Goal: Task Accomplishment & Management: Complete application form

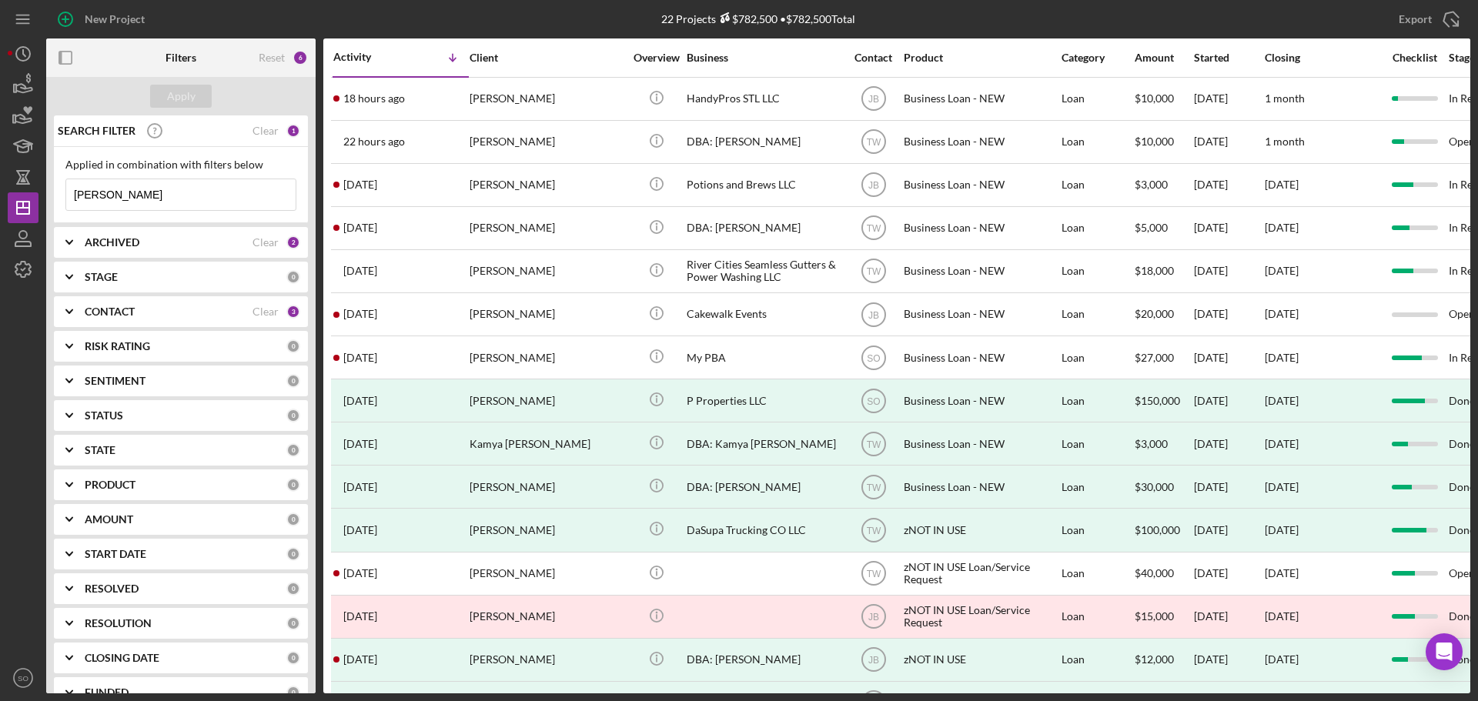
drag, startPoint x: 164, startPoint y: 194, endPoint x: 0, endPoint y: 193, distance: 164.0
click at [0, 193] on div "New Project 22 Projects $782,500 • $782,500 Total [PERSON_NAME] Export Icon/Exp…" at bounding box center [739, 350] width 1478 height 701
type input "[PERSON_NAME]"
click at [180, 98] on div "Apply" at bounding box center [181, 96] width 28 height 23
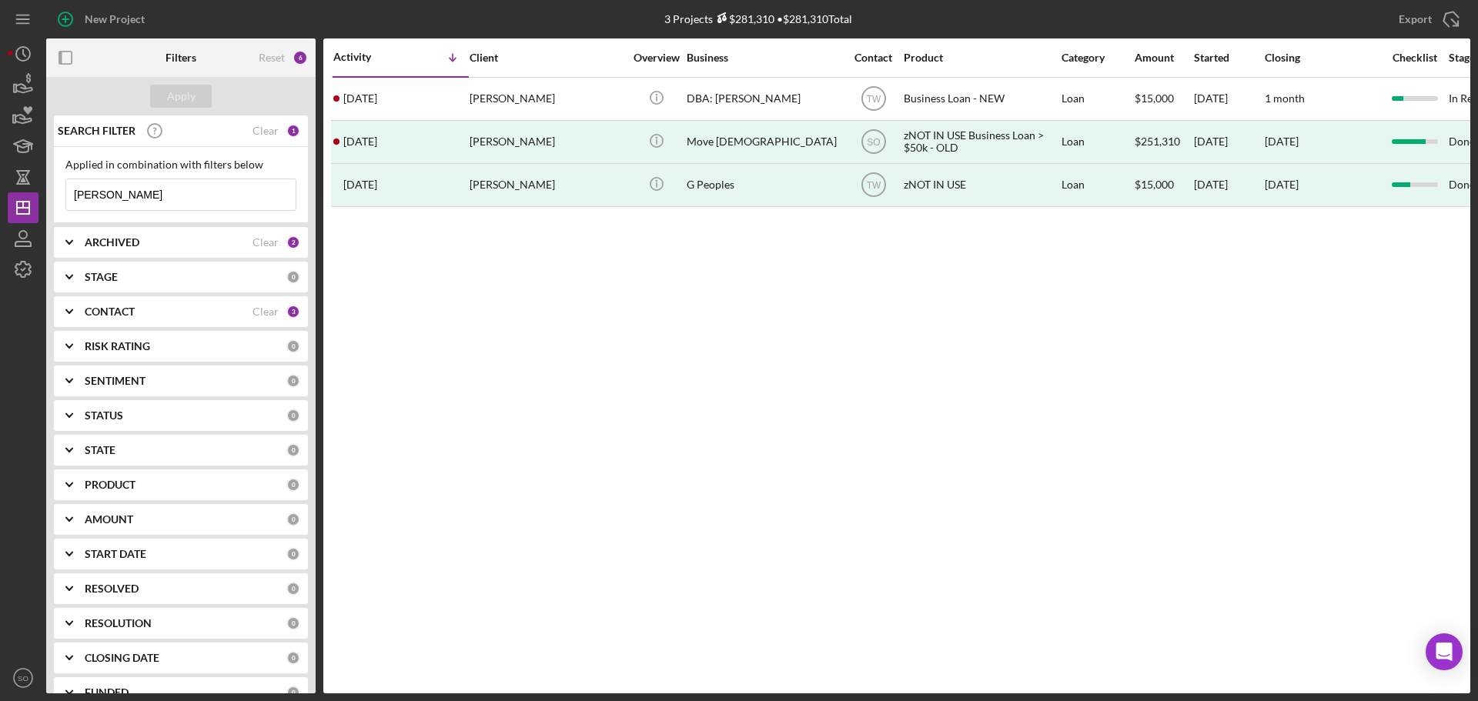
drag, startPoint x: 515, startPoint y: 191, endPoint x: 438, endPoint y: 330, distance: 159.2
click at [438, 330] on div "Activity Icon/Table Sort Arrow Client Overview Business Contact Product Categor…" at bounding box center [896, 365] width 1147 height 655
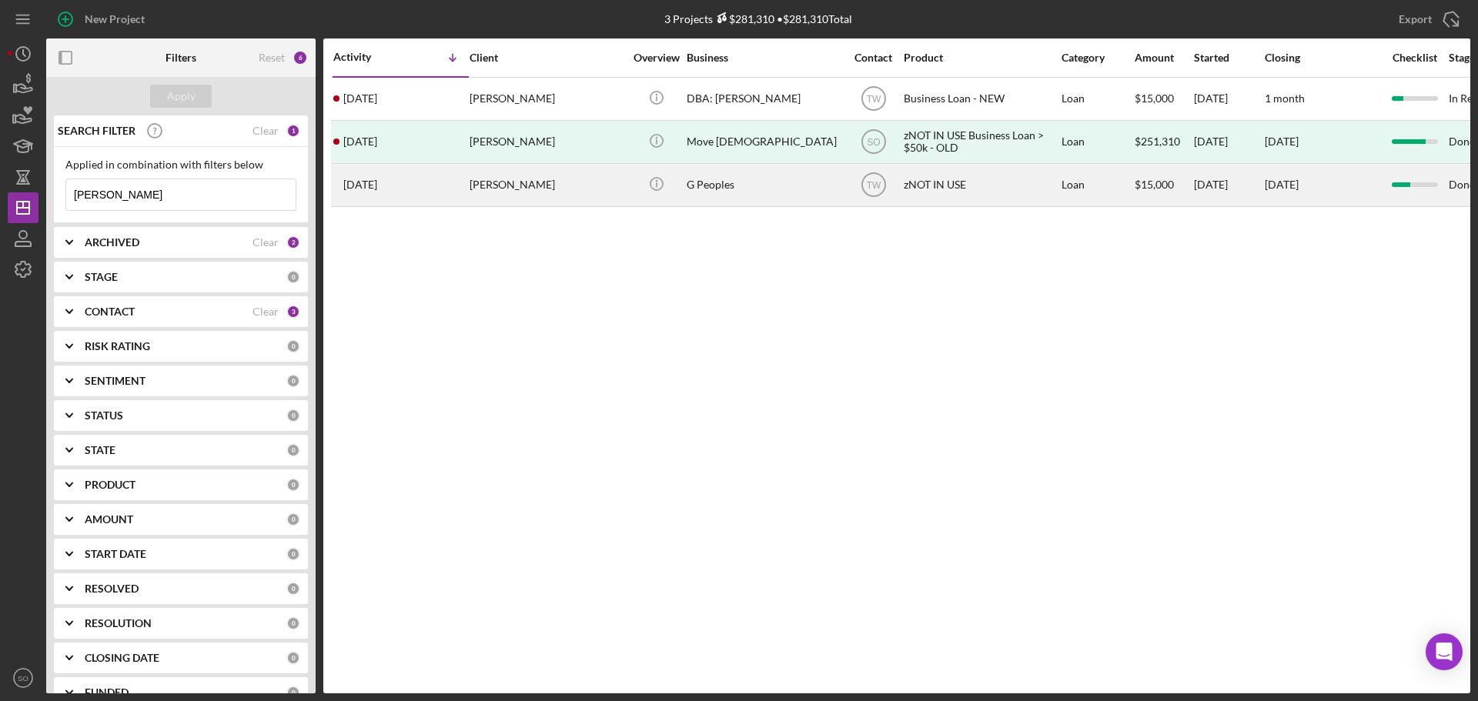
click at [477, 192] on div "Gerald Peoples" at bounding box center [547, 185] width 154 height 41
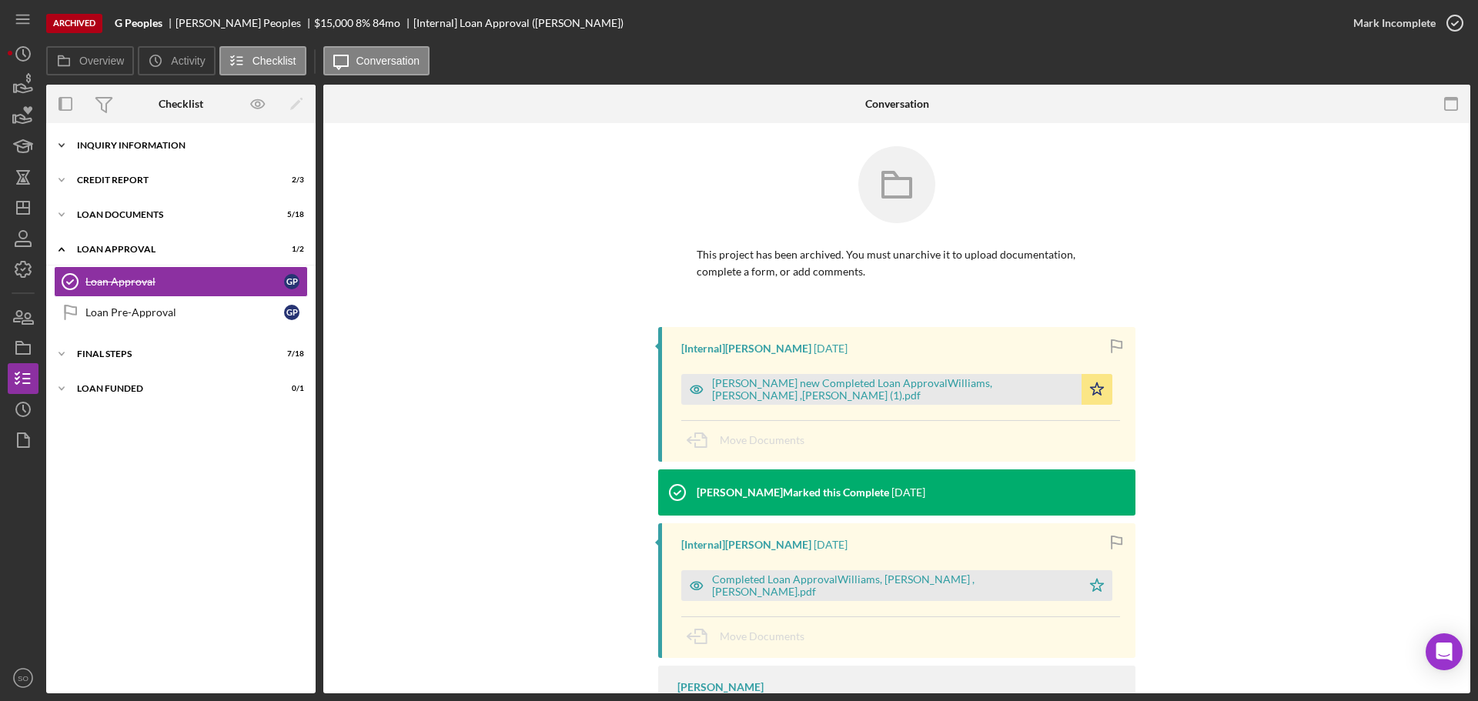
click at [165, 136] on div "Icon/Expander Inquiry Information 5 / 8" at bounding box center [180, 145] width 269 height 31
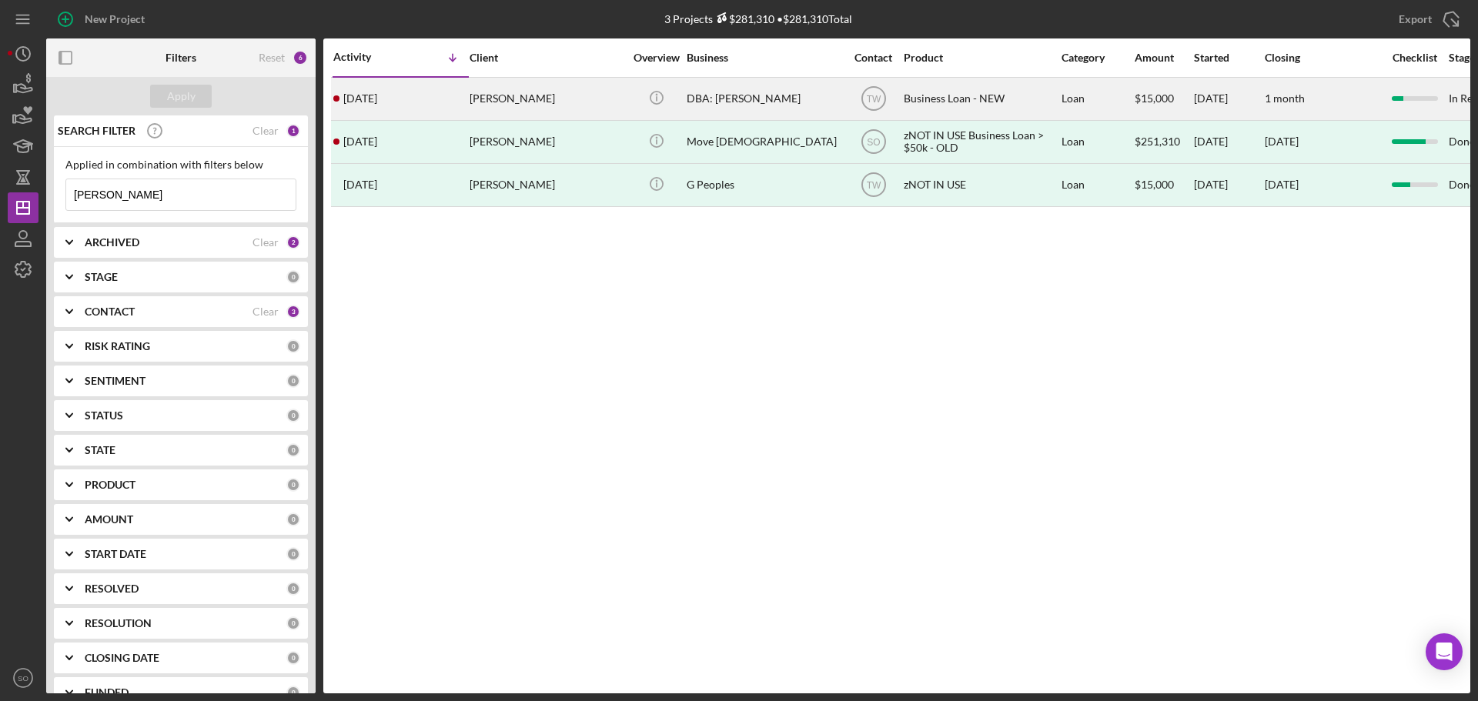
click at [527, 112] on div "Gerald Peoples" at bounding box center [547, 99] width 154 height 41
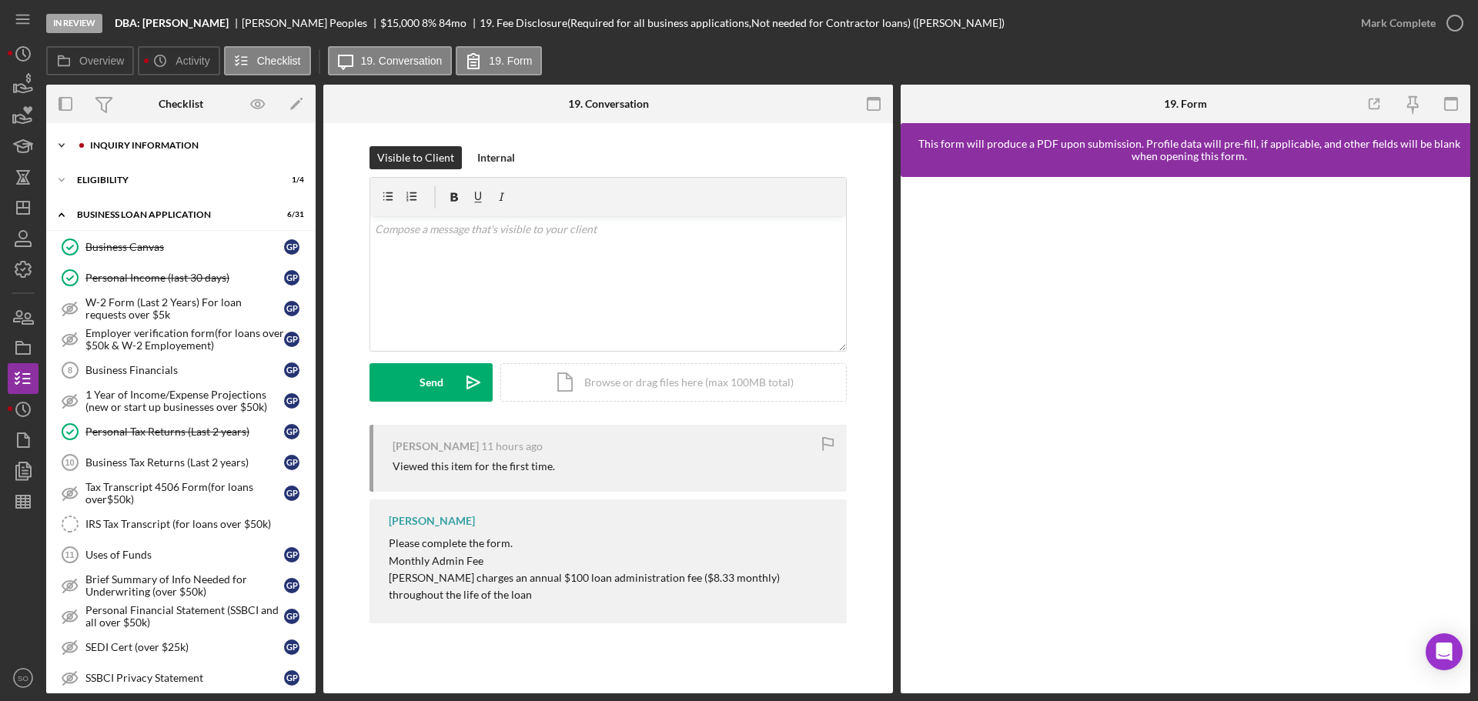
click at [142, 138] on div "Icon/Expander INQUIRY INFORMATION 7 / 11" at bounding box center [180, 145] width 269 height 31
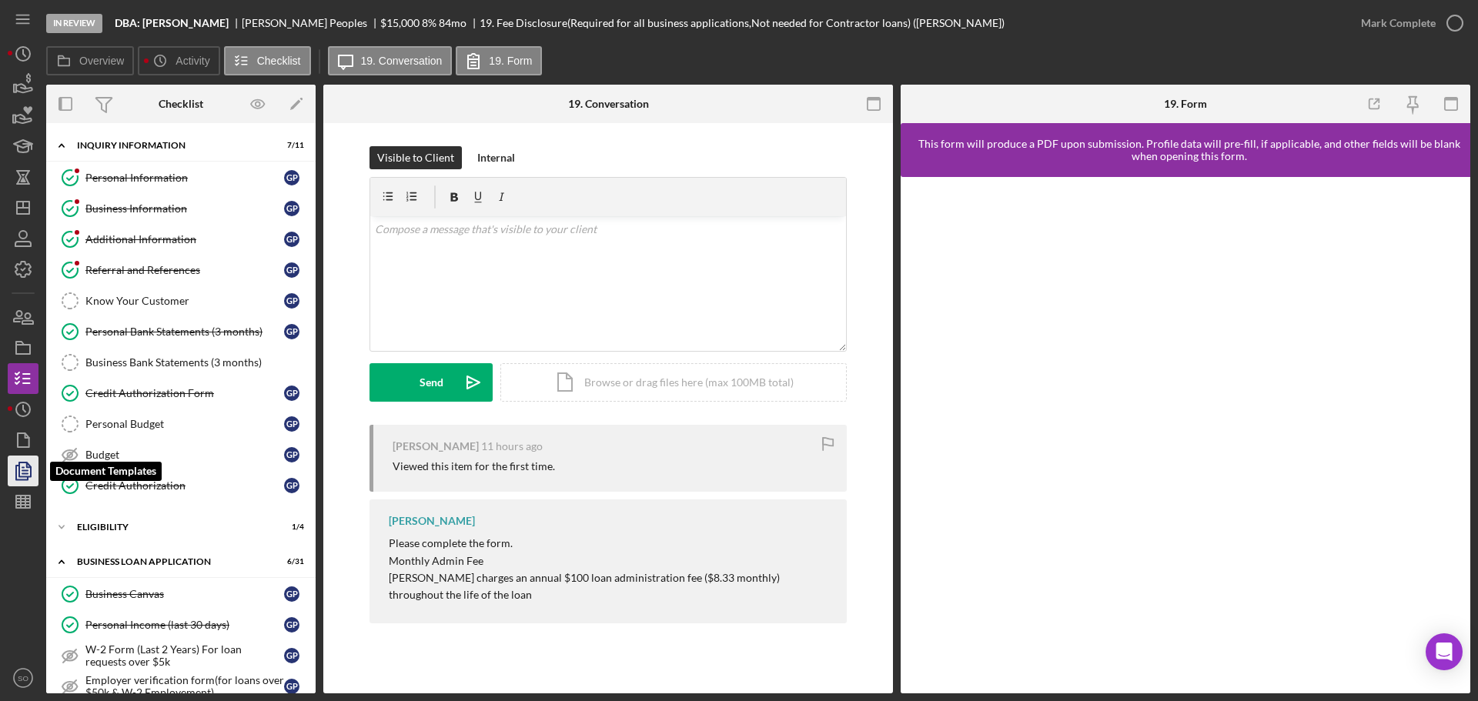
click at [31, 470] on polygon "button" at bounding box center [25, 470] width 12 height 14
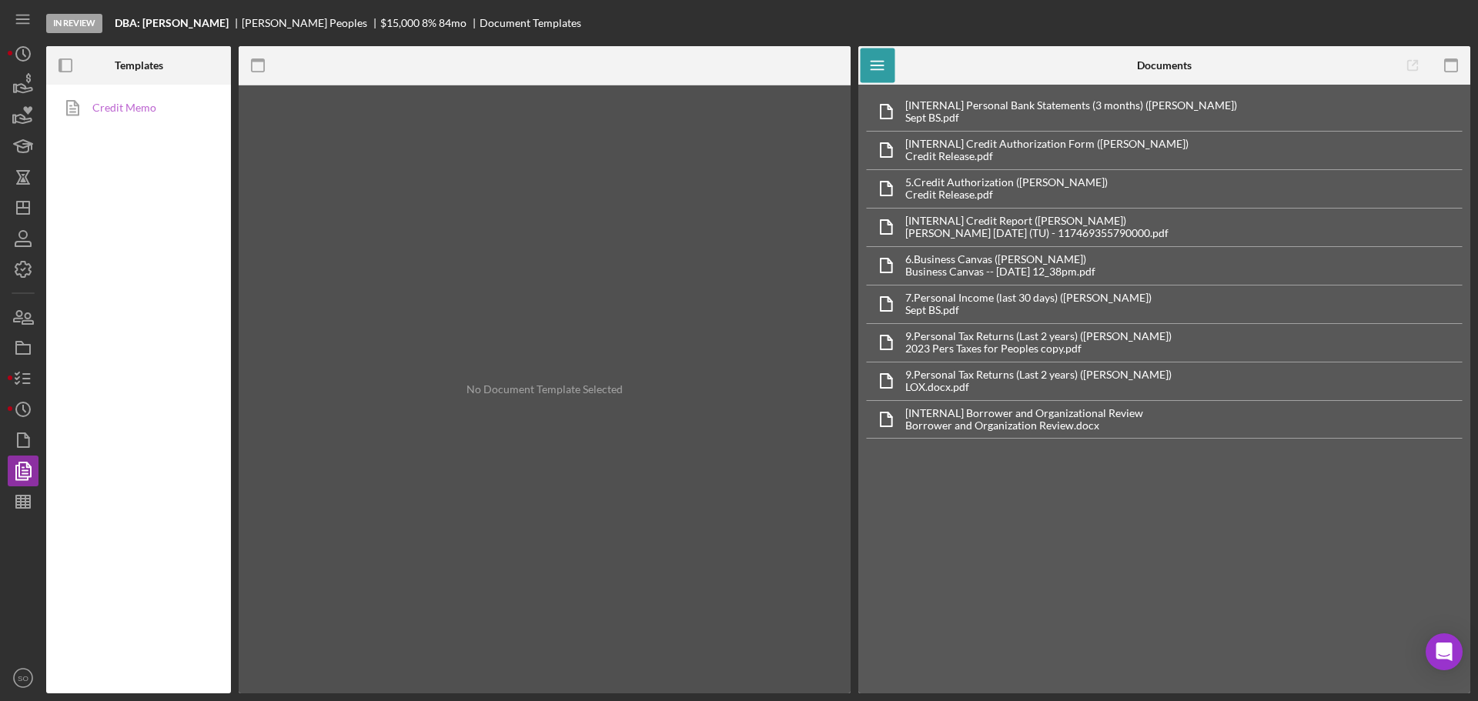
click at [132, 118] on link "Credit Memo" at bounding box center [135, 107] width 162 height 31
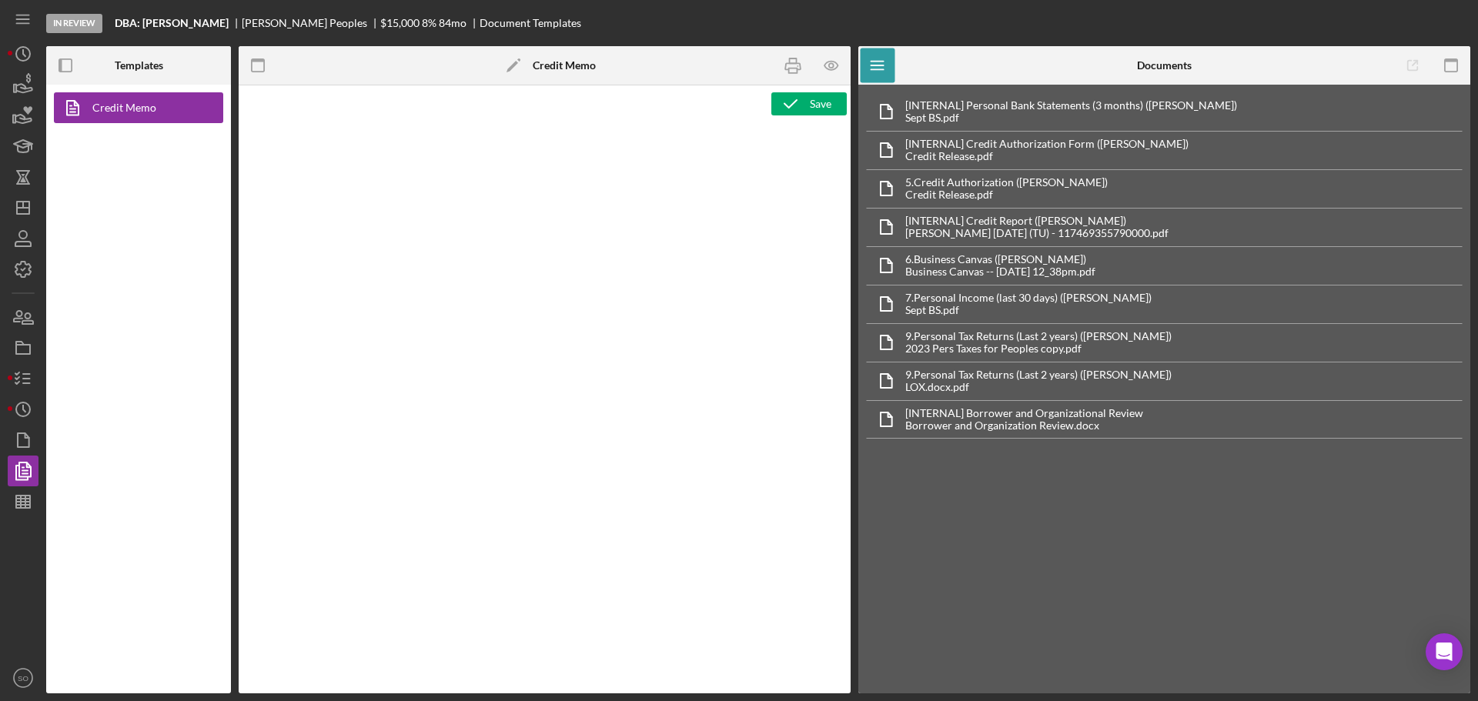
type textarea "<h1>Business Loan Risk Assessment</h1> <p>Loan Officer: &nbsp;<span id="Lender_…"
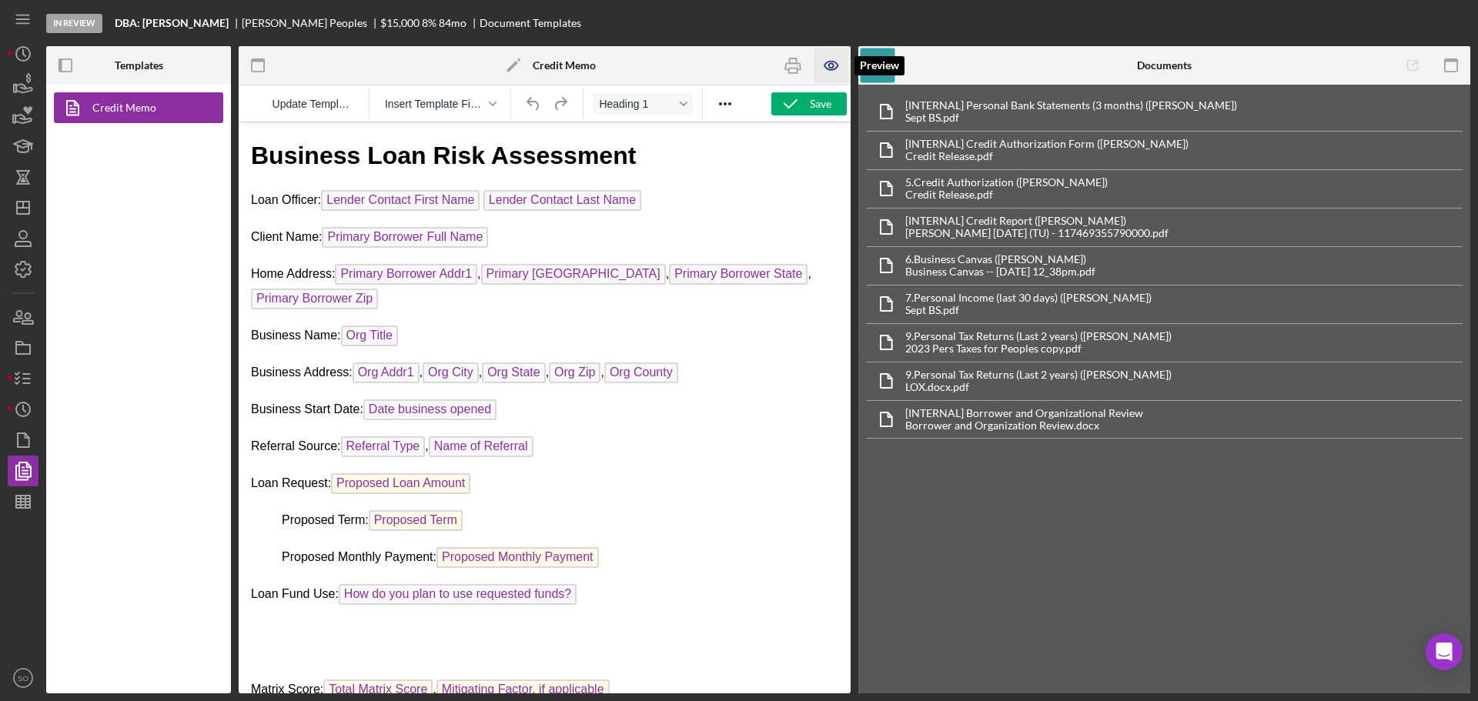
click at [828, 72] on icon "button" at bounding box center [831, 65] width 35 height 35
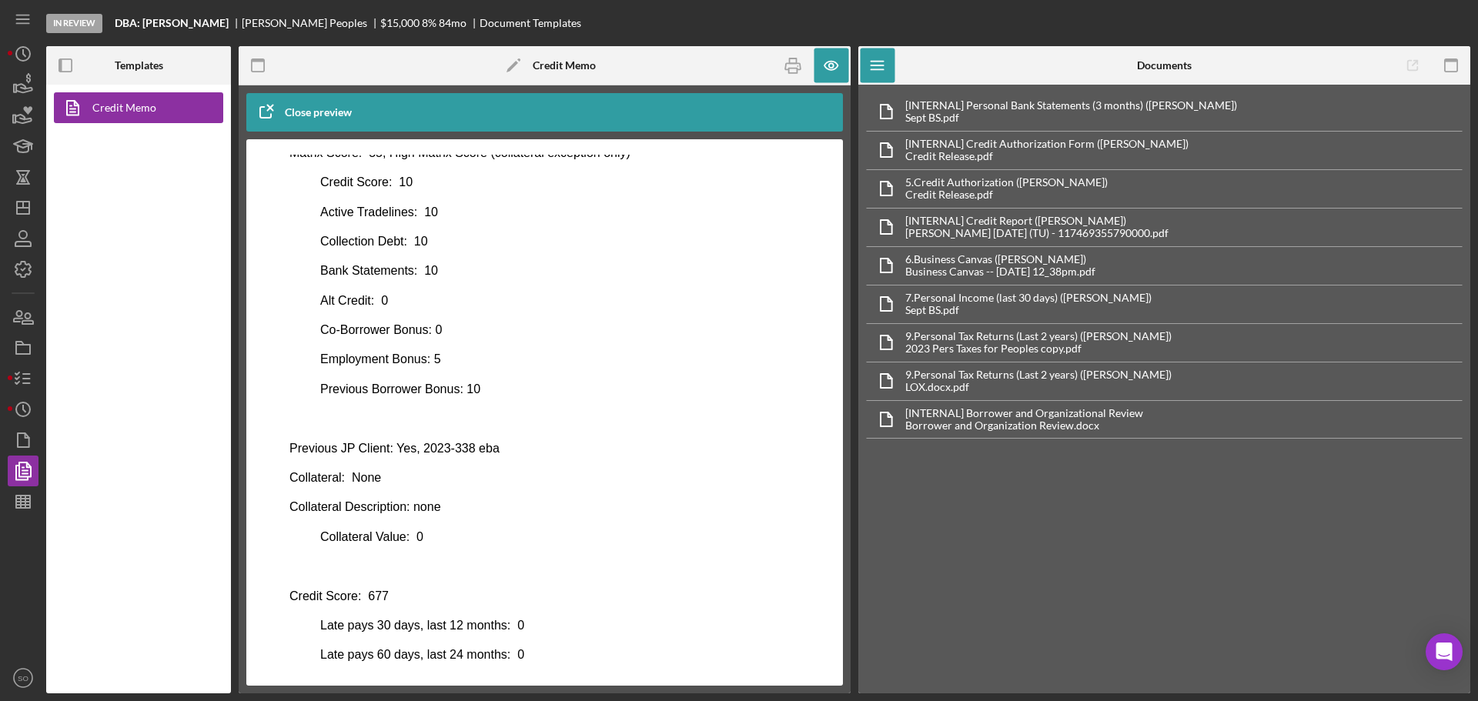
scroll to position [704, 0]
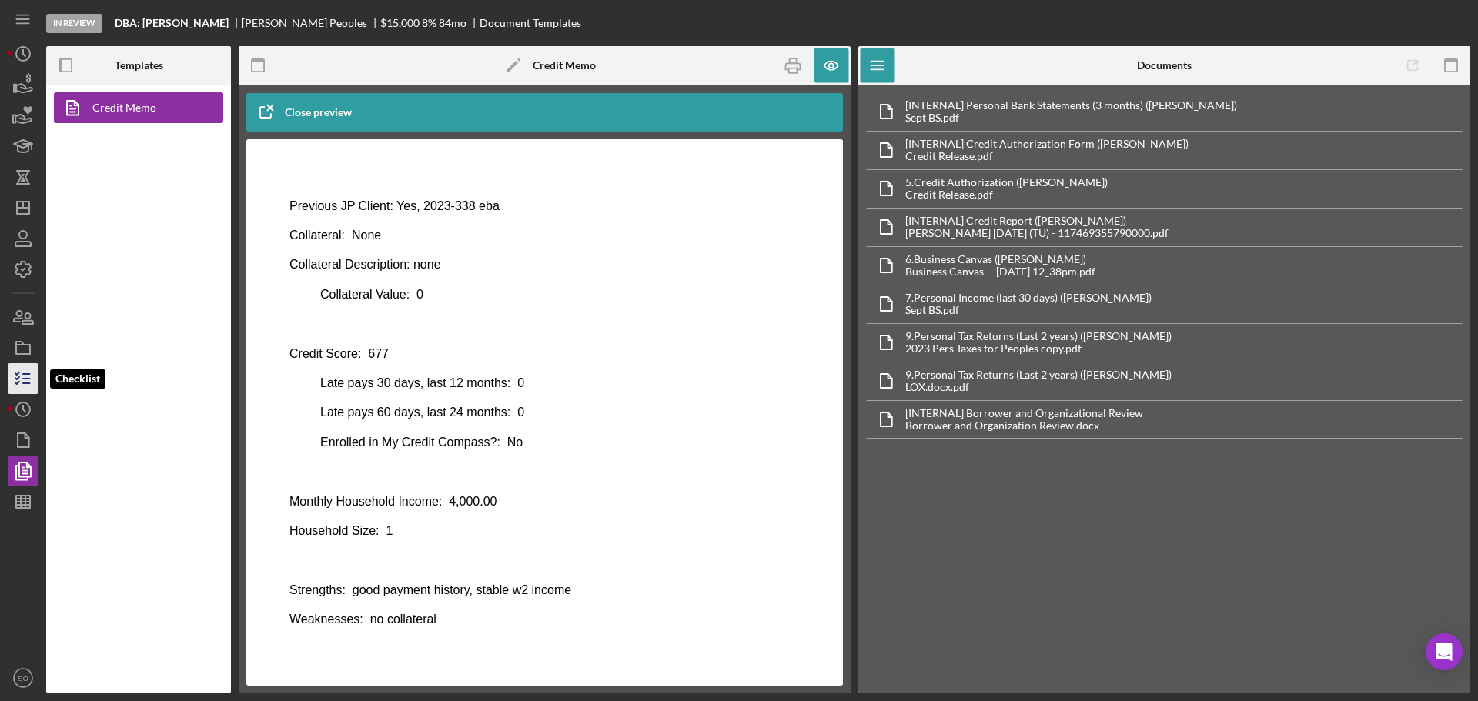
click at [28, 379] on line "button" at bounding box center [26, 379] width 7 height 0
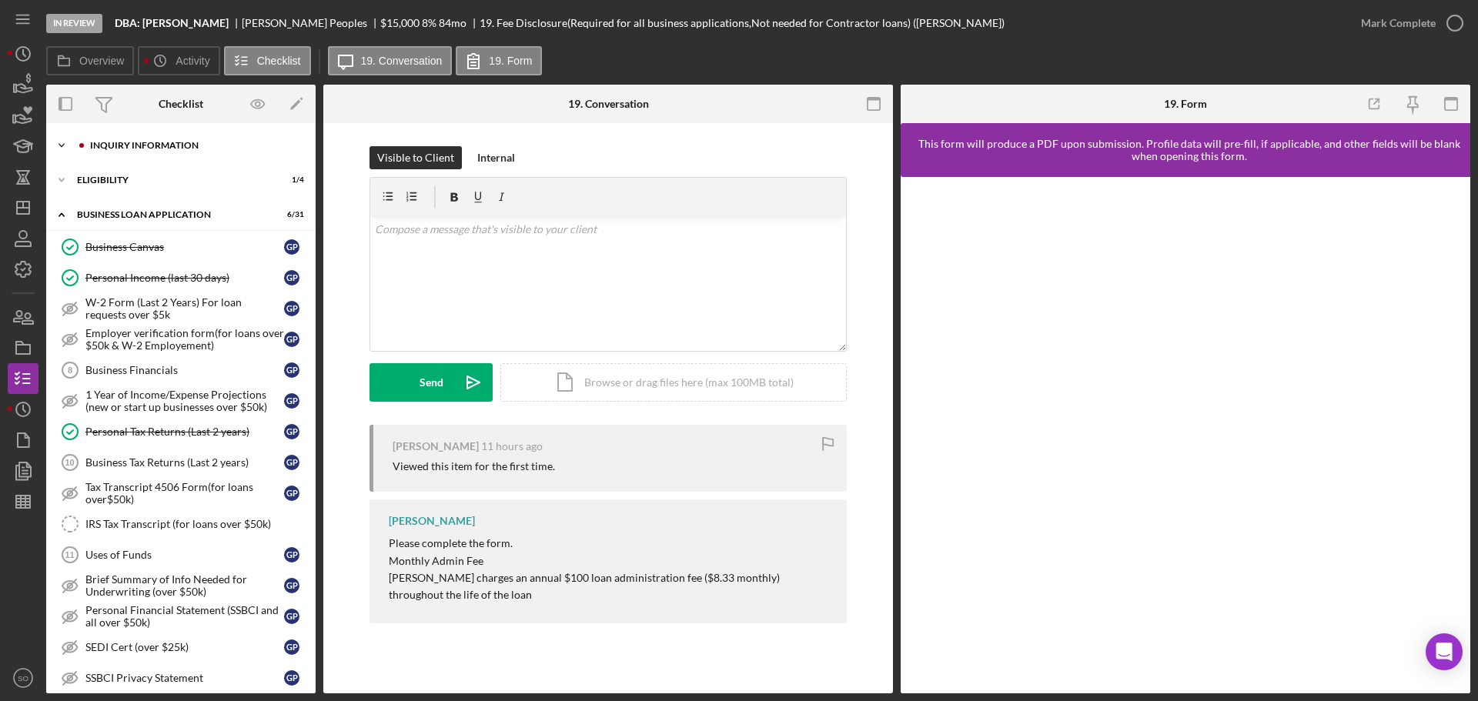
click at [162, 149] on div "INQUIRY INFORMATION" at bounding box center [193, 145] width 206 height 9
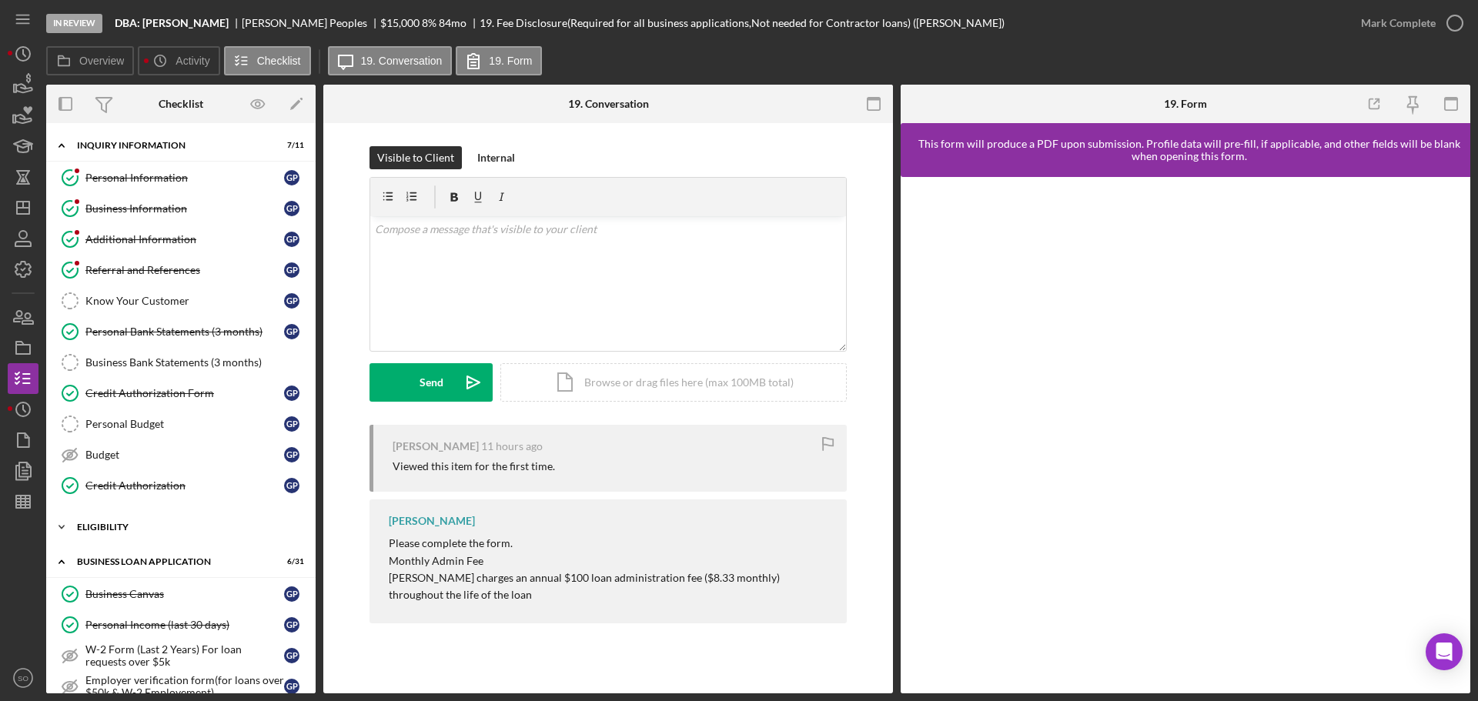
click at [109, 525] on div "ELIGIBILITY" at bounding box center [186, 527] width 219 height 9
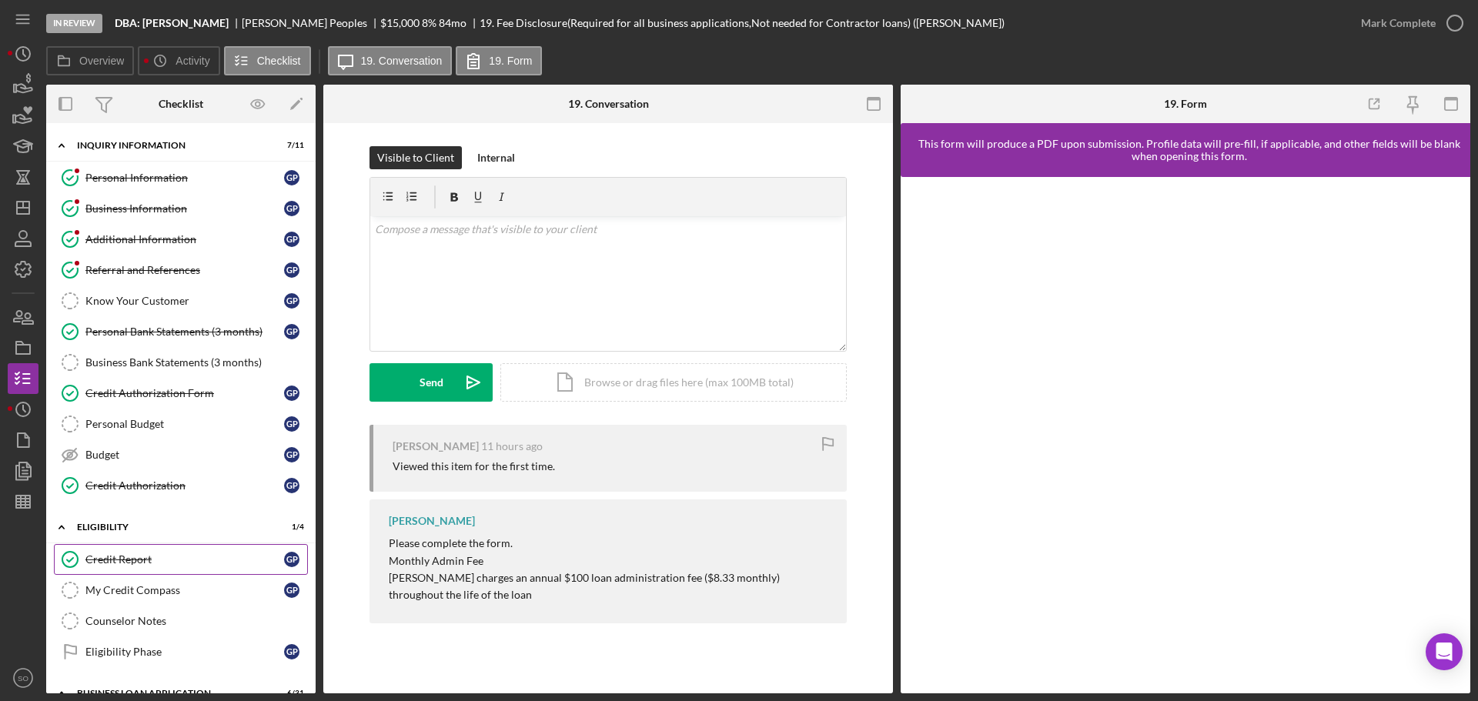
click at [128, 557] on div "Credit Report" at bounding box center [184, 559] width 199 height 12
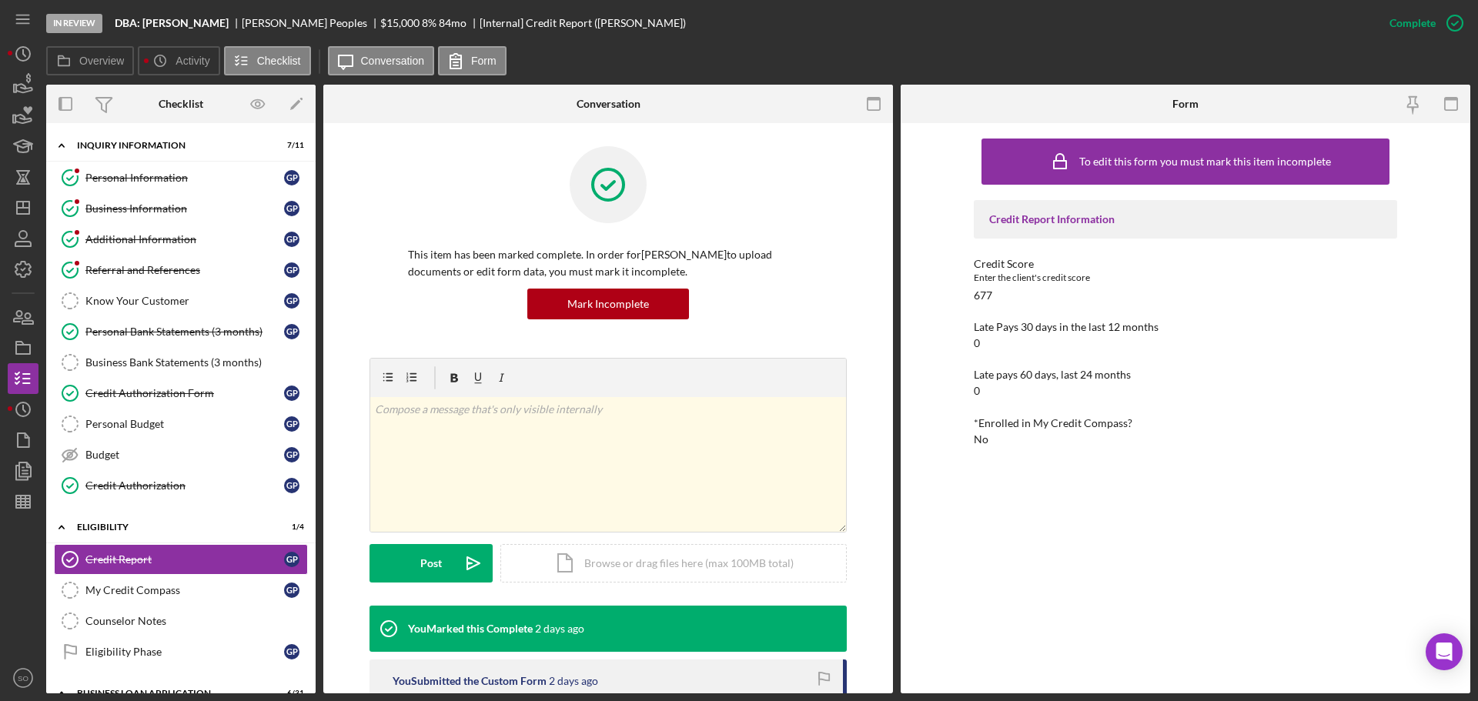
scroll to position [231, 0]
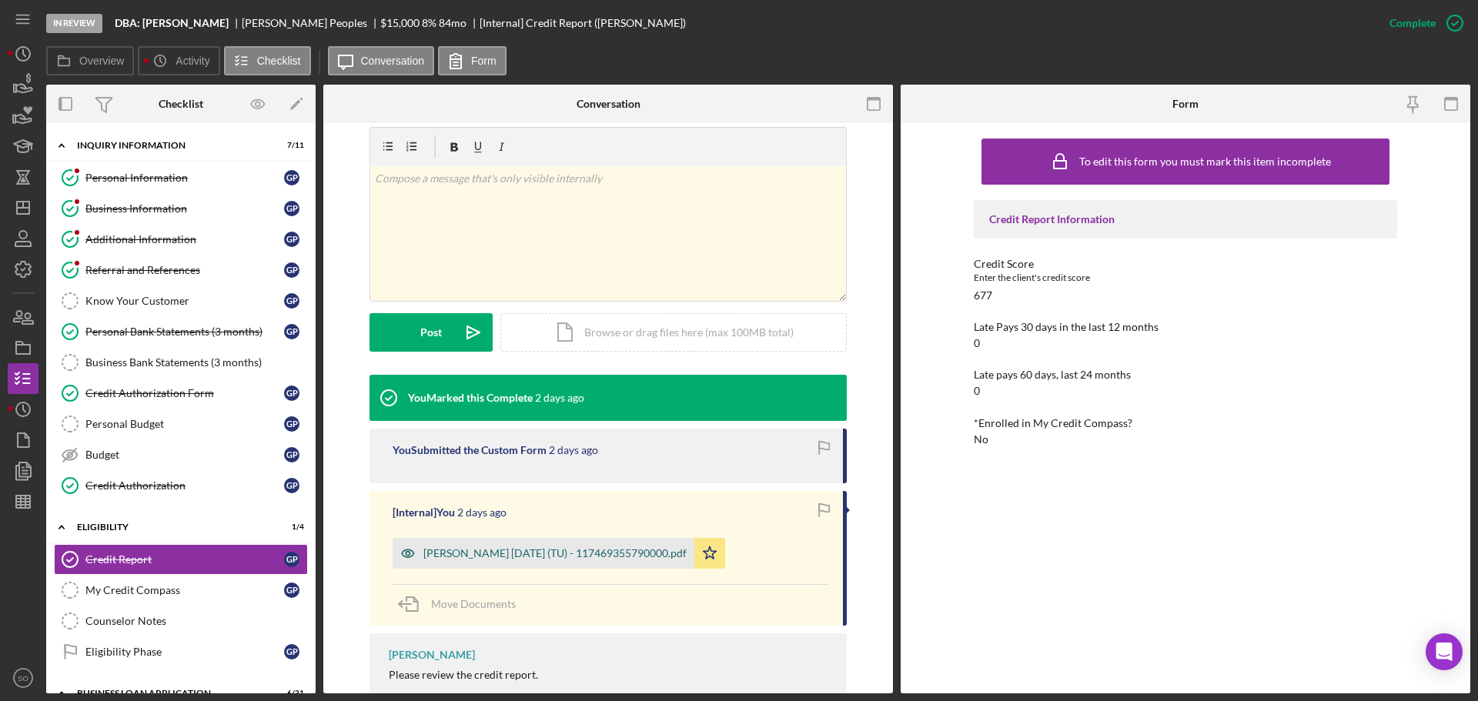
click at [540, 549] on div "Peoples, Gerald 2025-10-08 (TU) - 117469355790000.pdf" at bounding box center [554, 553] width 263 height 12
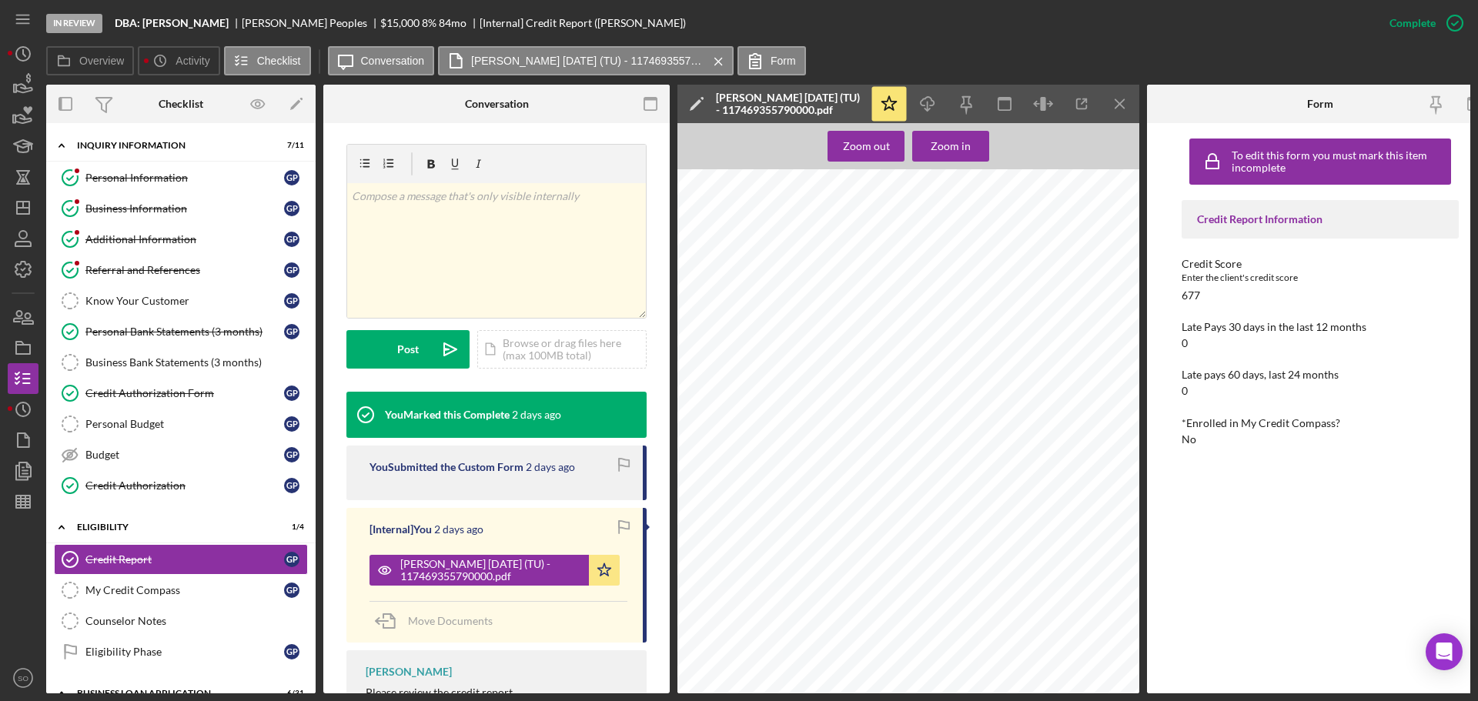
scroll to position [77, 0]
click at [1114, 106] on icon "Icon/Menu Close" at bounding box center [1120, 104] width 35 height 35
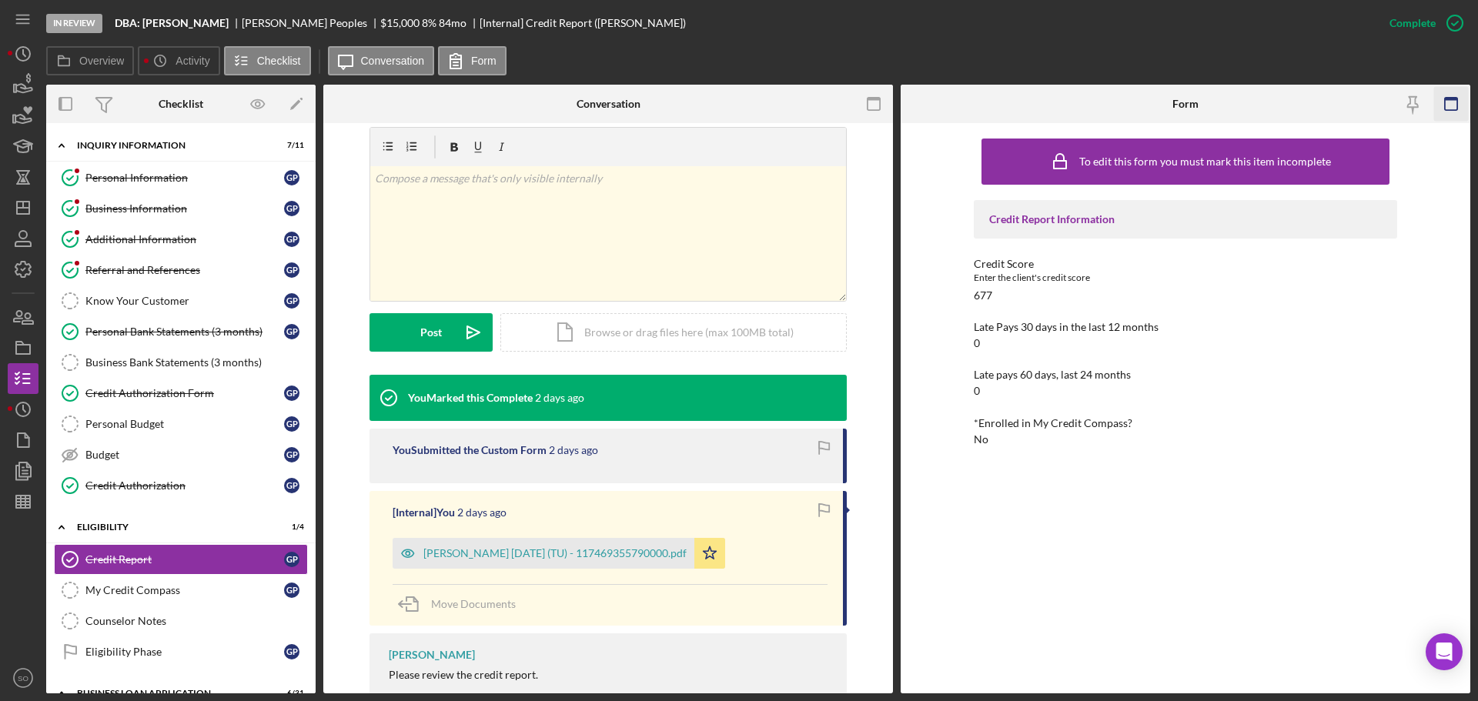
click at [1449, 103] on icon "button" at bounding box center [1451, 104] width 35 height 35
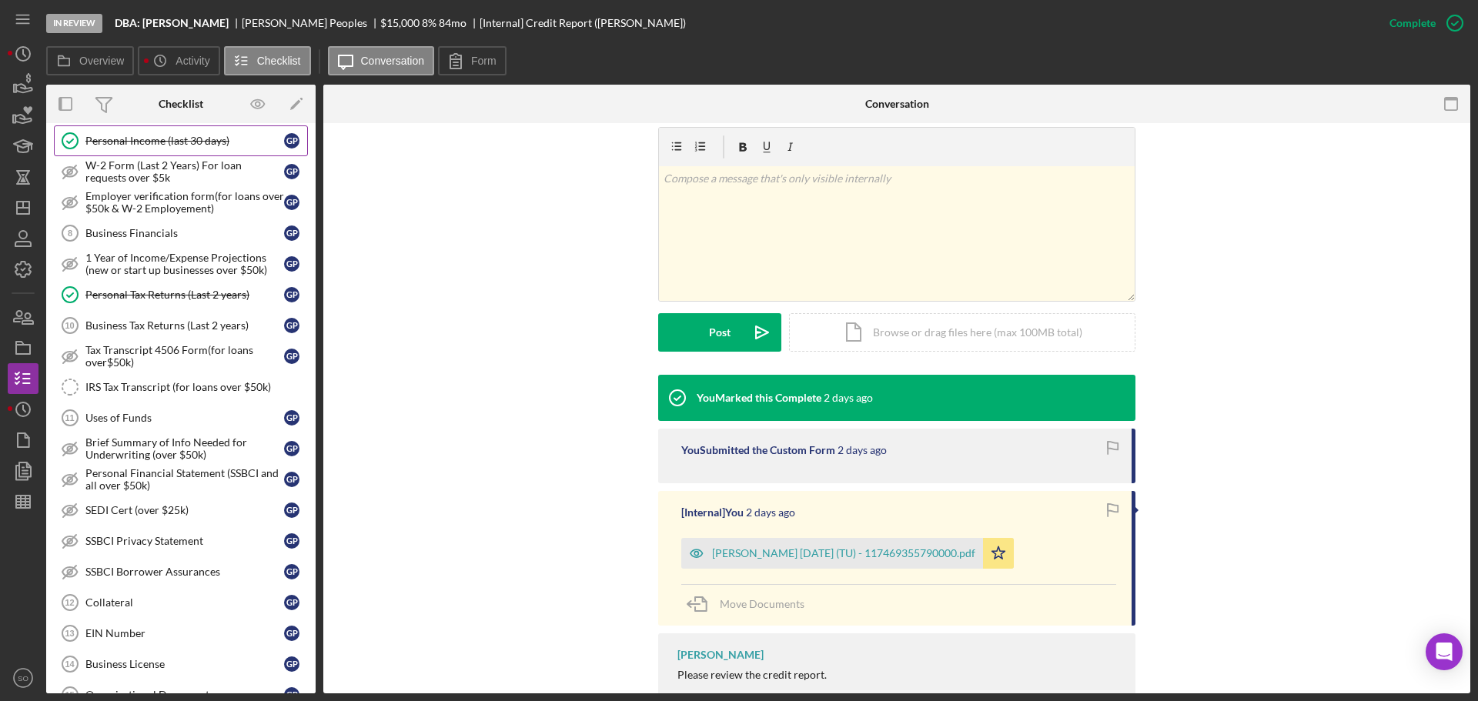
scroll to position [693, 0]
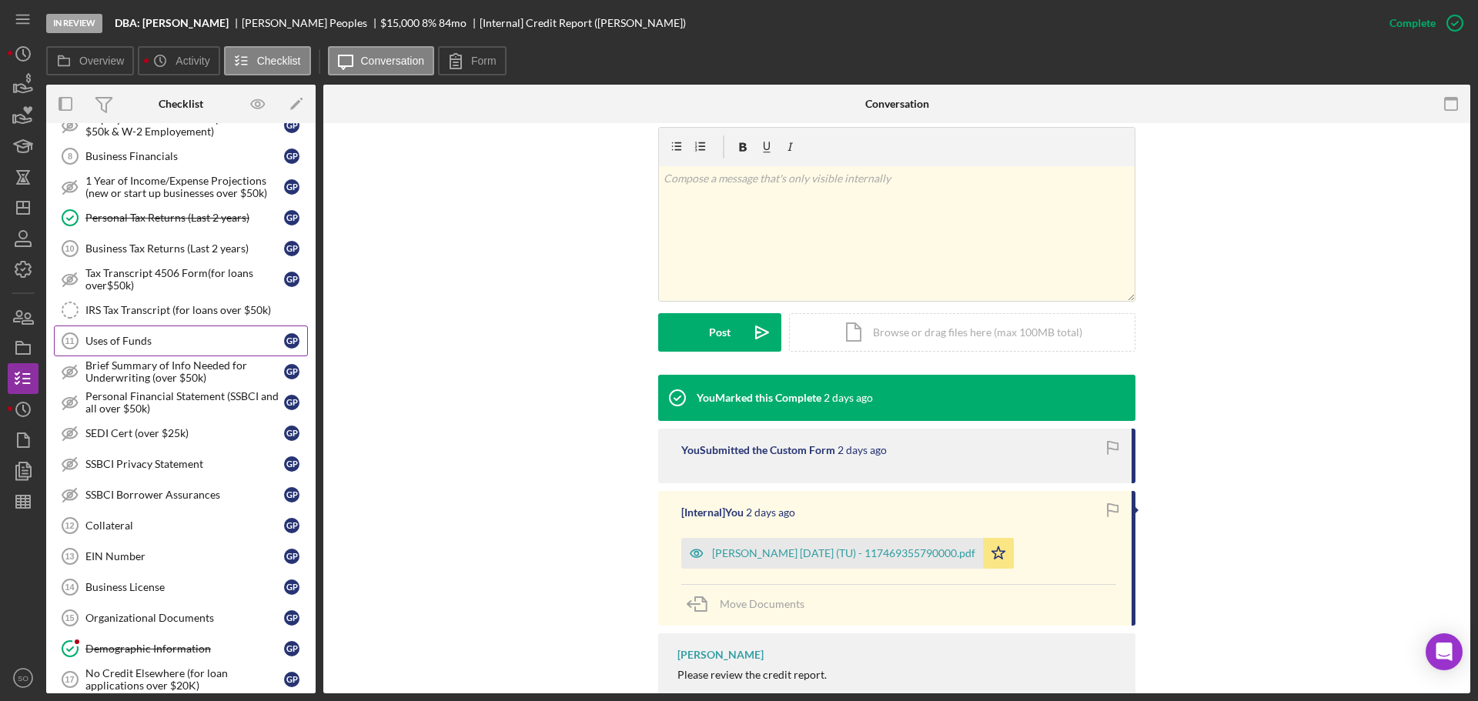
click at [156, 349] on link "Uses of Funds 11 Uses of Funds G P" at bounding box center [181, 341] width 254 height 31
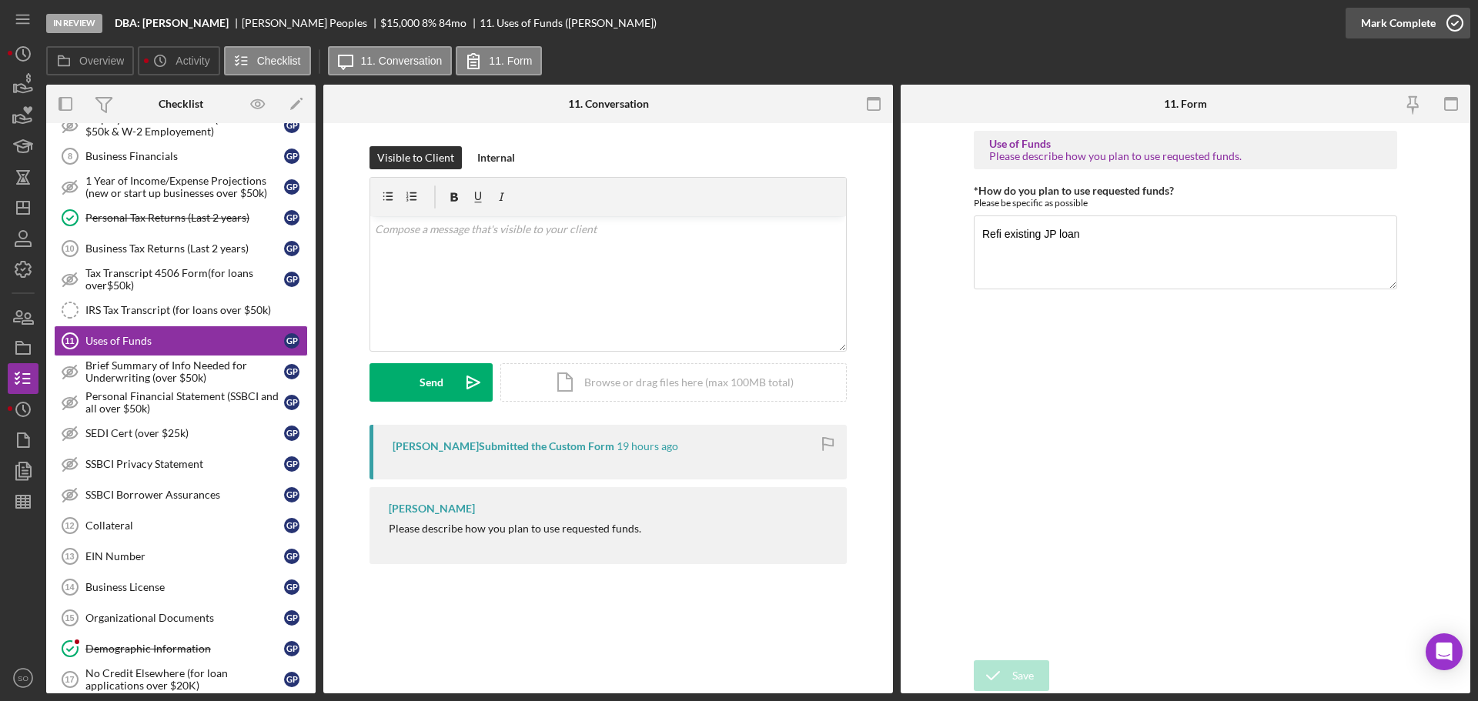
click at [1389, 25] on div "Mark Complete" at bounding box center [1398, 23] width 75 height 31
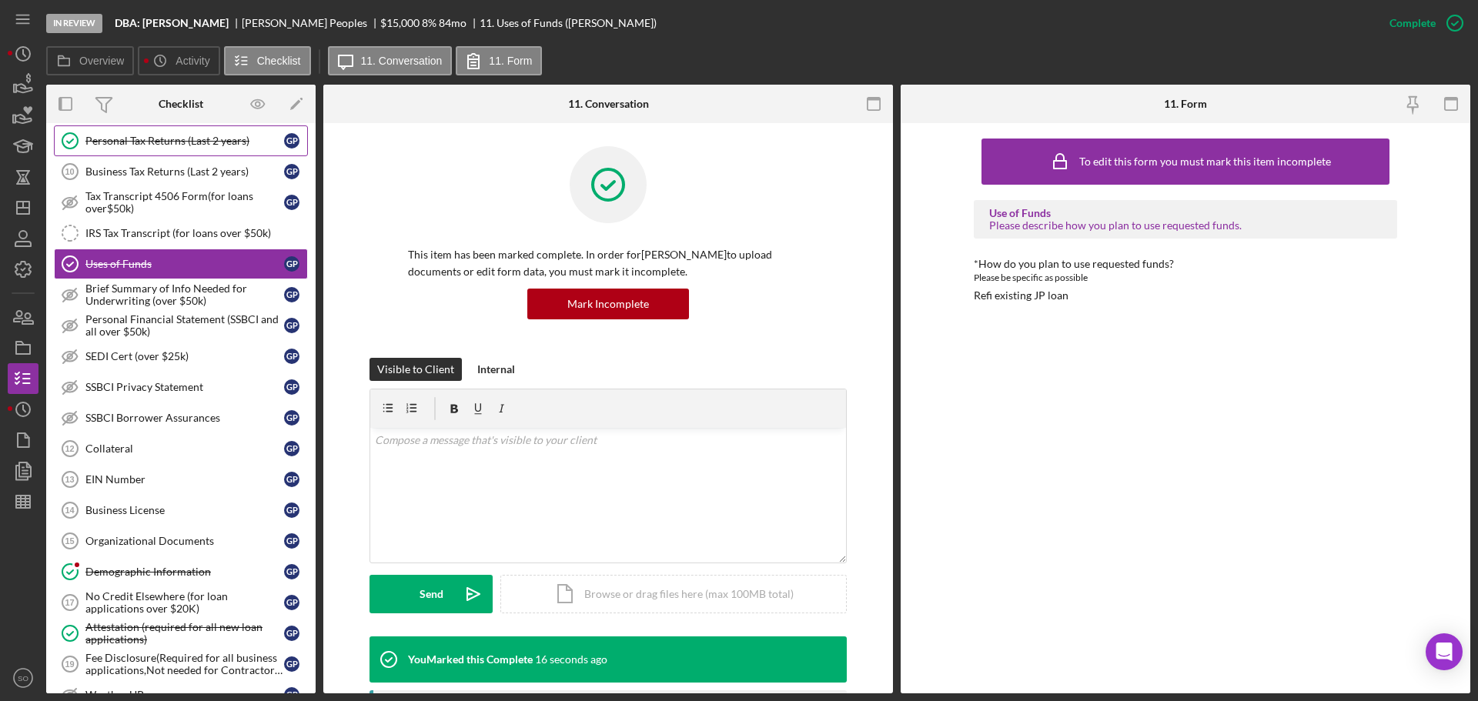
scroll to position [847, 0]
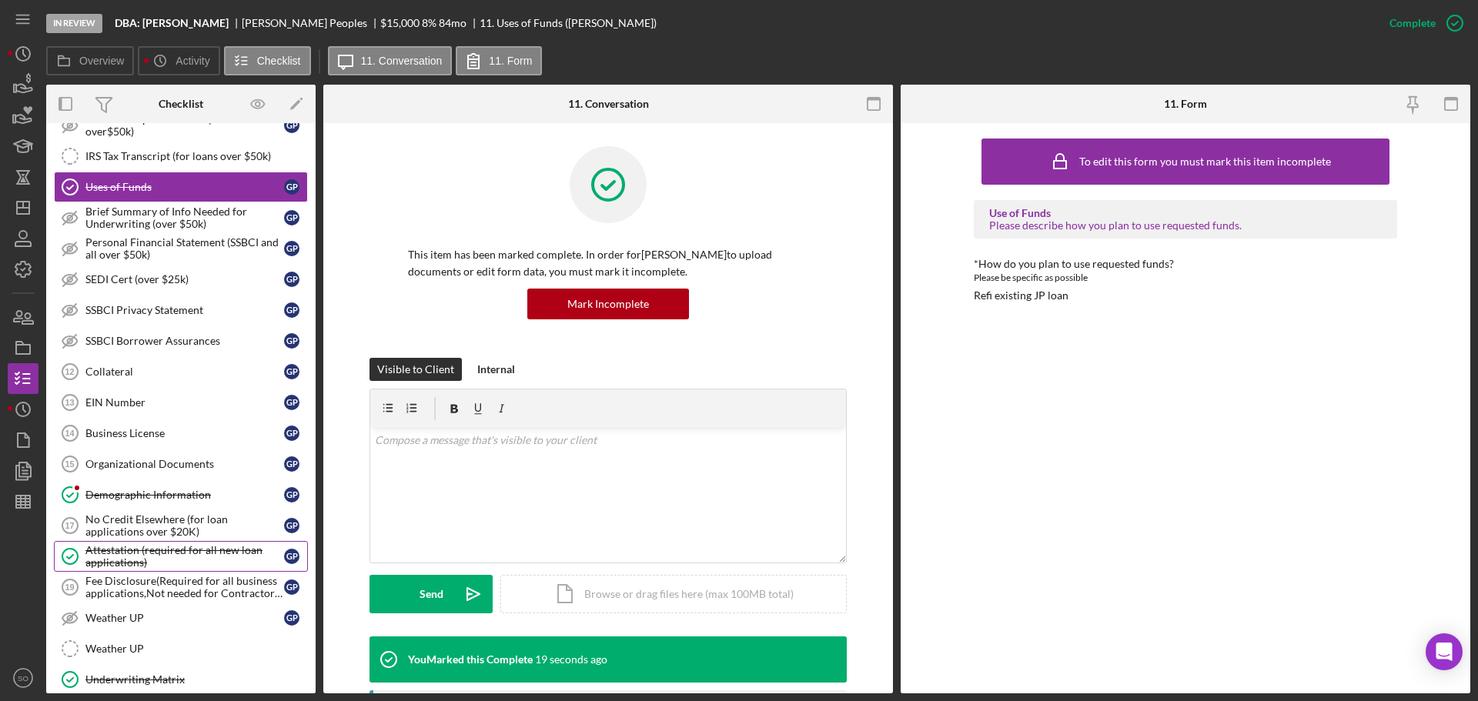
click at [196, 551] on div "Attestation (required for all new loan applications)" at bounding box center [184, 556] width 199 height 25
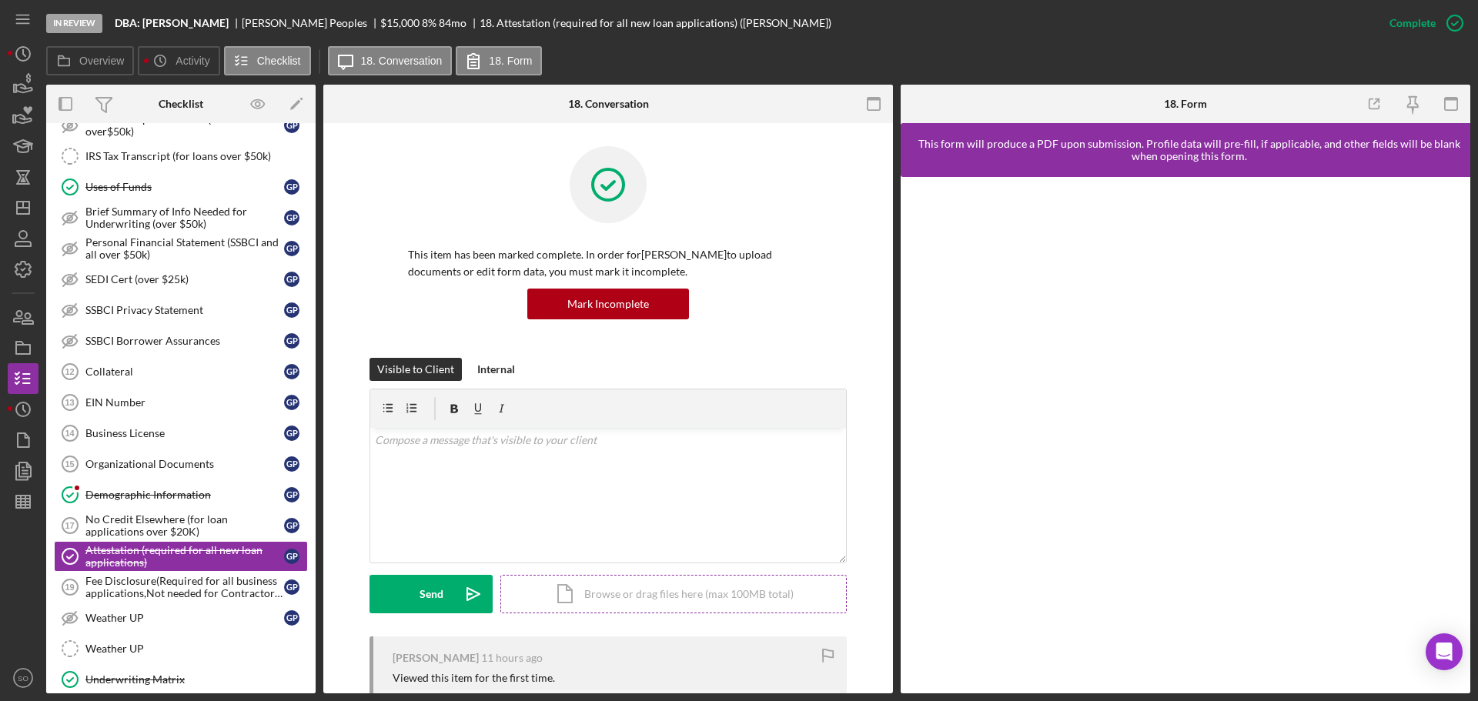
scroll to position [324, 0]
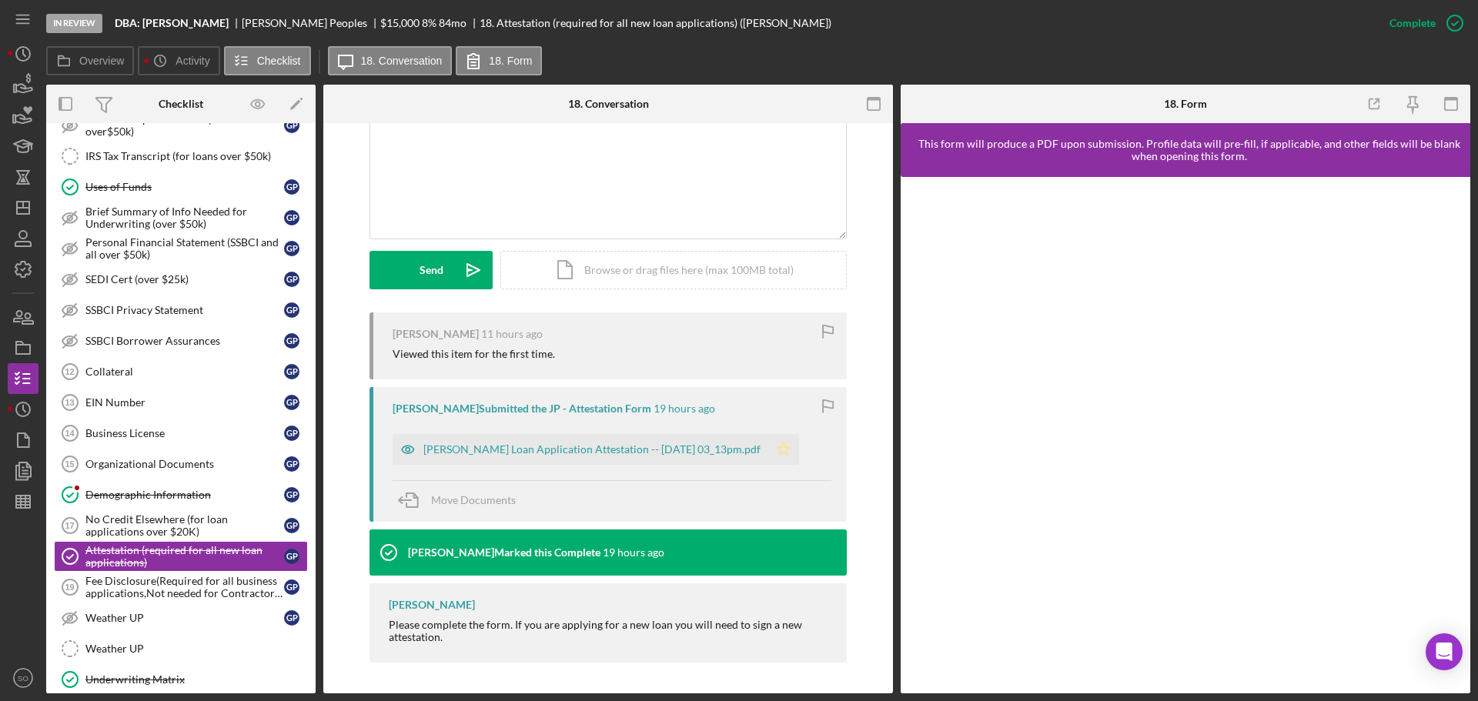
click at [791, 446] on polygon "button" at bounding box center [783, 449] width 13 height 12
click at [1449, 101] on icon "button" at bounding box center [1451, 104] width 35 height 35
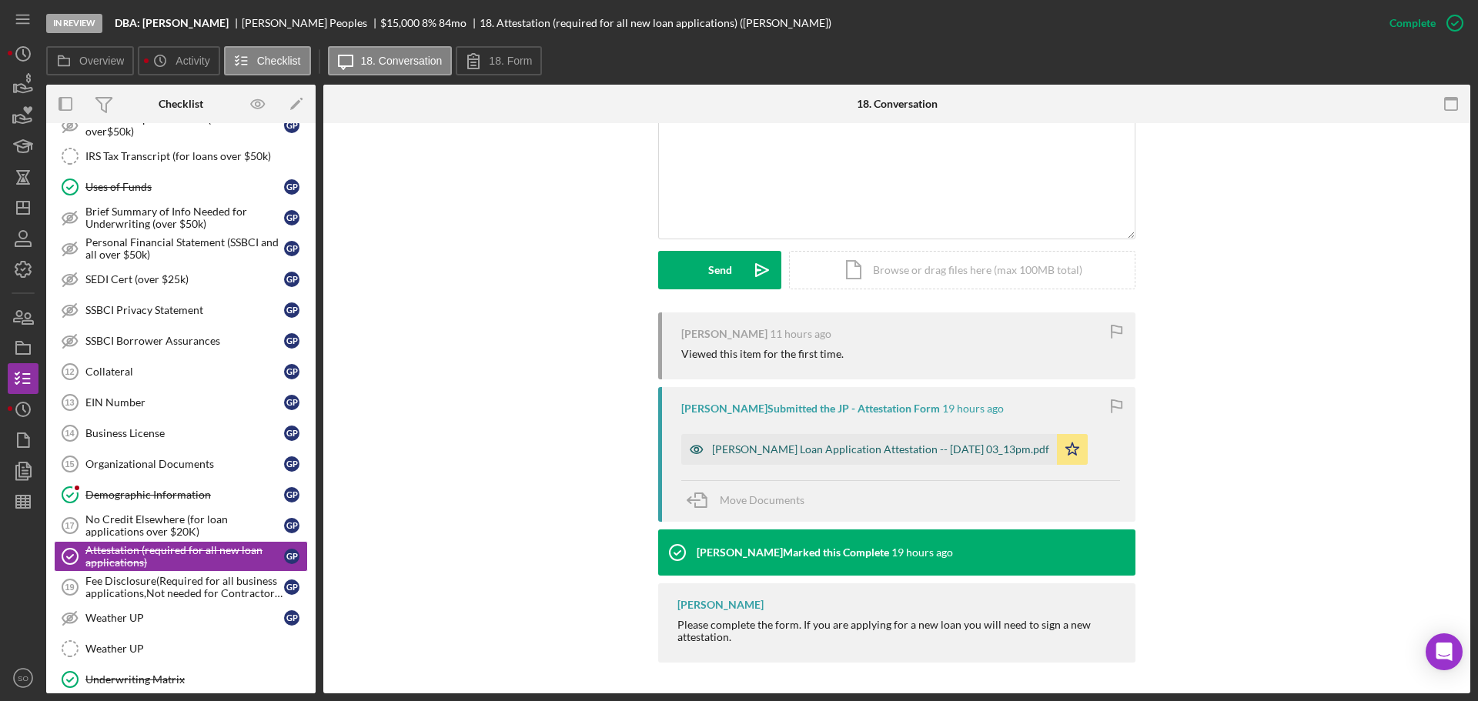
click at [988, 446] on div "Justine Petersen Loan Application Attestation -- 2025-10-09 03_13pm.pdf" at bounding box center [880, 449] width 337 height 12
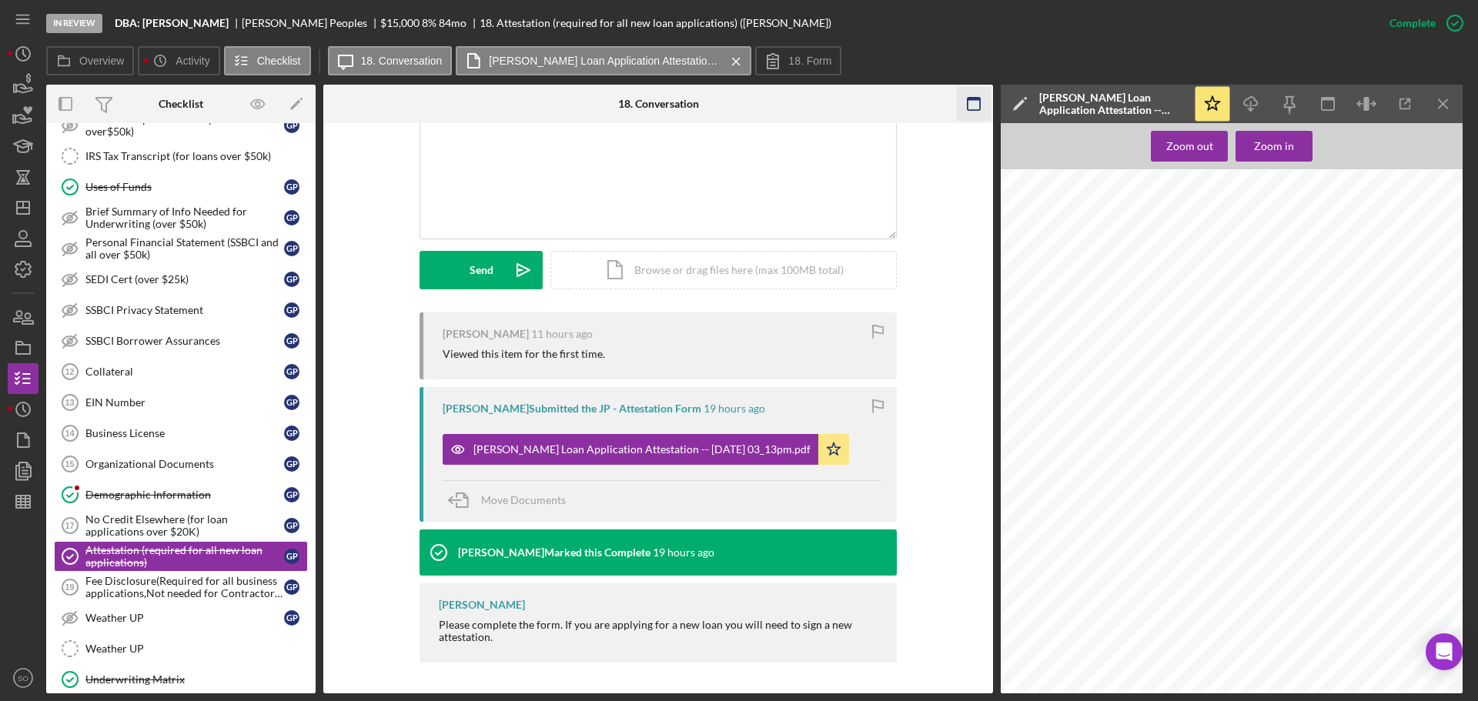
click at [1446, 99] on icon "Icon/Menu Close" at bounding box center [1443, 104] width 35 height 35
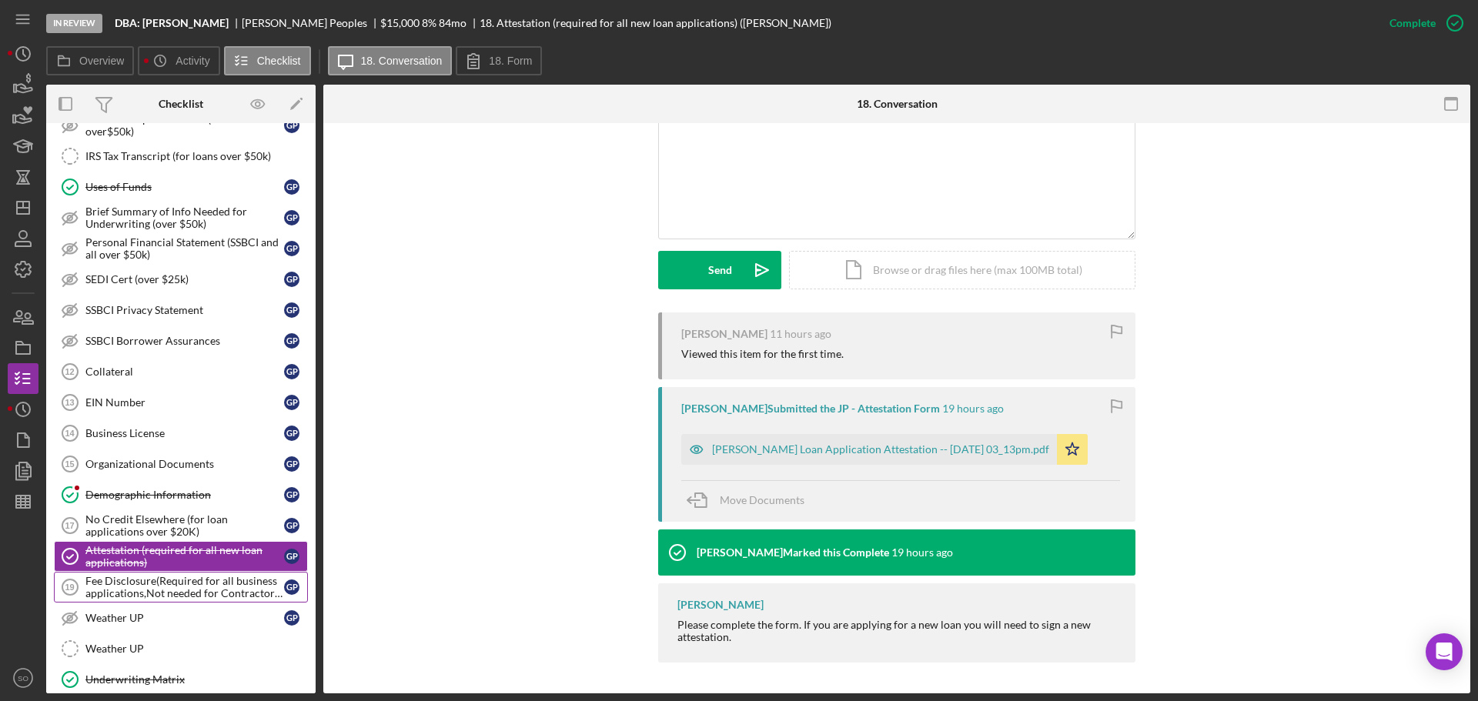
click at [191, 580] on div "Fee Disclosure(Required for all business applications,Not needed for Contractor…" at bounding box center [184, 587] width 199 height 25
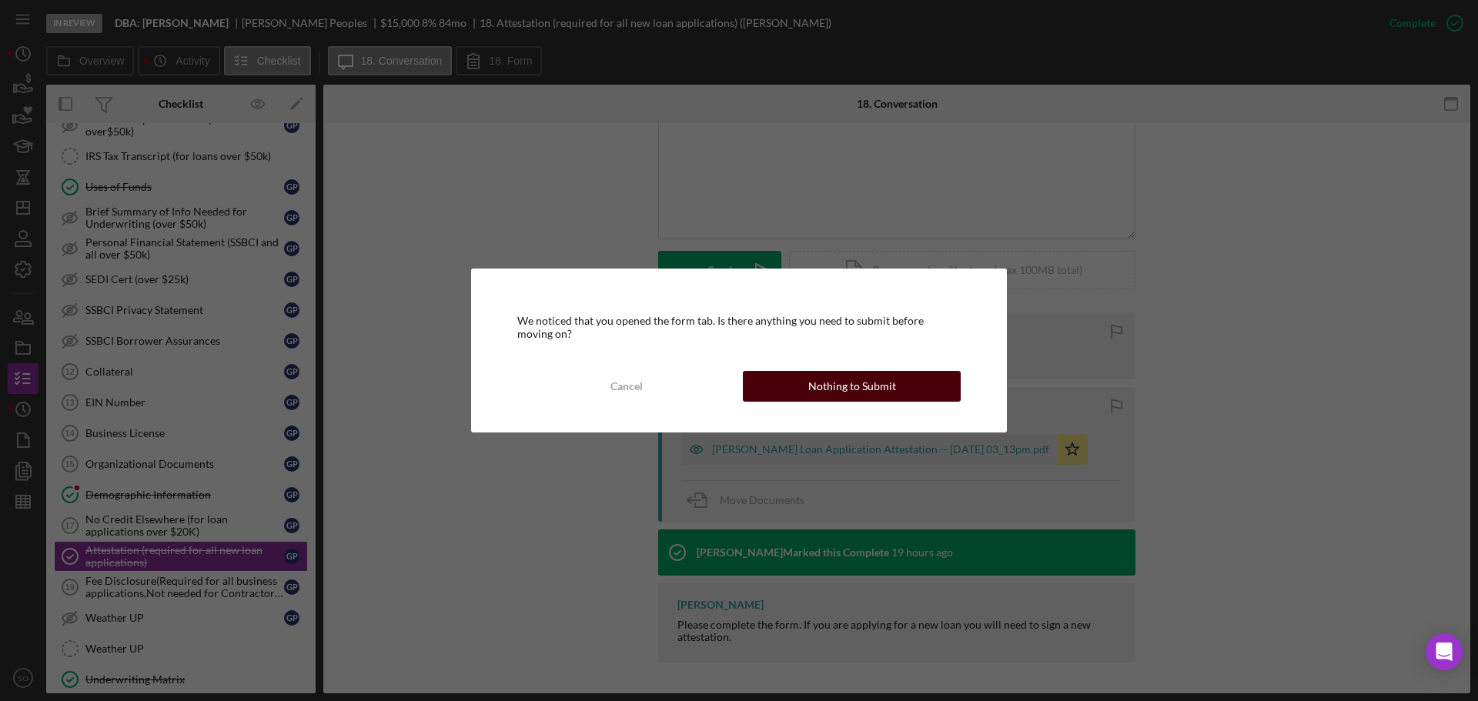
click at [815, 398] on div "Nothing to Submit" at bounding box center [852, 386] width 88 height 31
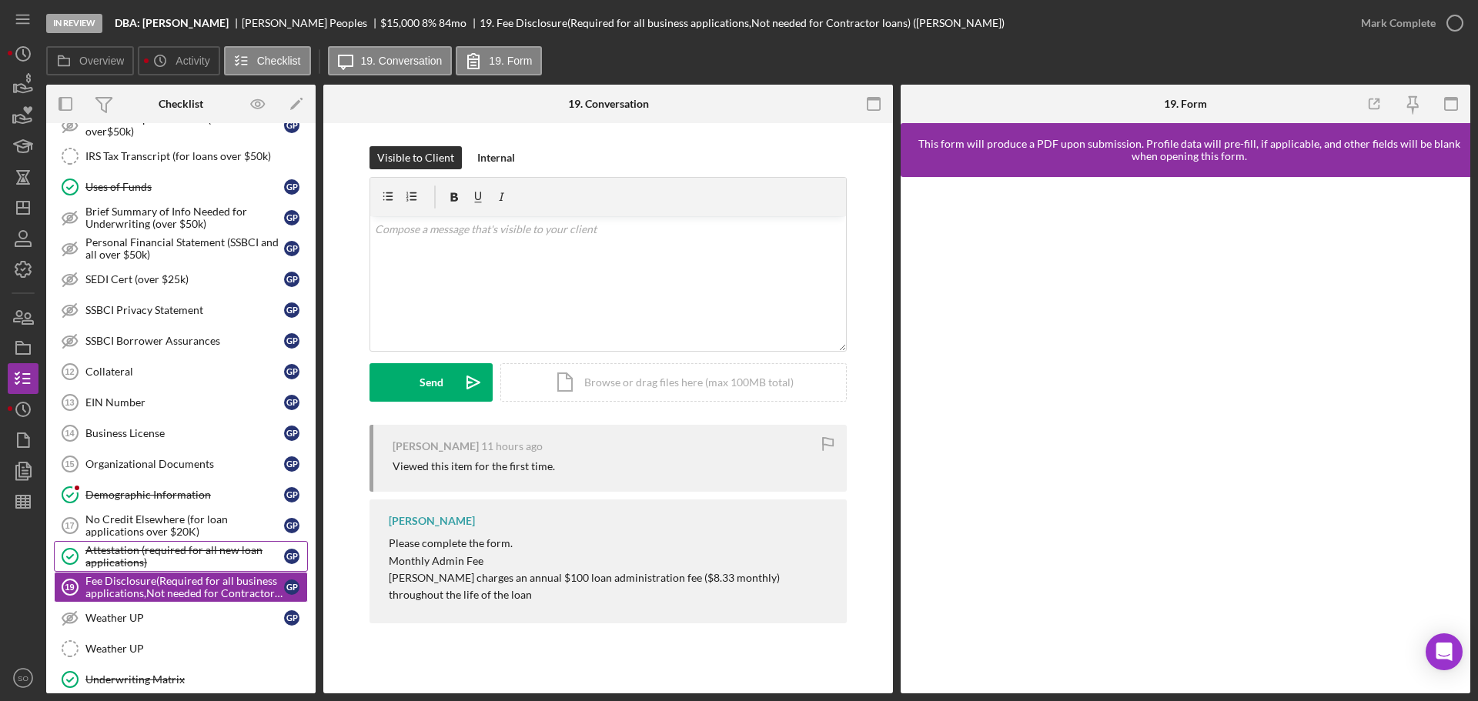
click at [252, 542] on link "Attestation (required for all new loan applications) Attestation (required for …" at bounding box center [181, 556] width 254 height 31
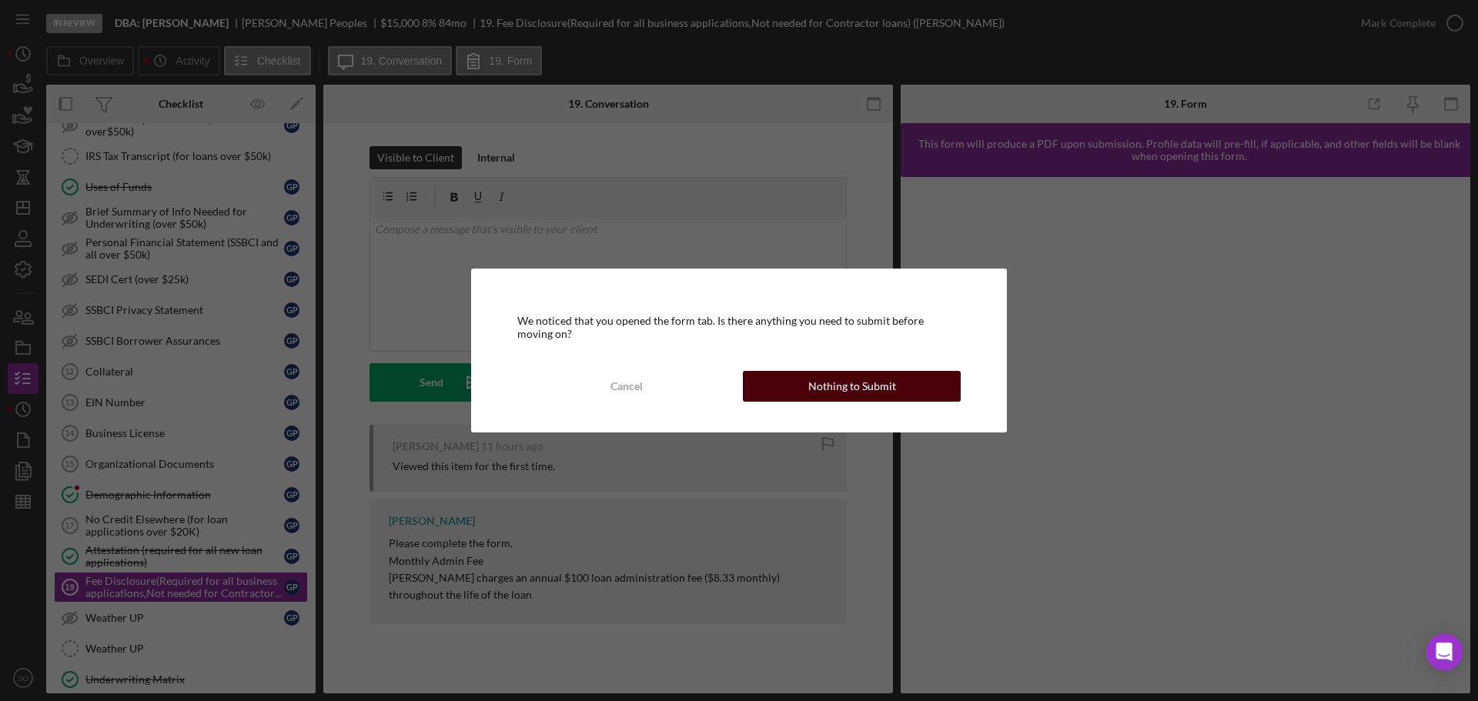
click at [816, 387] on div "Nothing to Submit" at bounding box center [852, 386] width 88 height 31
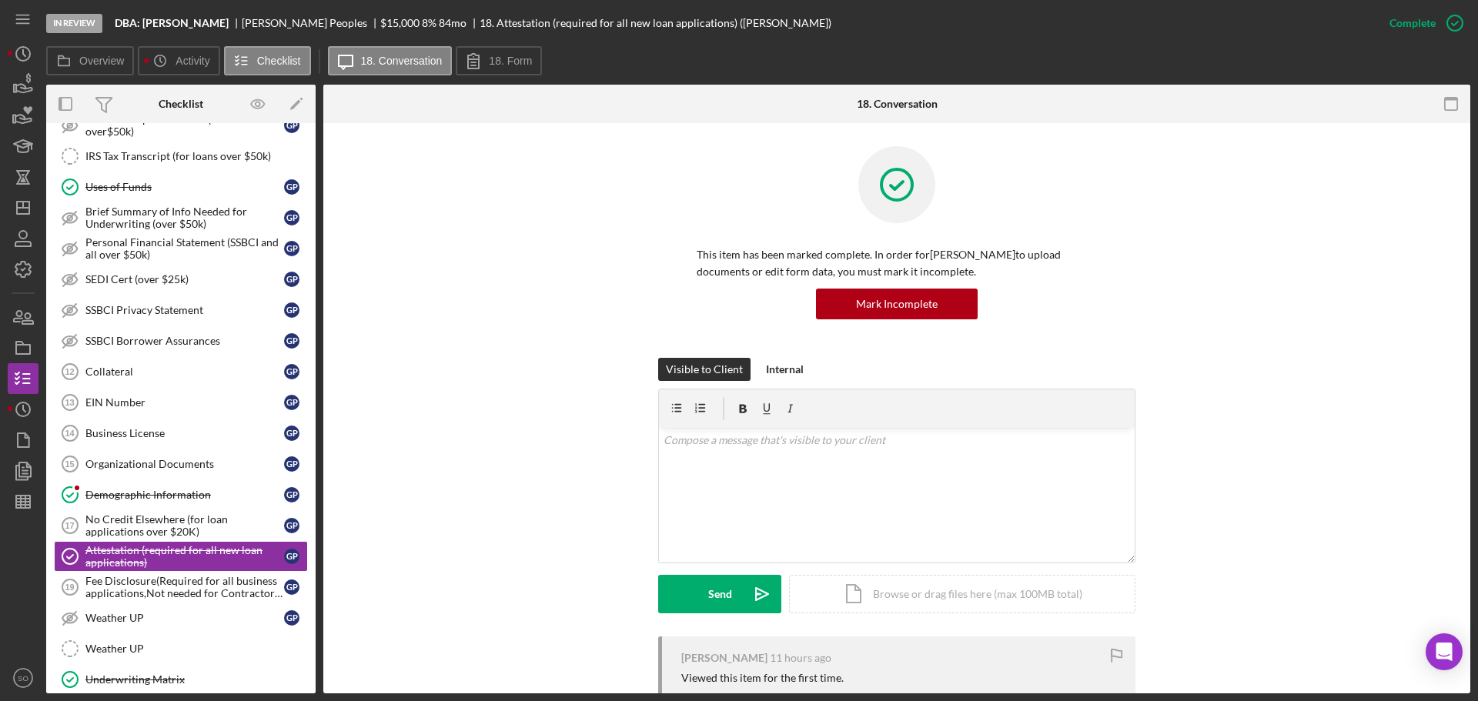
scroll to position [324, 0]
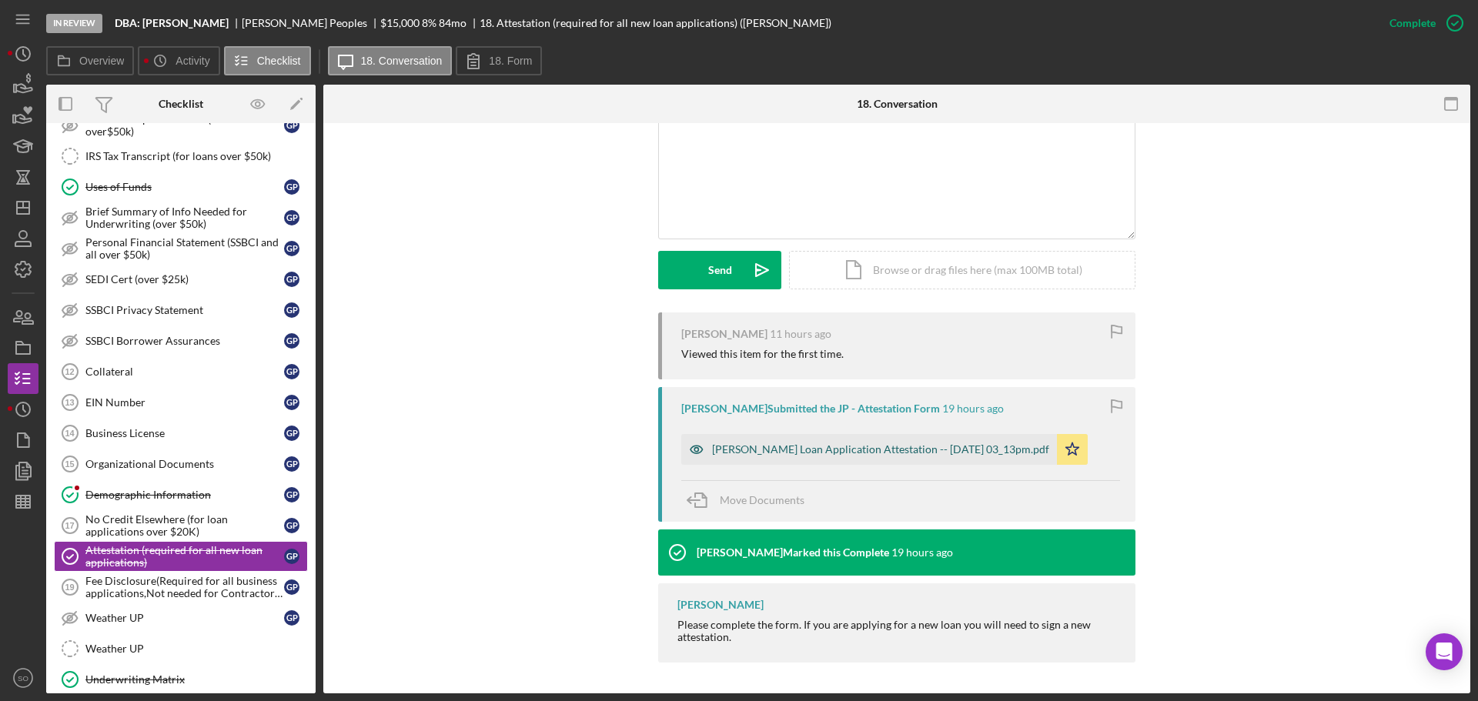
click at [836, 458] on div "Justine Petersen Loan Application Attestation -- 2025-10-09 03_13pm.pdf" at bounding box center [869, 449] width 376 height 31
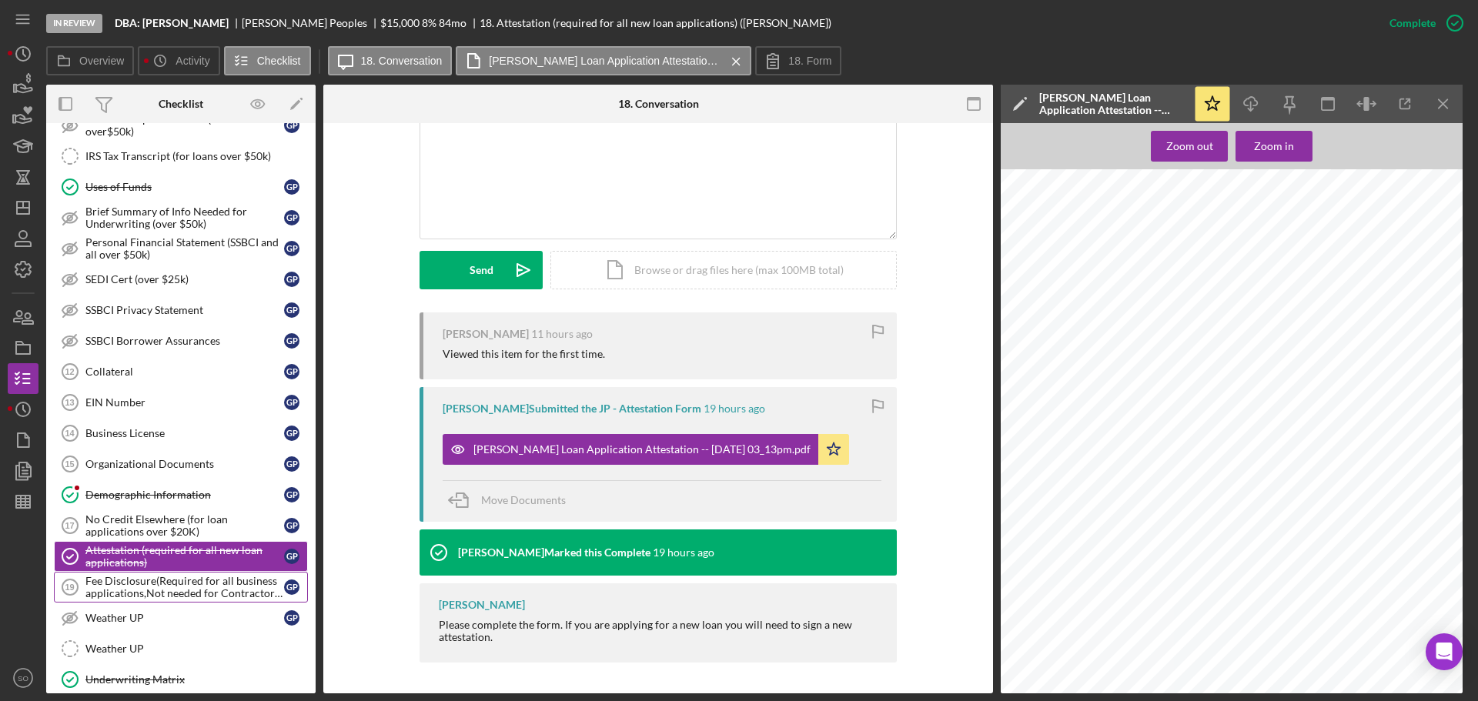
click at [217, 583] on div "Fee Disclosure(Required for all business applications,Not needed for Contractor…" at bounding box center [184, 587] width 199 height 25
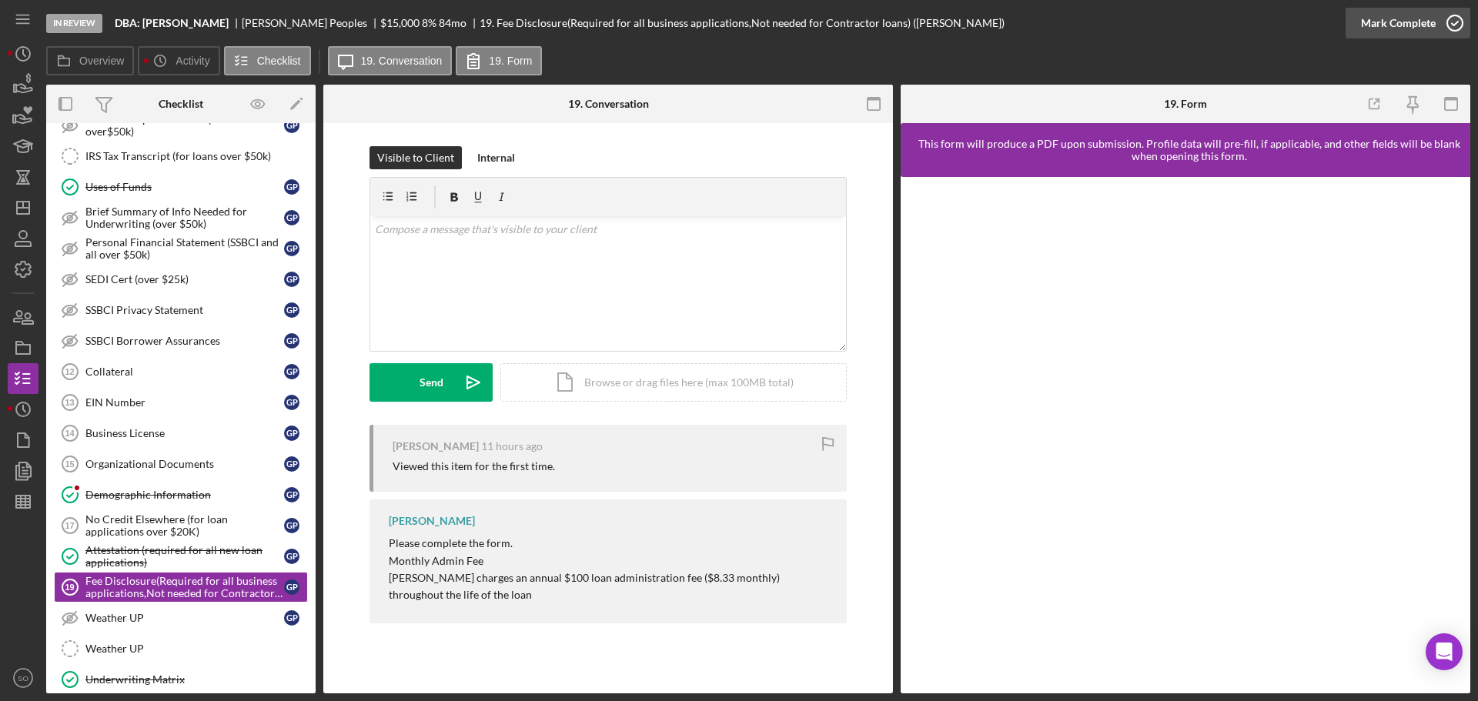
drag, startPoint x: 1369, startPoint y: 42, endPoint x: 1369, endPoint y: 32, distance: 9.3
click at [1369, 40] on div "Mark Complete" at bounding box center [1407, 23] width 125 height 46
click at [1369, 32] on div "Mark Complete" at bounding box center [1398, 23] width 75 height 31
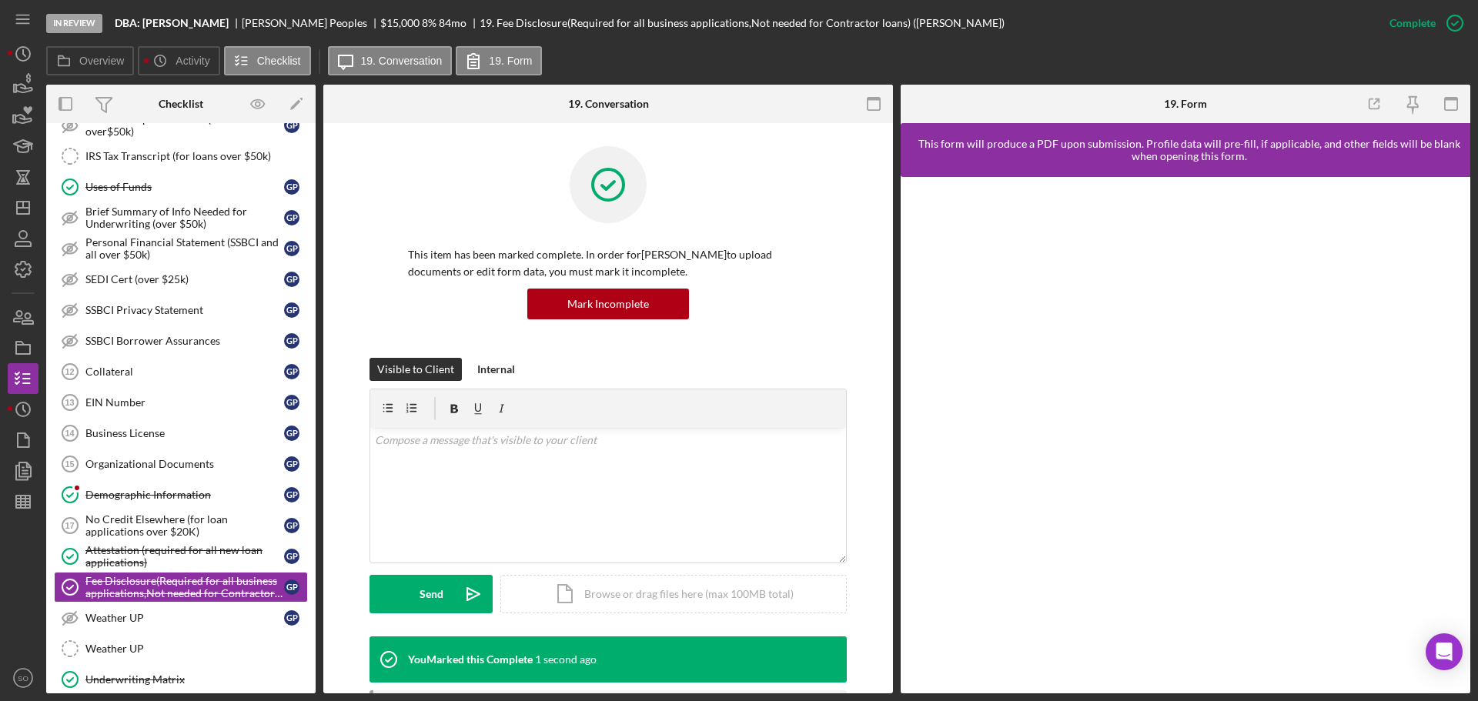
scroll to position [1091, 0]
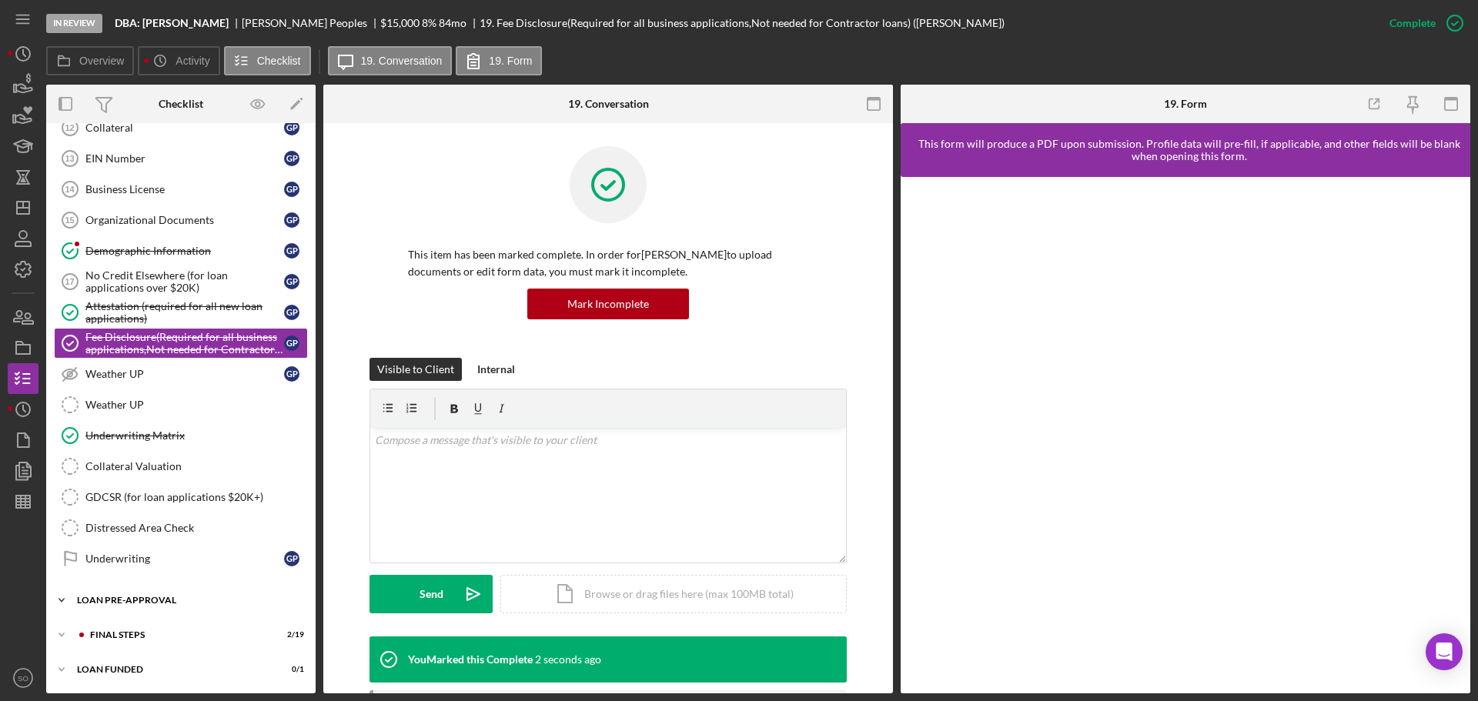
click at [132, 610] on div "Icon/Expander LOAN PRE-APPROVAL 1 / 2" at bounding box center [180, 600] width 269 height 31
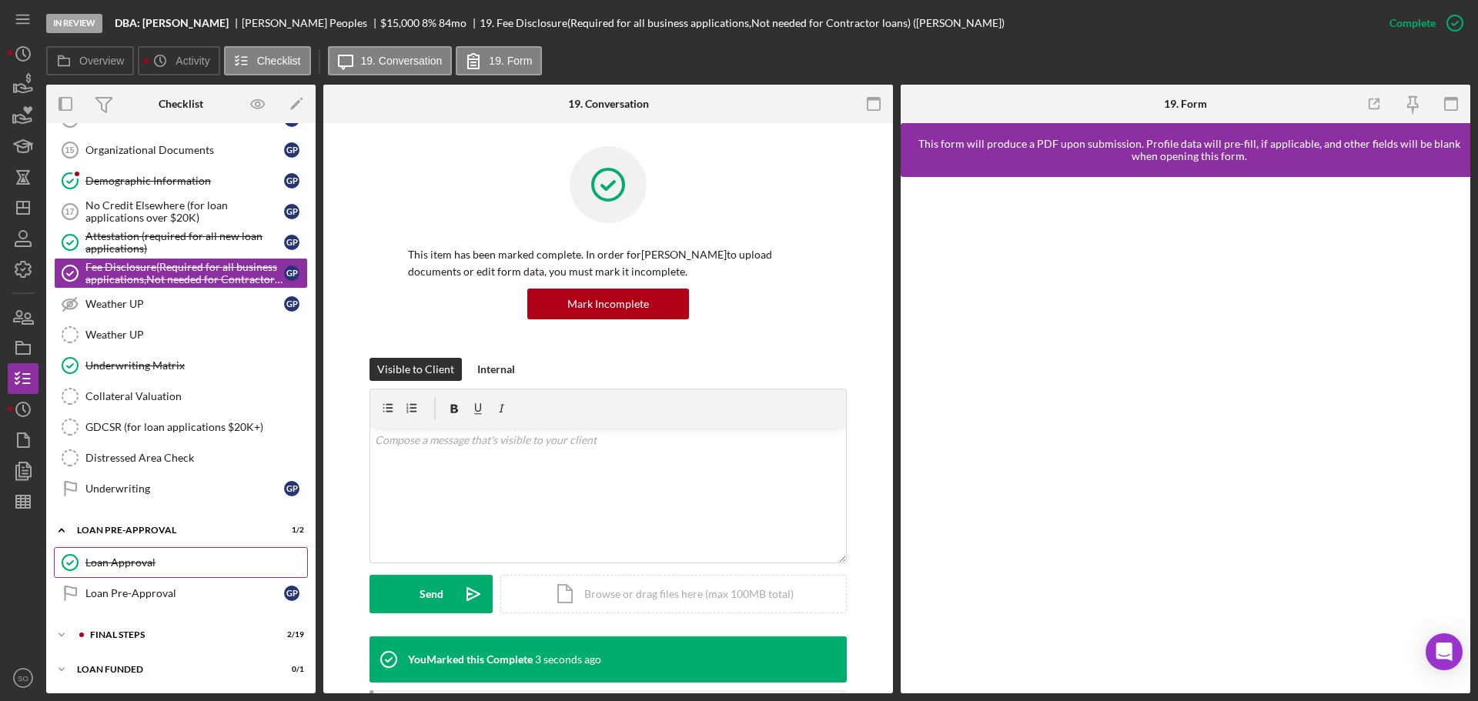
click at [148, 567] on div "Loan Approval" at bounding box center [196, 563] width 222 height 12
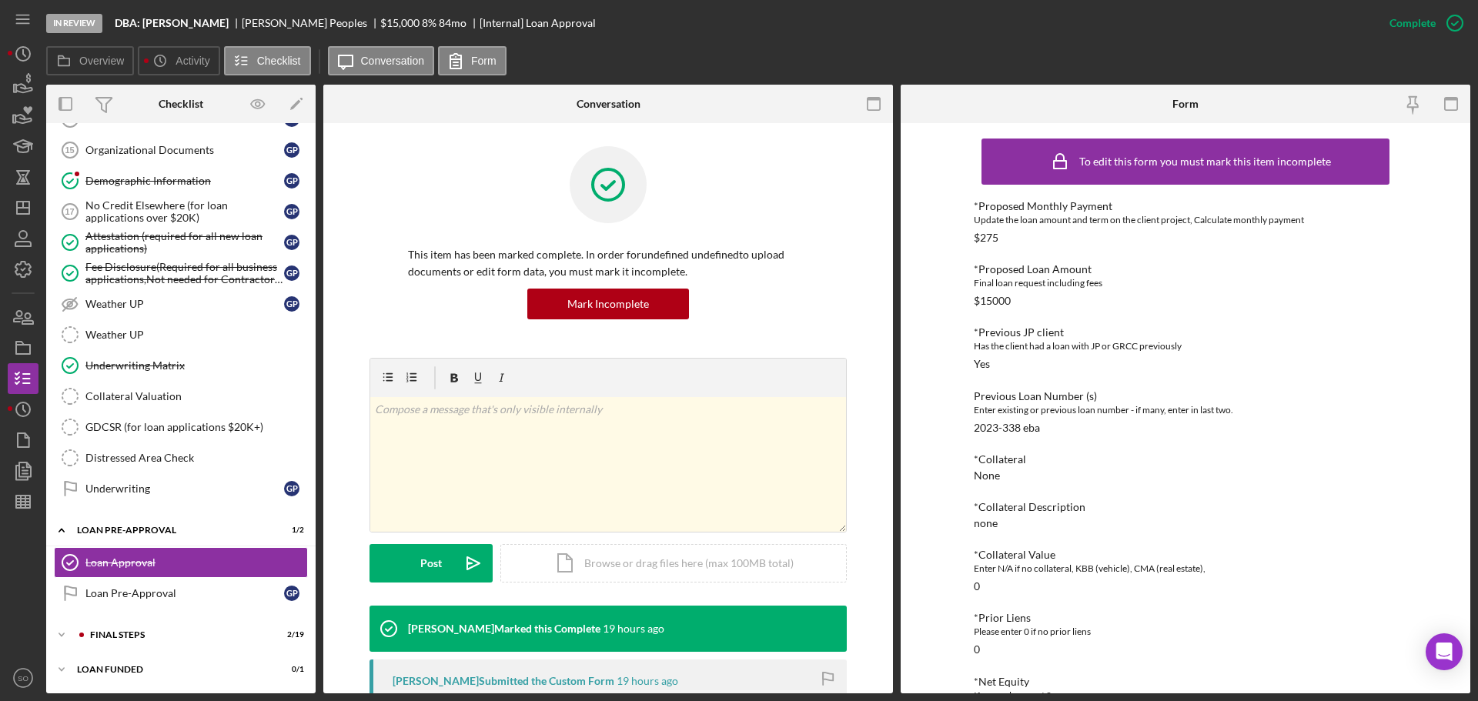
scroll to position [276, 0]
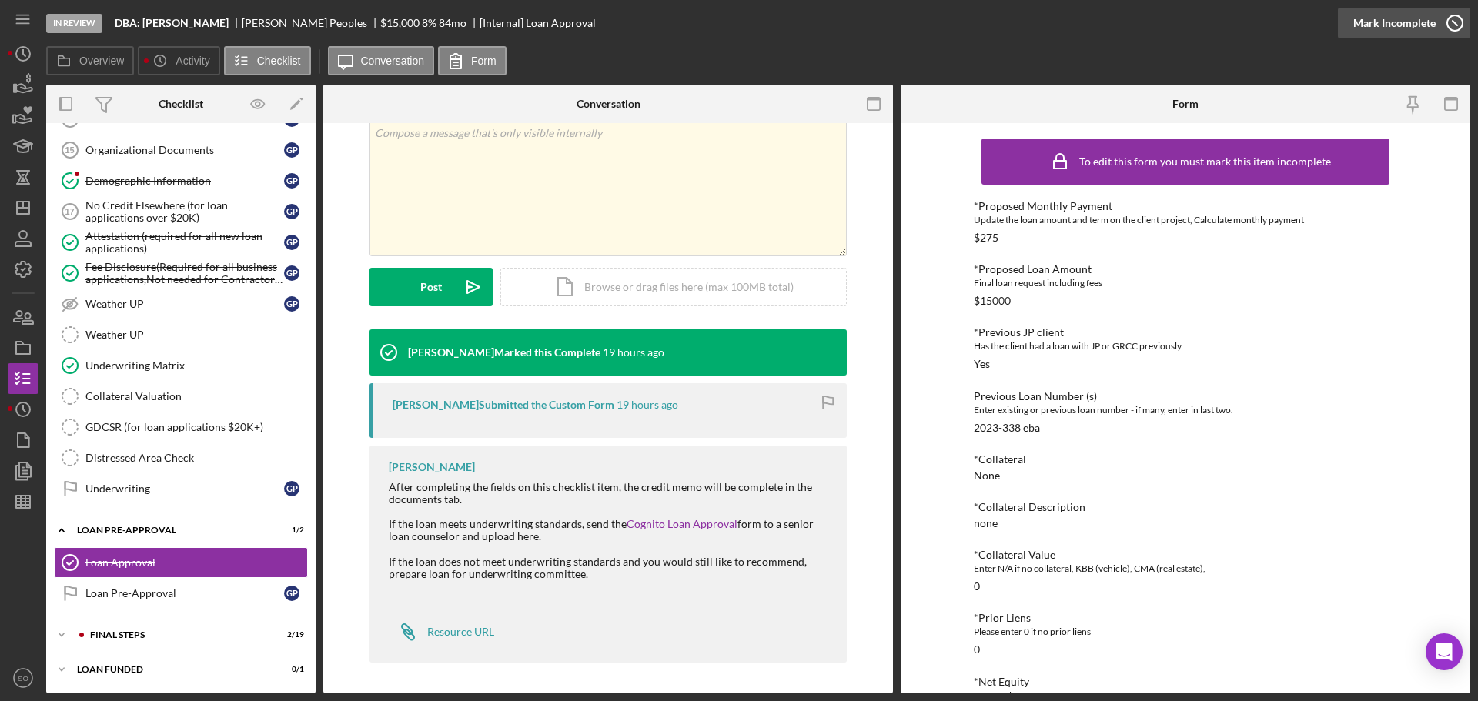
click at [1386, 29] on div "Mark Incomplete" at bounding box center [1394, 23] width 82 height 31
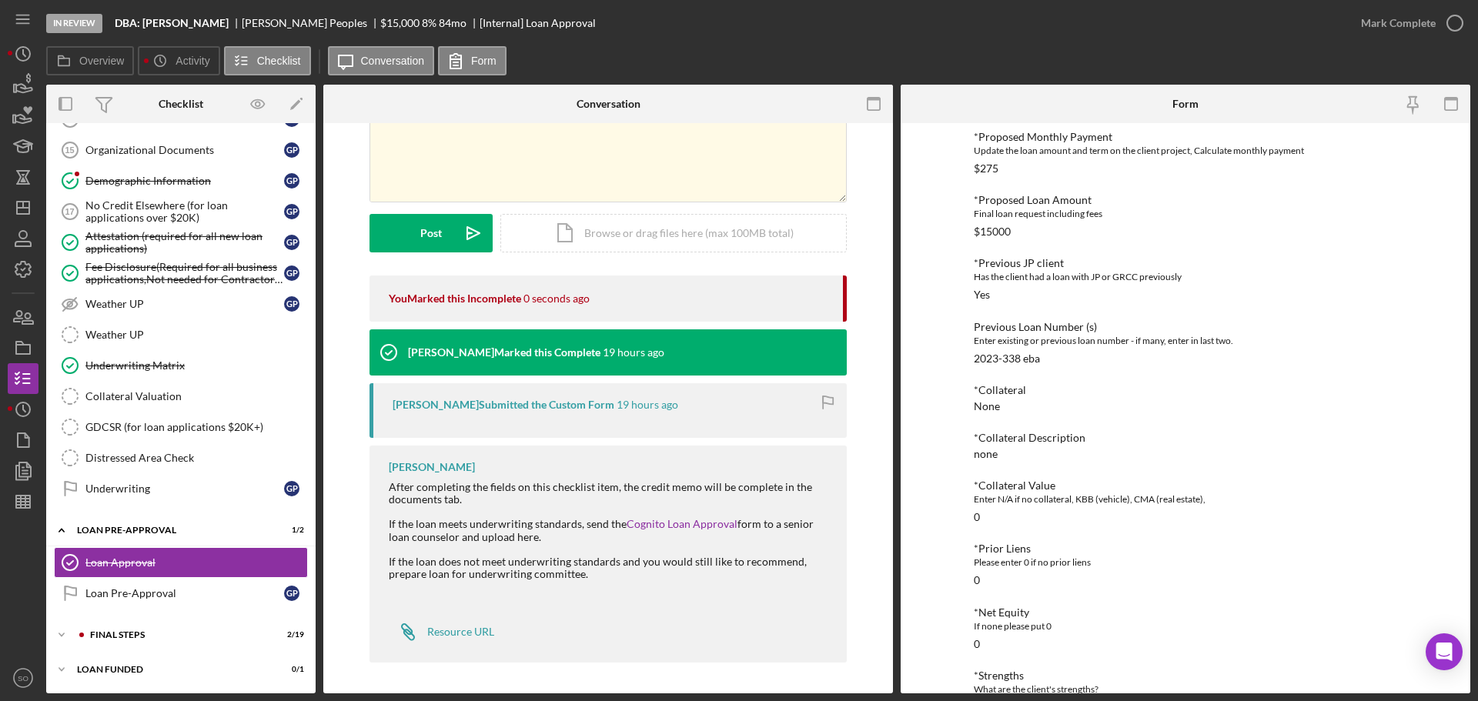
scroll to position [65, 0]
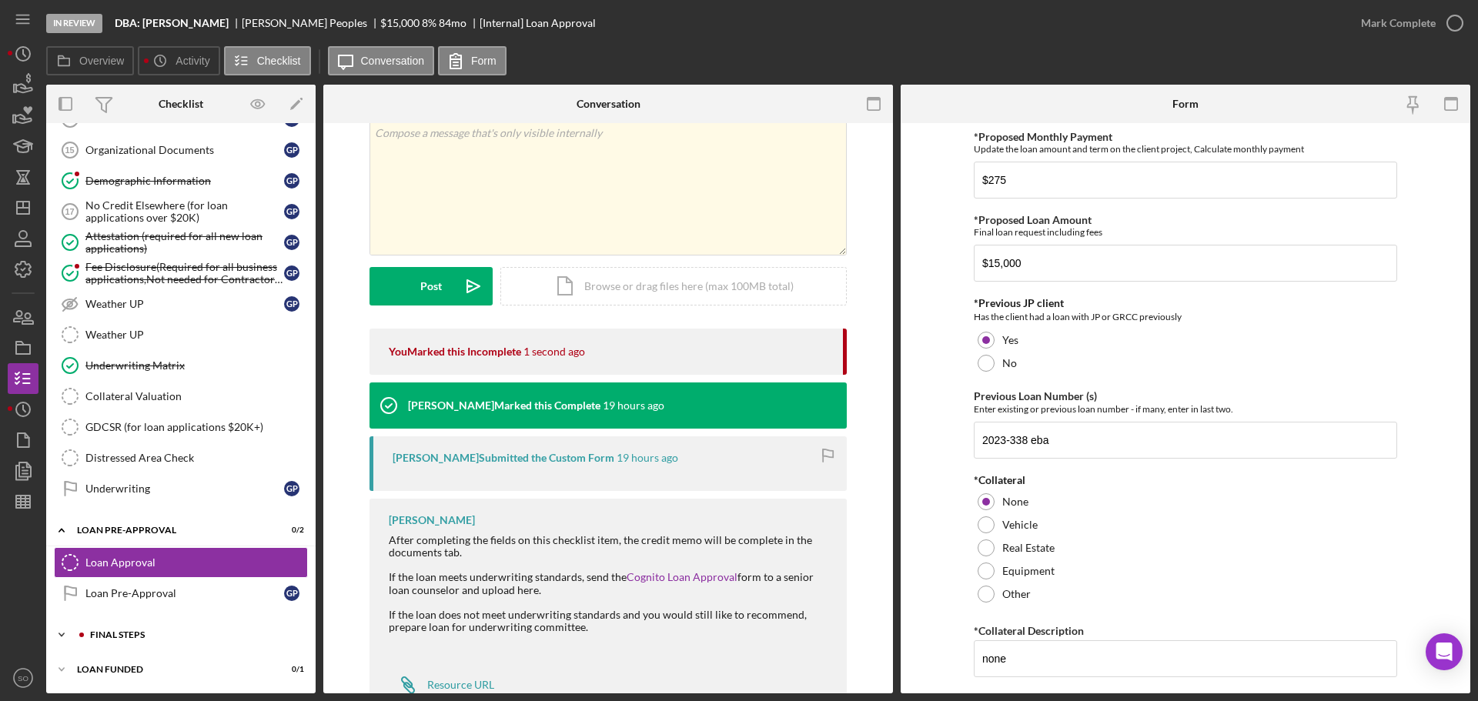
click at [179, 626] on div "Icon/Expander FINAL STEPS 2 / 19" at bounding box center [180, 635] width 269 height 31
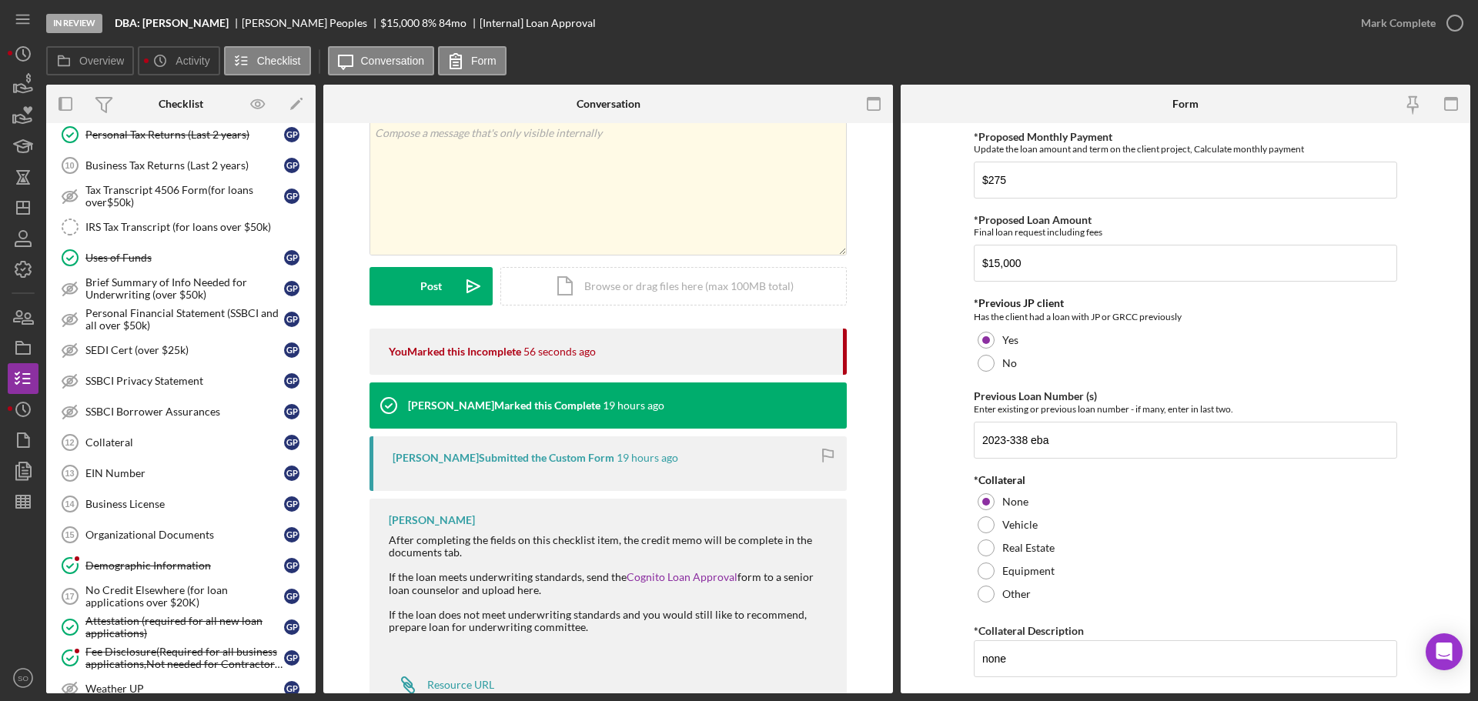
scroll to position [699, 0]
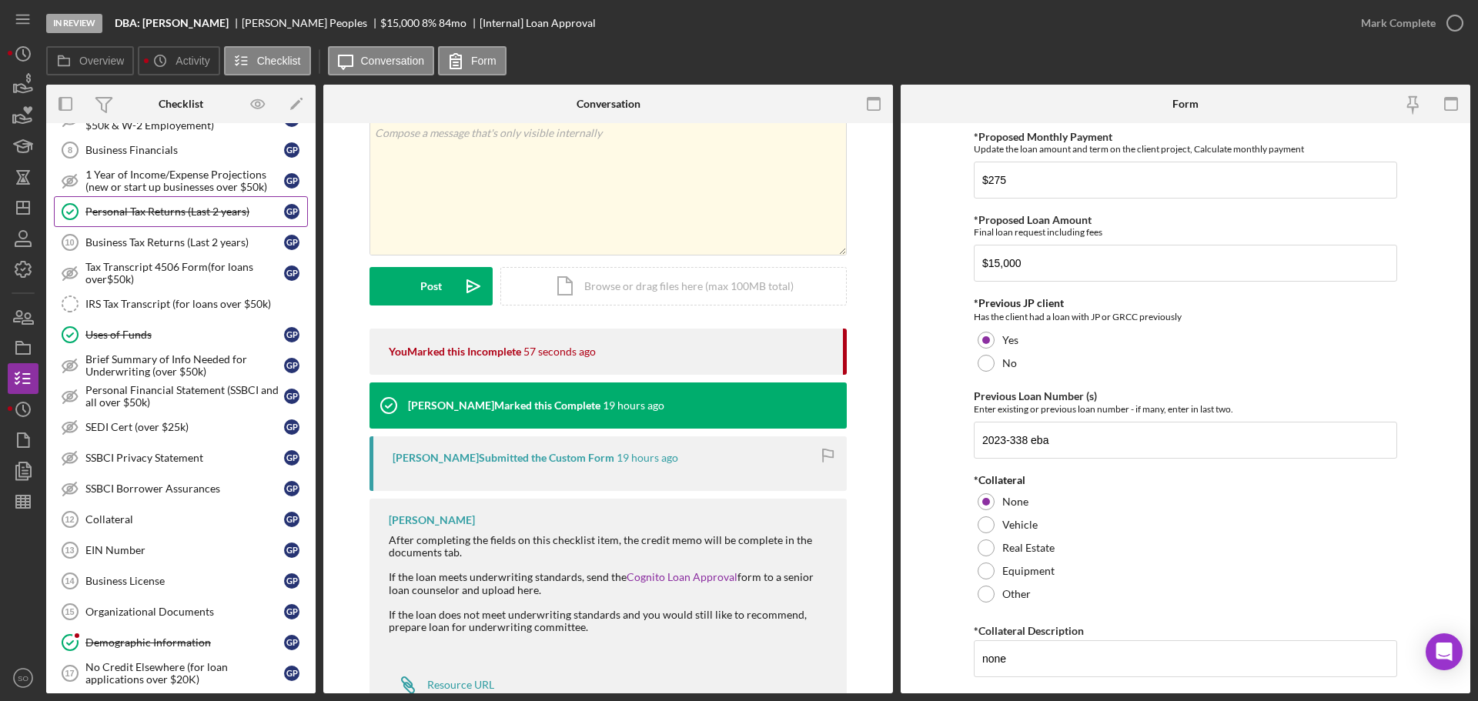
click at [206, 213] on div "Personal Tax Returns (Last 2 years)" at bounding box center [184, 212] width 199 height 12
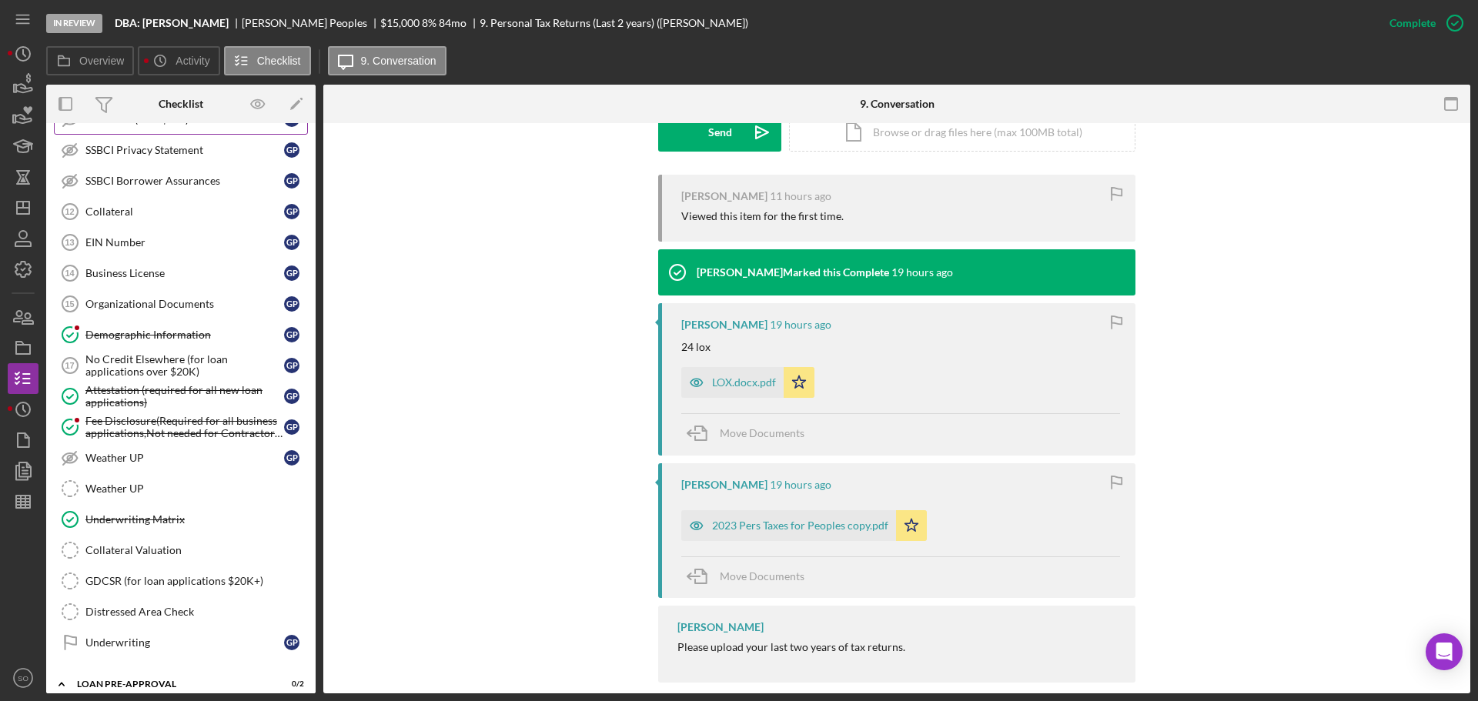
scroll to position [1084, 0]
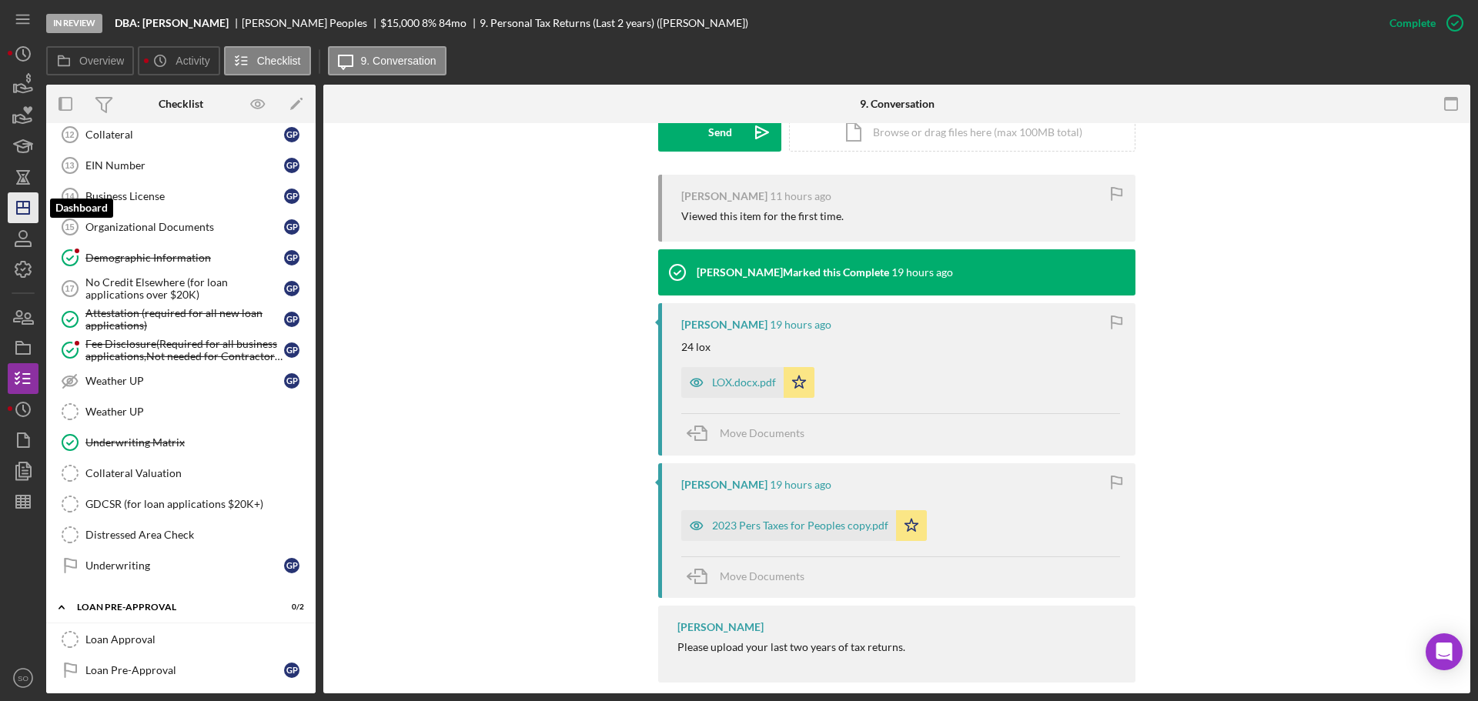
click at [14, 212] on icon "Icon/Dashboard" at bounding box center [23, 208] width 38 height 38
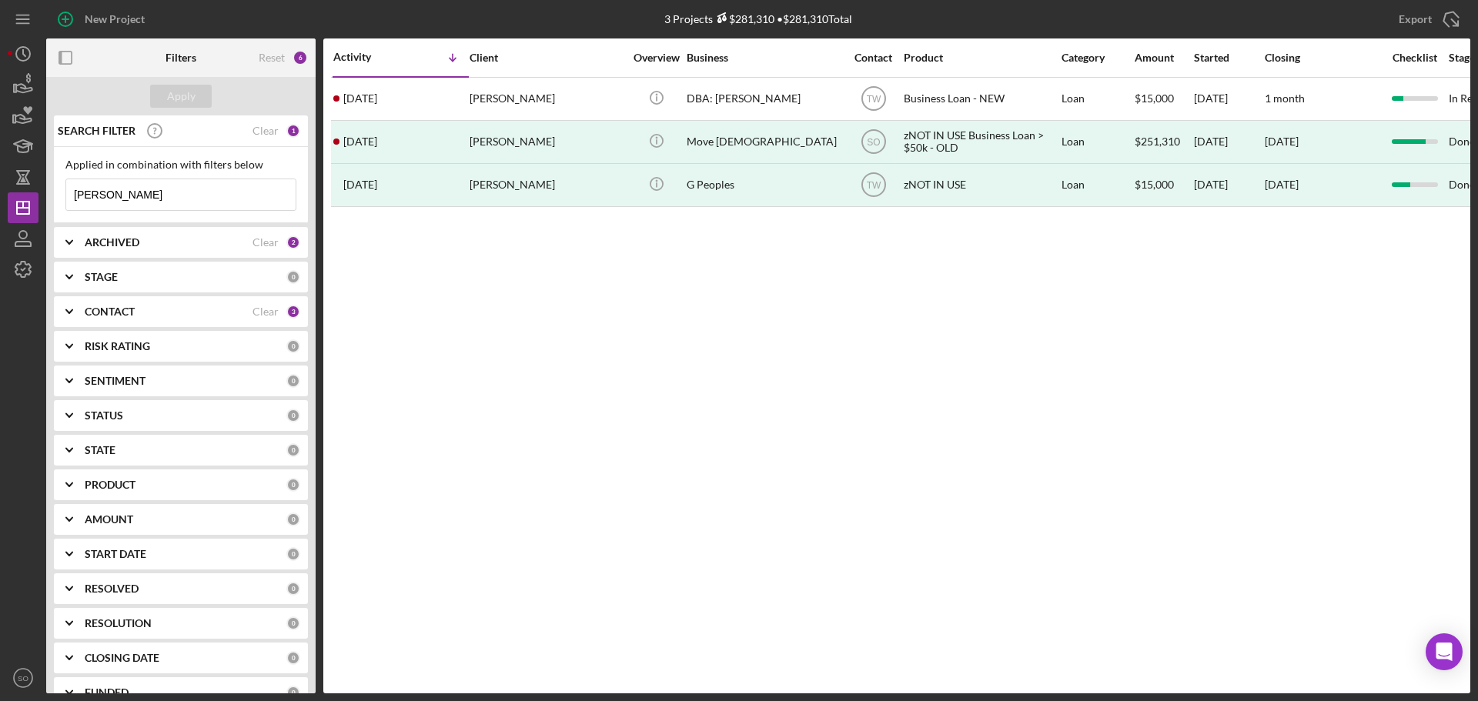
drag, startPoint x: 165, startPoint y: 199, endPoint x: 0, endPoint y: 189, distance: 165.0
click at [0, 189] on div "New Project 3 Projects $281,310 • $281,310 Total gerald peoples Export Icon/Exp…" at bounding box center [739, 350] width 1478 height 701
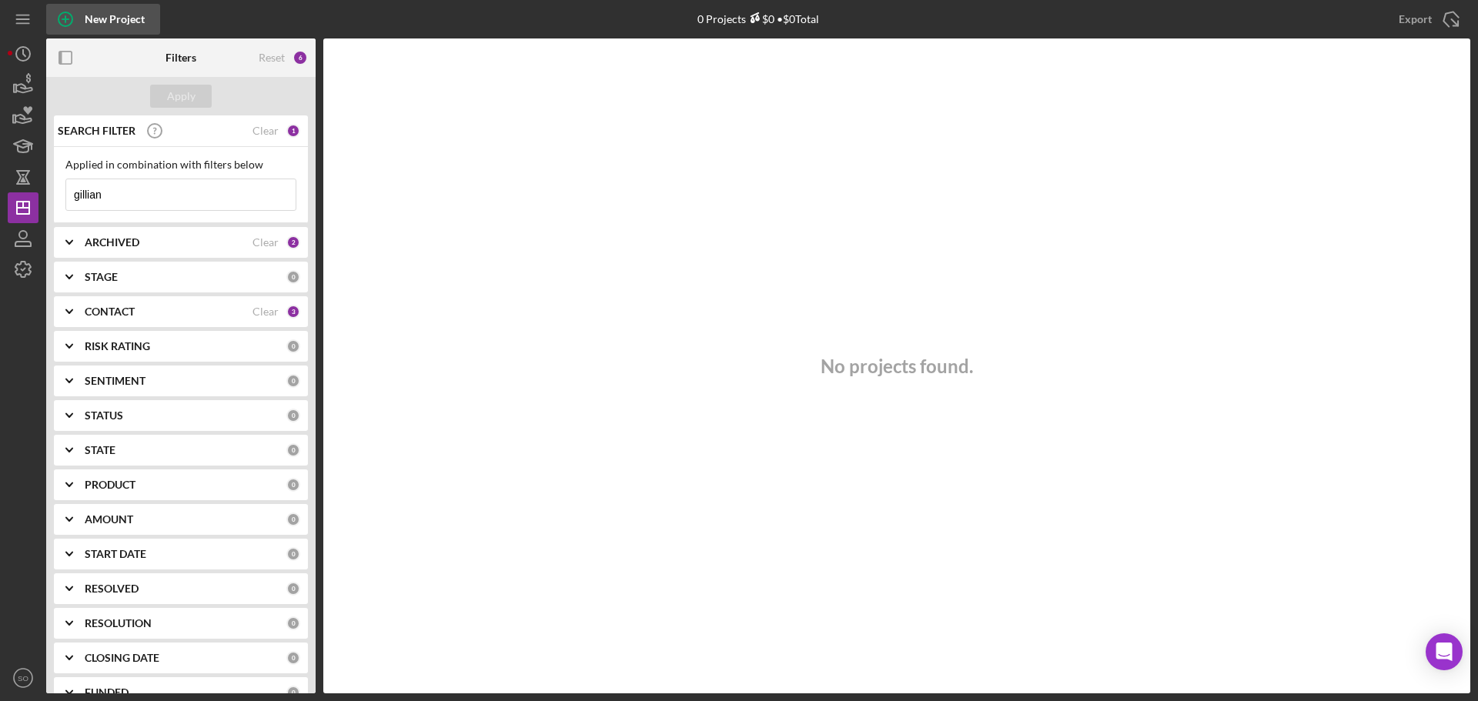
type input "gillian"
click at [73, 15] on icon "button" at bounding box center [65, 19] width 38 height 38
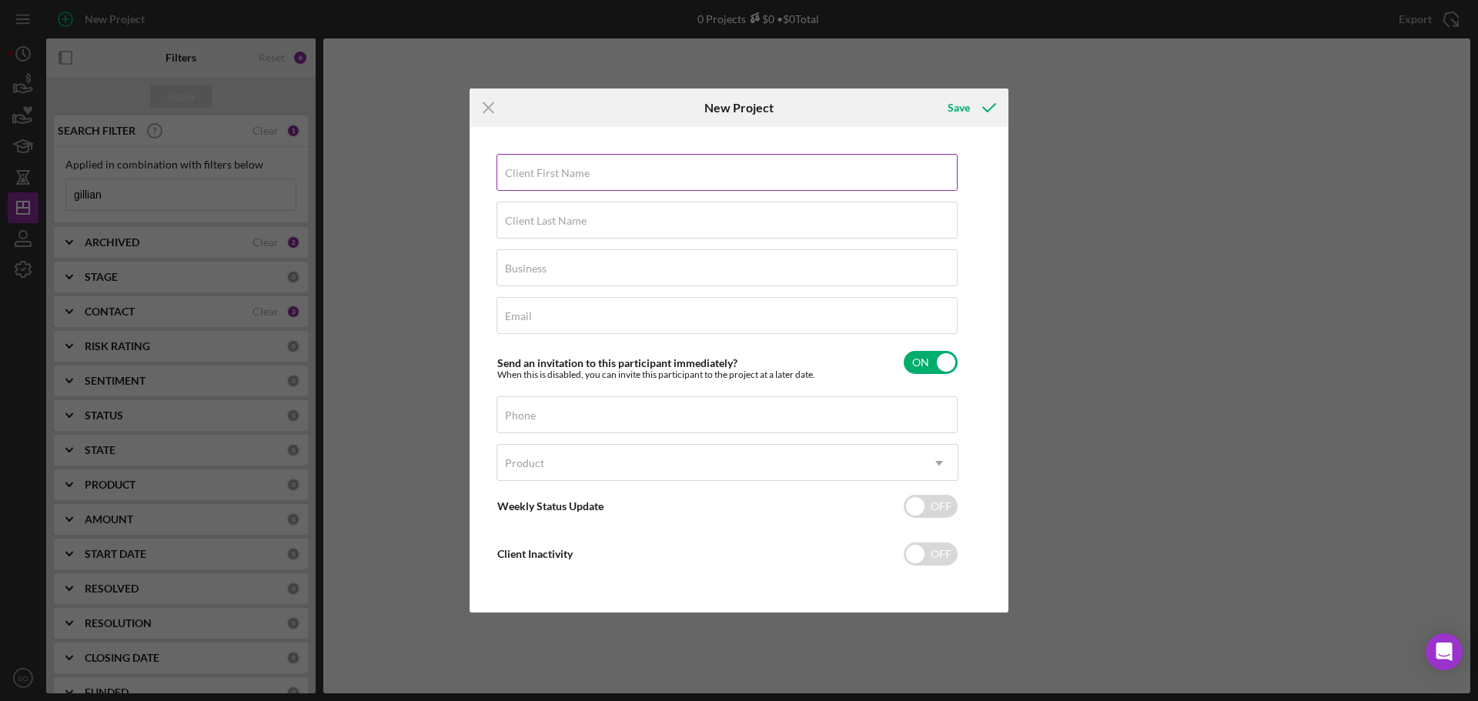
click at [598, 181] on input "Client First Name" at bounding box center [726, 172] width 461 height 37
paste input "[PERSON_NAME]"
type input "[PERSON_NAME]"
click at [1391, 303] on div "Icon/Menu Close New Project Save Client First Name Rodney Client Last Name Requ…" at bounding box center [739, 350] width 1478 height 701
click at [623, 226] on input "Client Last Name" at bounding box center [726, 220] width 461 height 37
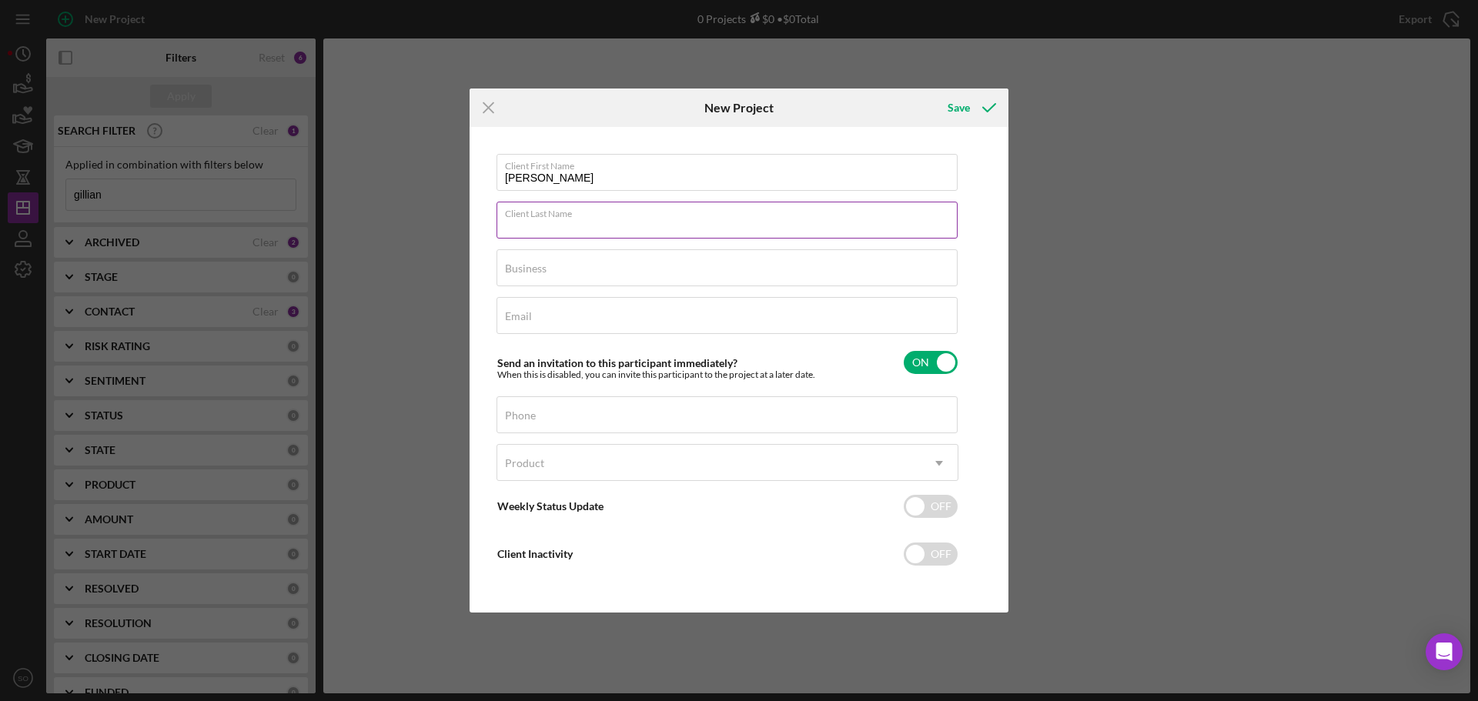
paste input "[PERSON_NAME]"
type input "[PERSON_NAME]"
click at [590, 277] on input "Business" at bounding box center [726, 267] width 461 height 37
type input "n/a"
click at [666, 314] on div "Email Required" at bounding box center [727, 316] width 462 height 38
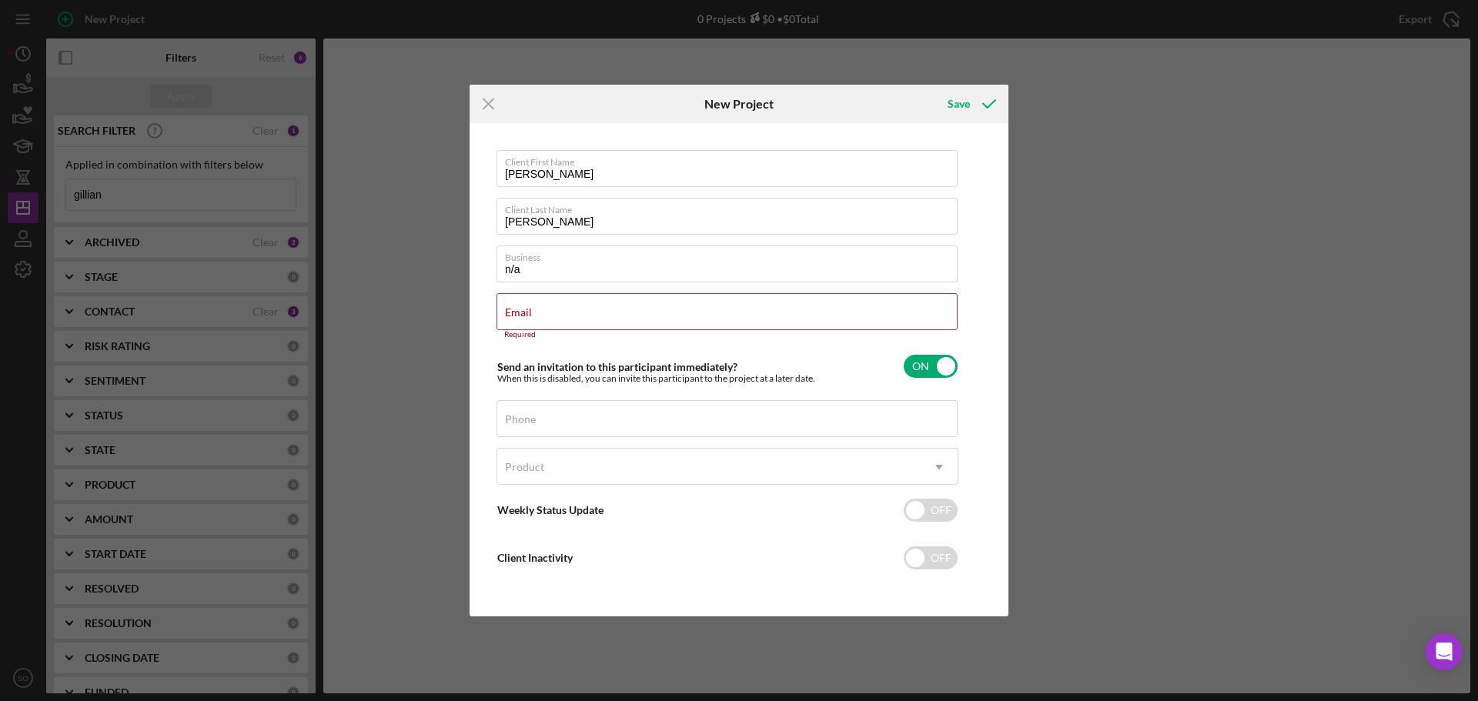
drag, startPoint x: 666, startPoint y: 314, endPoint x: 587, endPoint y: 324, distance: 79.9
click at [587, 324] on input "Email" at bounding box center [726, 311] width 461 height 37
paste input "rgillians@gmail.com"
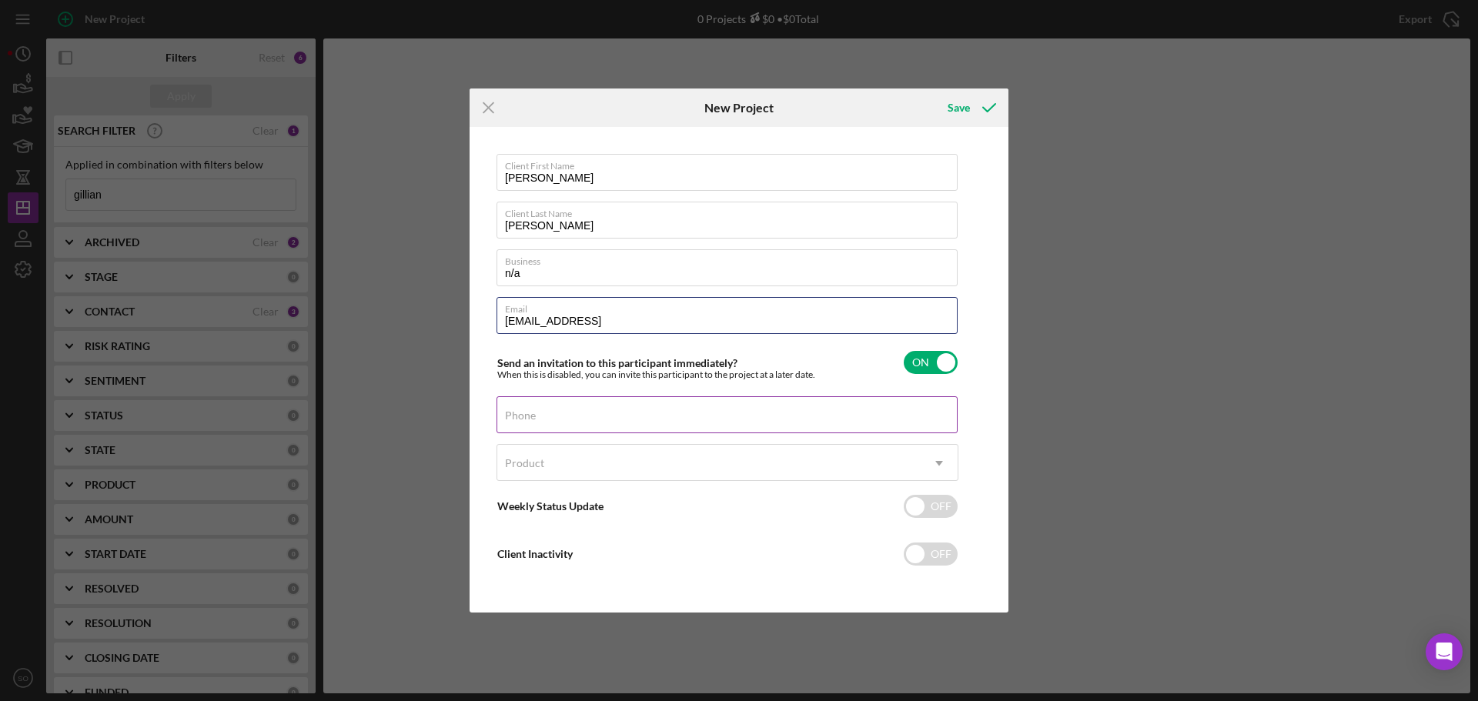
type input "[EMAIL_ADDRESS]"
click at [657, 410] on div "Phone" at bounding box center [727, 415] width 462 height 38
click at [623, 423] on input "Phone" at bounding box center [726, 414] width 461 height 37
paste input "[PHONE_NUMBER]"
type input "[PHONE_NUMBER]"
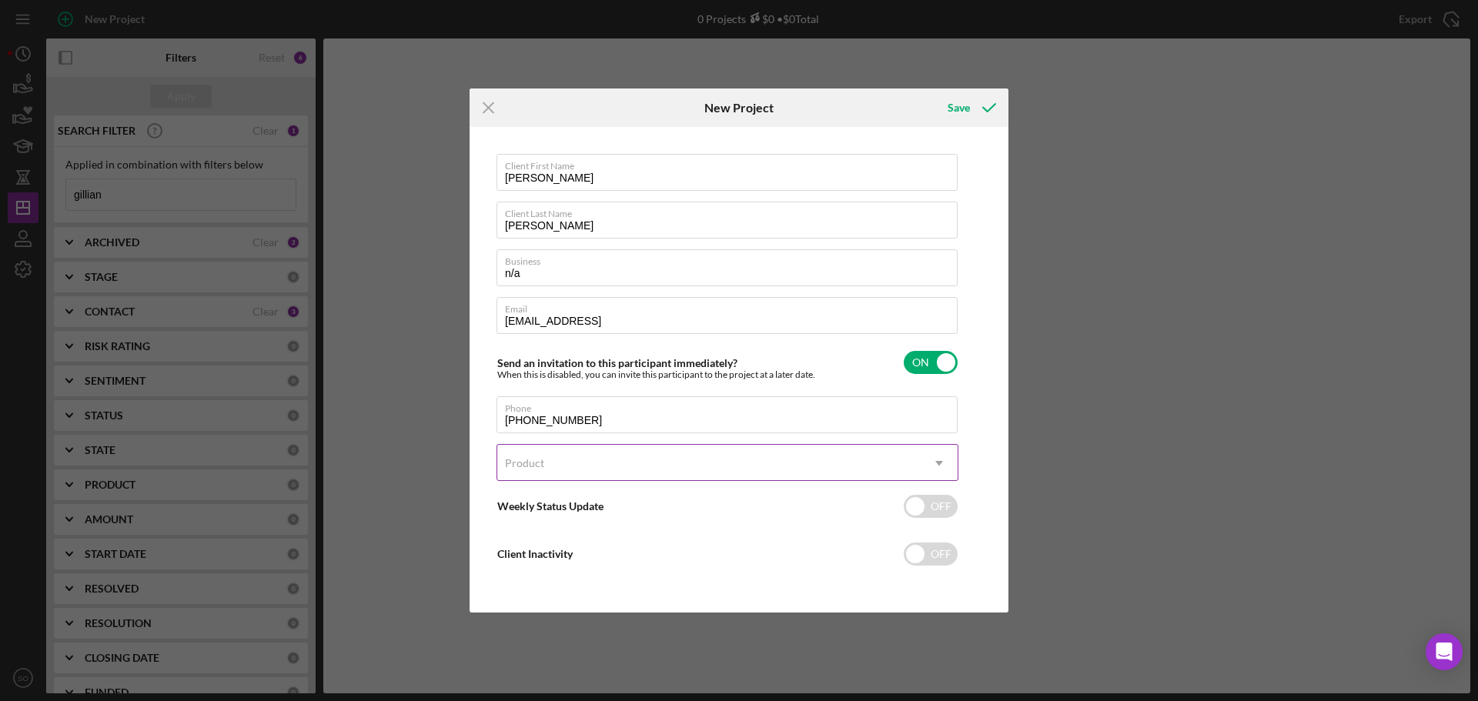
click at [630, 457] on div "Product" at bounding box center [708, 463] width 423 height 35
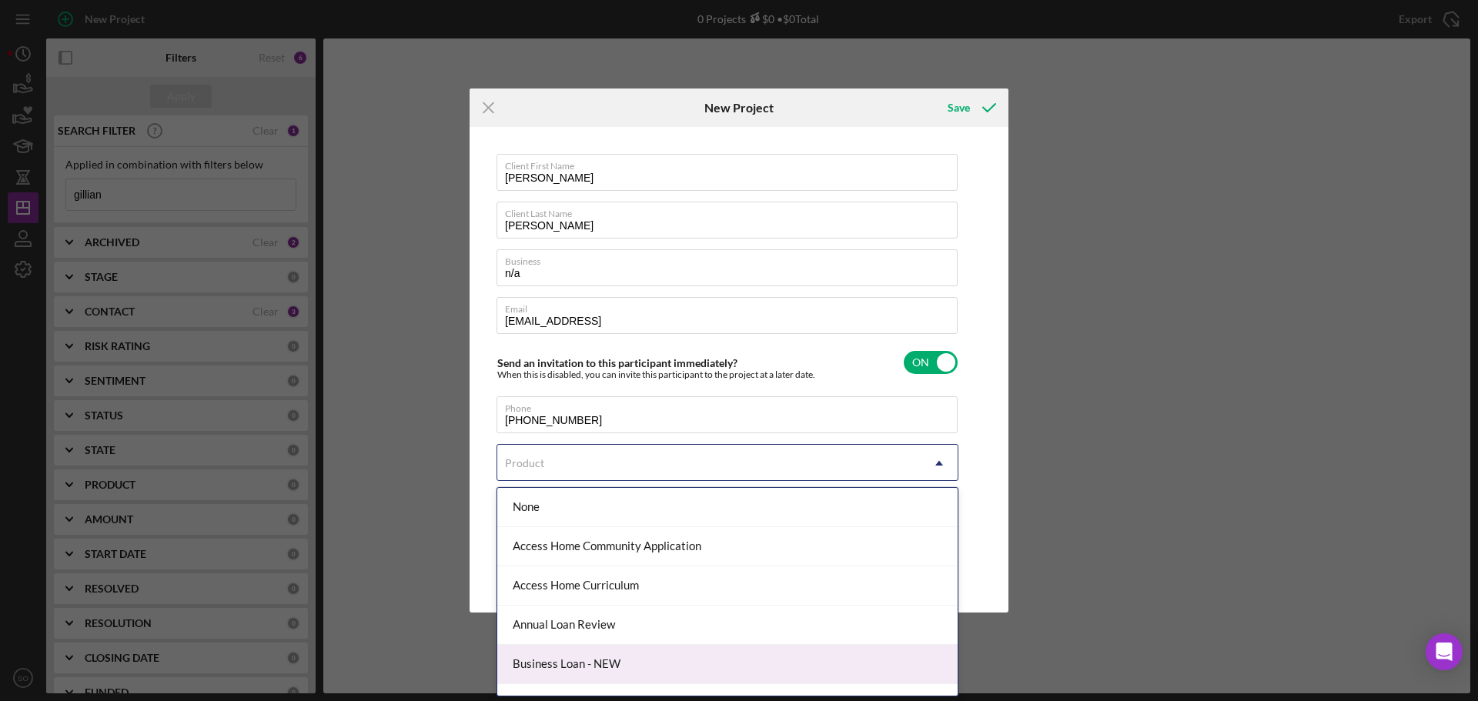
click at [587, 658] on div "Business Loan - NEW" at bounding box center [727, 664] width 460 height 39
checkbox input "true"
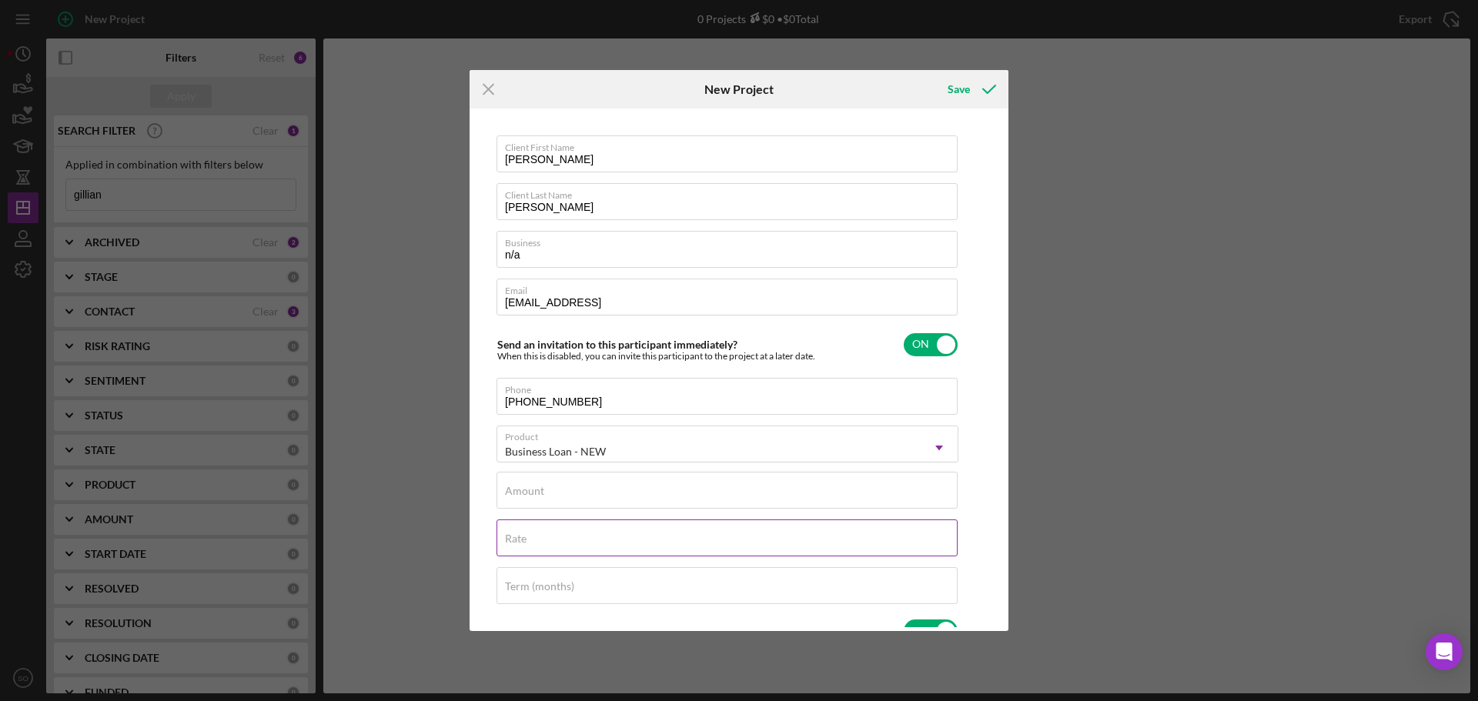
scroll to position [77, 0]
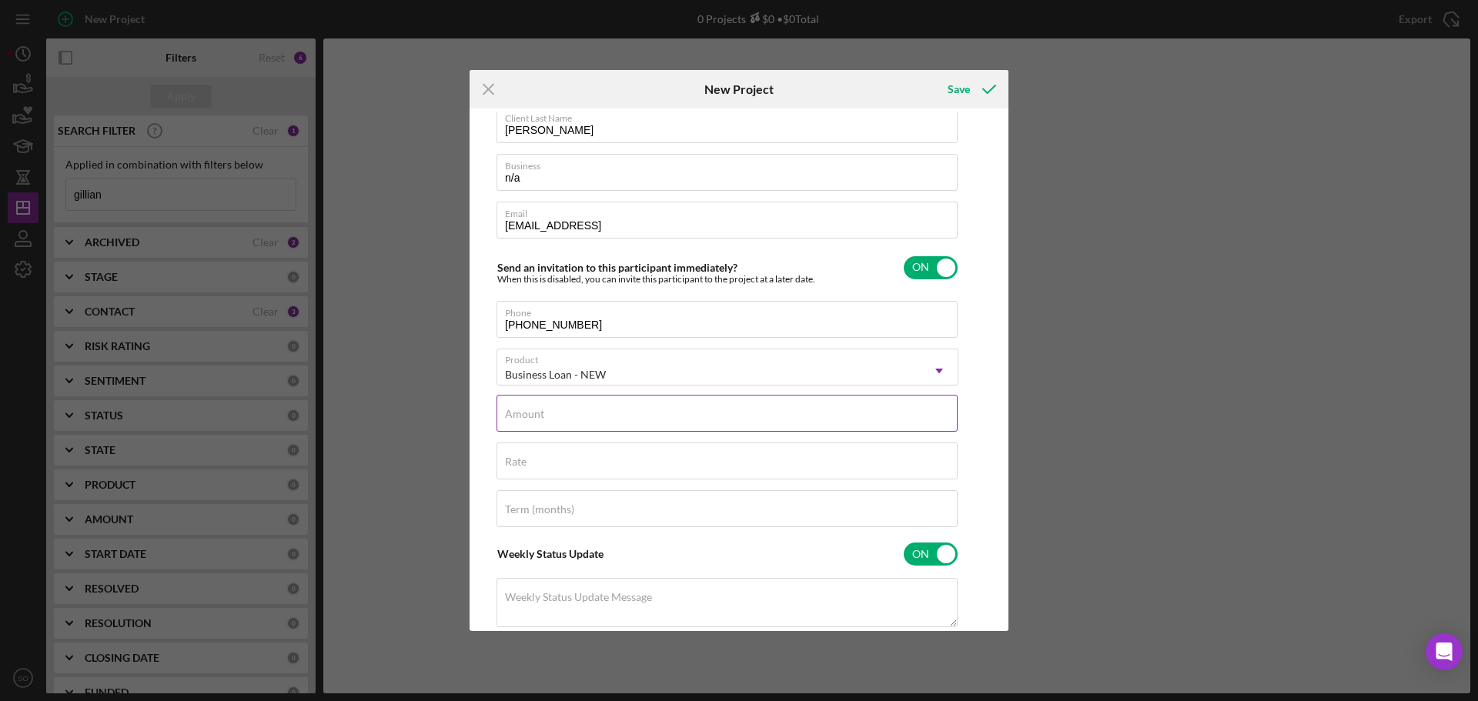
click at [631, 408] on div "Amount" at bounding box center [727, 414] width 462 height 38
type input "$10,000"
click at [649, 461] on div "Rate" at bounding box center [727, 462] width 462 height 38
type input "8.000%"
click at [661, 507] on div "Term (months)" at bounding box center [727, 509] width 462 height 38
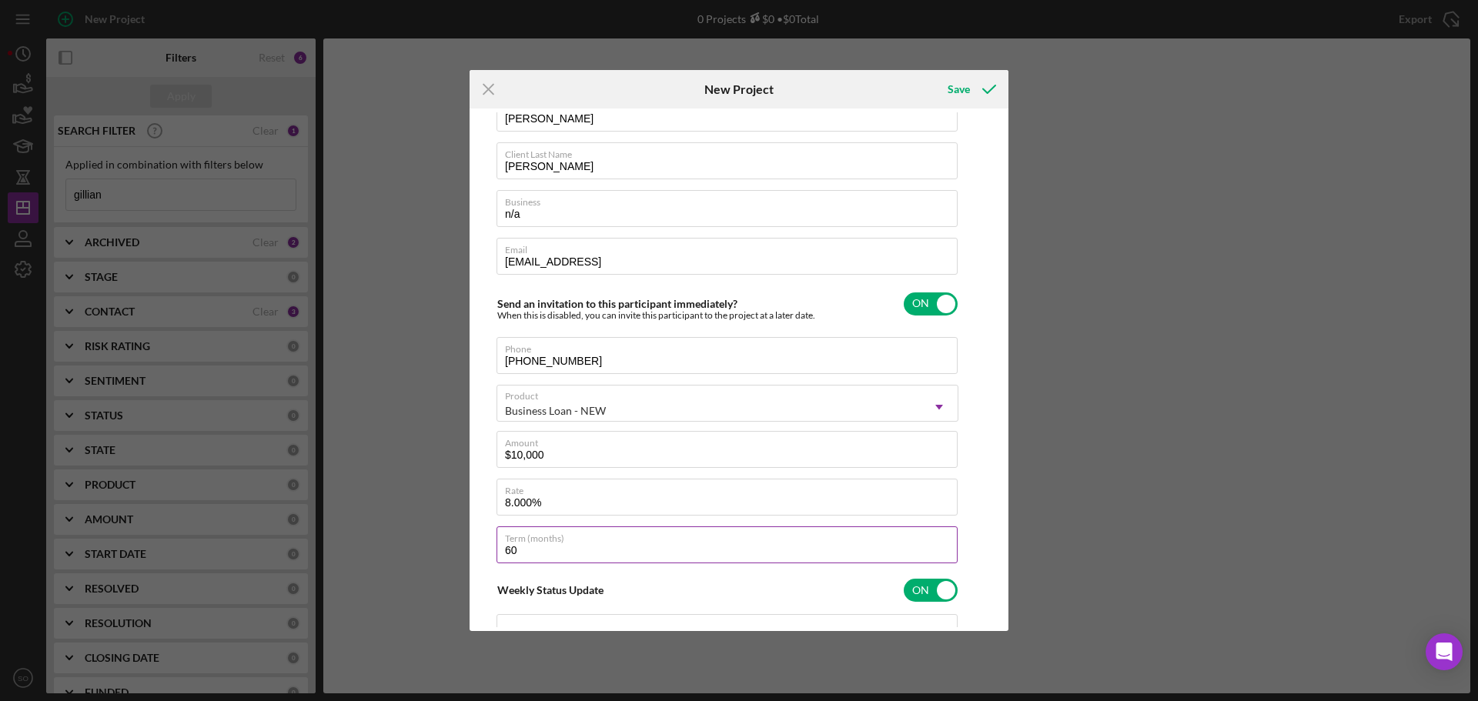
scroll to position [0, 0]
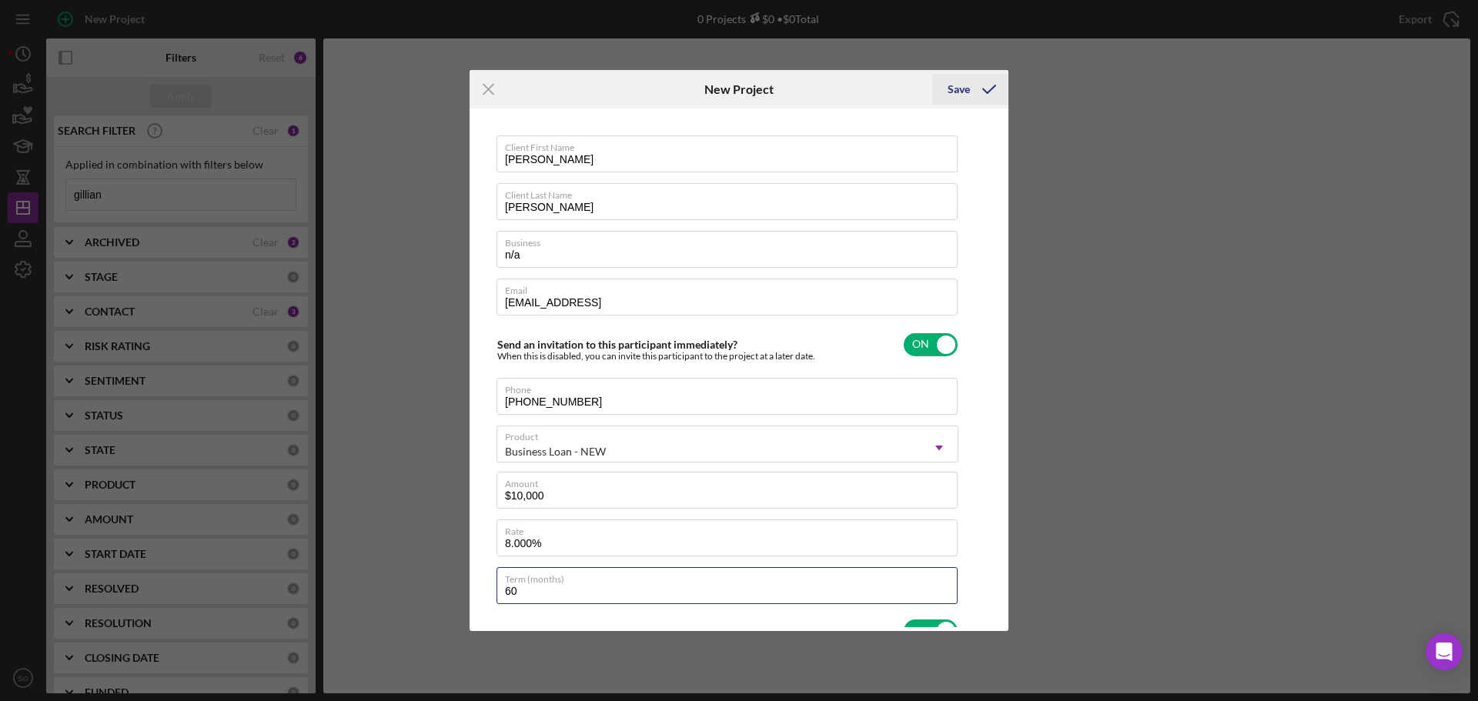
type input "60"
drag, startPoint x: 948, startPoint y: 90, endPoint x: 947, endPoint y: 101, distance: 10.9
click at [948, 90] on div "Save" at bounding box center [959, 89] width 22 height 31
checkbox input "false"
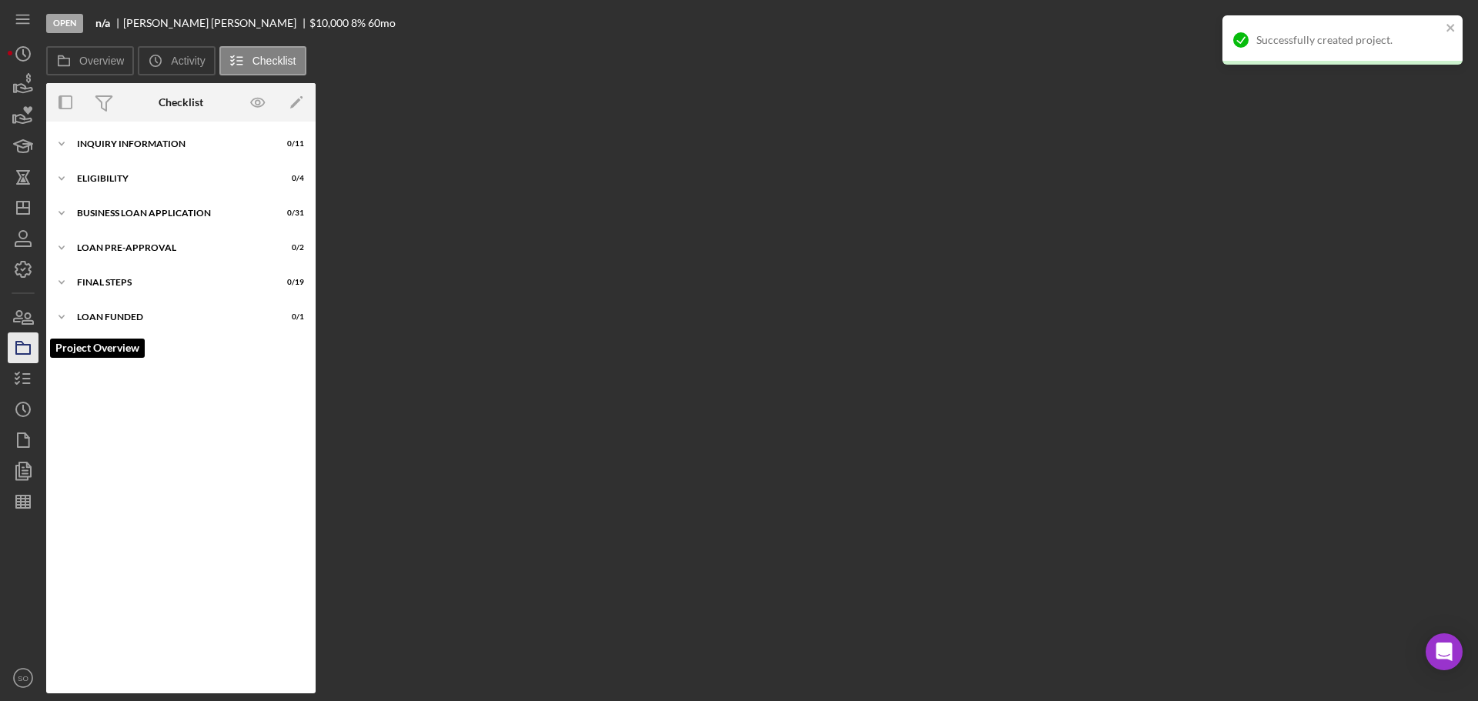
click at [26, 354] on rect "button" at bounding box center [23, 349] width 14 height 9
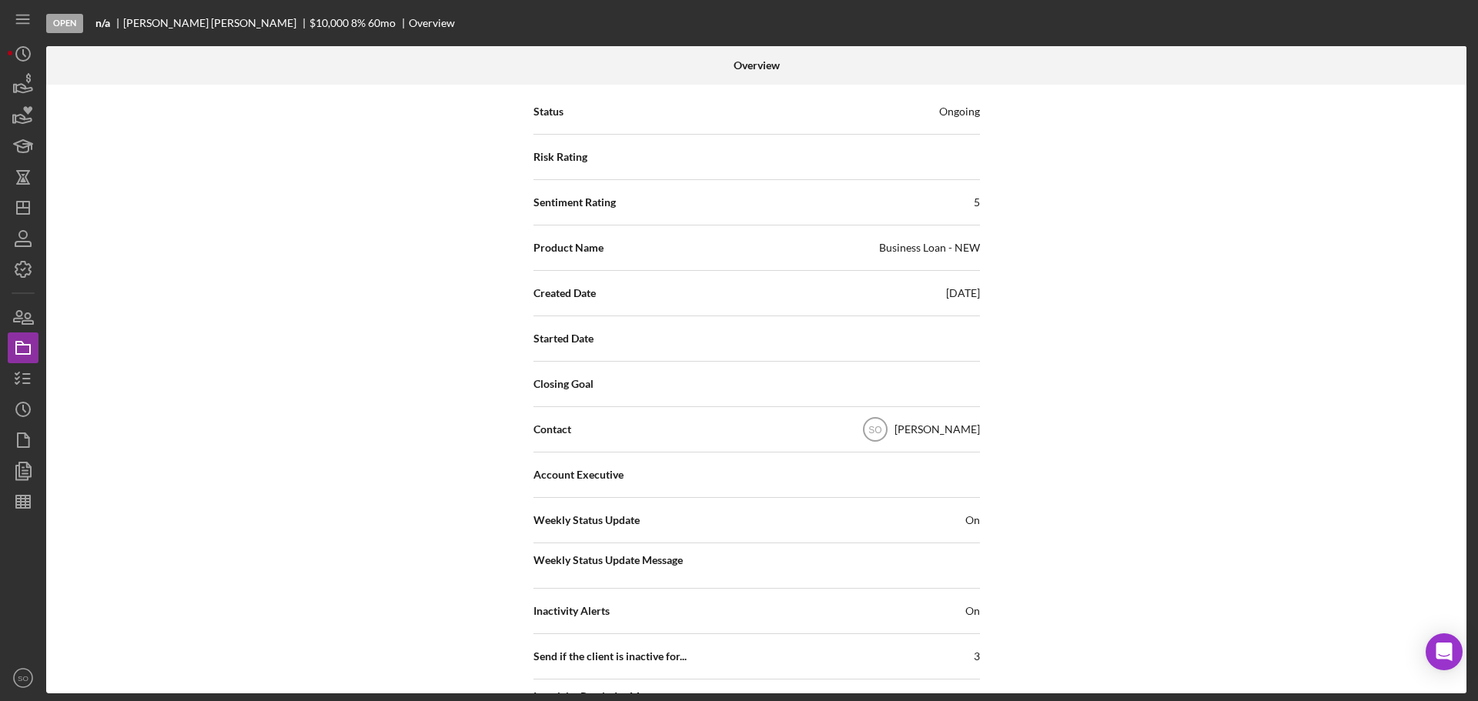
scroll to position [77, 0]
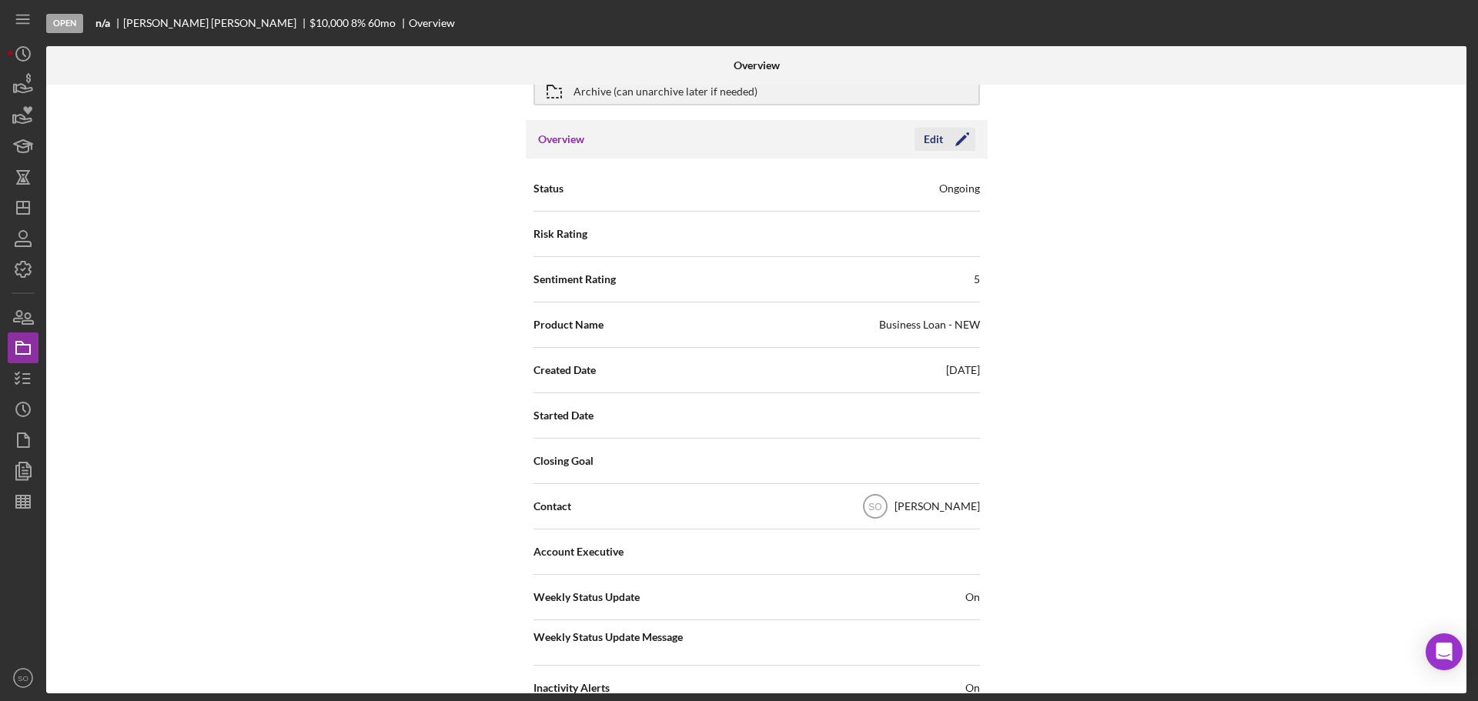
click at [958, 143] on icon "Icon/Edit" at bounding box center [962, 139] width 38 height 38
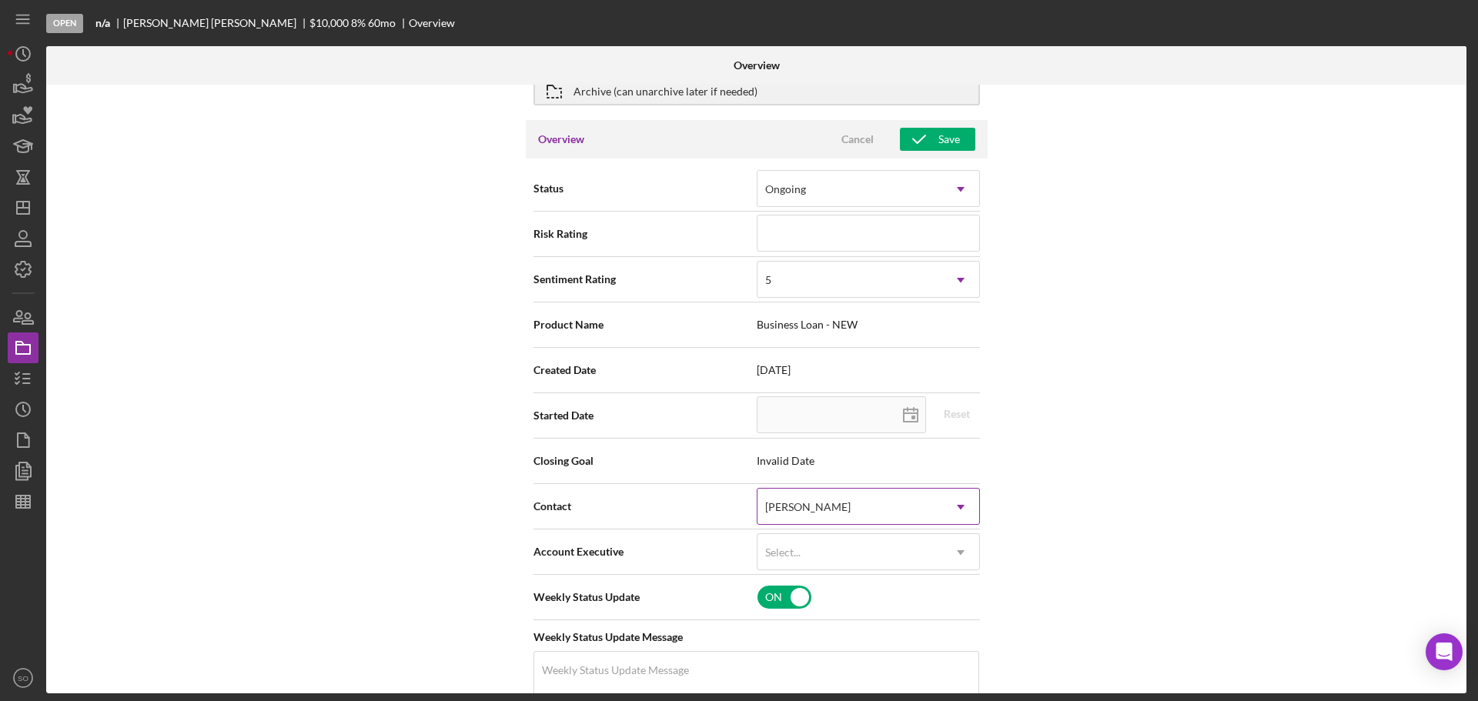
click at [886, 503] on div "[PERSON_NAME]" at bounding box center [849, 507] width 185 height 35
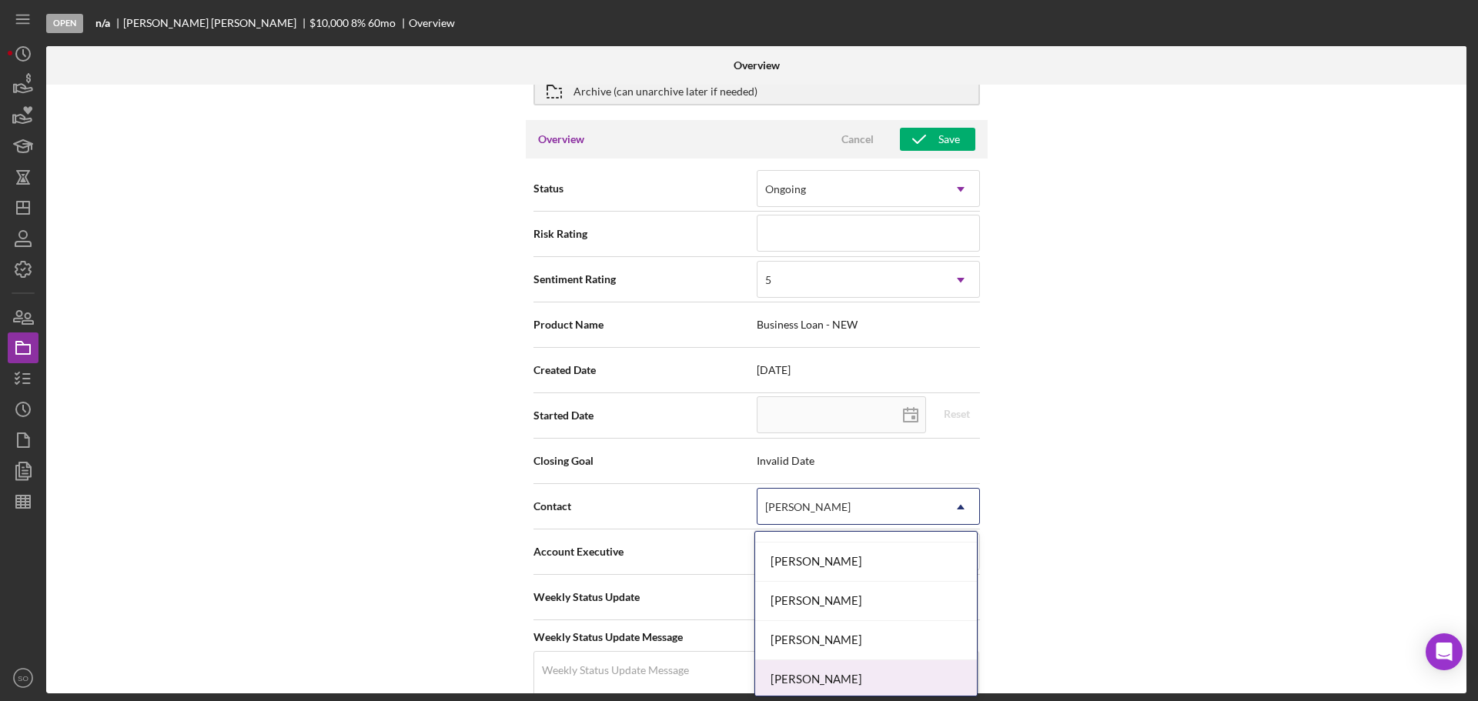
scroll to position [621, 0]
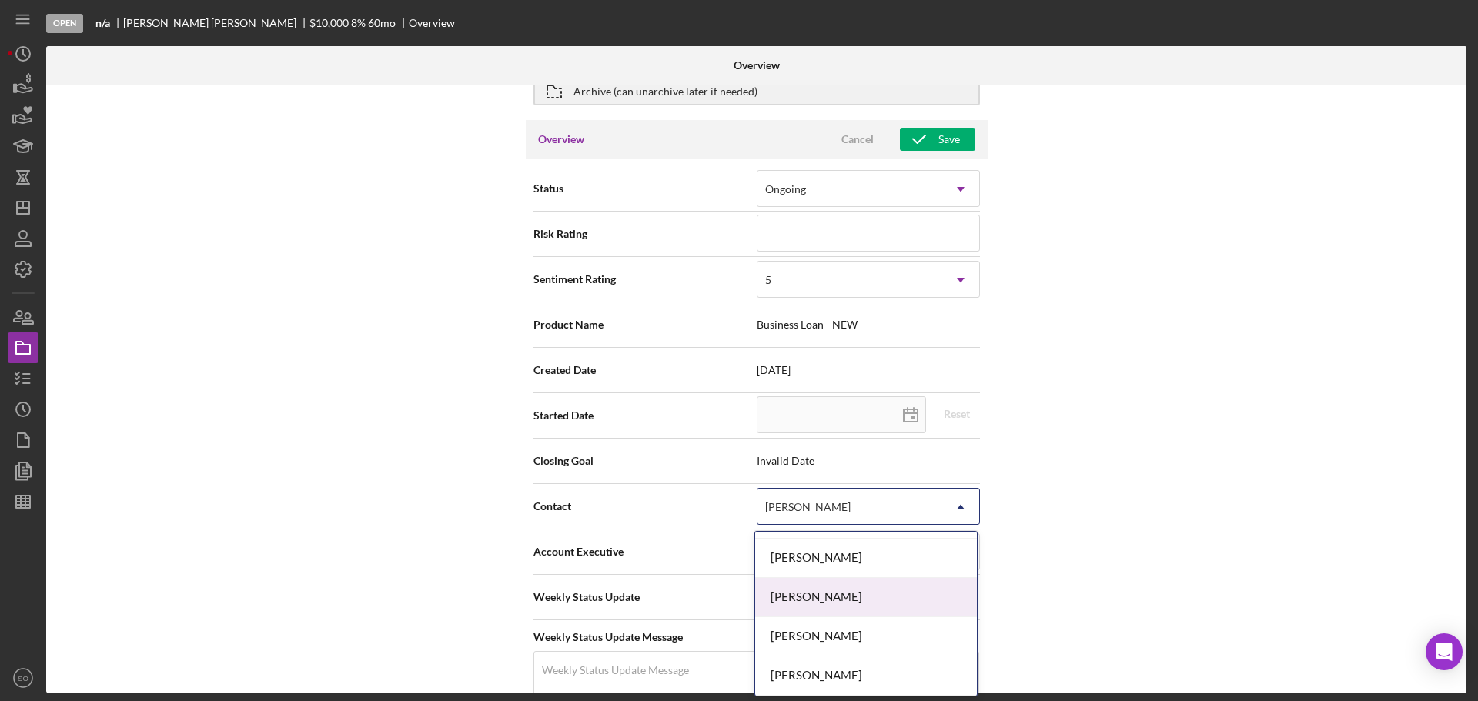
click at [901, 610] on div "[PERSON_NAME]" at bounding box center [866, 597] width 222 height 39
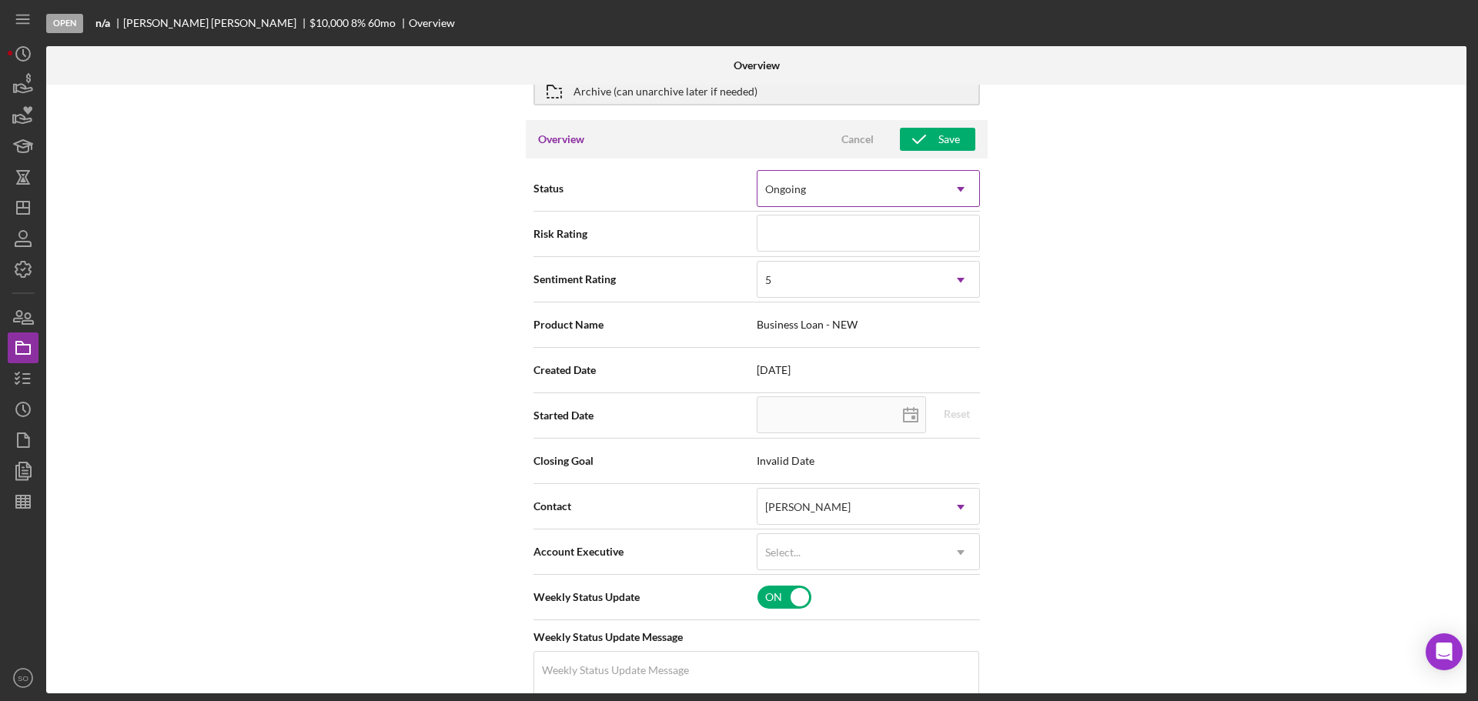
click at [817, 189] on div "Ongoing" at bounding box center [849, 189] width 185 height 35
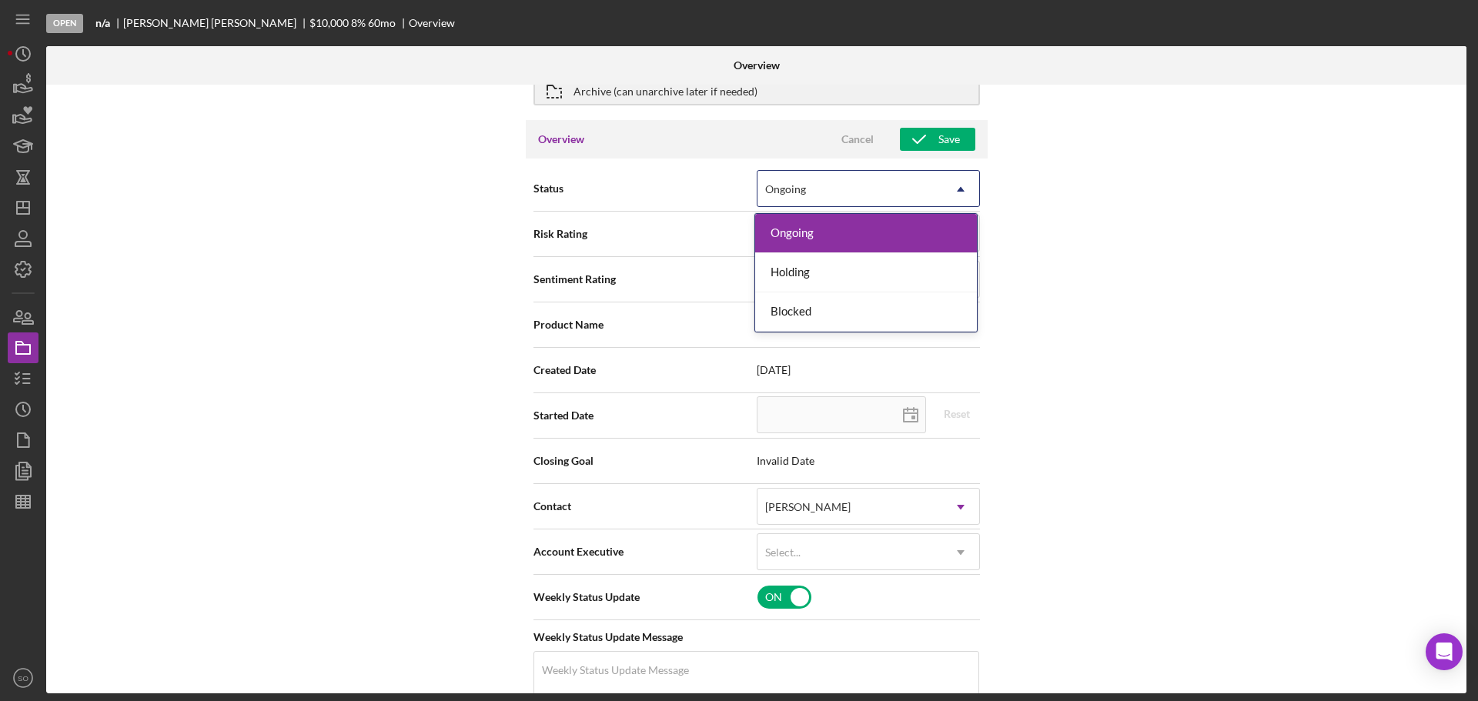
click at [1230, 319] on div "Internal Workflow Stage Open Icon/Dropdown Arrow Archive (can unarchive later i…" at bounding box center [756, 389] width 1420 height 609
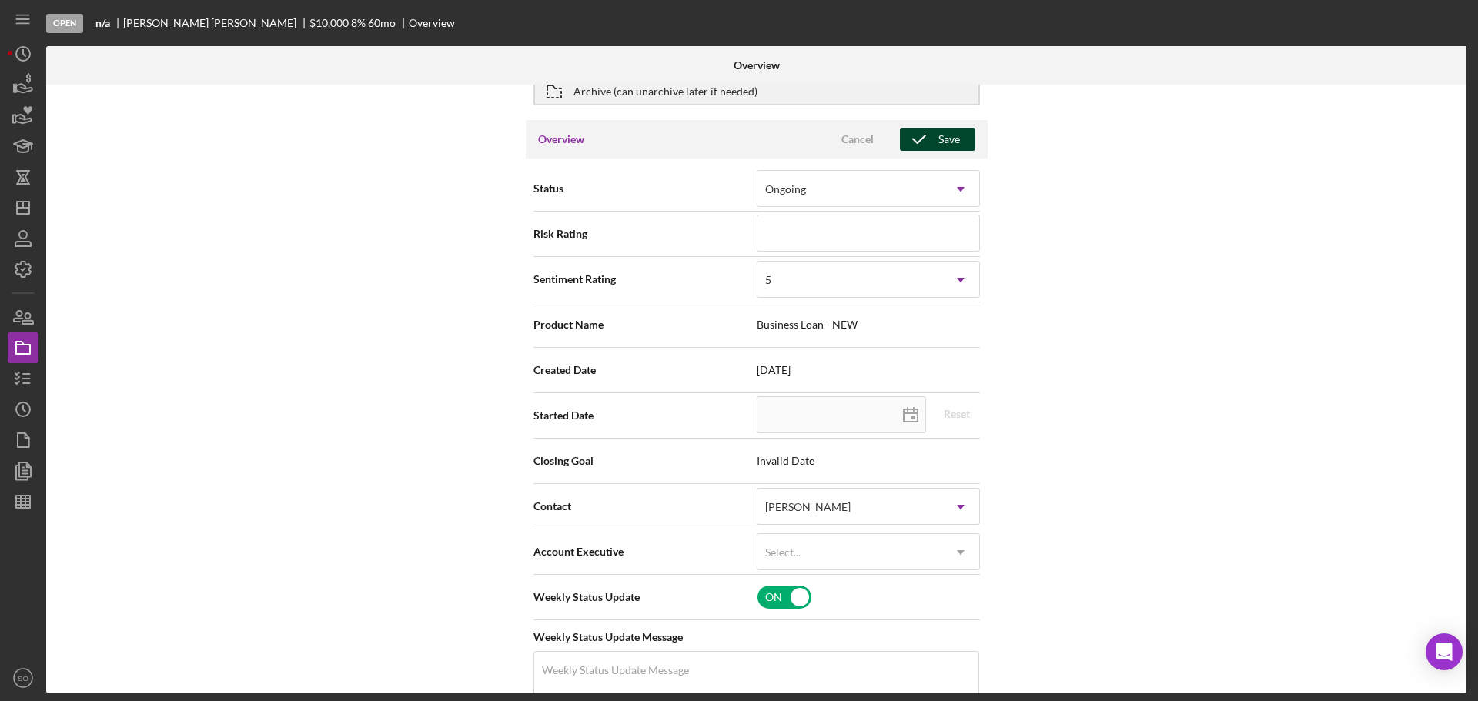
click at [963, 139] on button "Save" at bounding box center [937, 139] width 75 height 23
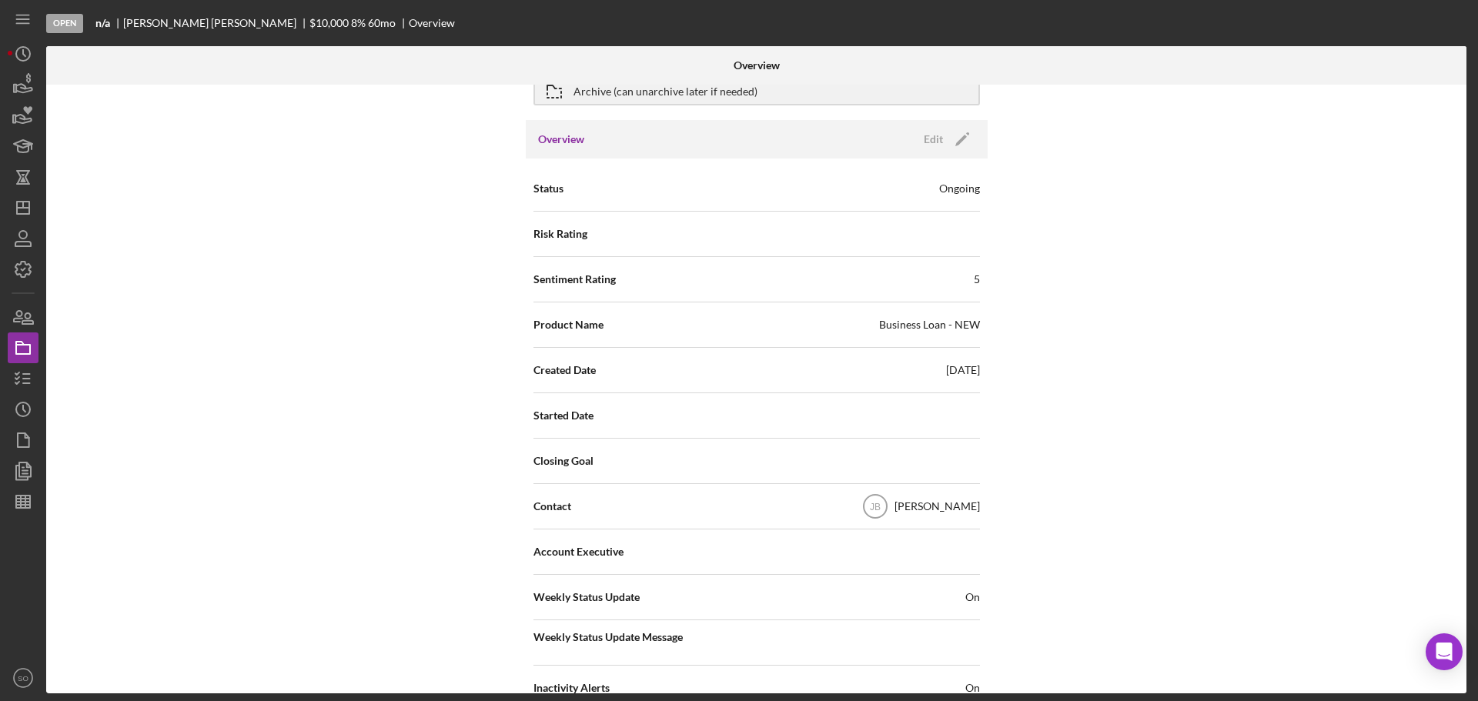
scroll to position [0, 0]
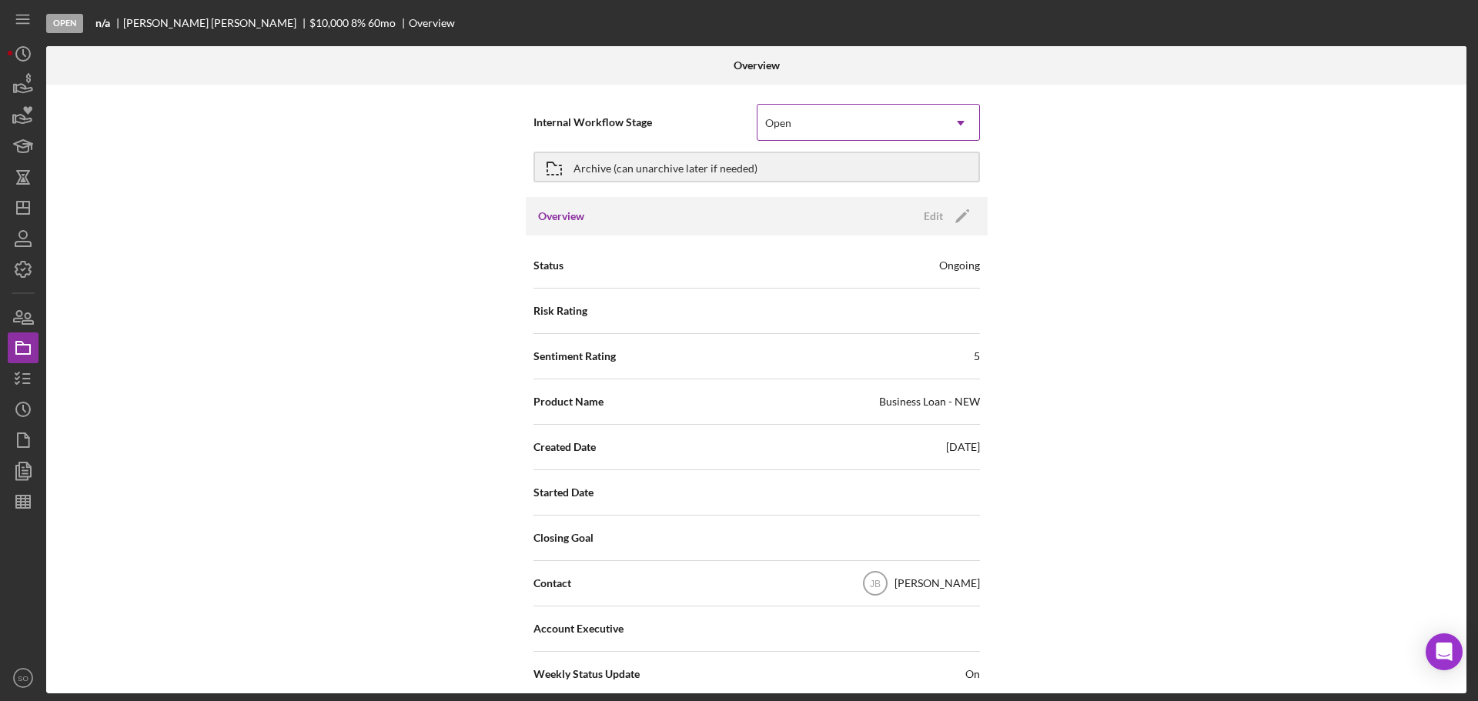
click at [825, 121] on div "Open" at bounding box center [849, 122] width 185 height 35
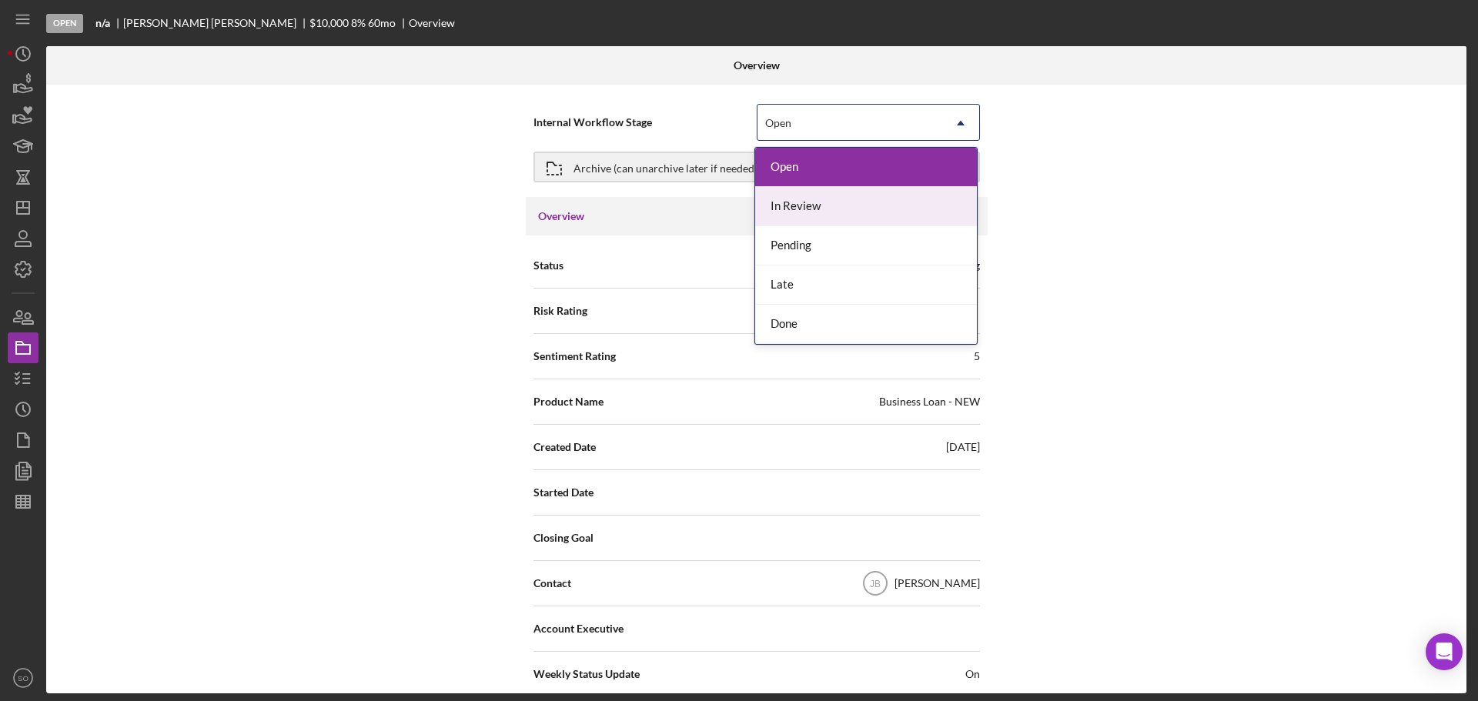
click at [804, 223] on div "In Review" at bounding box center [866, 206] width 222 height 39
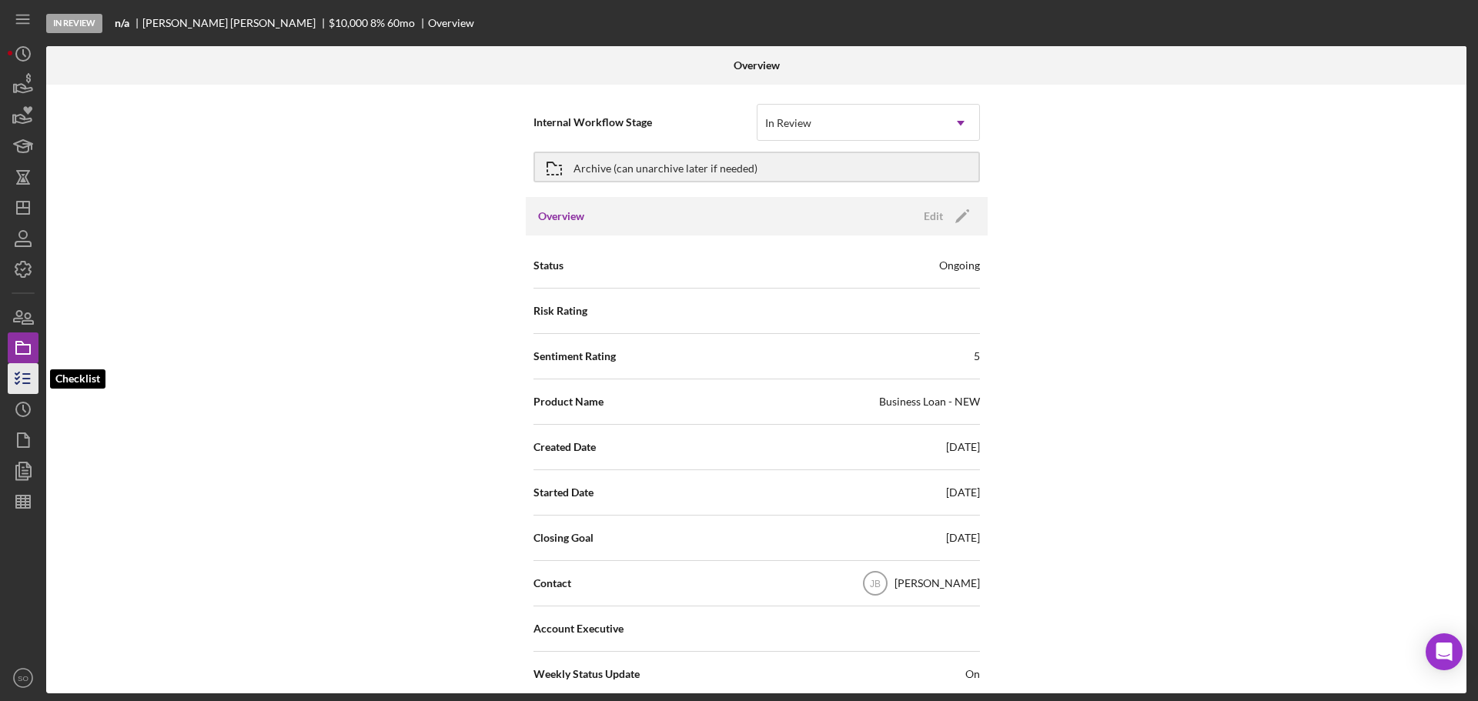
drag, startPoint x: 31, startPoint y: 376, endPoint x: 38, endPoint y: 379, distance: 8.0
click at [31, 376] on icon "button" at bounding box center [23, 378] width 38 height 38
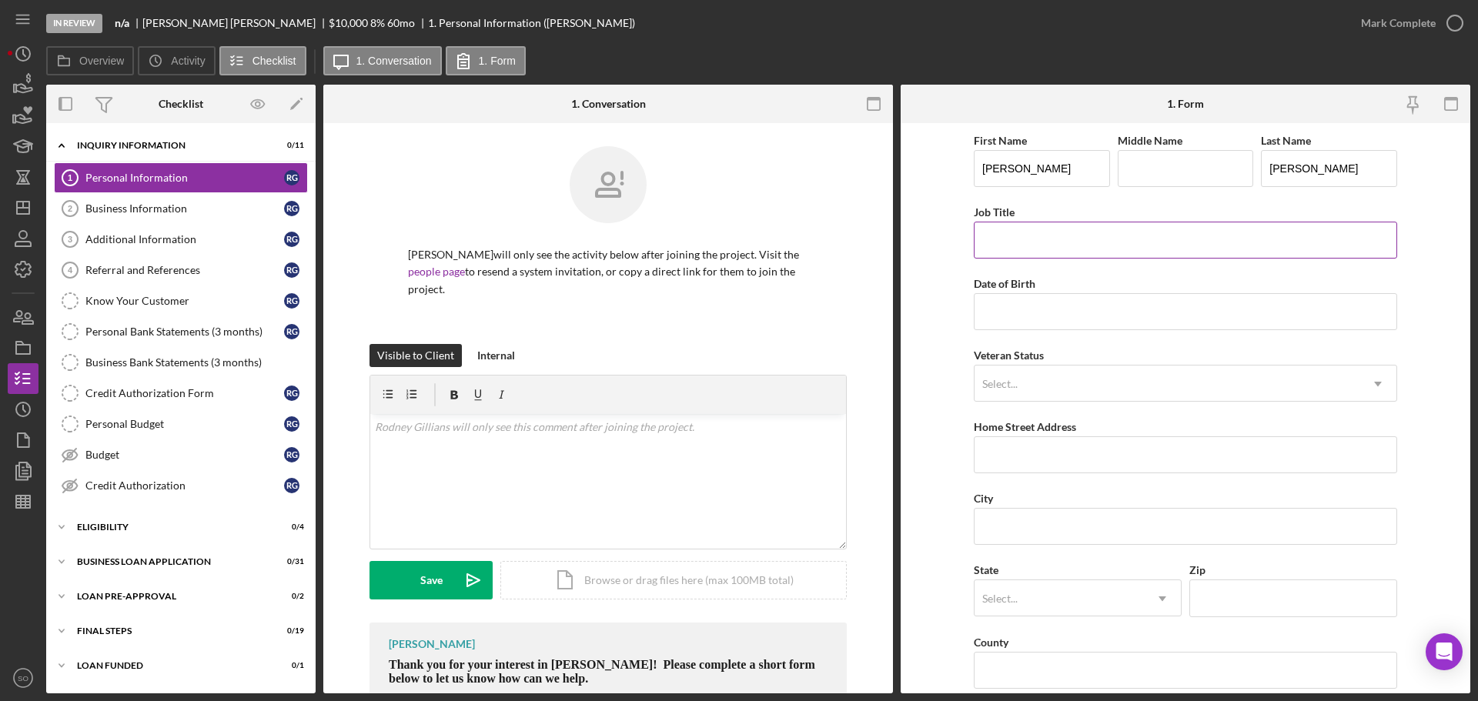
click at [1048, 220] on div "Job Title" at bounding box center [1185, 211] width 423 height 19
click at [1050, 234] on input "Job Title" at bounding box center [1185, 240] width 423 height 37
type input "Business Owner"
click at [1063, 310] on input "Date of Birth" at bounding box center [1185, 311] width 423 height 37
type input "03/03/1974"
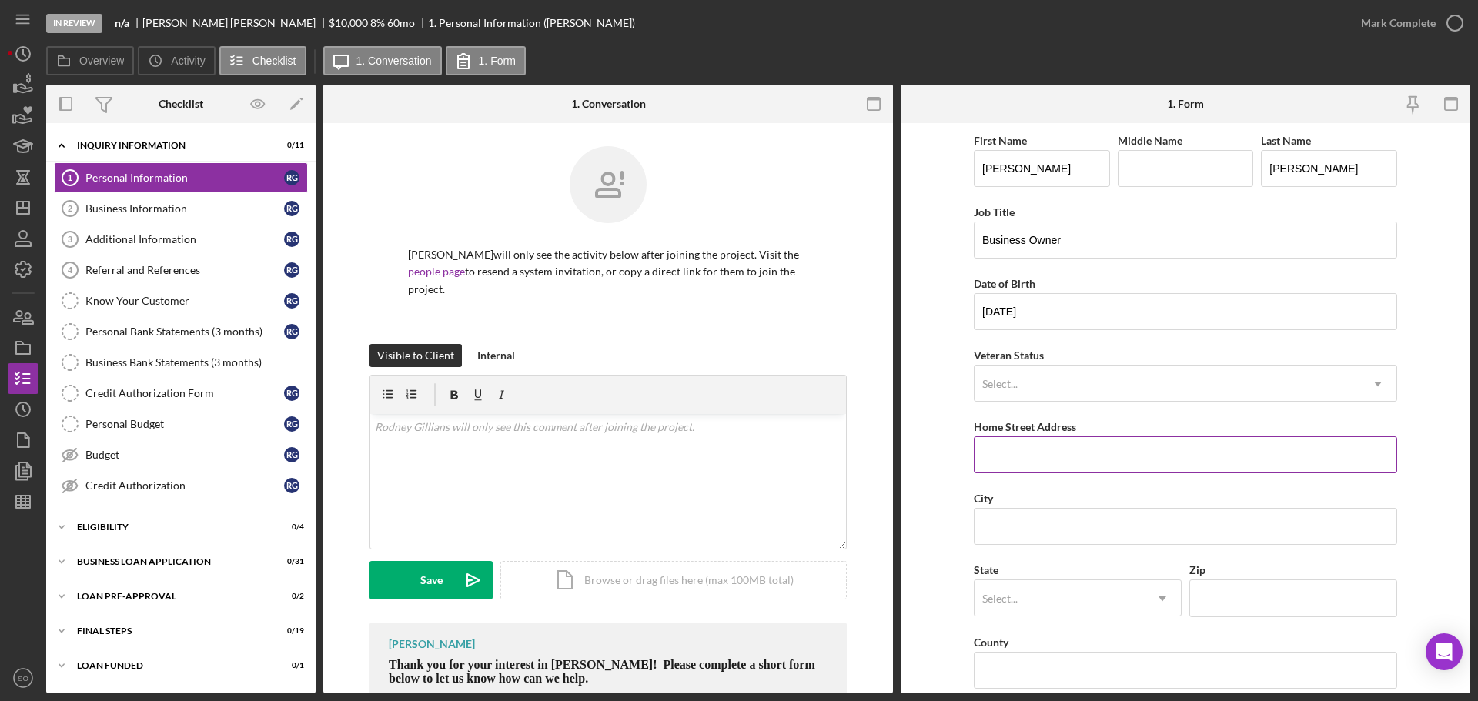
click at [1020, 456] on input "Home Street Address" at bounding box center [1185, 454] width 423 height 37
paste input "[STREET_ADDRESS]"
type input "[STREET_ADDRESS]"
click at [991, 521] on input "City" at bounding box center [1185, 526] width 423 height 37
paste input "Olathe"
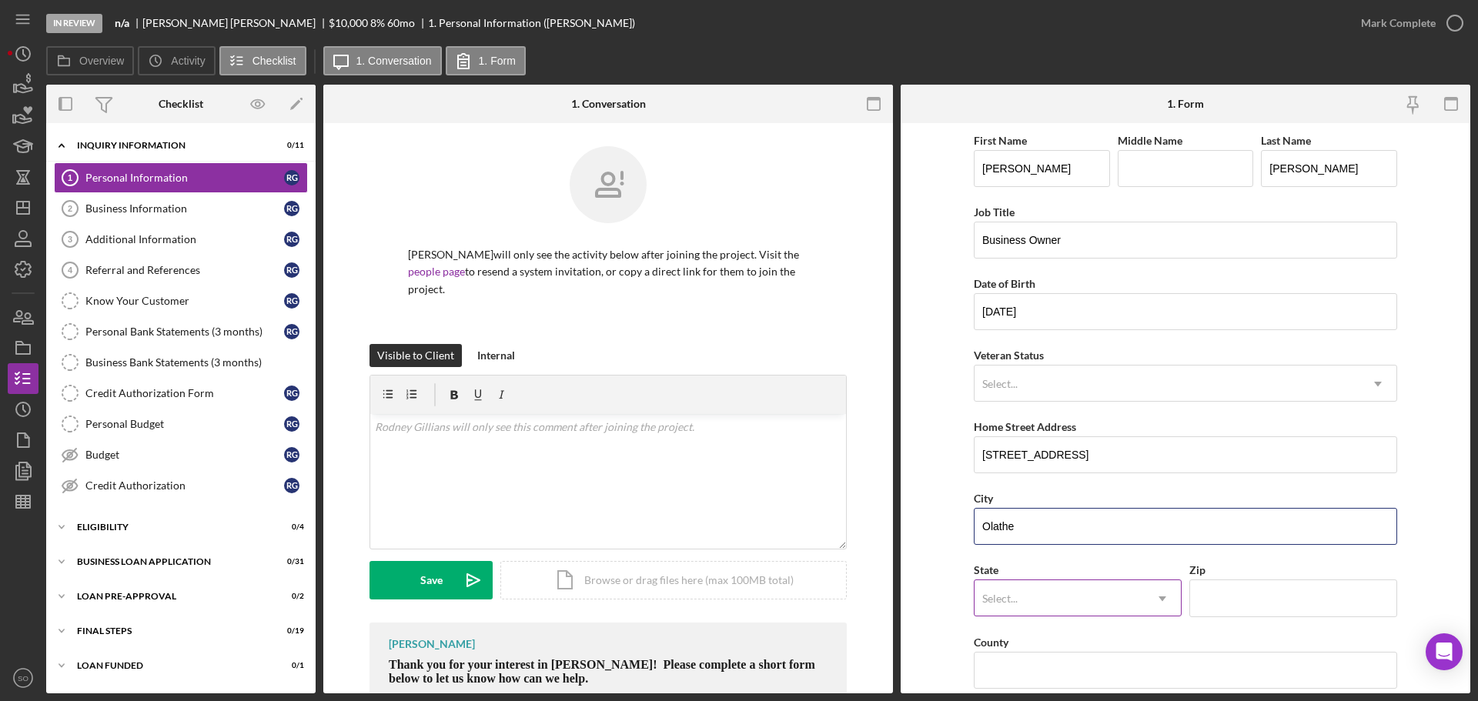
type input "Olathe"
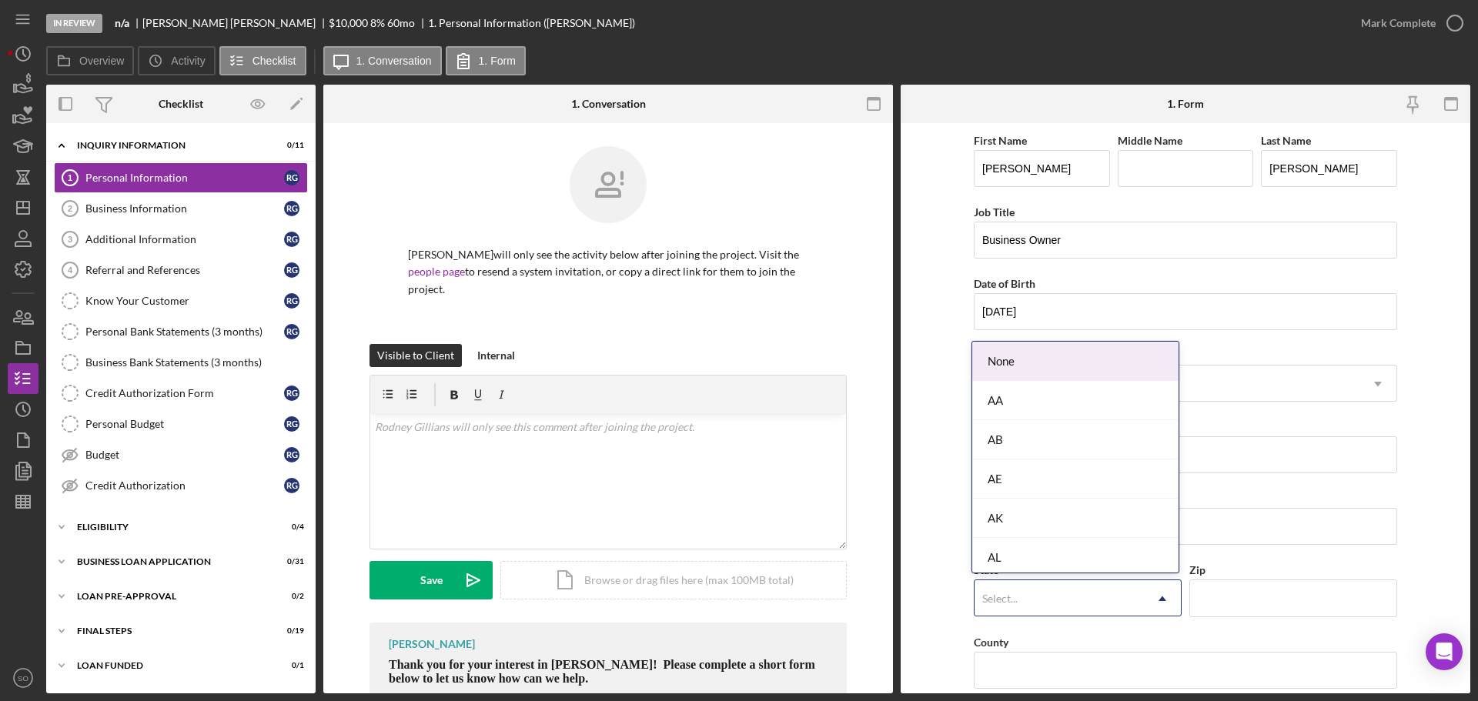
click at [1041, 597] on div "Select..." at bounding box center [1058, 598] width 169 height 35
type input "ks"
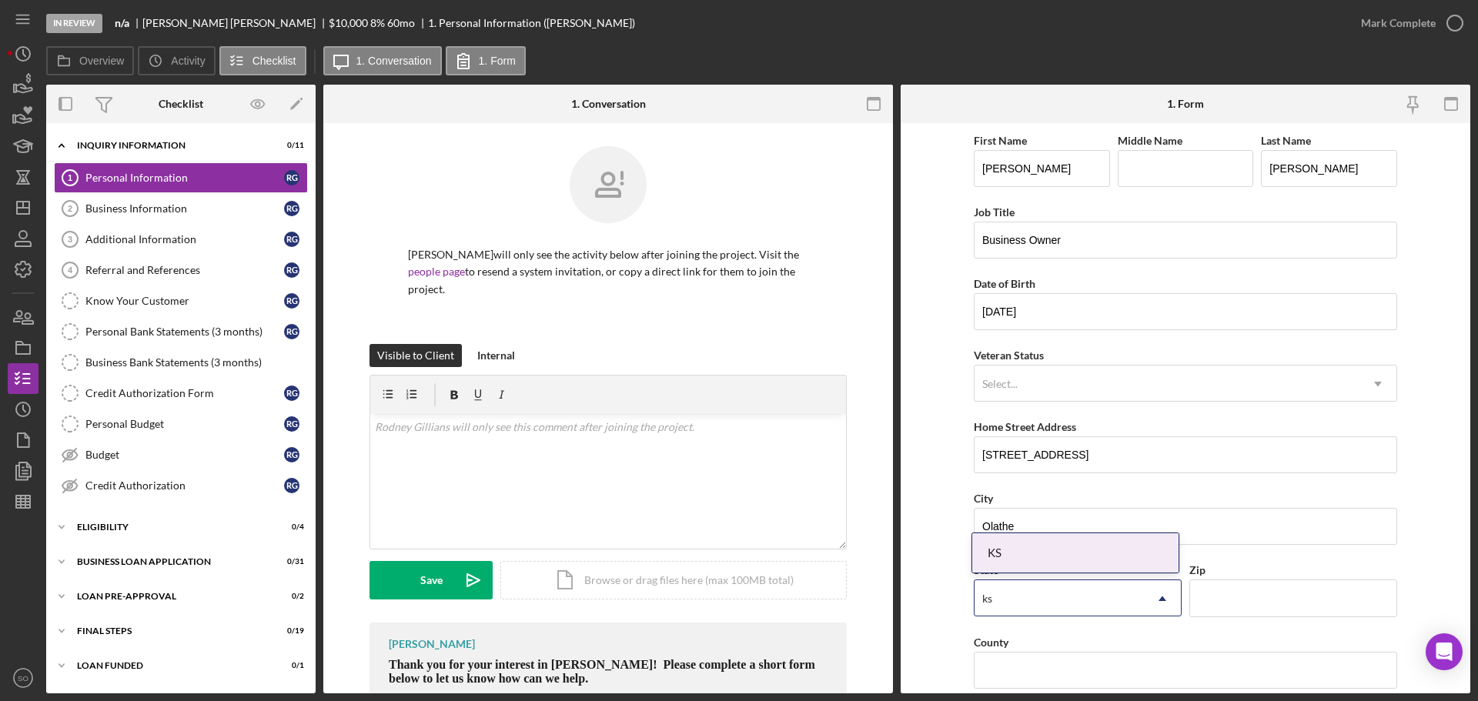
click at [1025, 565] on div "KS" at bounding box center [1075, 552] width 206 height 39
click at [1214, 594] on input "Zip" at bounding box center [1293, 598] width 208 height 37
paste input "66061"
type input "66061"
click at [943, 587] on form "First Name Rodney Middle Name Last Name Gillians Job Title Business Owner Date …" at bounding box center [1186, 408] width 570 height 570
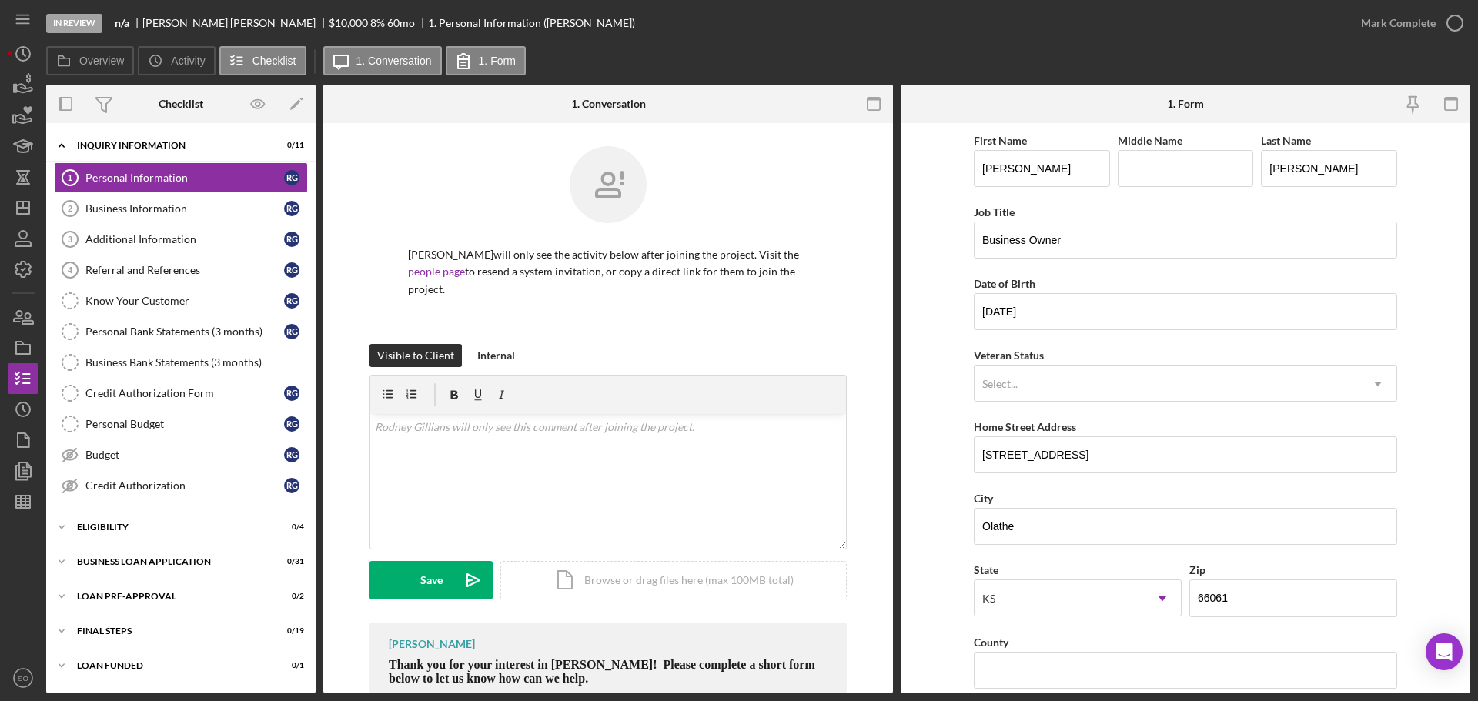
scroll to position [154, 0]
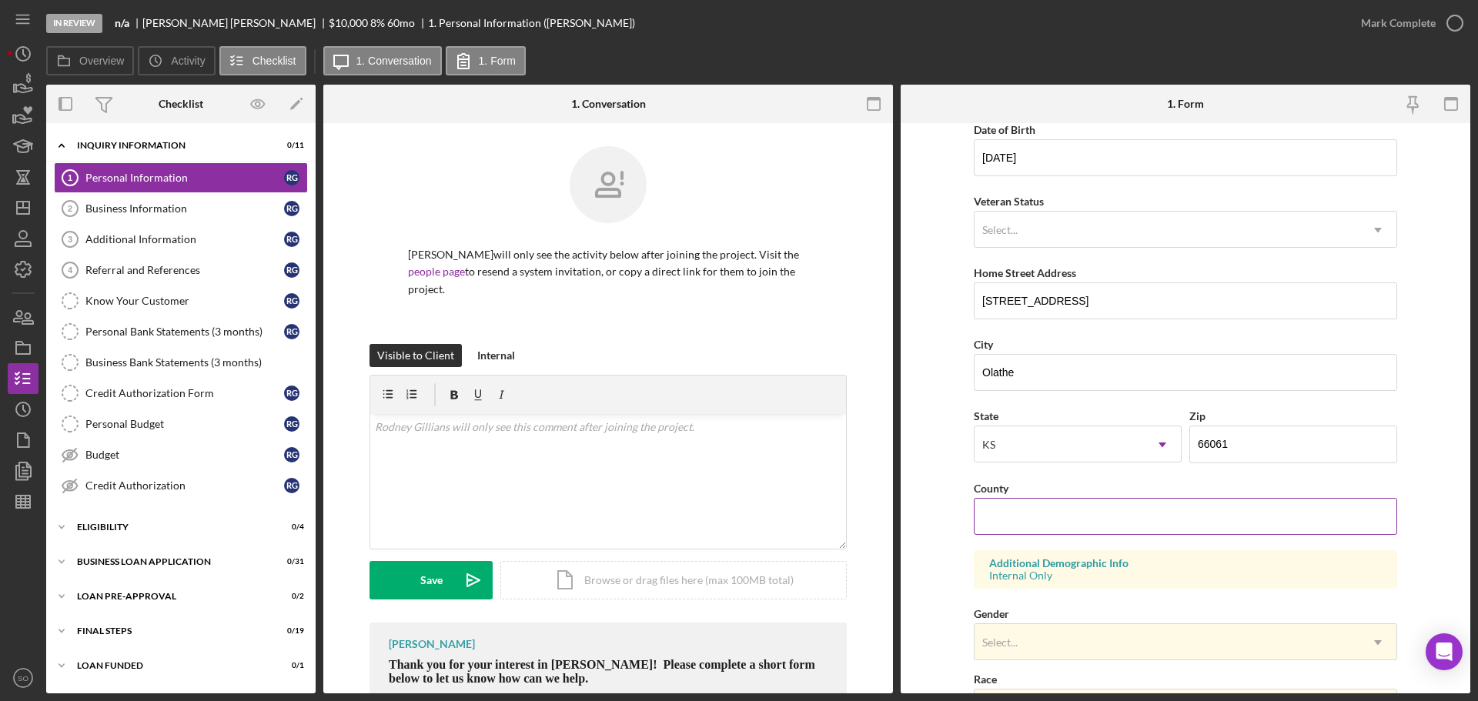
click at [1049, 516] on input "County" at bounding box center [1185, 516] width 423 height 37
paste input "[GEOGRAPHIC_DATA]"
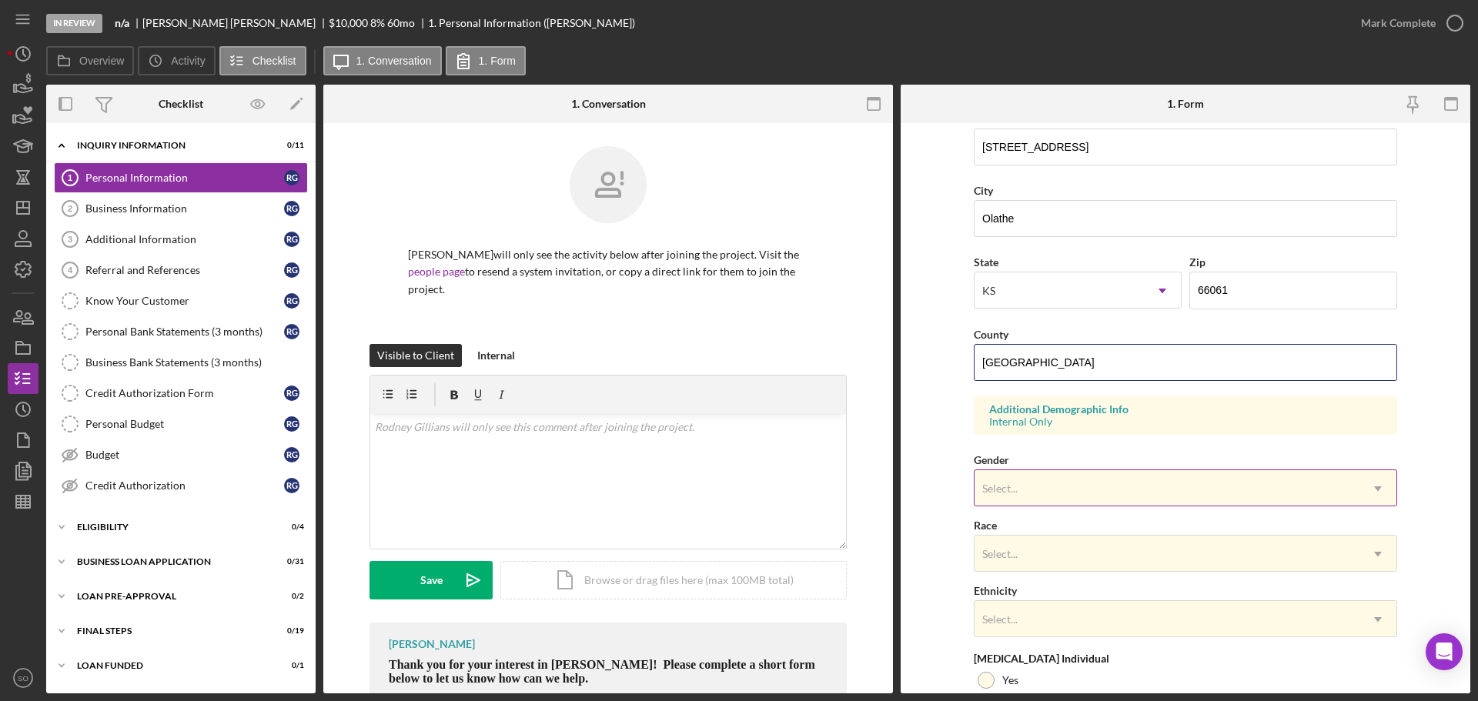
type input "[GEOGRAPHIC_DATA]"
click at [1055, 496] on div "Select..." at bounding box center [1166, 488] width 385 height 35
click at [959, 477] on form "First Name Rodney Middle Name Last Name Gillians Job Title Business Owner Date …" at bounding box center [1186, 408] width 570 height 570
click at [1046, 483] on div "Select..." at bounding box center [1166, 488] width 385 height 35
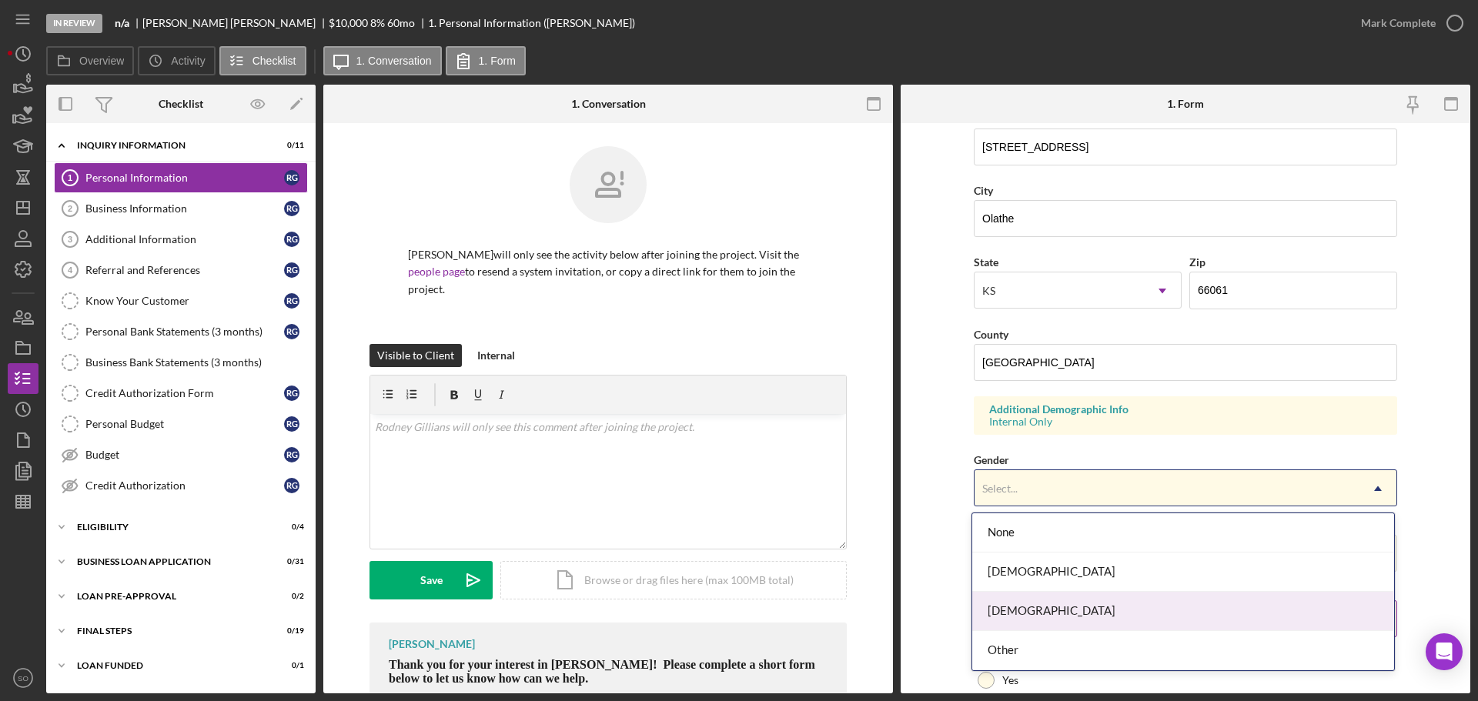
click at [1028, 620] on div "Male" at bounding box center [1183, 611] width 422 height 39
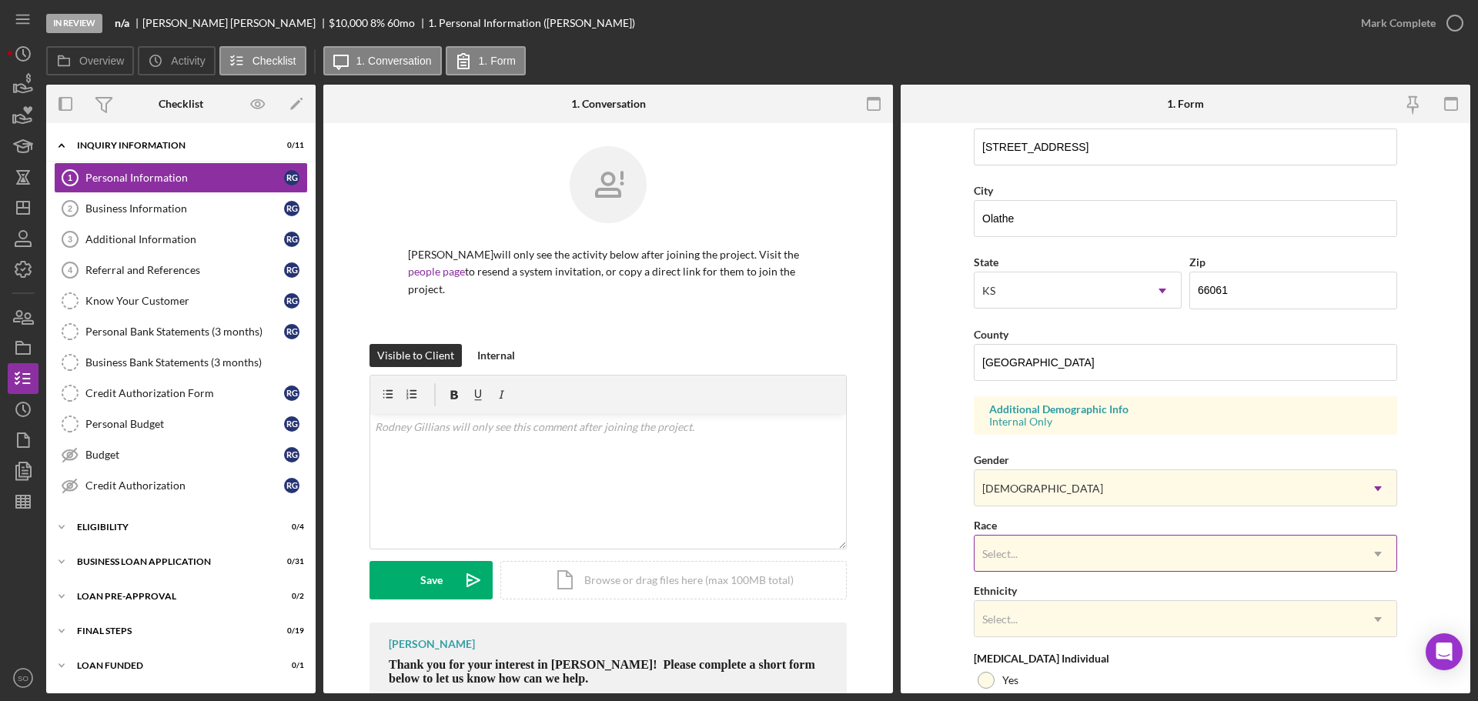
click at [1038, 547] on div "Select..." at bounding box center [1166, 554] width 385 height 35
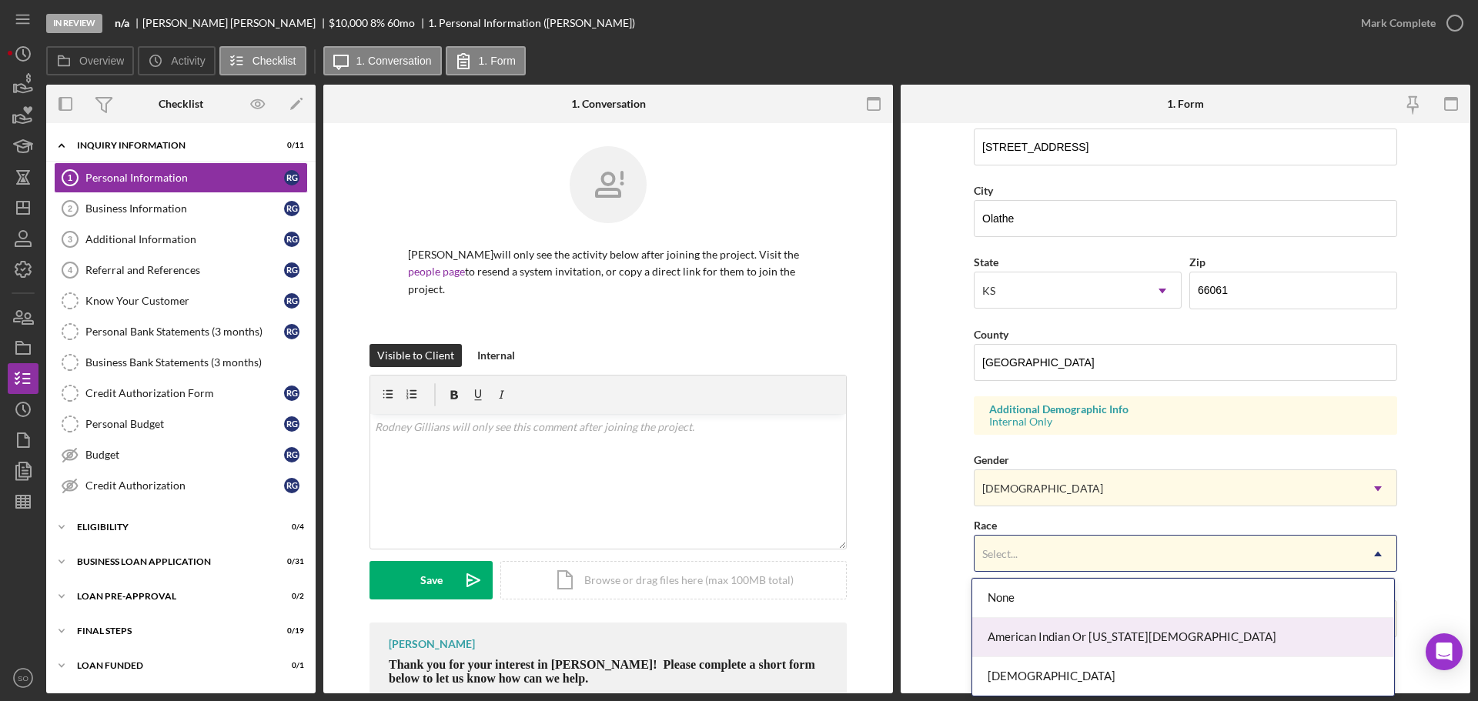
scroll to position [77, 0]
click at [1047, 648] on div "Black Or African American" at bounding box center [1183, 639] width 422 height 39
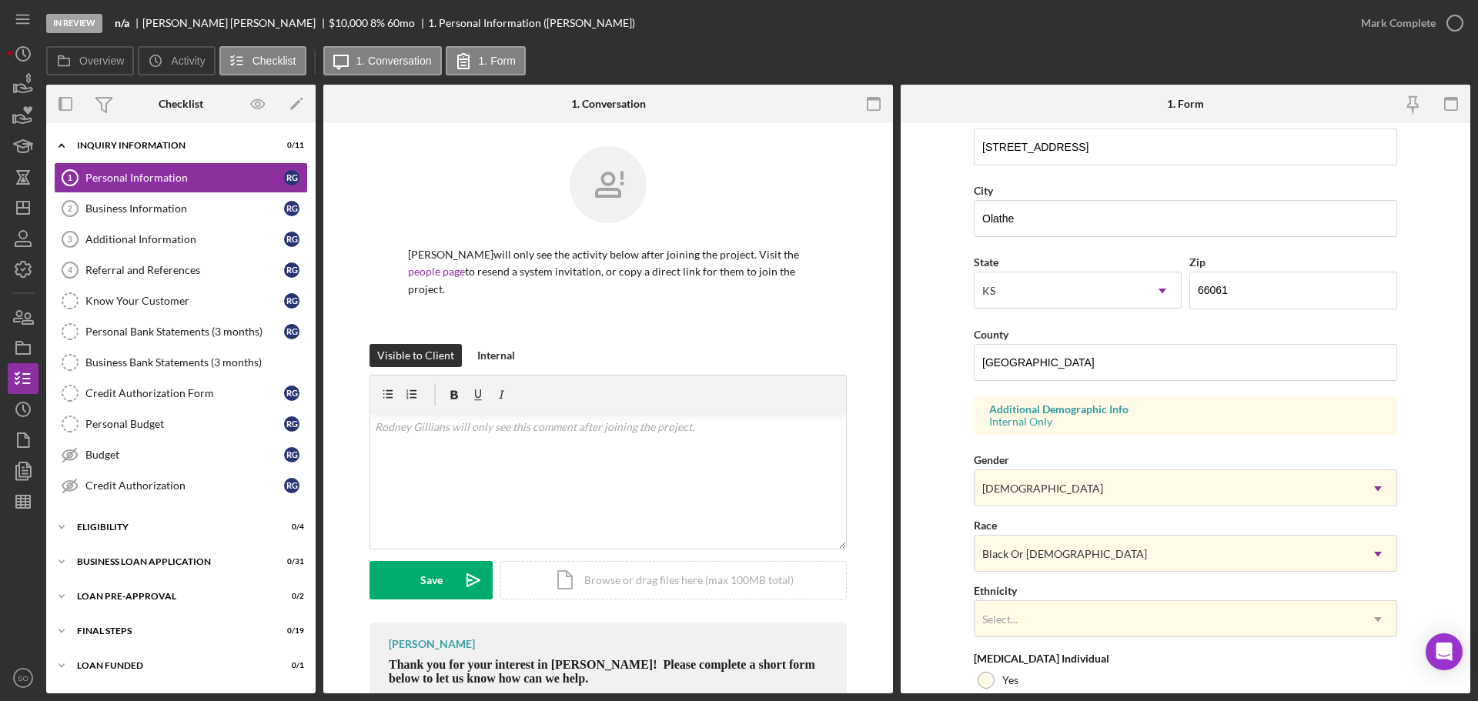
scroll to position [385, 0]
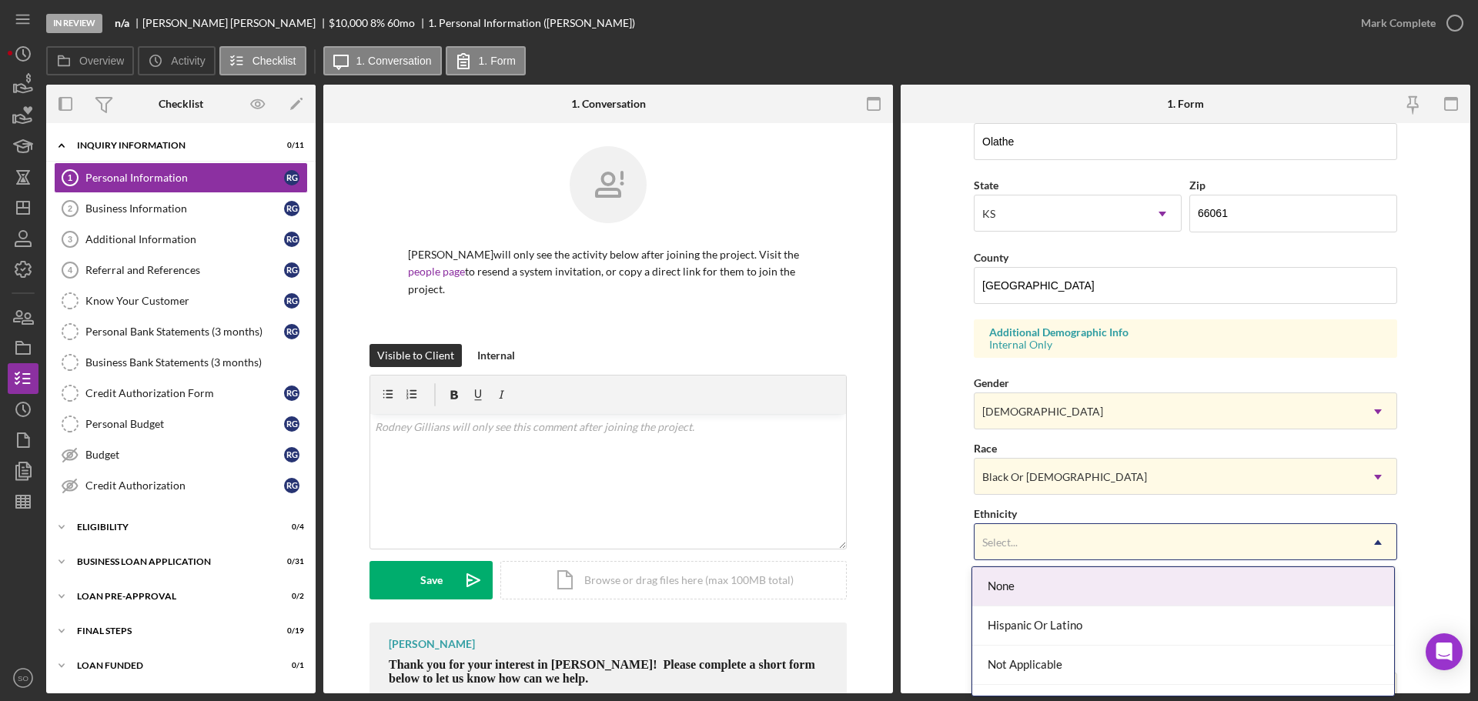
click at [1081, 547] on div "Select..." at bounding box center [1166, 542] width 385 height 35
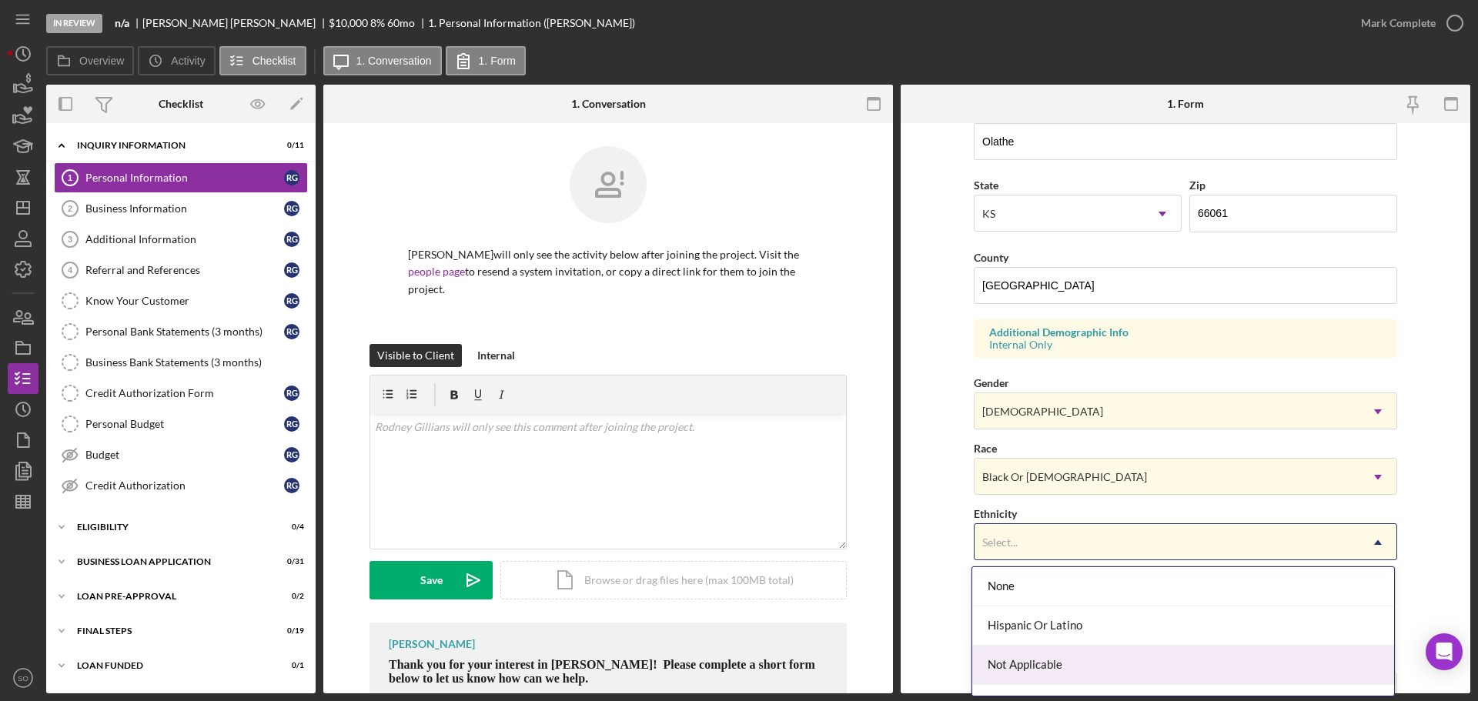
click at [1083, 667] on div "Not Applicable" at bounding box center [1183, 665] width 422 height 39
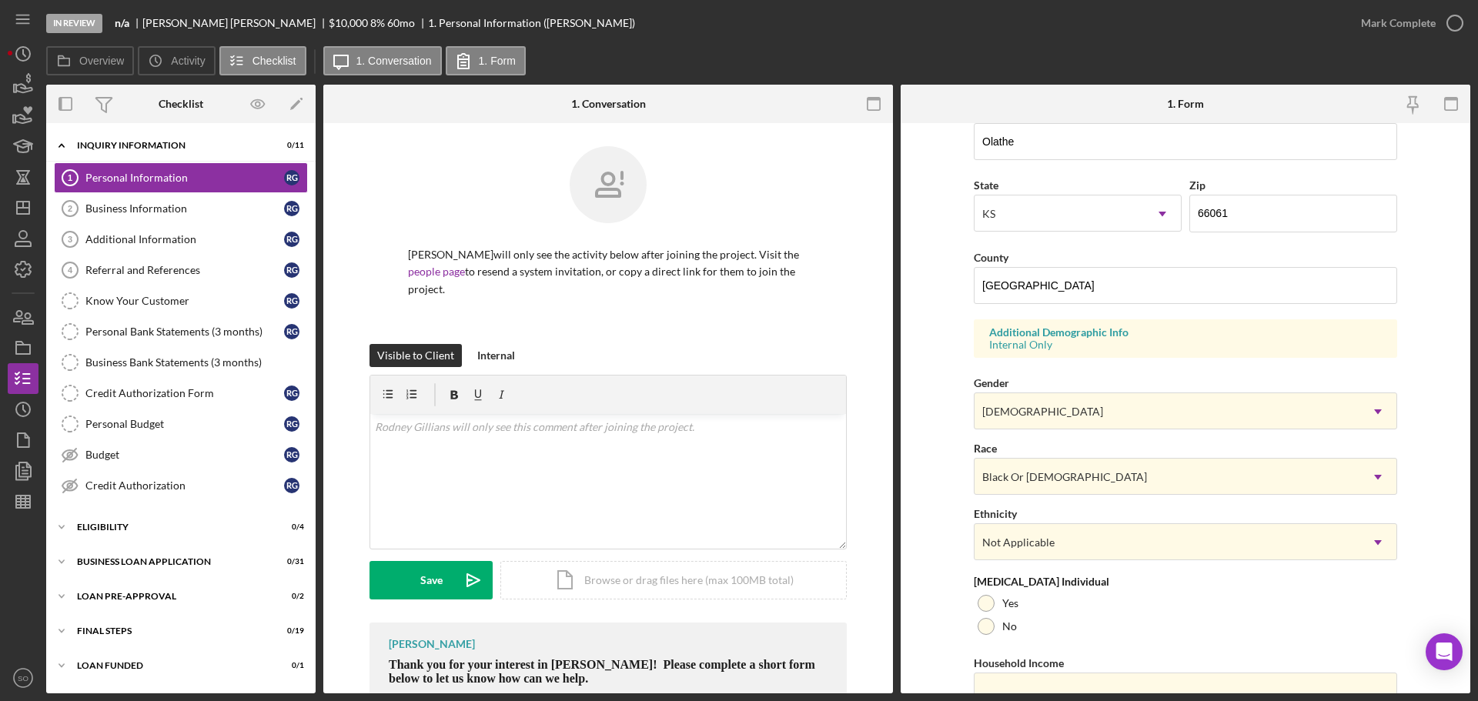
click at [959, 615] on form "First Name Rodney Middle Name Last Name Gillians Job Title Business Owner Date …" at bounding box center [1186, 408] width 570 height 570
click at [986, 623] on div at bounding box center [986, 626] width 17 height 17
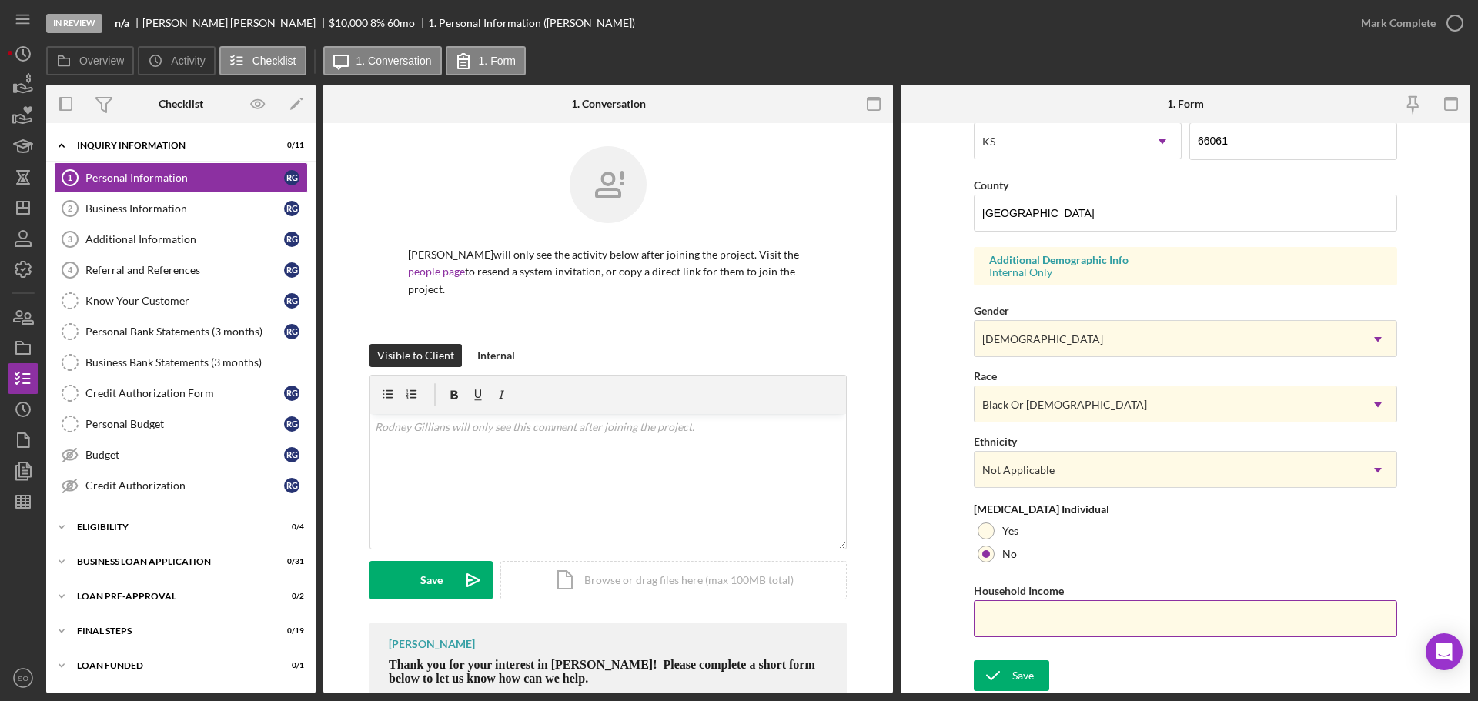
click at [1051, 618] on input "Household Income" at bounding box center [1185, 618] width 423 height 37
type input "$60,000"
click at [958, 576] on form "First Name Rodney Middle Name Last Name Gillians Job Title Business Owner Date …" at bounding box center [1186, 408] width 570 height 570
click at [1007, 682] on icon "submit" at bounding box center [993, 676] width 38 height 38
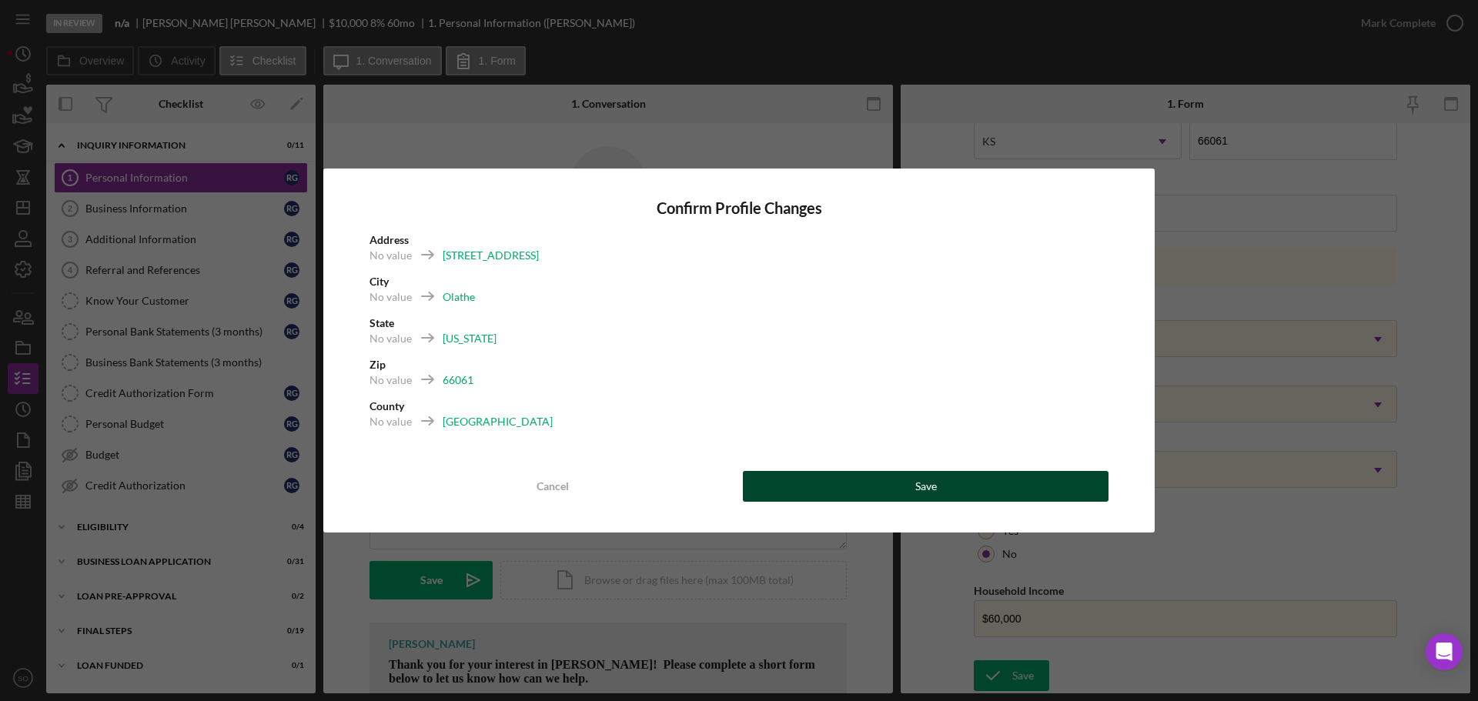
click at [947, 482] on button "Save" at bounding box center [926, 486] width 366 height 31
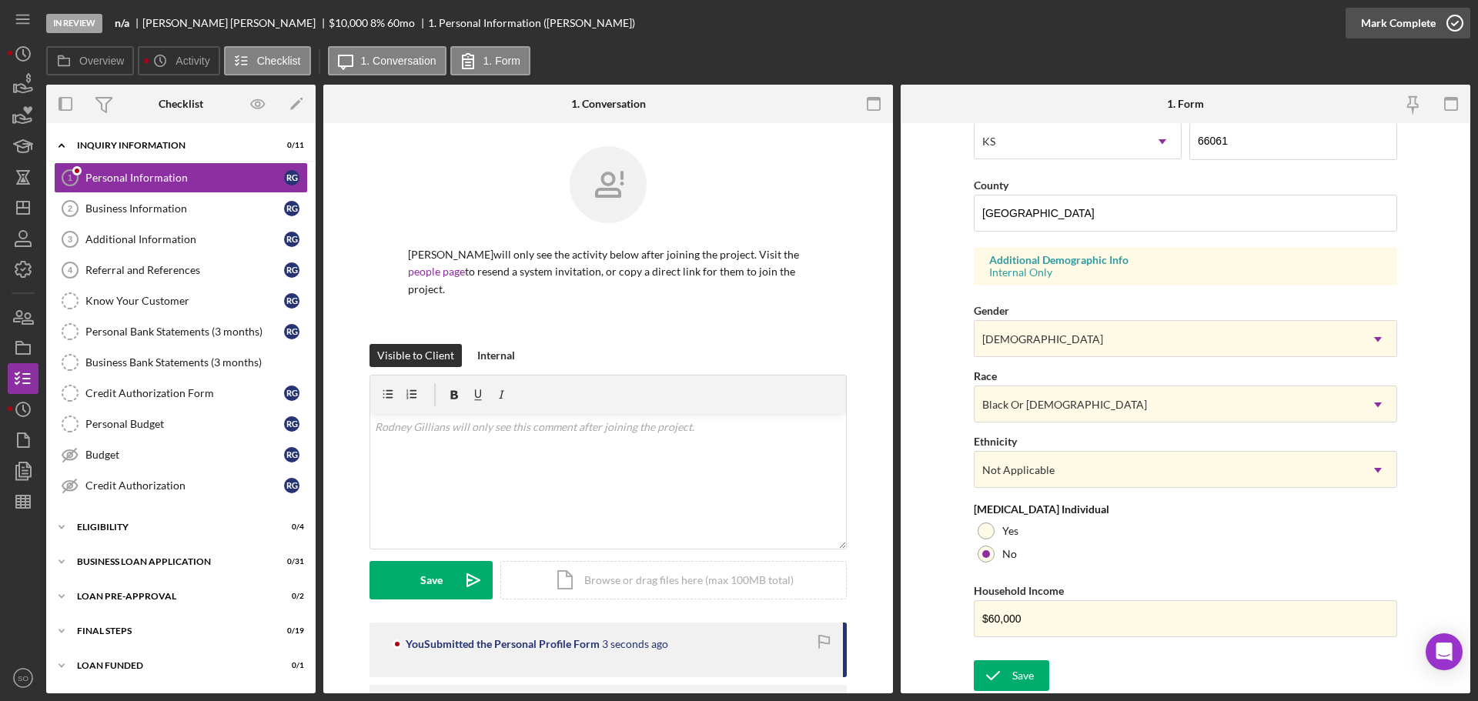
click at [1376, 25] on div "Mark Complete" at bounding box center [1398, 23] width 75 height 31
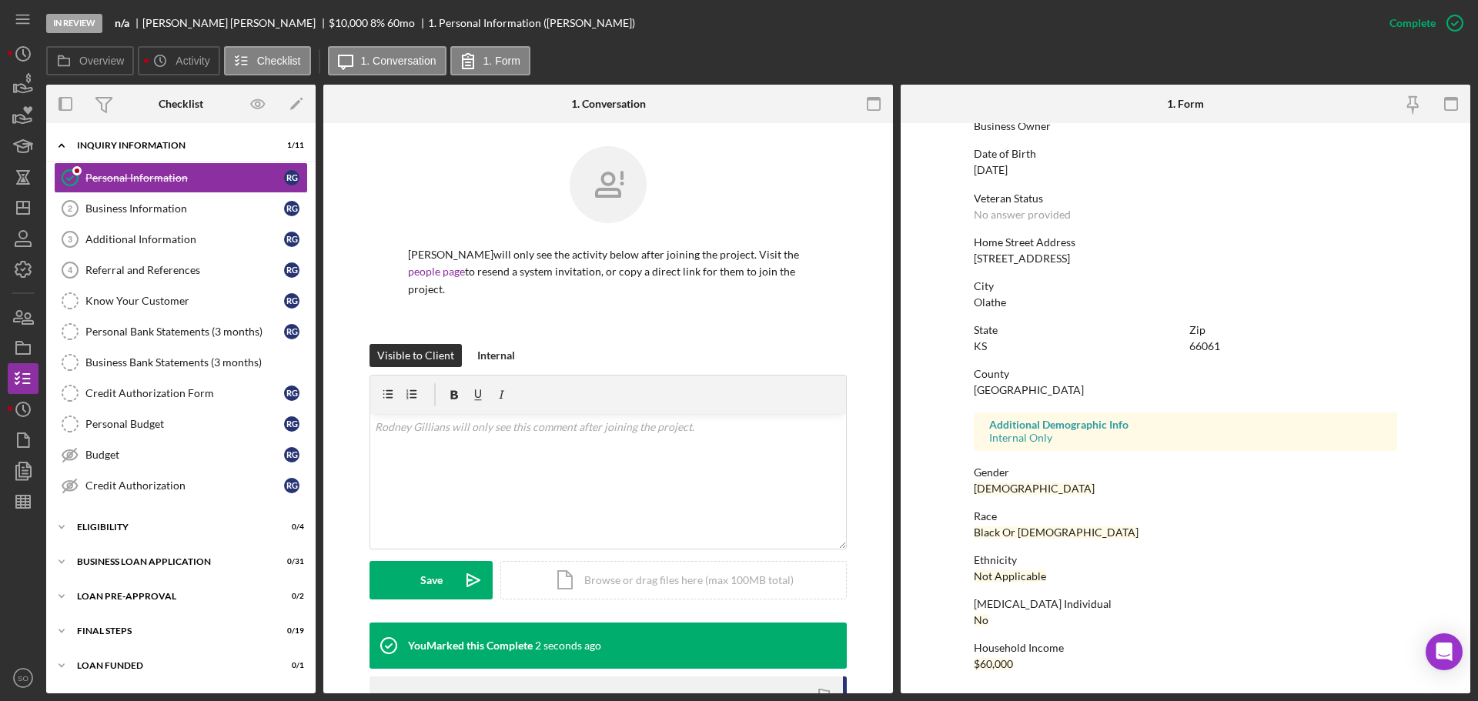
scroll to position [0, 0]
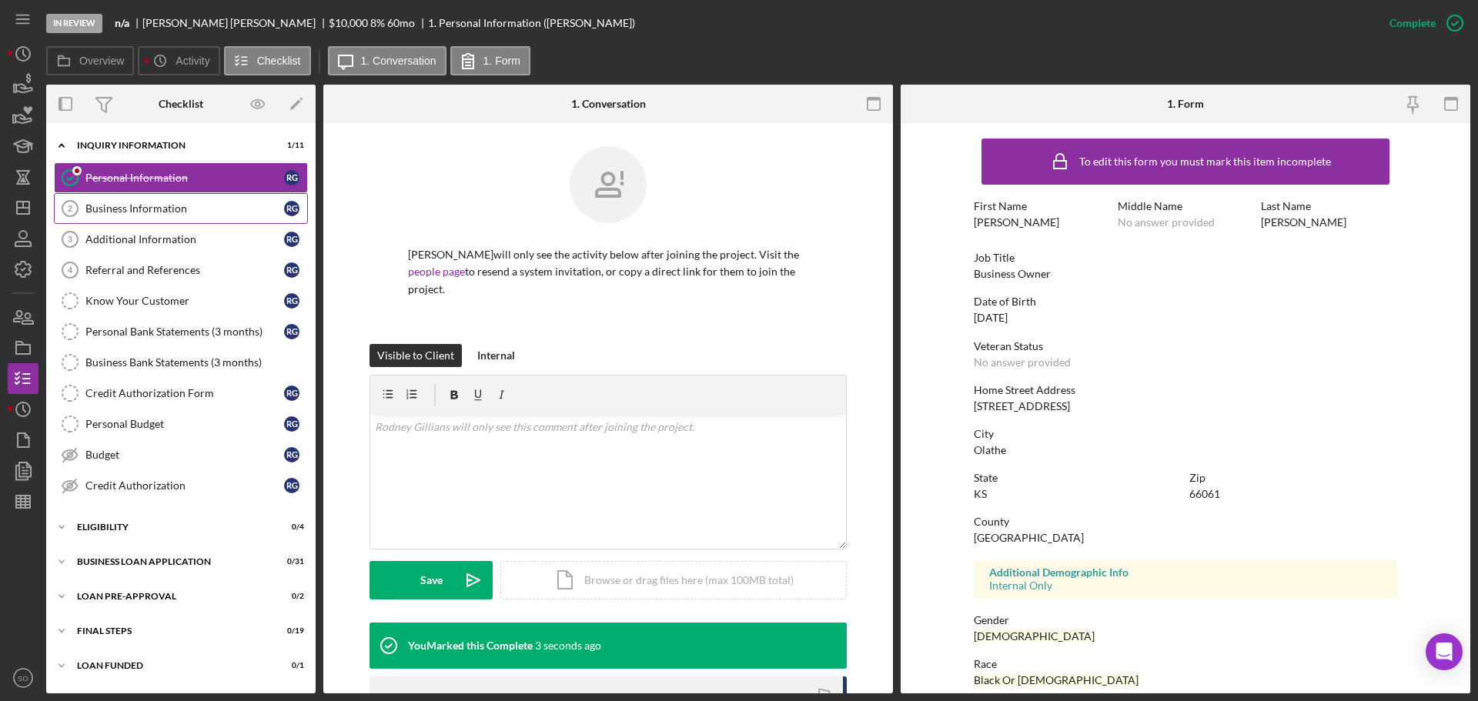
click at [155, 215] on div "Business Information" at bounding box center [184, 208] width 199 height 12
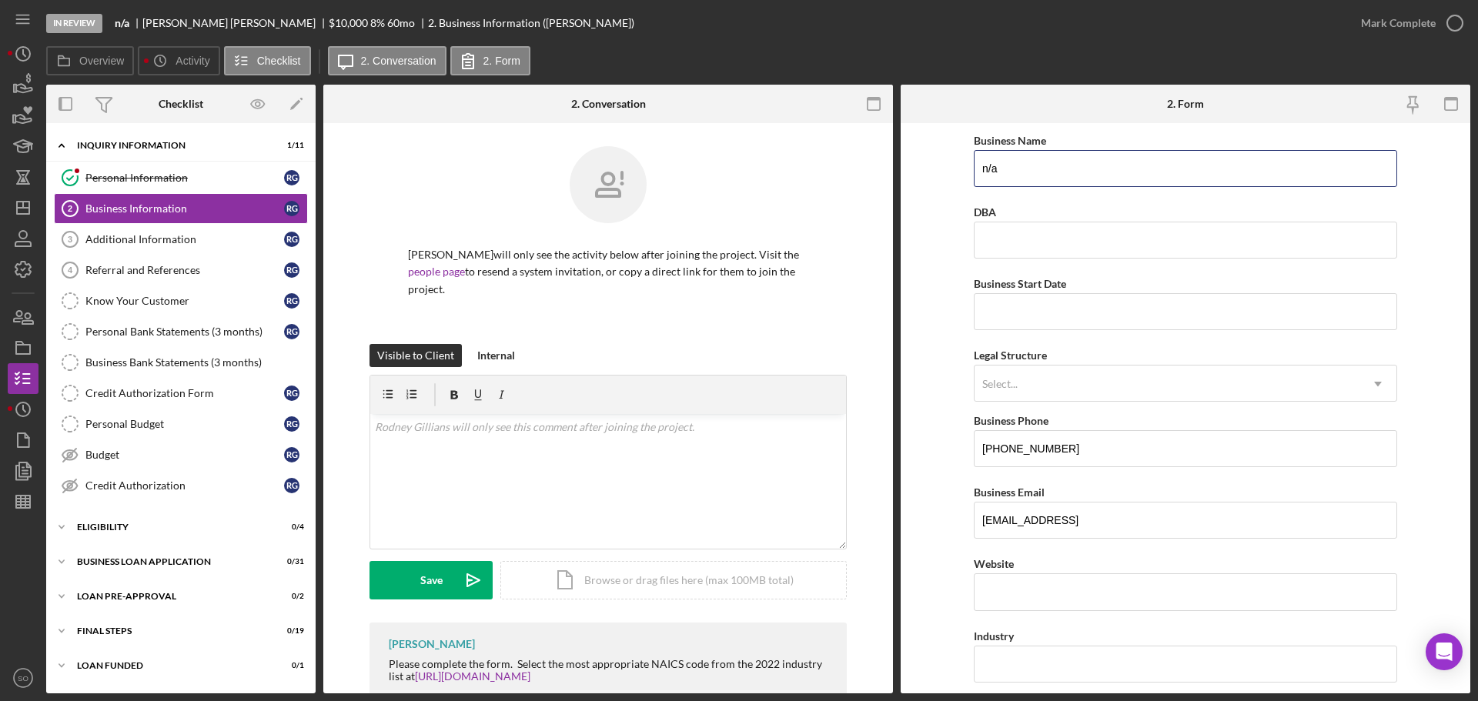
drag, startPoint x: 1024, startPoint y: 162, endPoint x: 859, endPoint y: 186, distance: 166.4
click at [855, 186] on div "Overview Internal Workflow Stage In Review Icon/Dropdown Arrow Archive (can una…" at bounding box center [758, 389] width 1424 height 609
paste input "Codename: Rebirth"
type input "Codename: Rebirth"
click at [953, 322] on form "Business Name Codename: Rebirth DBA Business Start Date Legal Structure Select.…" at bounding box center [1186, 408] width 570 height 570
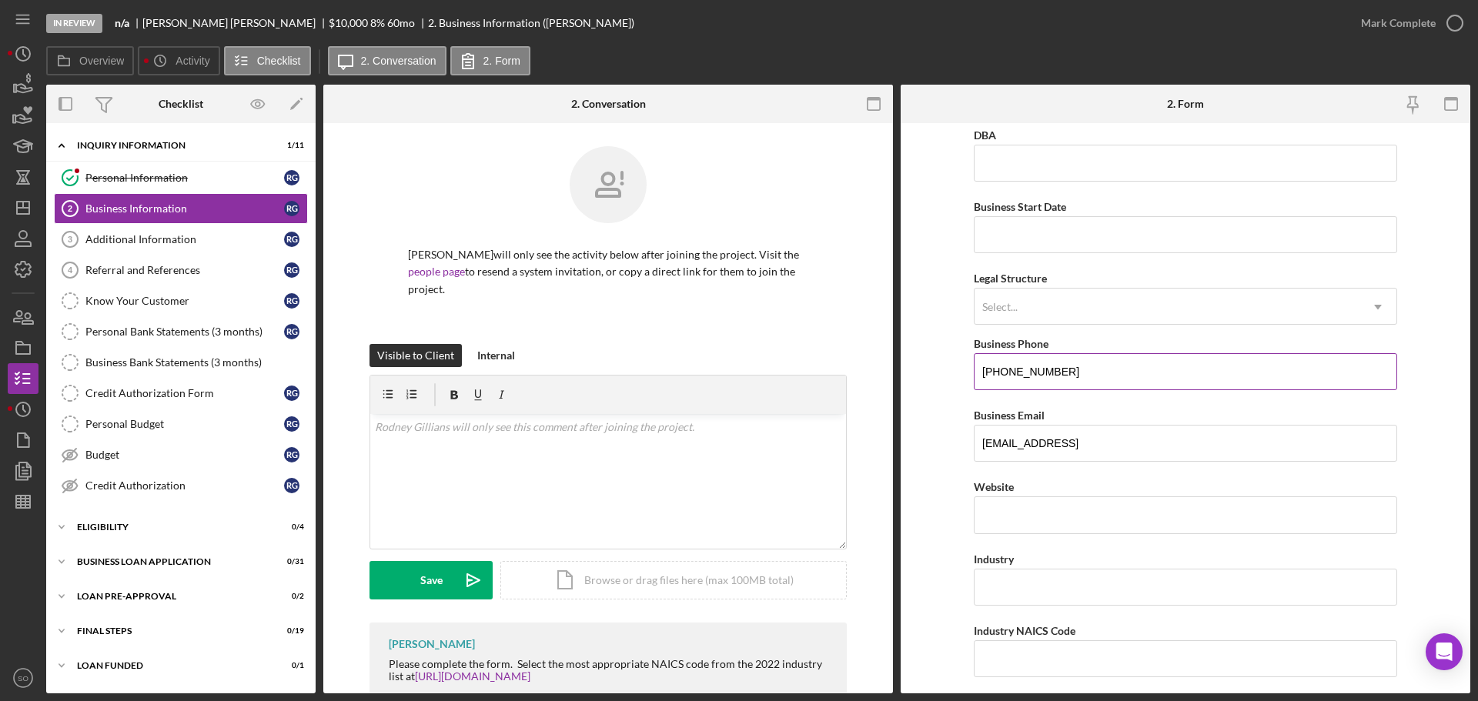
scroll to position [154, 0]
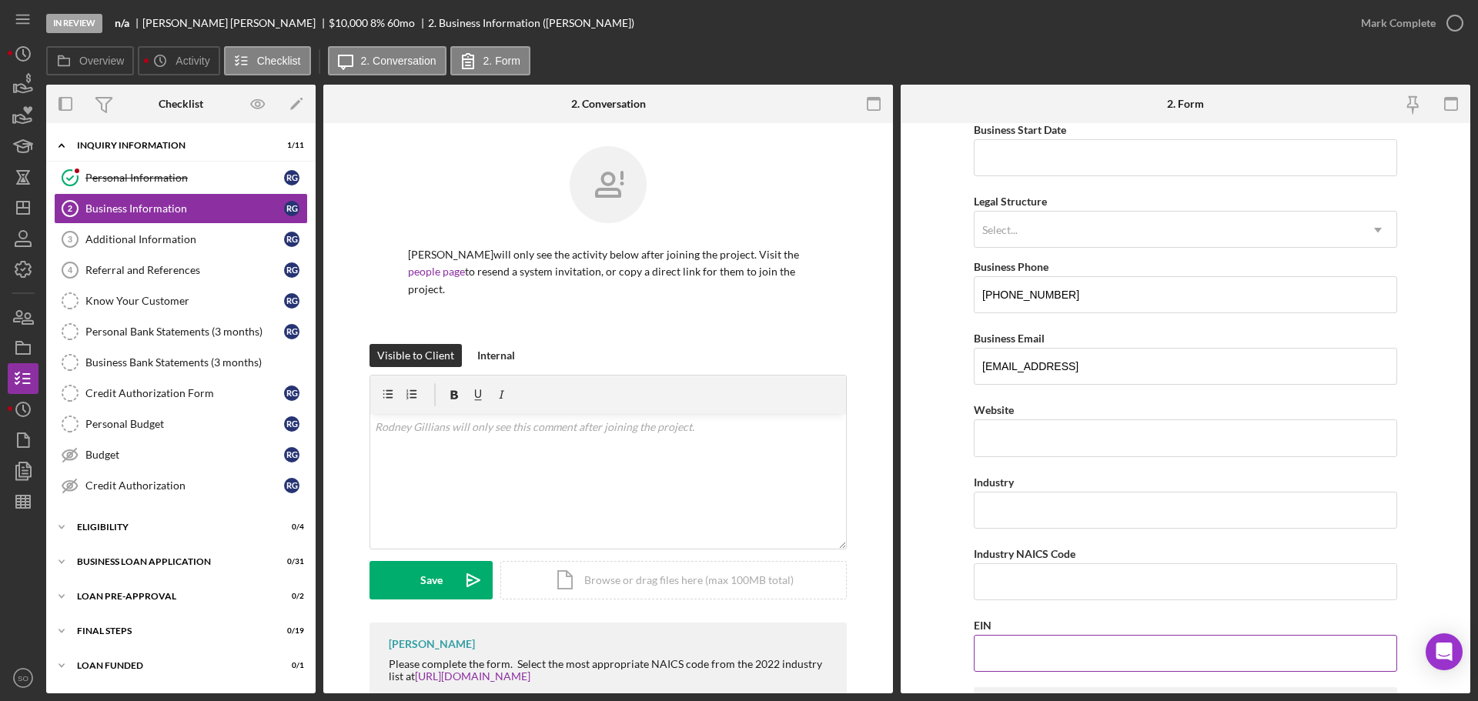
click at [1004, 661] on input "EIN" at bounding box center [1185, 653] width 423 height 37
paste input "[US_EMPLOYER_IDENTIFICATION_NUMBER]"
type input "[US_EMPLOYER_IDENTIFICATION_NUMBER]"
click at [941, 592] on form "Business Name Codename: Rebirth DBA Business Start Date Legal Structure Select.…" at bounding box center [1186, 408] width 570 height 570
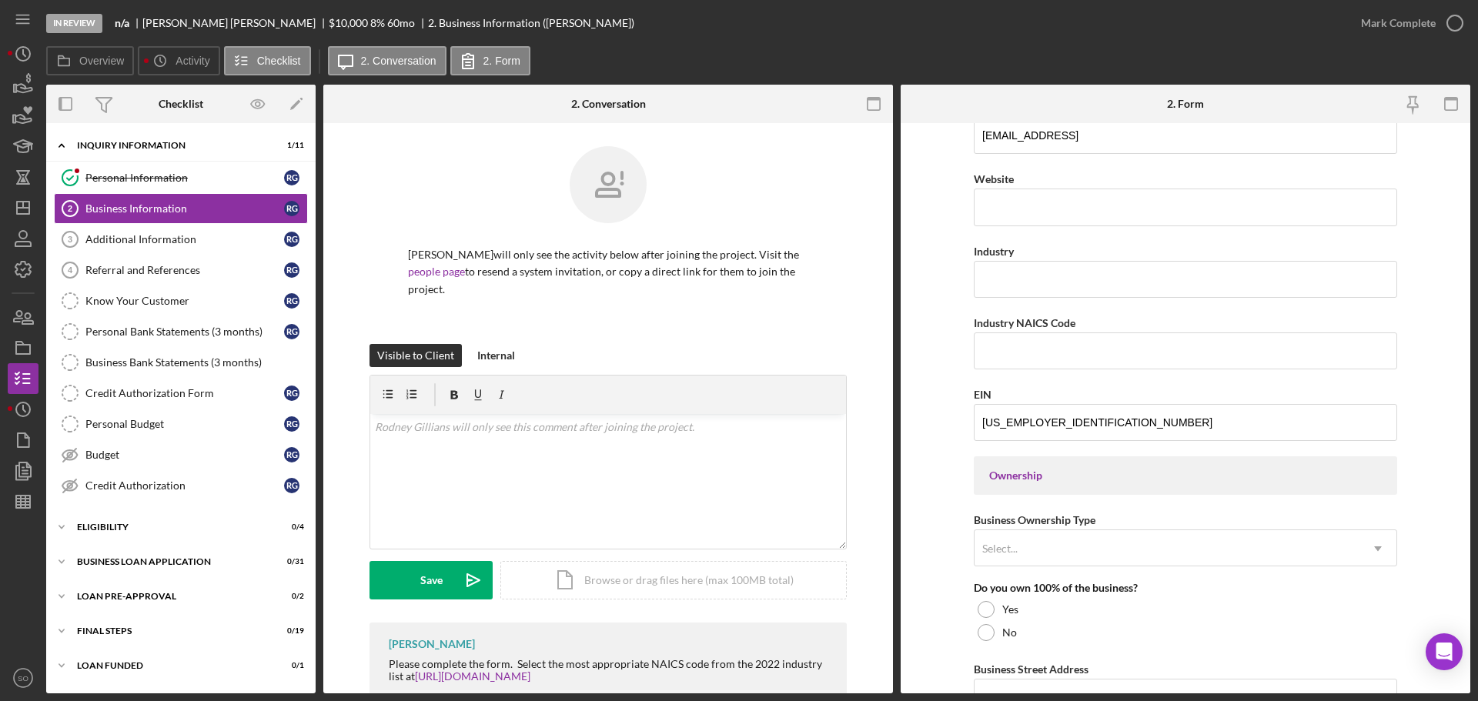
scroll to position [231, 0]
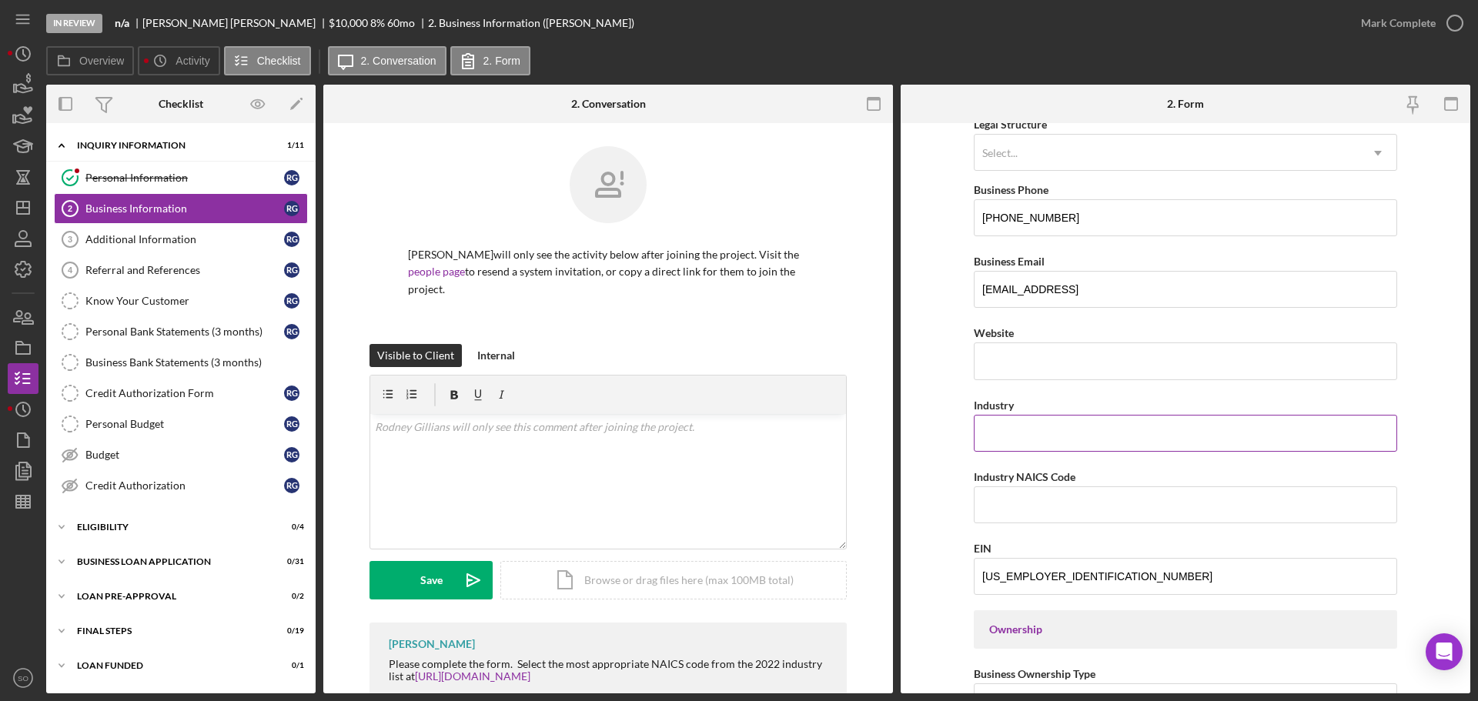
click at [1028, 438] on input "Industry" at bounding box center [1185, 433] width 423 height 37
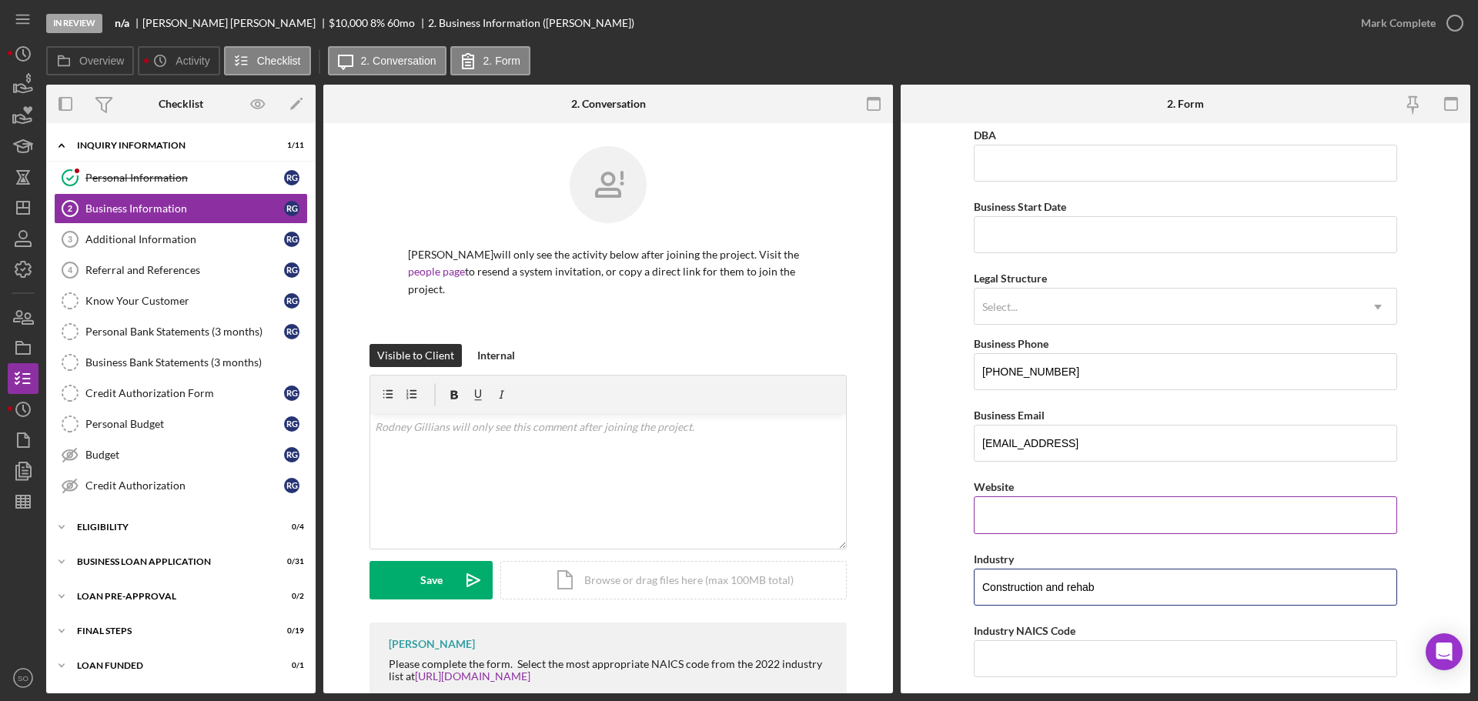
scroll to position [0, 0]
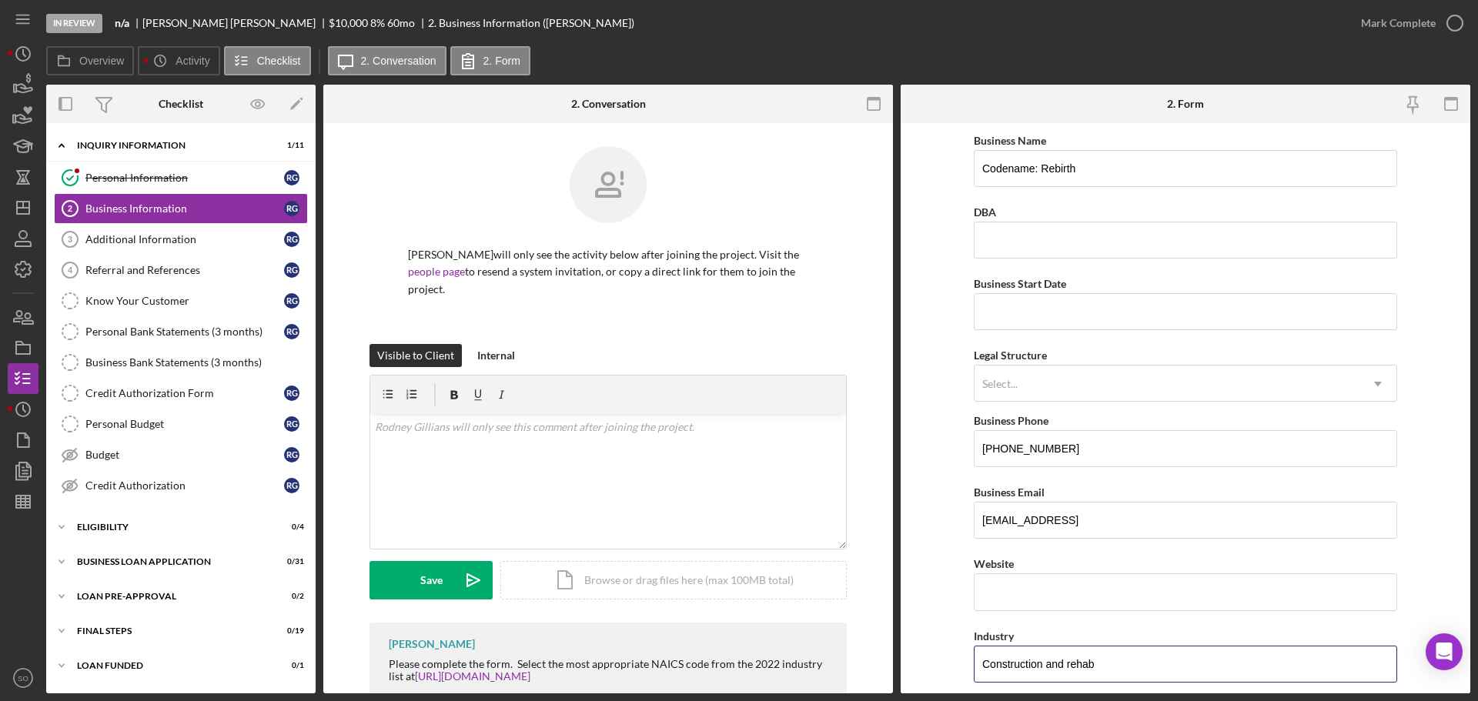
type input "Construction and rehab"
click at [186, 390] on div "Credit Authorization Form" at bounding box center [184, 393] width 199 height 12
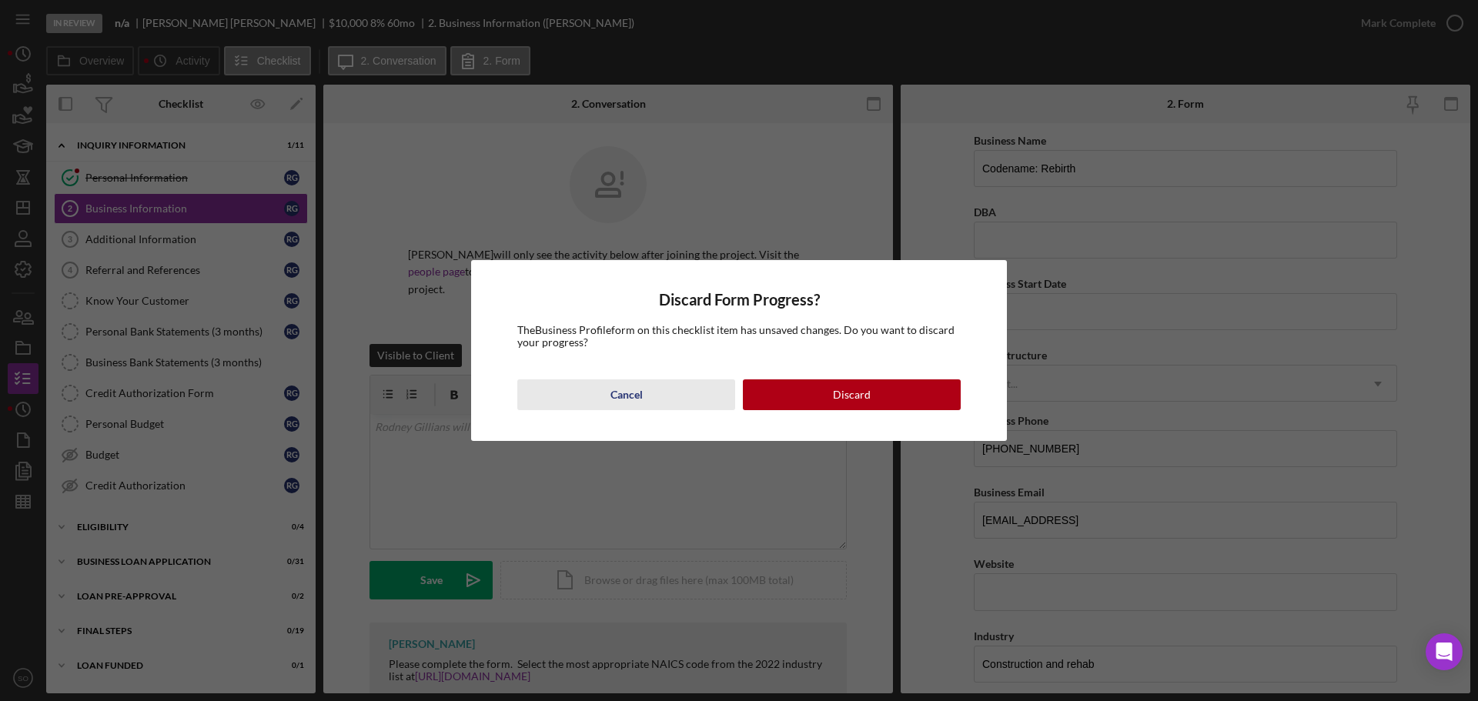
click at [623, 395] on div "Cancel" at bounding box center [626, 394] width 32 height 31
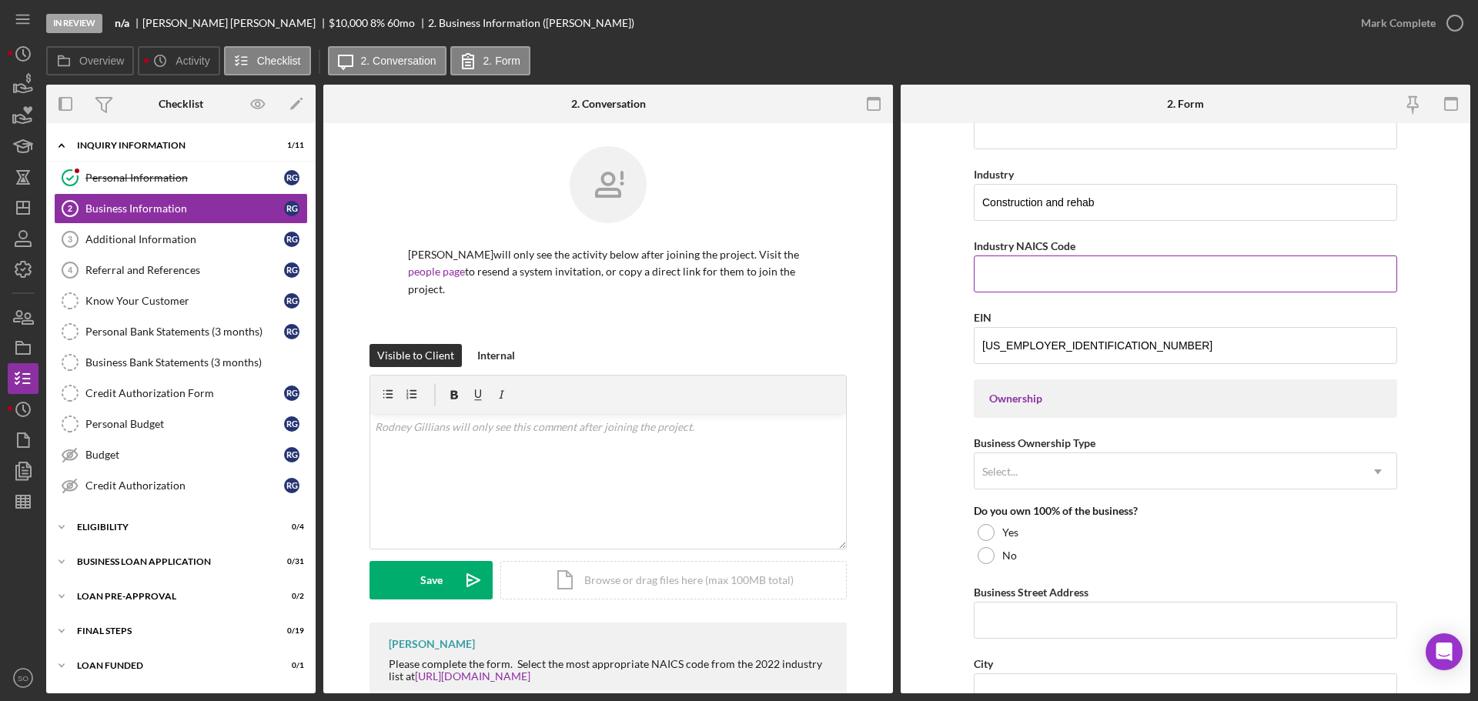
scroll to position [616, 0]
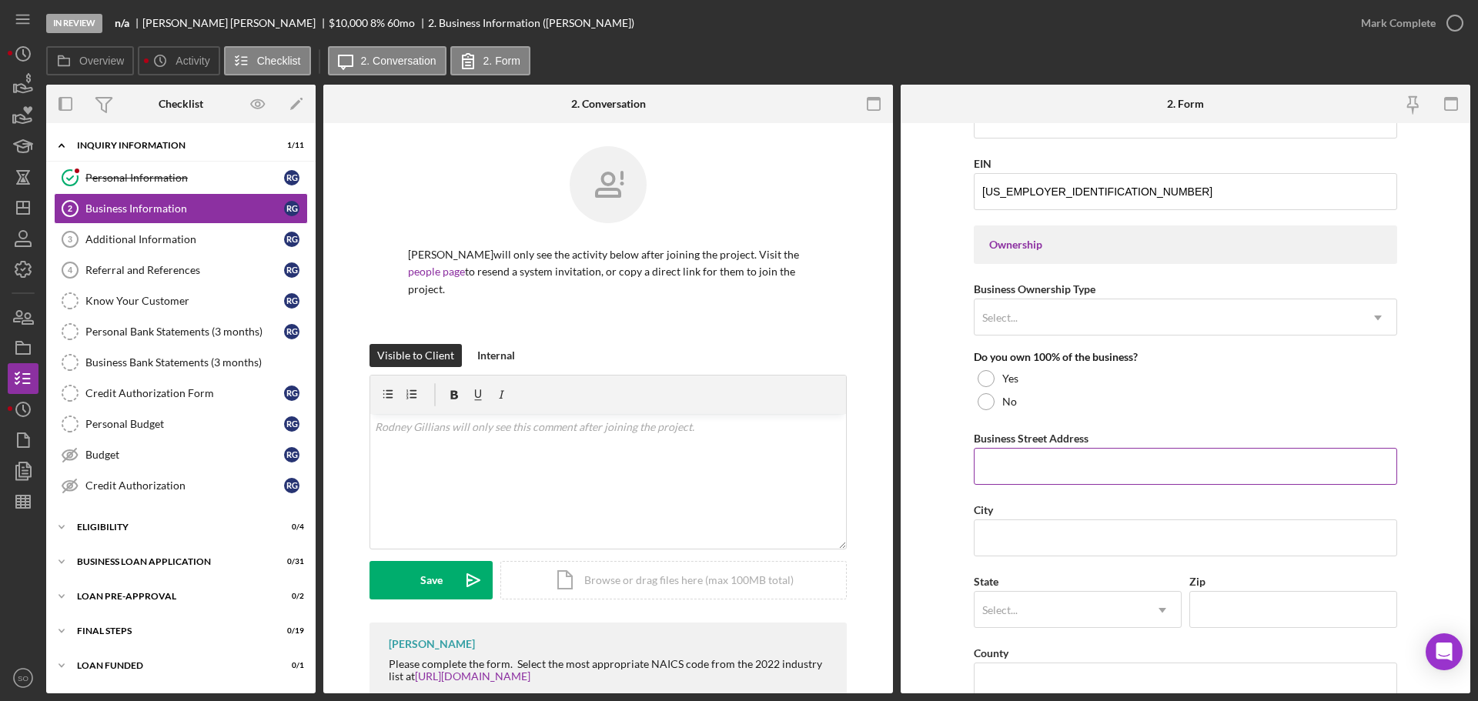
click at [1058, 456] on input "Business Street Address" at bounding box center [1185, 466] width 423 height 37
paste input "[STREET_ADDRESS]"
type input "[STREET_ADDRESS]"
click at [1101, 550] on input "City" at bounding box center [1185, 538] width 423 height 37
paste input "Olathe"
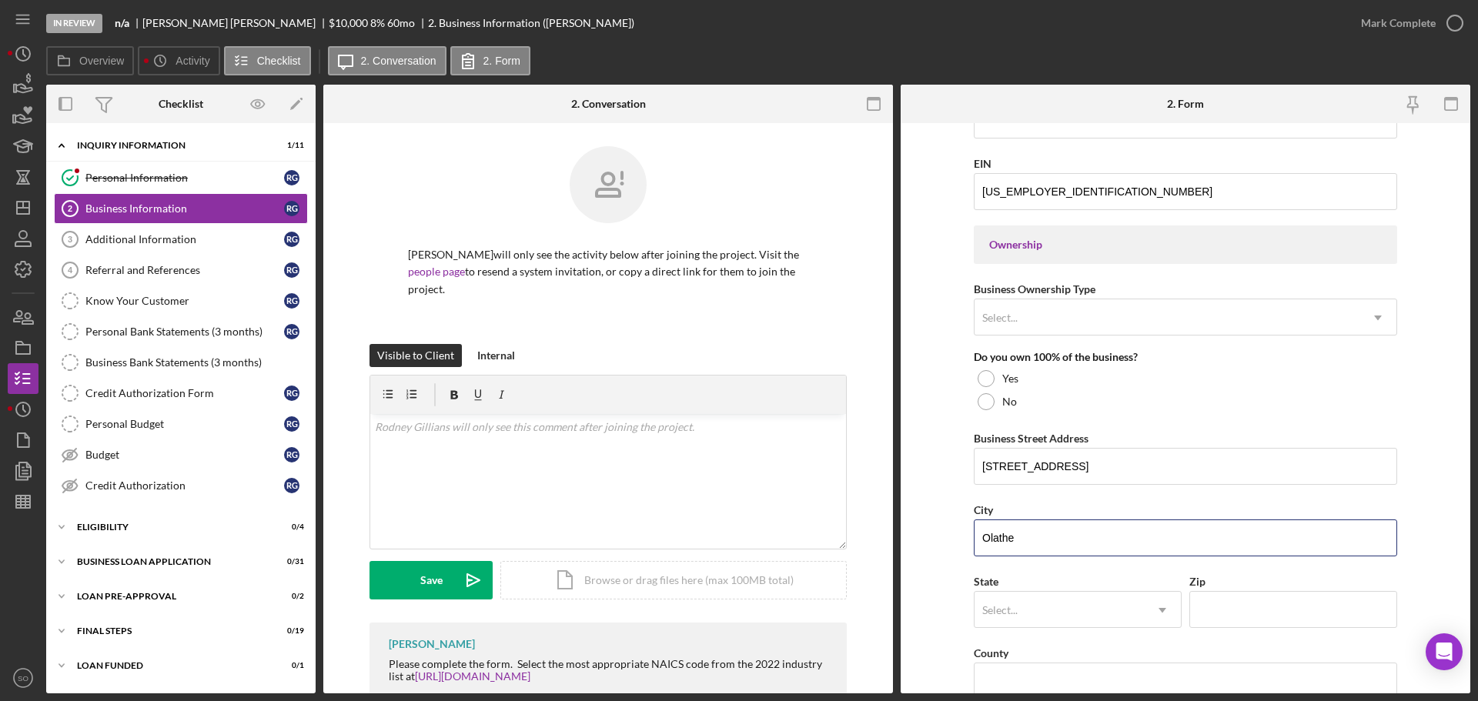
scroll to position [770, 0]
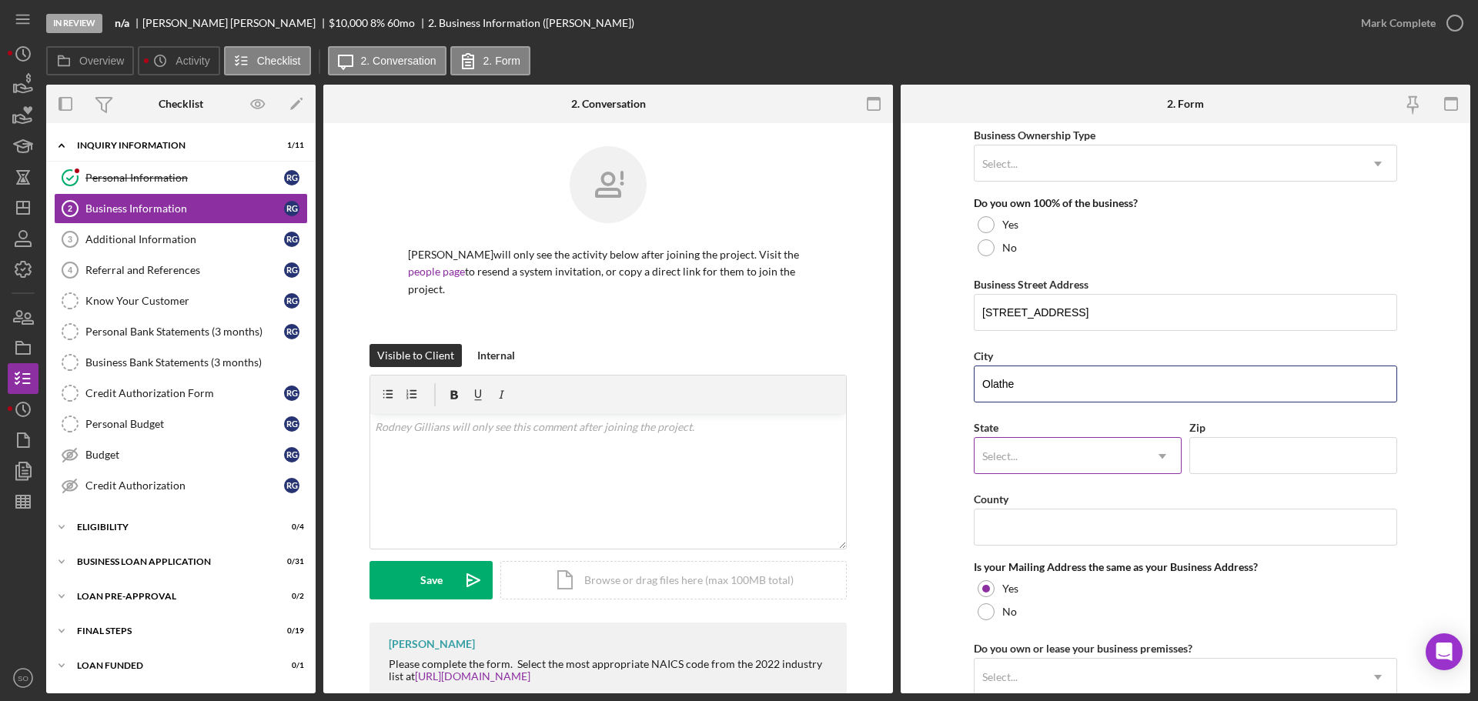
type input "Olathe"
click at [1021, 453] on div "Select..." at bounding box center [1058, 456] width 169 height 35
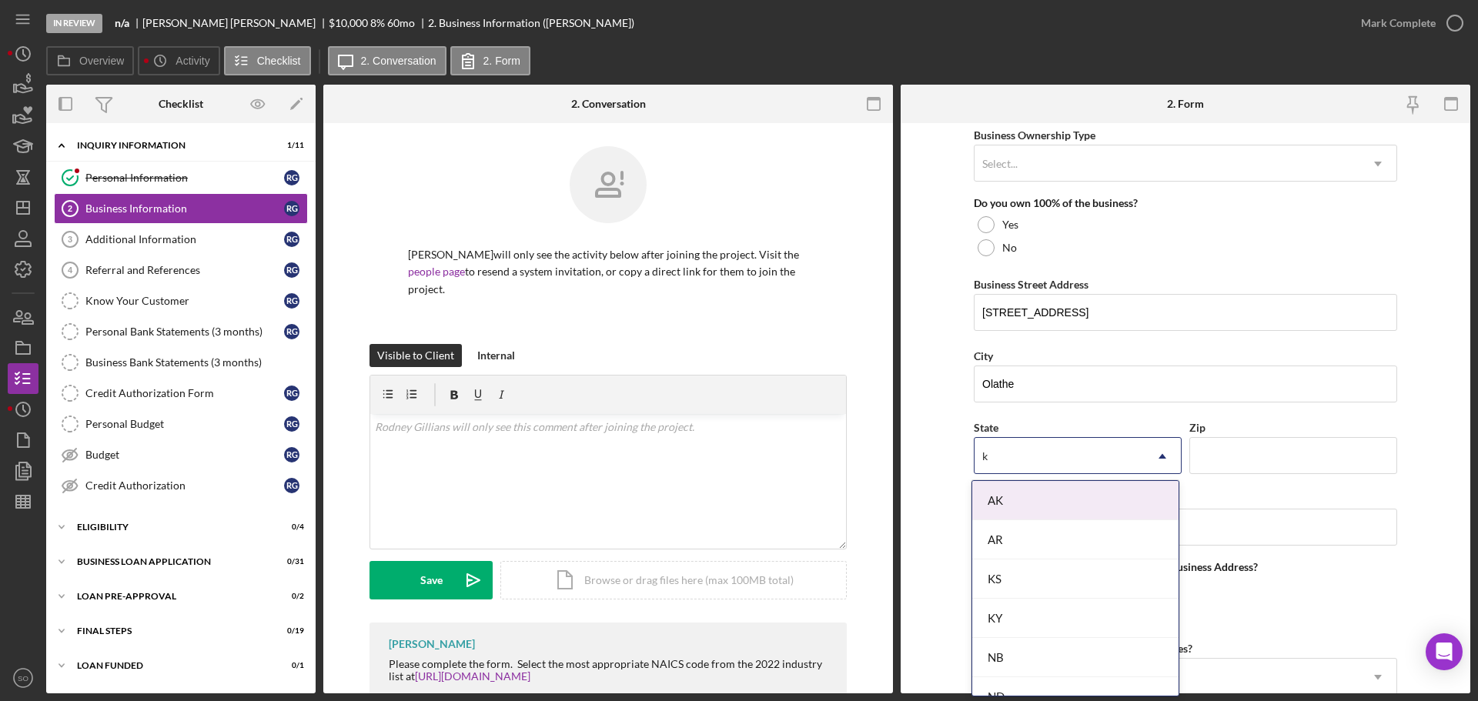
type input "ks"
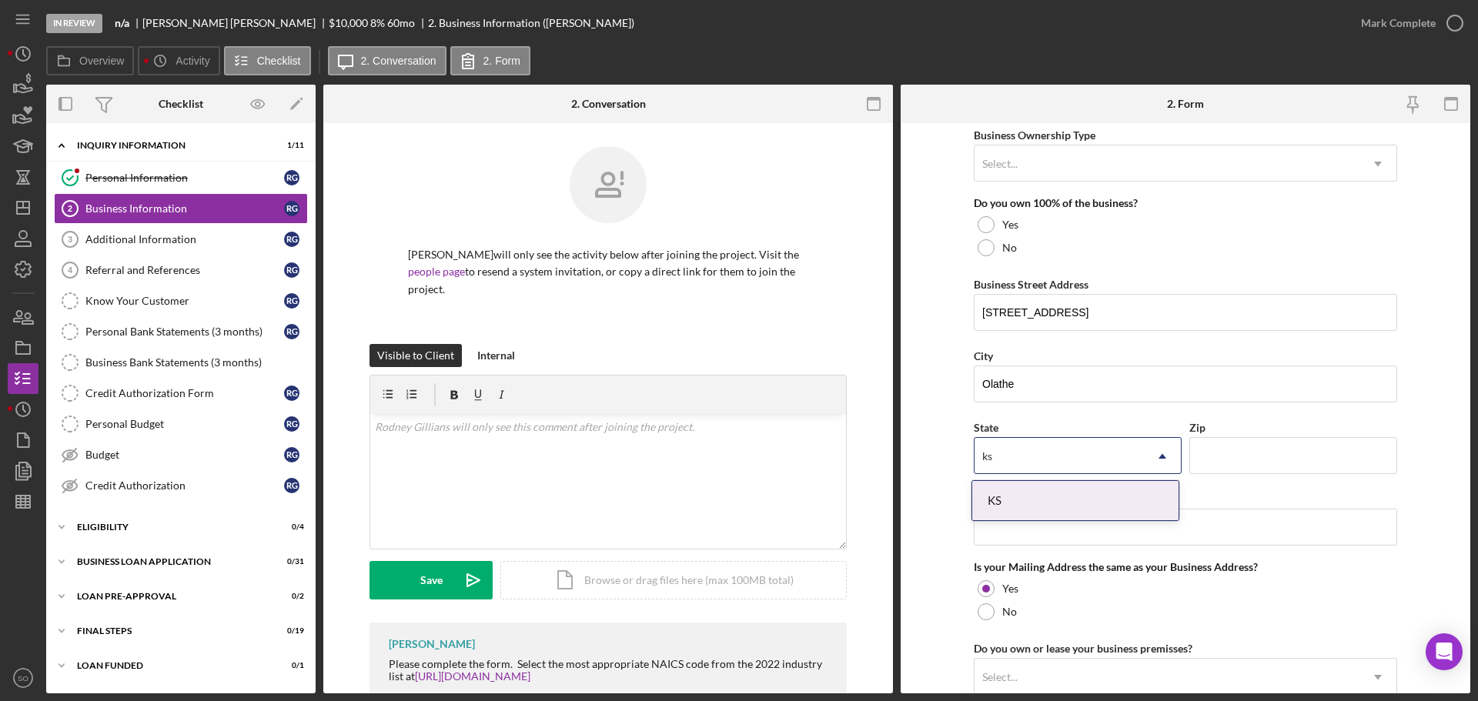
click at [1034, 490] on div "KS" at bounding box center [1075, 500] width 206 height 39
click at [1235, 453] on input "Zip" at bounding box center [1293, 455] width 208 height 37
paste input "66061"
type input "66061"
click at [1060, 510] on input "County" at bounding box center [1185, 527] width 423 height 37
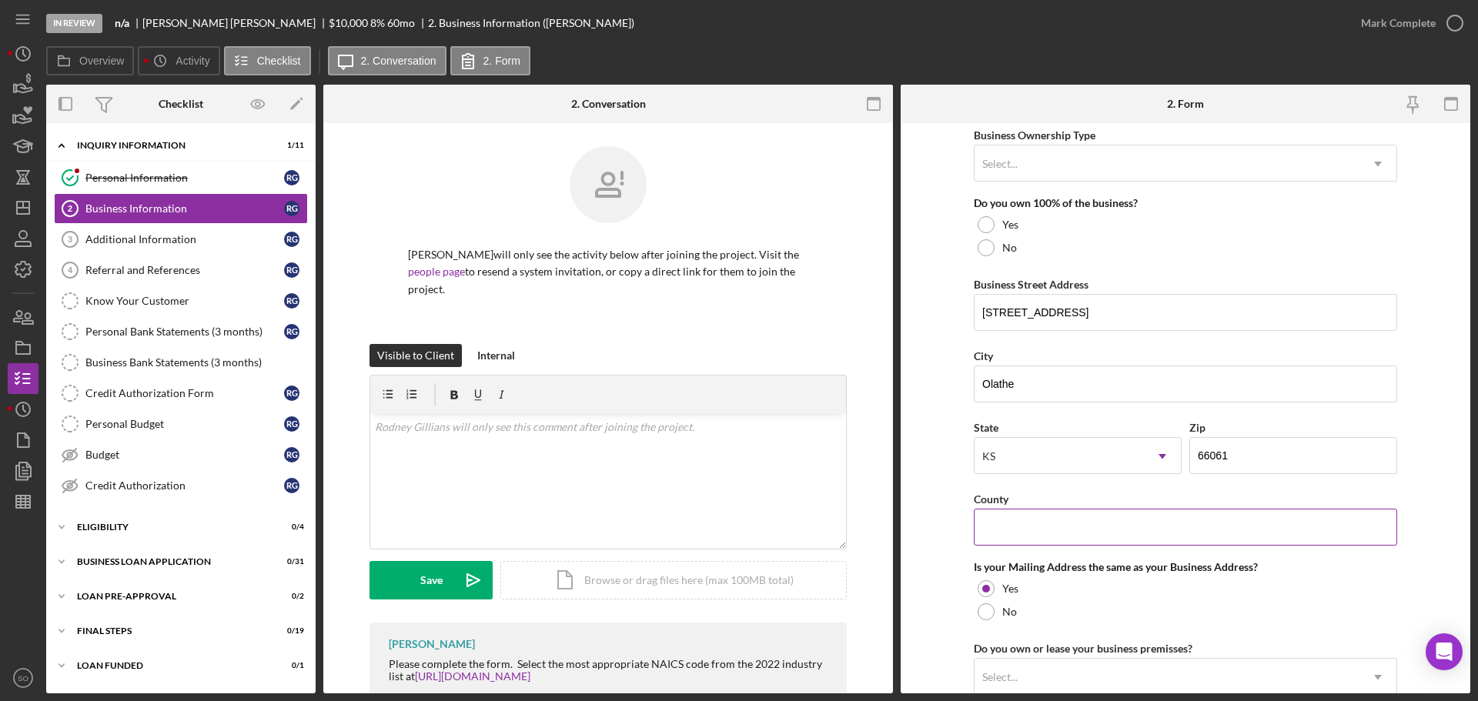
click at [994, 520] on input "County" at bounding box center [1185, 527] width 423 height 37
paste input "[GEOGRAPHIC_DATA]"
type input "[GEOGRAPHIC_DATA]"
click at [954, 460] on form "Business Name Codename: Rebirth DBA Business Start Date Legal Structure Select.…" at bounding box center [1186, 408] width 570 height 570
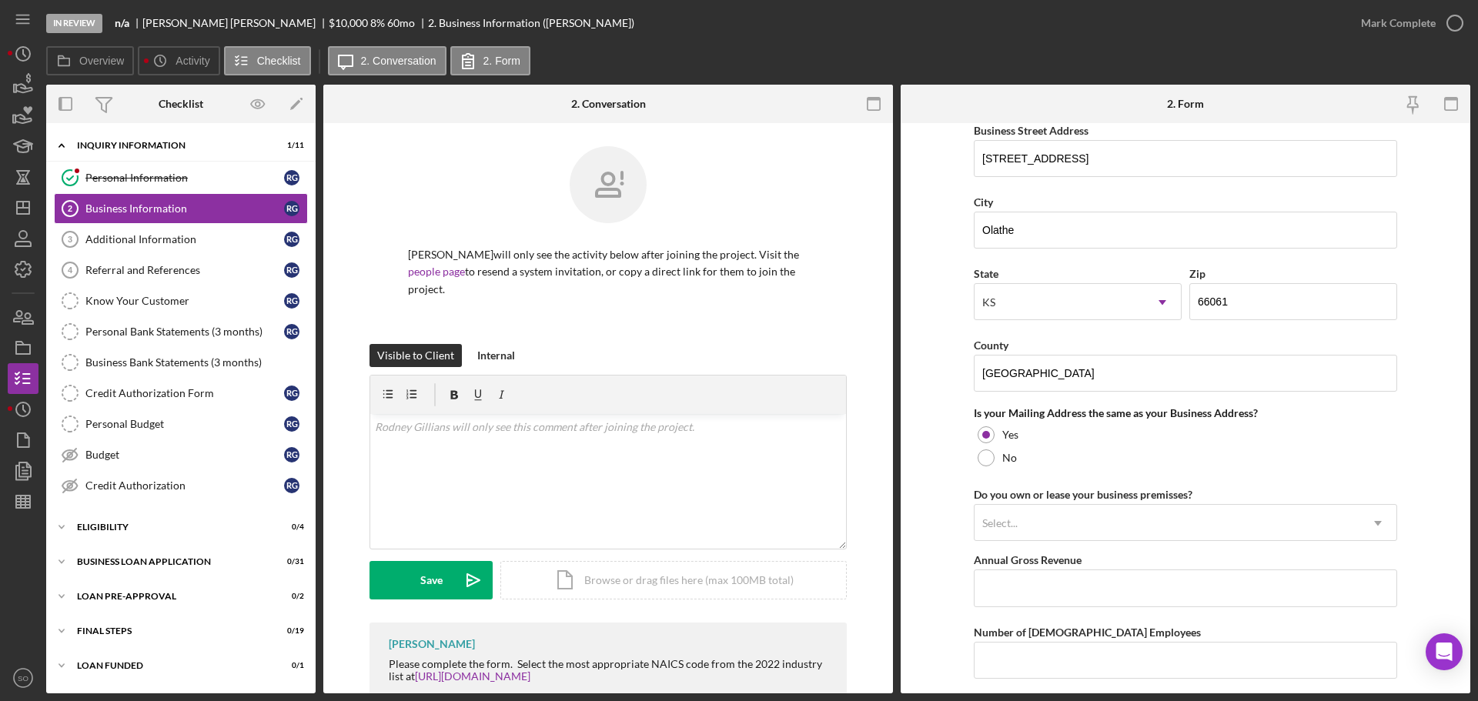
scroll to position [1078, 0]
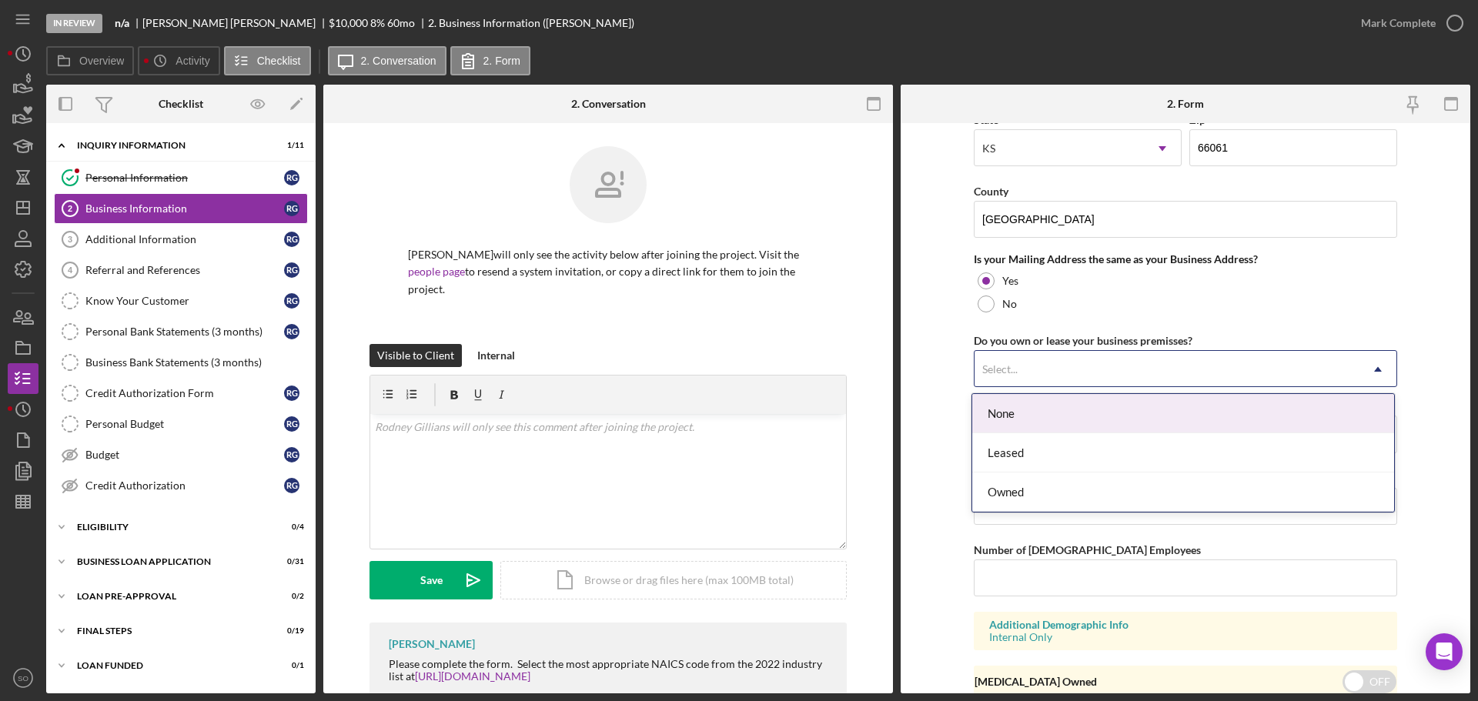
click at [1155, 363] on div "Select..." at bounding box center [1166, 369] width 385 height 35
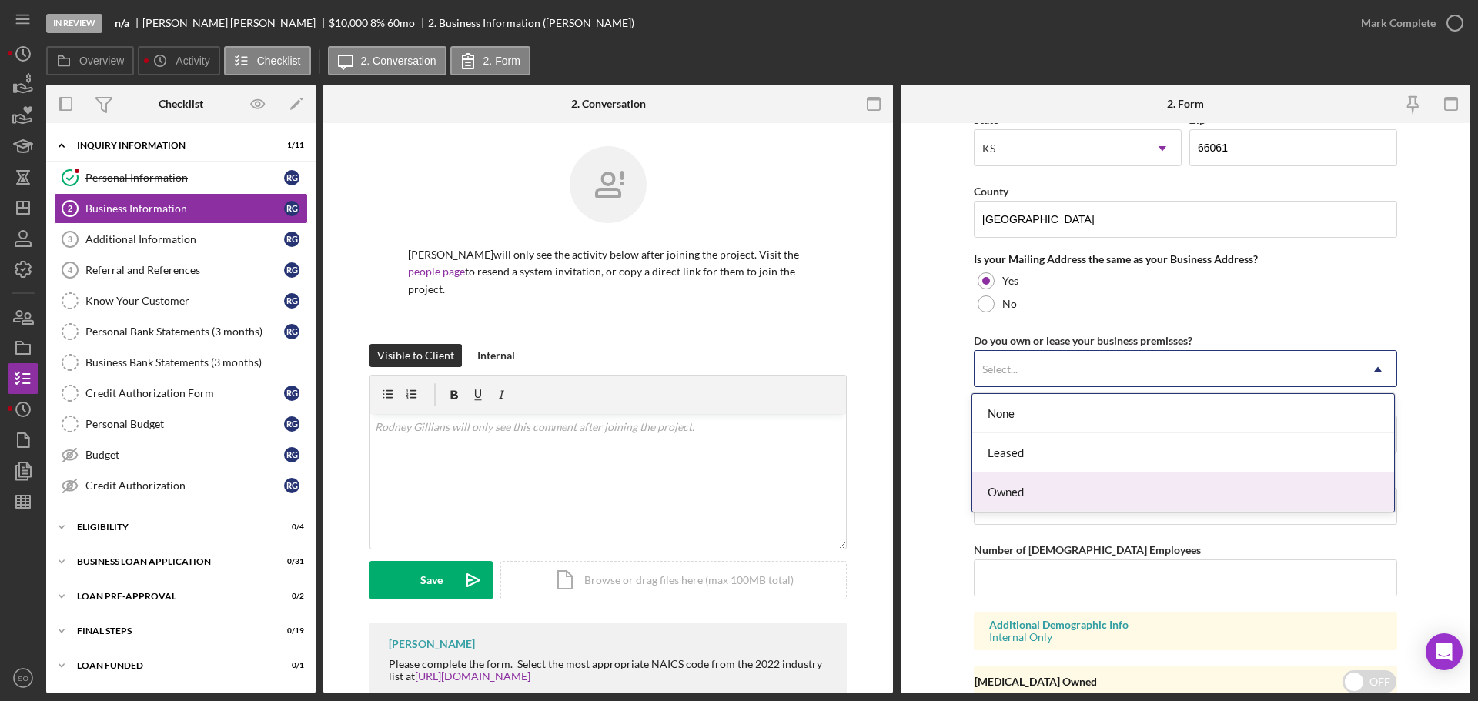
click at [1061, 484] on div "Owned" at bounding box center [1183, 492] width 422 height 39
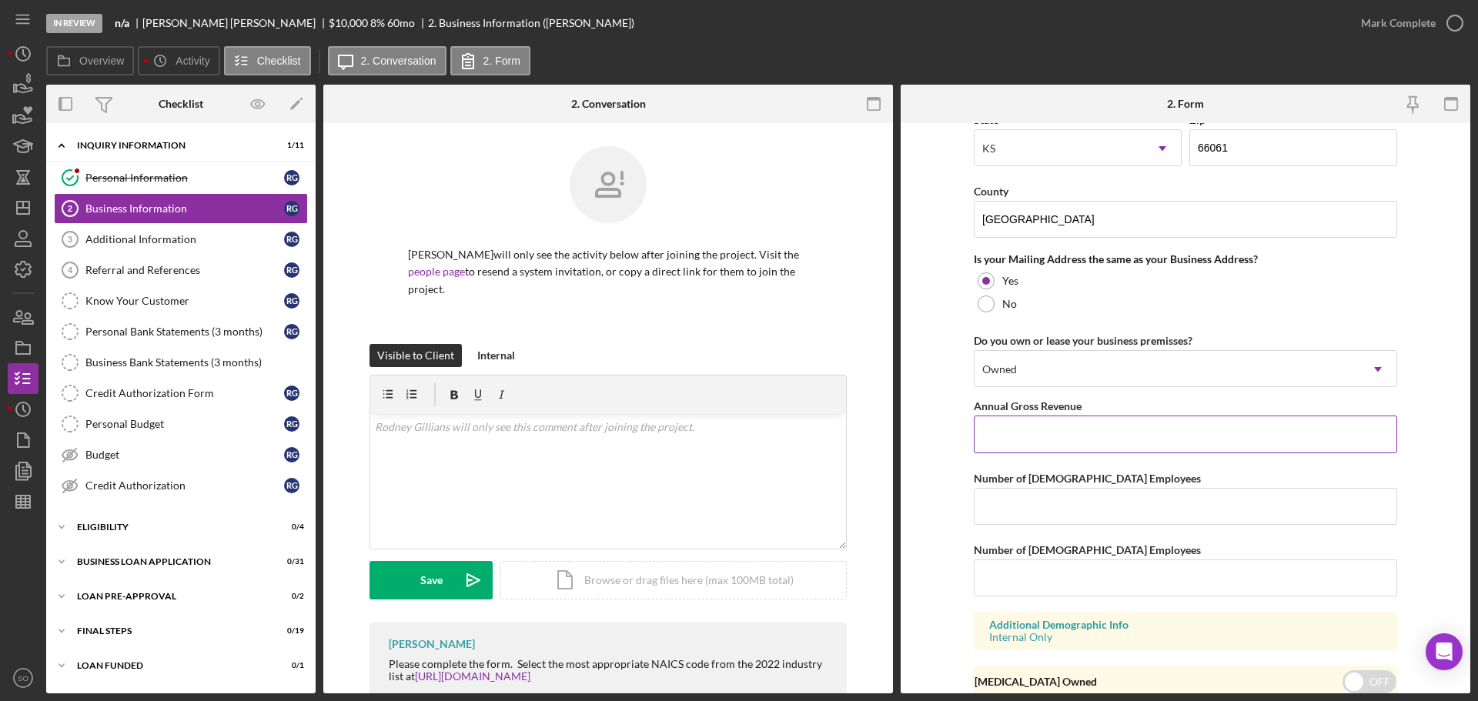
click at [1077, 443] on input "Annual Gross Revenue" at bounding box center [1185, 434] width 423 height 37
type input "$60,000"
click at [1071, 523] on input "Number of [DEMOGRAPHIC_DATA] Employees" at bounding box center [1185, 506] width 423 height 37
type input "1"
drag, startPoint x: 1155, startPoint y: 589, endPoint x: 1191, endPoint y: 561, distance: 45.0
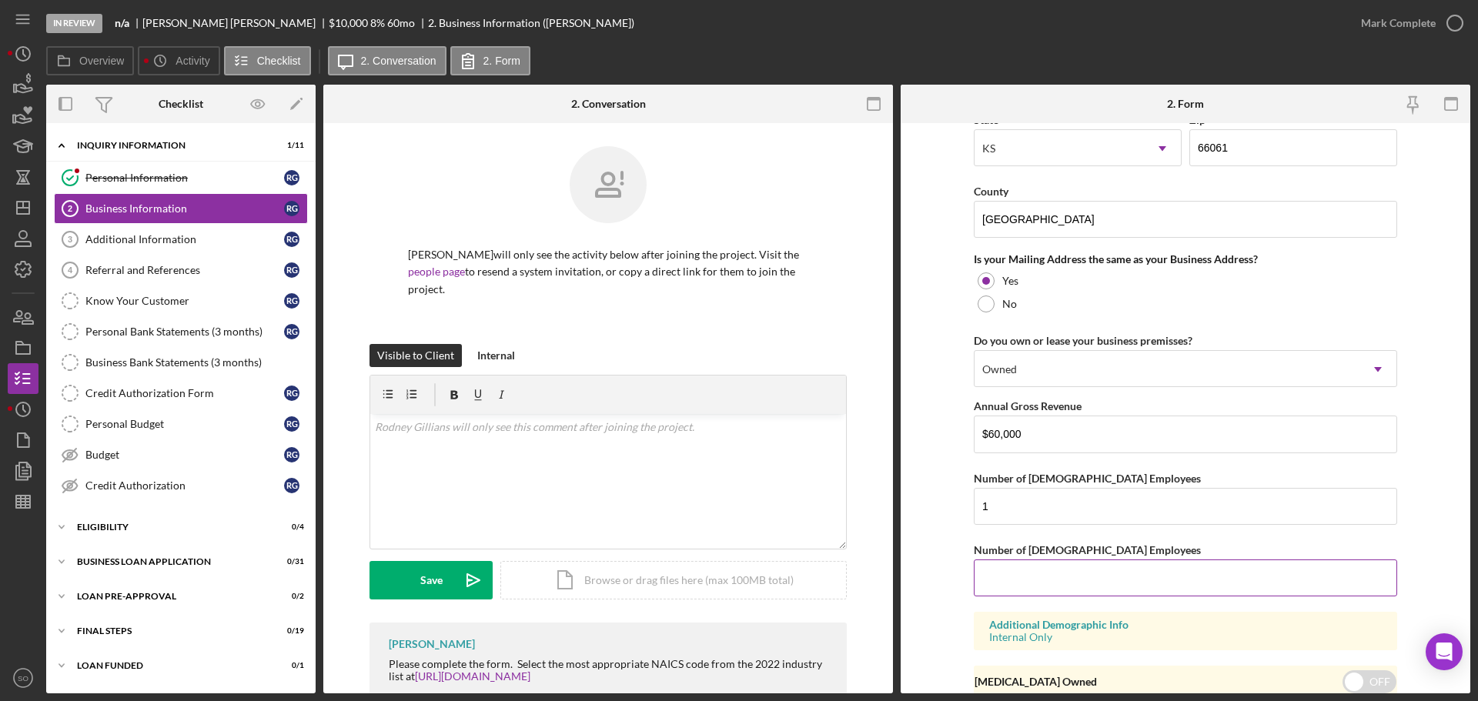
click at [1155, 589] on input "Number of [DEMOGRAPHIC_DATA] Employees" at bounding box center [1185, 578] width 423 height 37
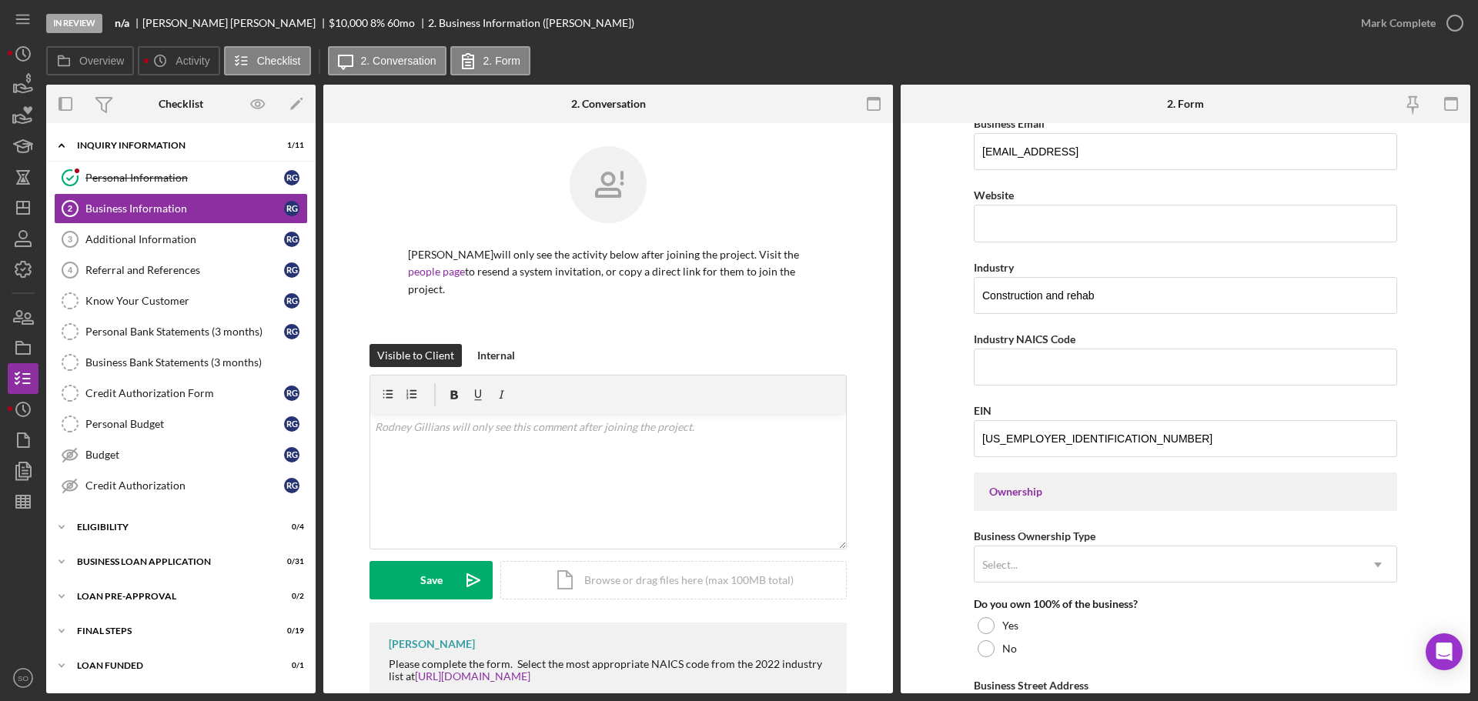
scroll to position [446, 0]
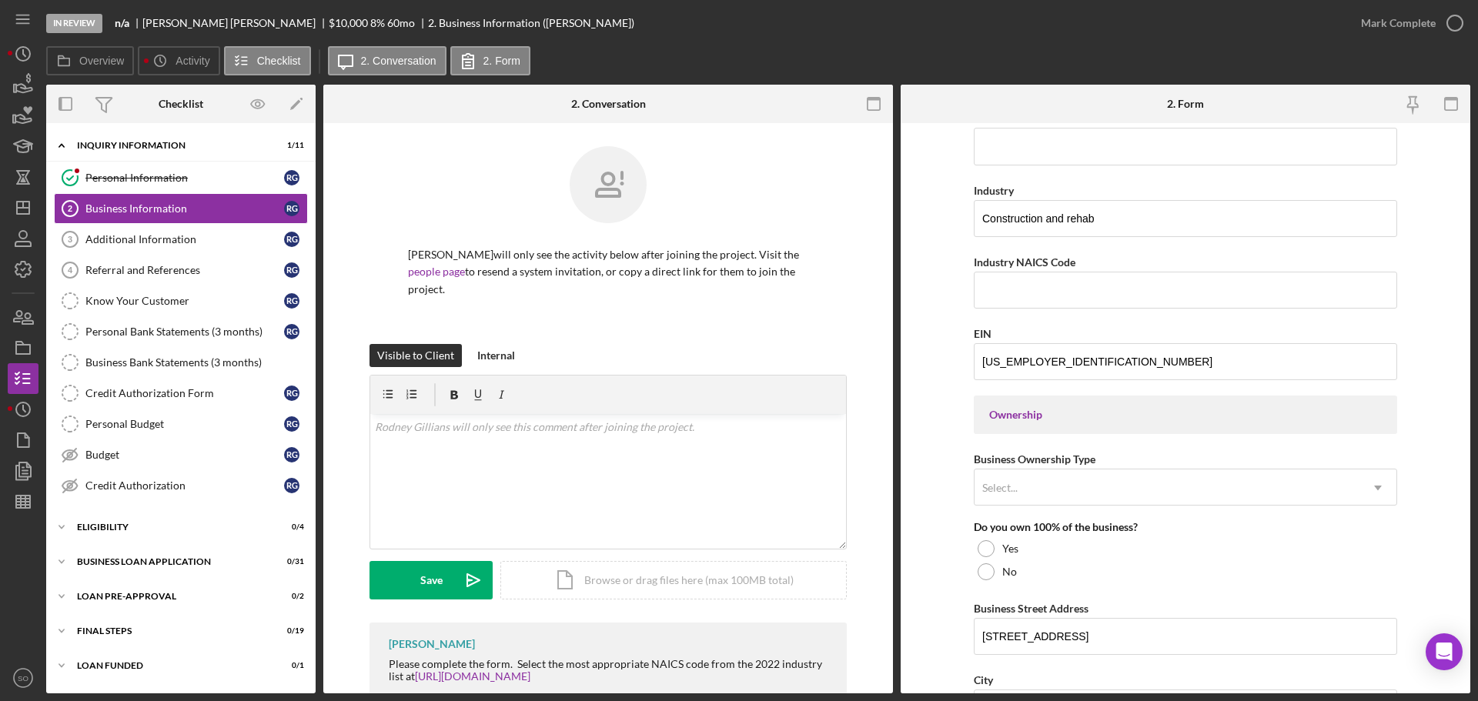
type input "0"
click at [1159, 481] on div "Select..." at bounding box center [1166, 487] width 385 height 35
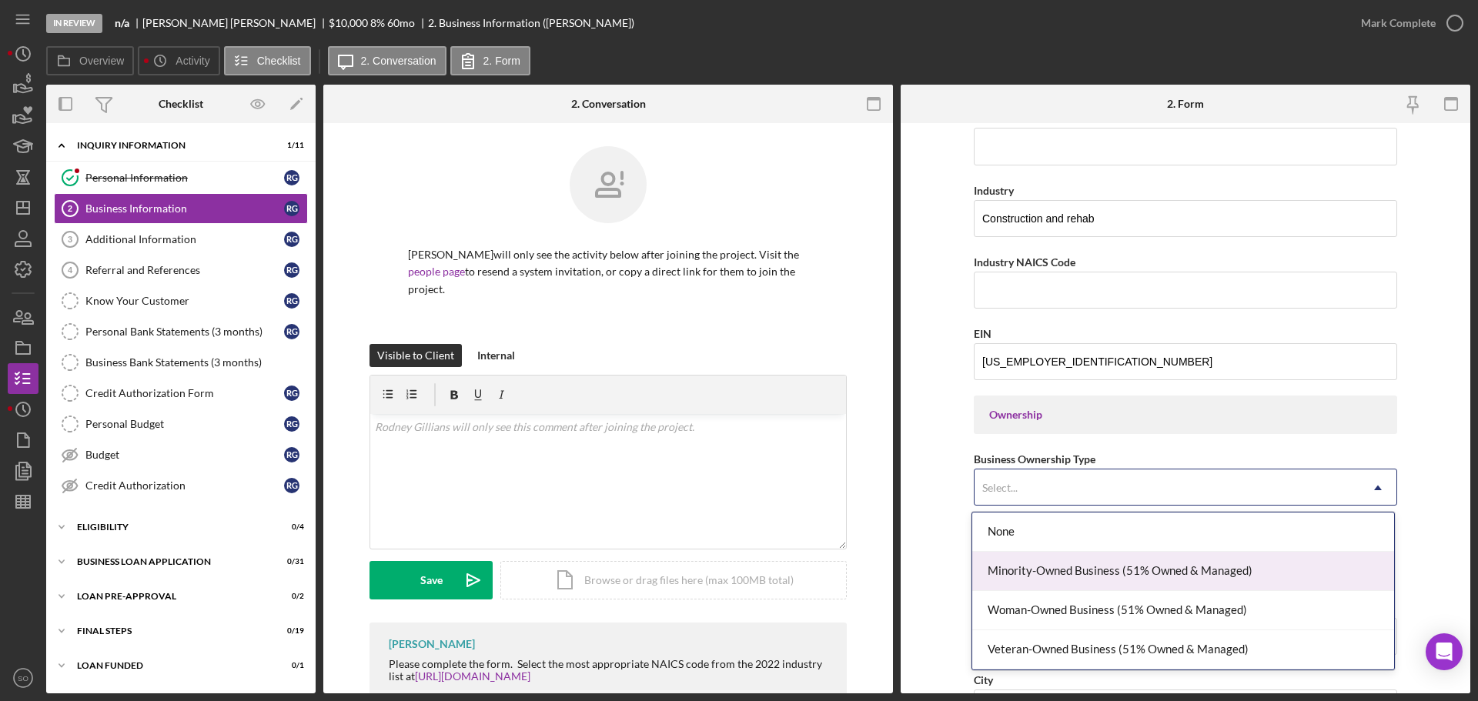
click at [1110, 572] on div "Minority-Owned Business (51% Owned & Managed)" at bounding box center [1183, 571] width 422 height 39
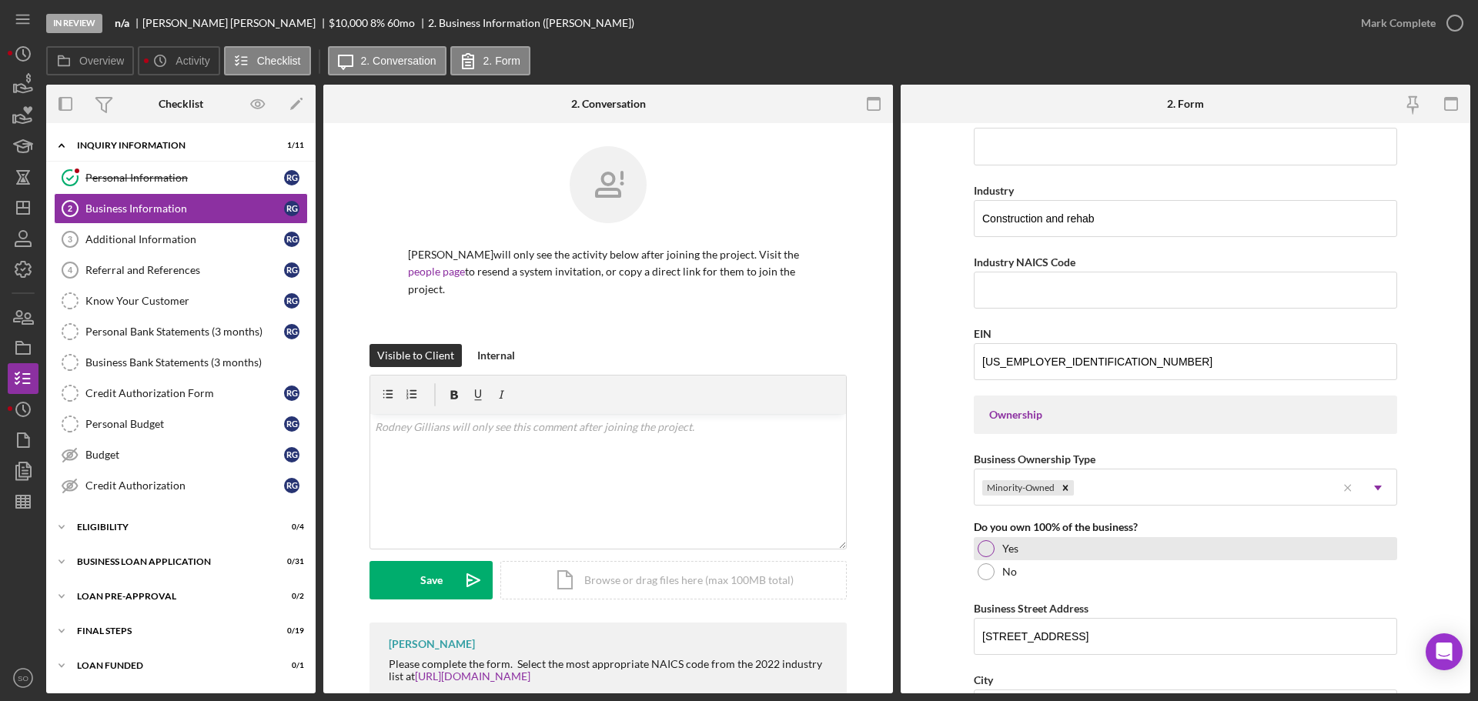
click at [986, 552] on div at bounding box center [986, 548] width 17 height 17
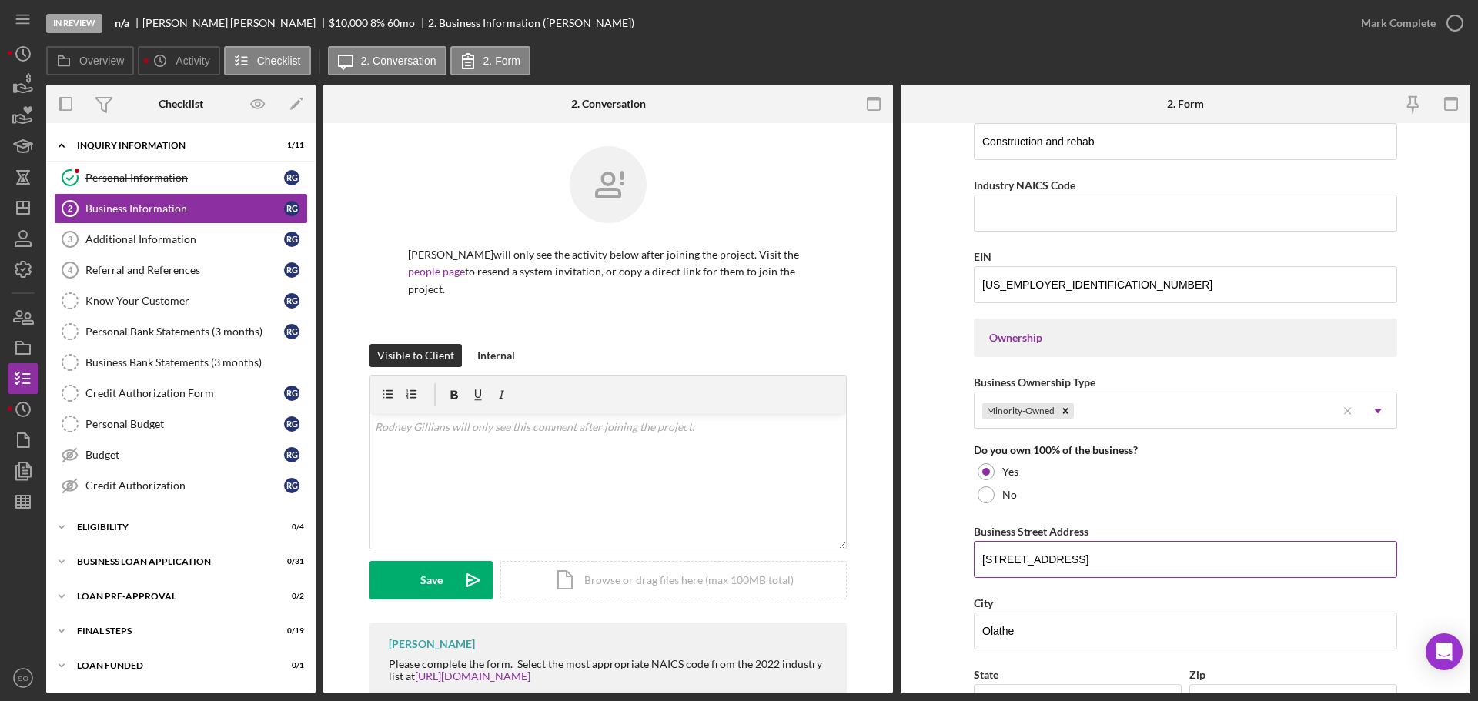
scroll to position [369, 0]
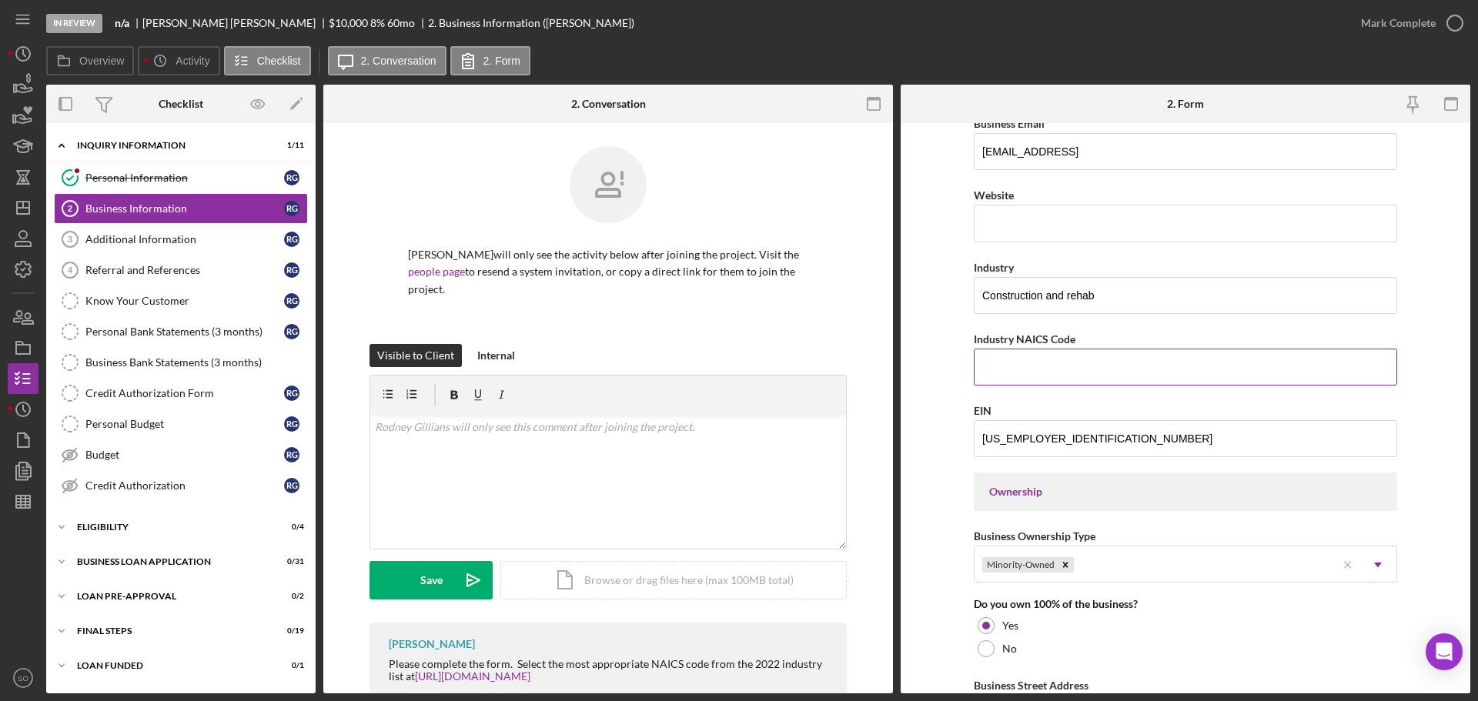
click at [1079, 373] on input "Industry NAICS Code" at bounding box center [1185, 367] width 423 height 37
paste input "236115"
type input "236115"
click at [941, 377] on form "Business Name Codename: Rebirth DBA Business Start Date Legal Structure Select.…" at bounding box center [1186, 408] width 570 height 570
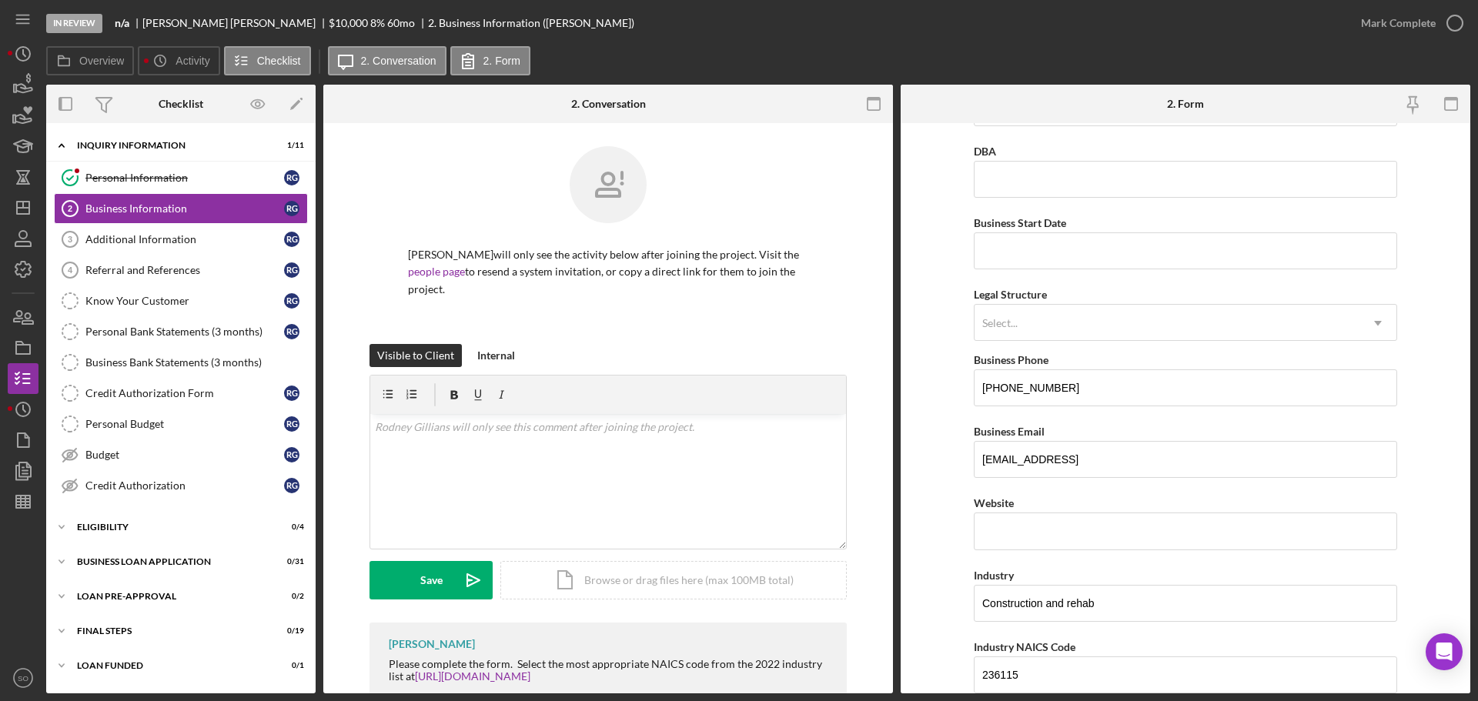
scroll to position [0, 0]
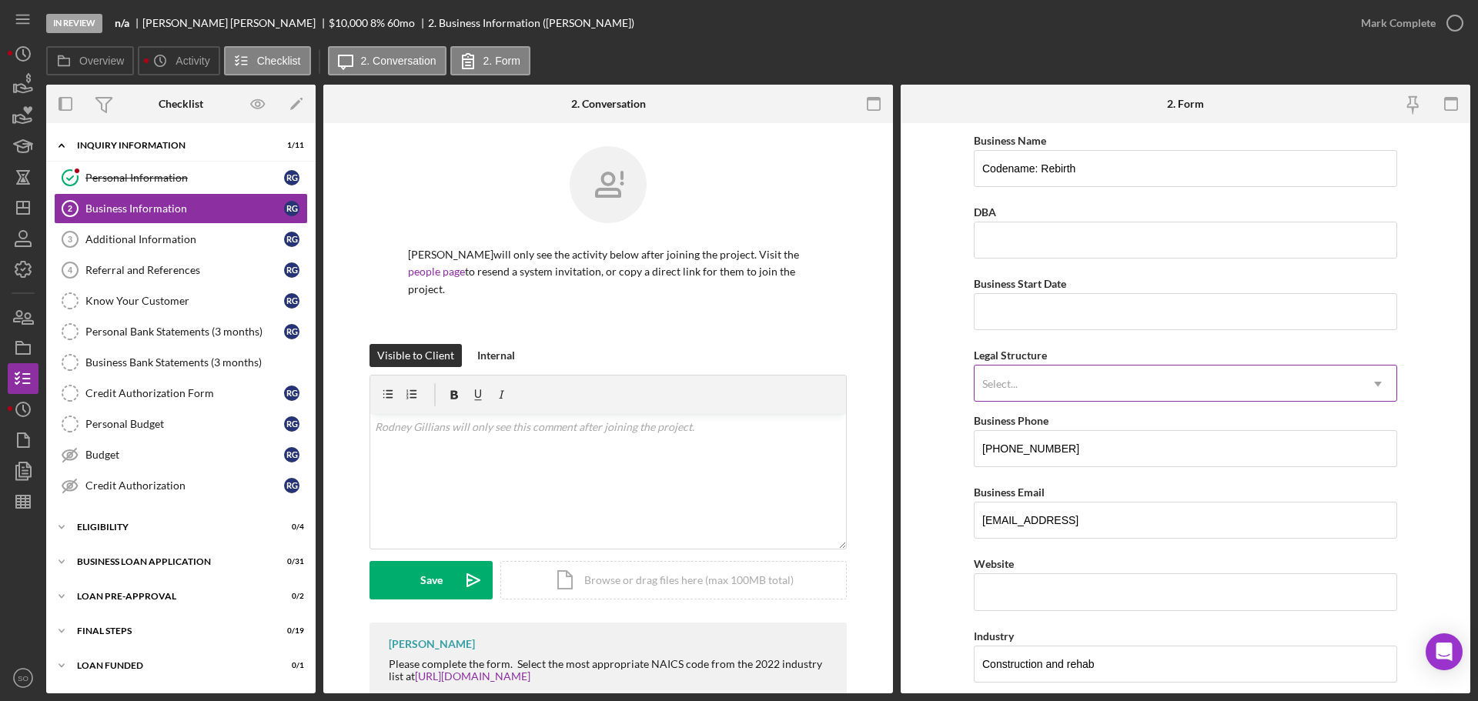
click at [1066, 389] on div "Select..." at bounding box center [1166, 383] width 385 height 35
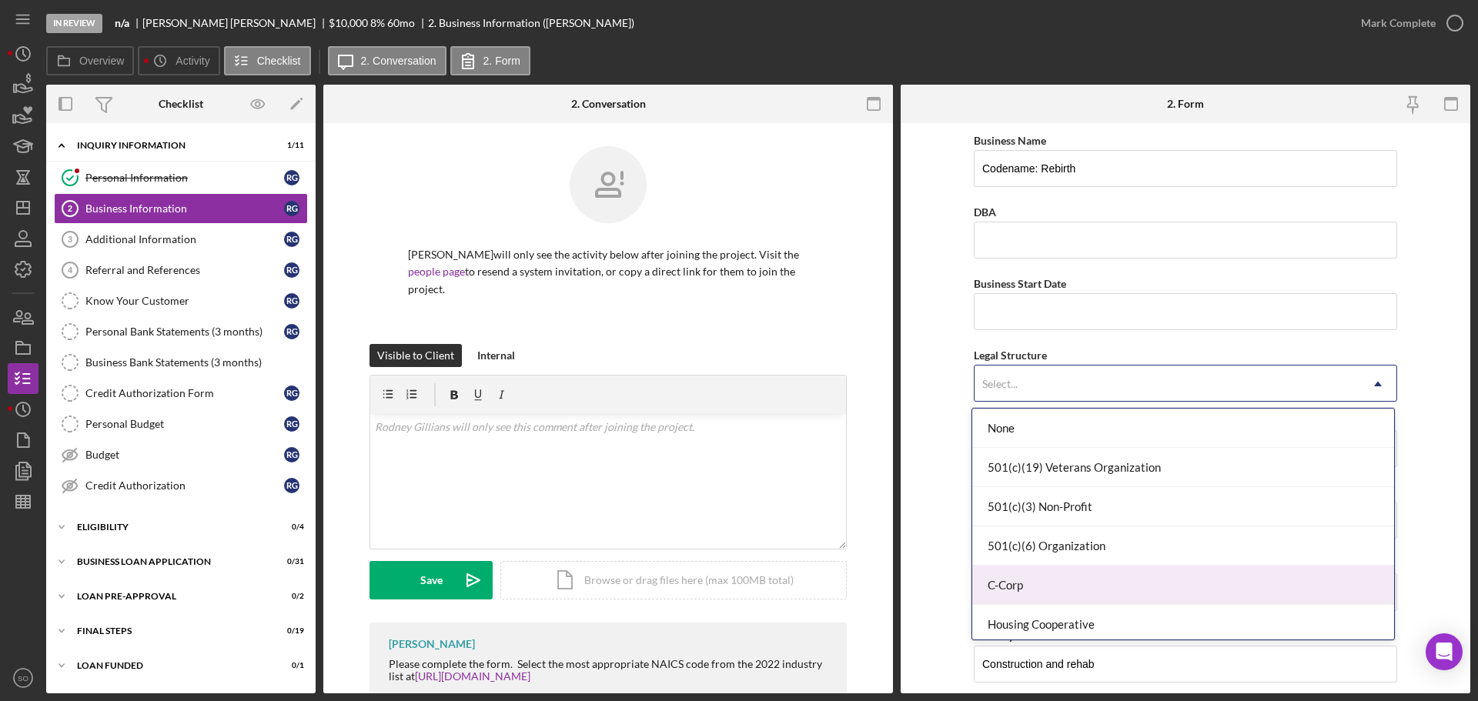
scroll to position [154, 0]
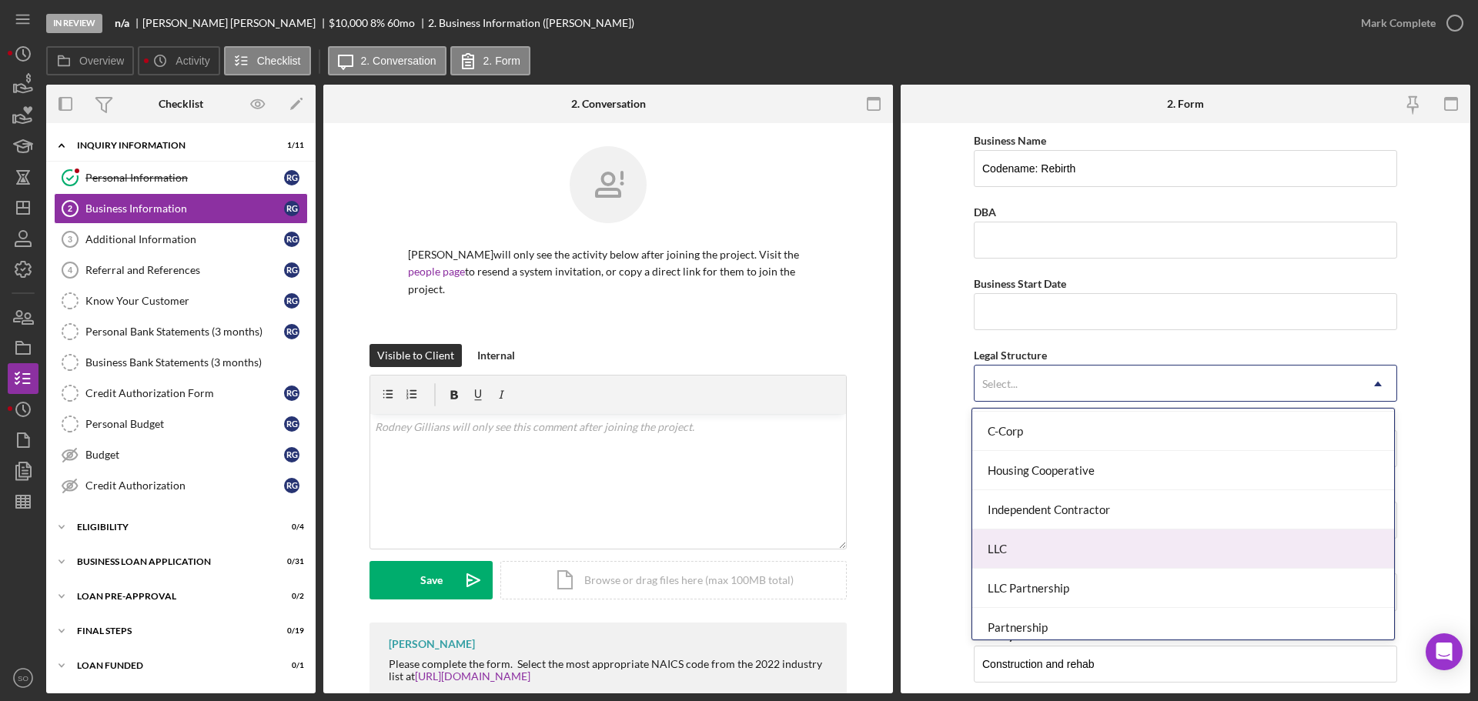
click at [1034, 553] on div "LLC" at bounding box center [1183, 549] width 422 height 39
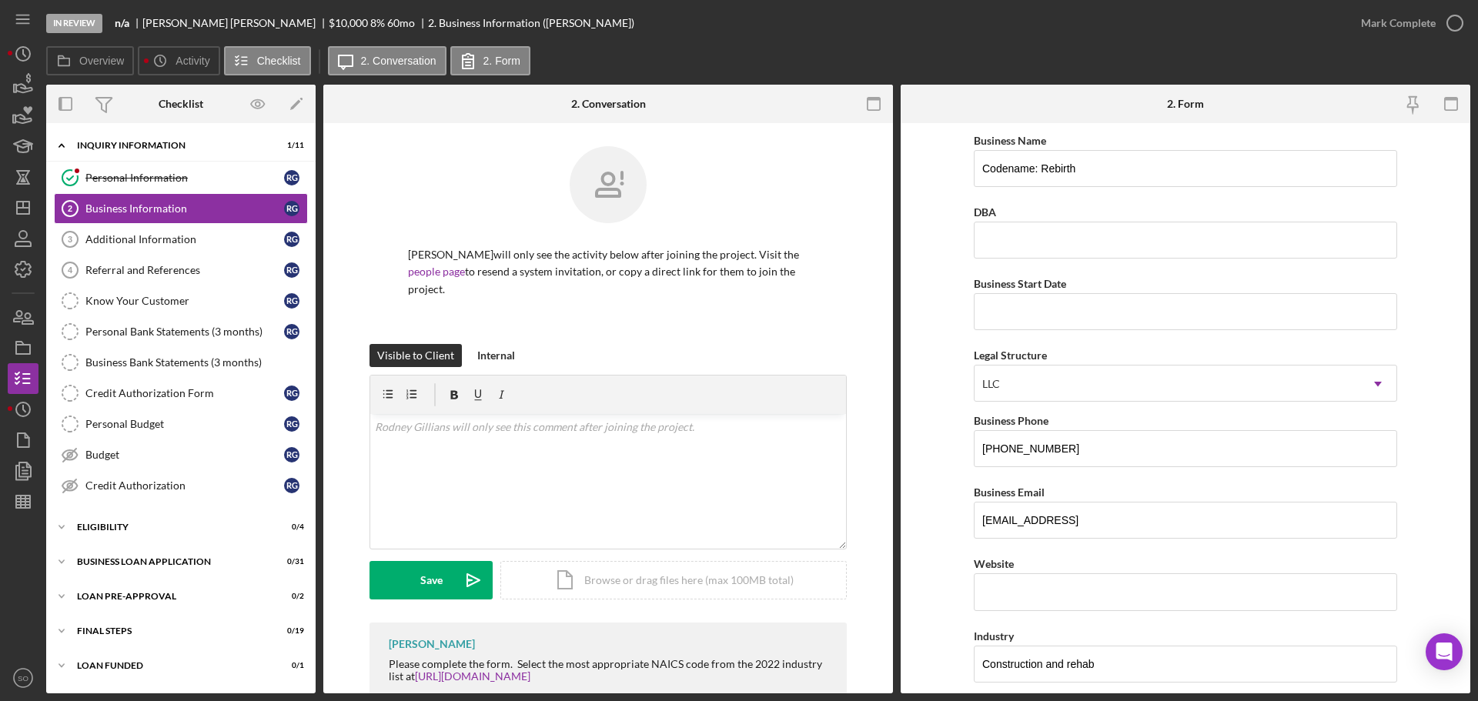
click at [926, 473] on form "Business Name Codename: Rebirth DBA Business Start Date Legal Structure option …" at bounding box center [1186, 408] width 570 height 570
click at [996, 319] on input "Business Start Date" at bounding box center [1185, 311] width 423 height 37
type input "[DATE]"
click at [927, 389] on form "Business Name Codename: Rebirth DBA Business Start Date 12/28/2024 Legal Struct…" at bounding box center [1186, 408] width 570 height 570
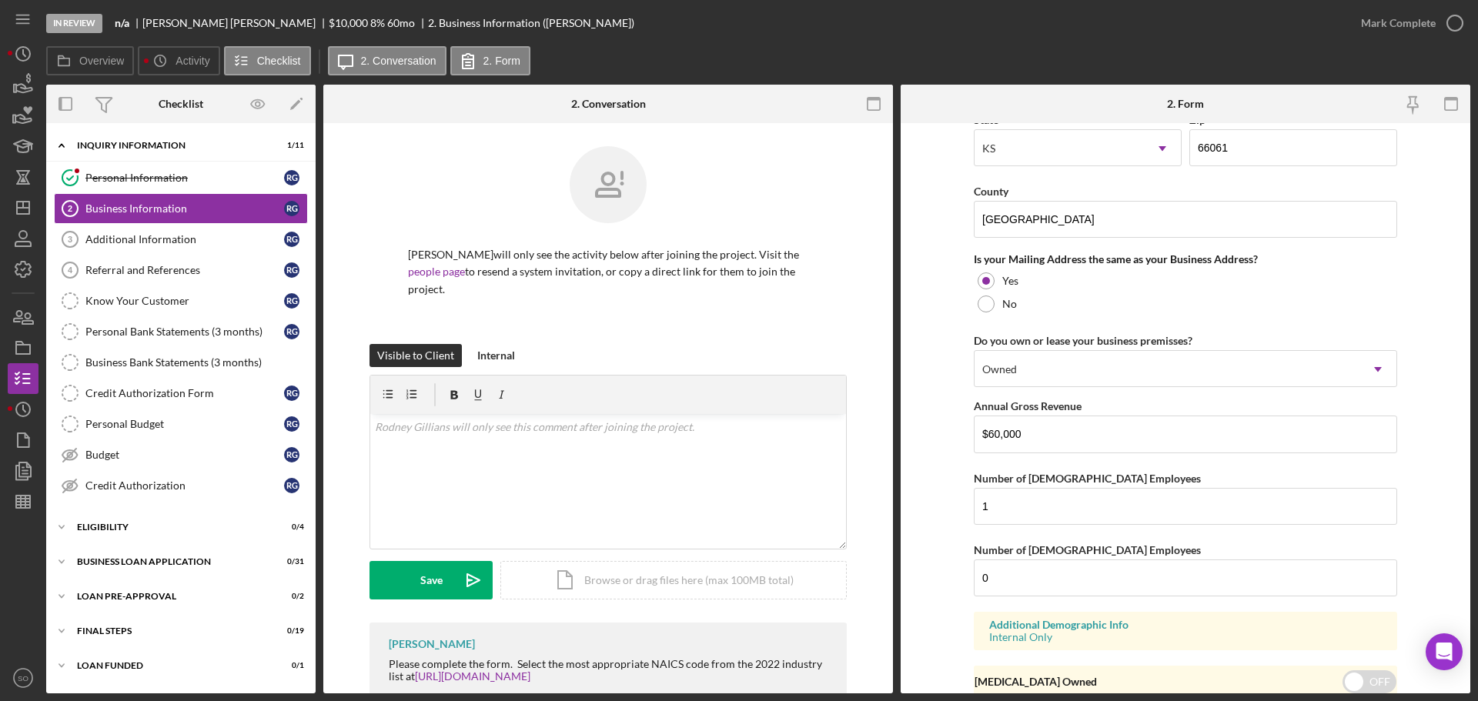
scroll to position [1138, 0]
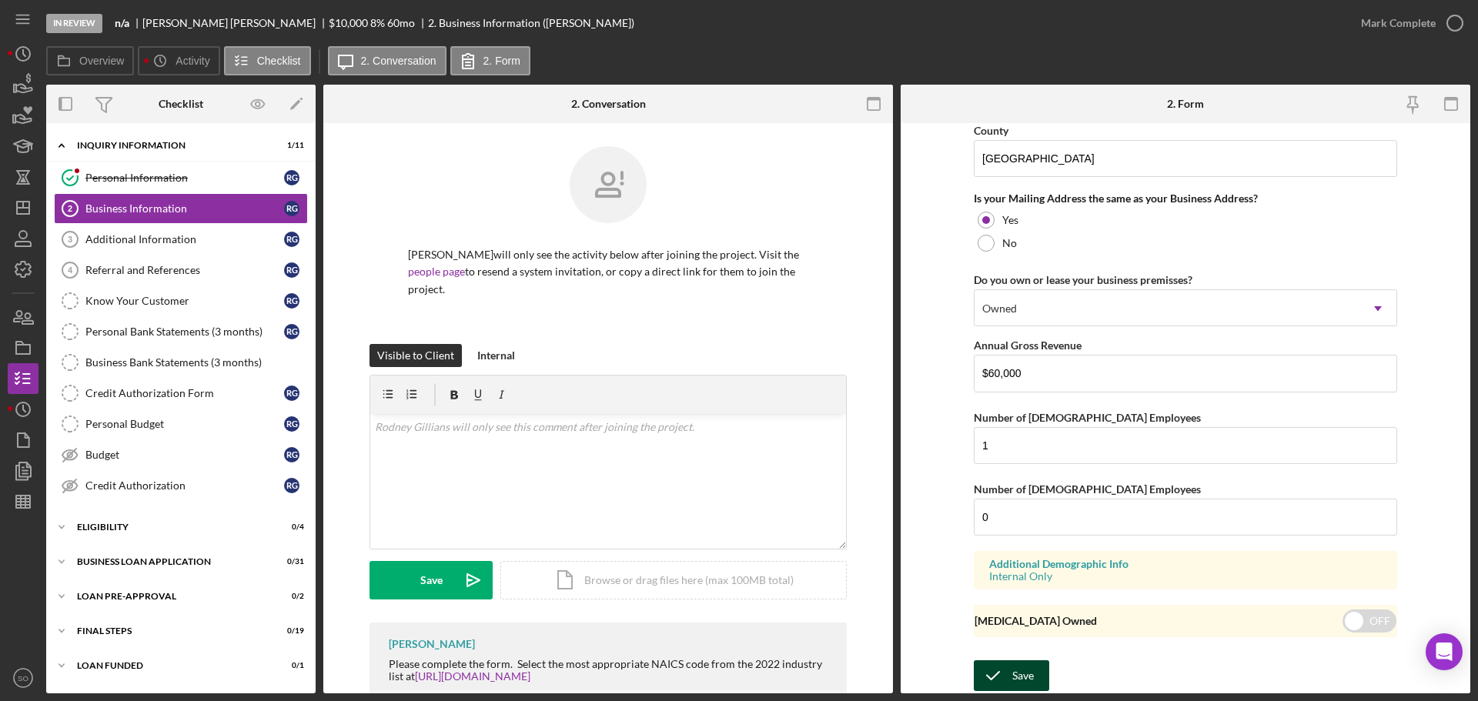
click at [1008, 674] on icon "submit" at bounding box center [993, 676] width 38 height 38
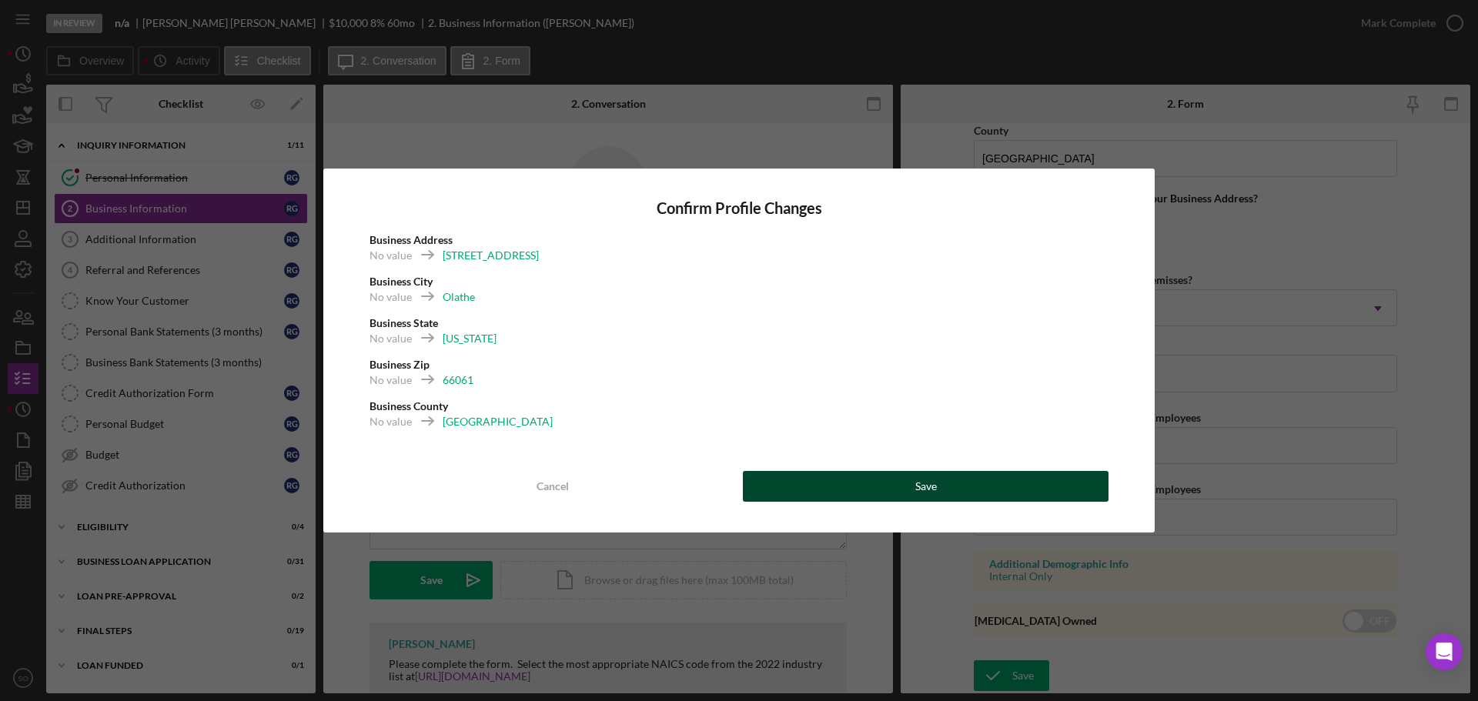
click at [962, 494] on button "Save" at bounding box center [926, 486] width 366 height 31
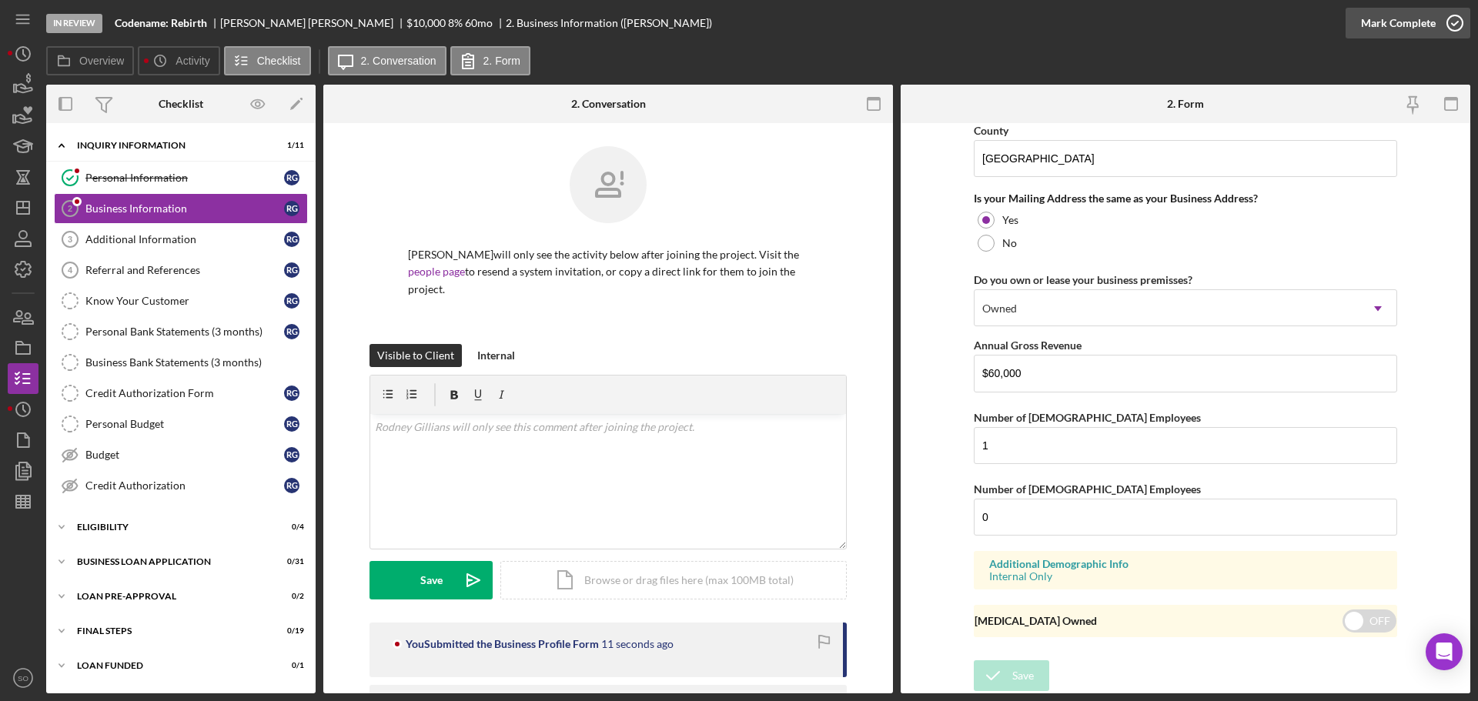
click at [1361, 30] on div "Mark Complete" at bounding box center [1398, 23] width 75 height 31
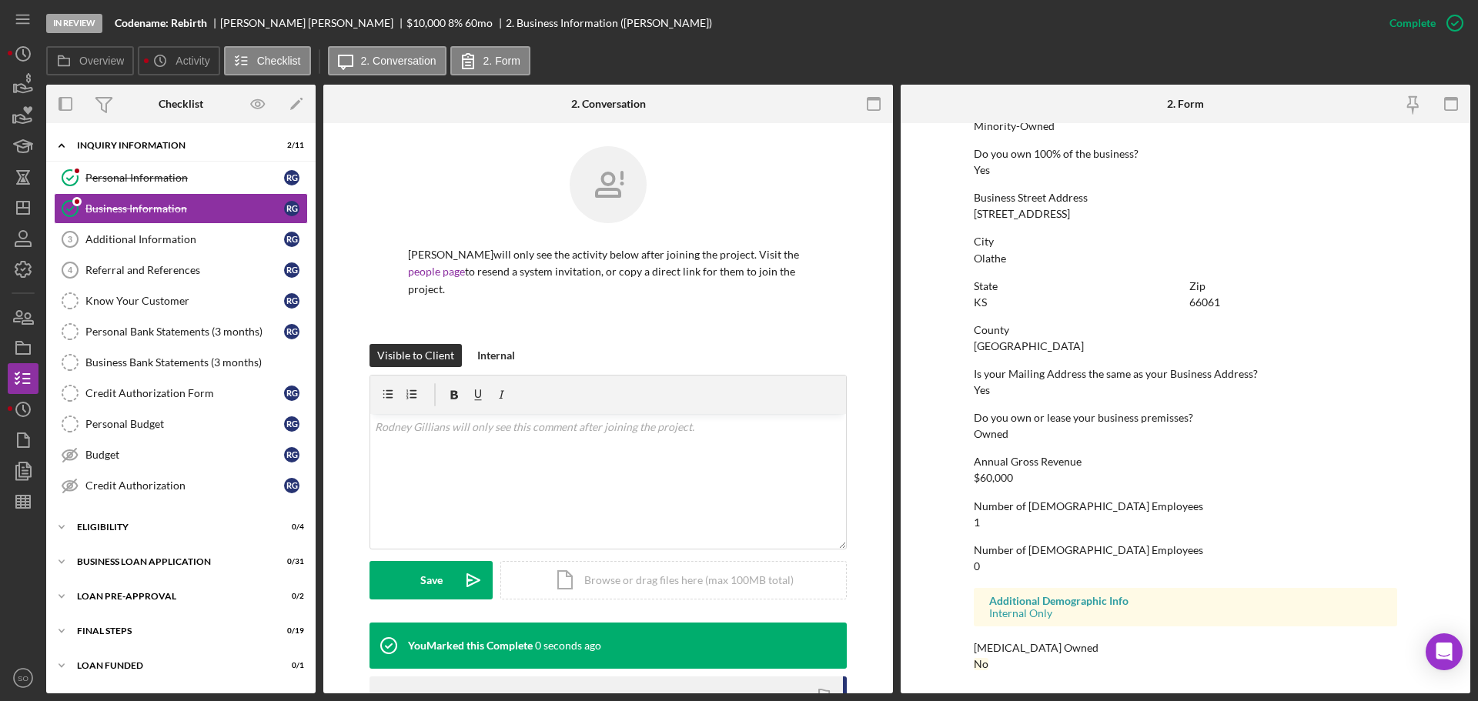
scroll to position [590, 0]
click at [157, 237] on div "Additional Information" at bounding box center [184, 239] width 199 height 12
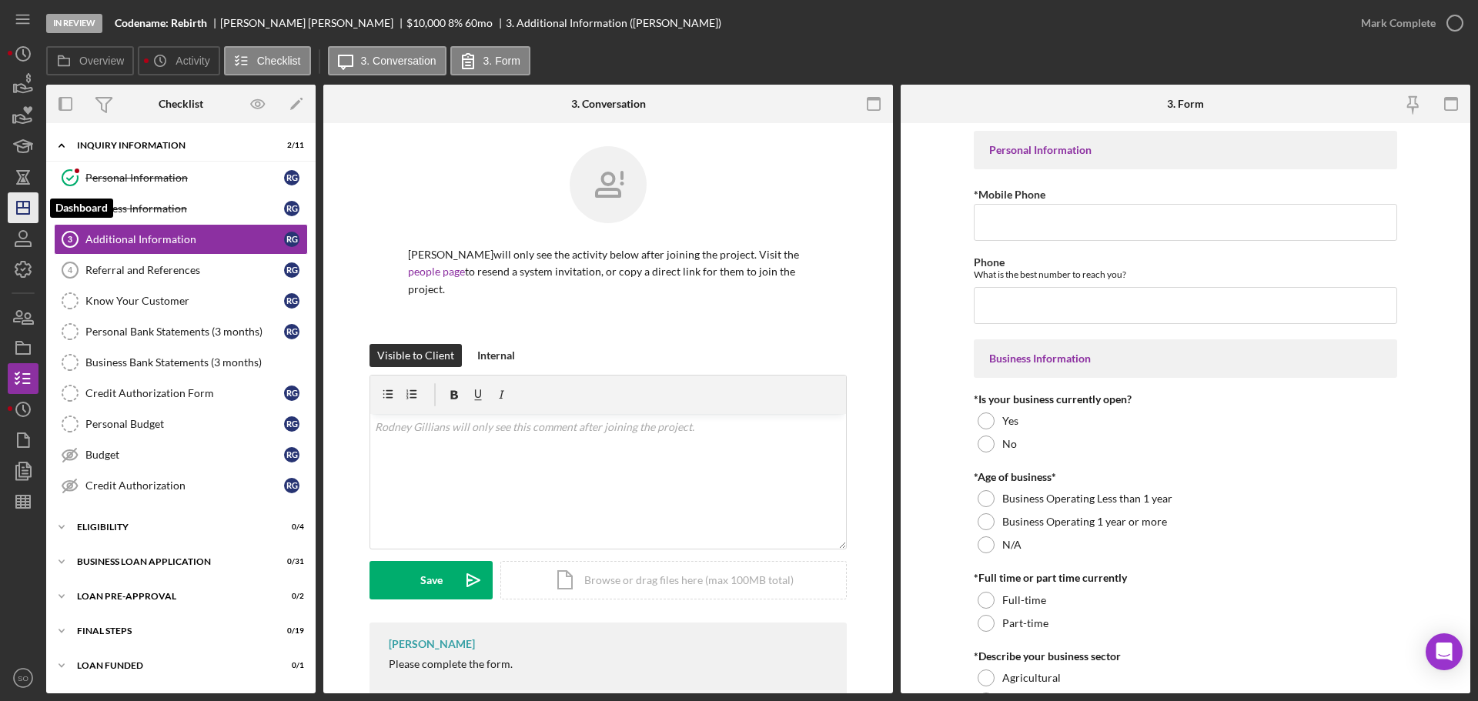
click at [29, 217] on icon "Icon/Dashboard" at bounding box center [23, 208] width 38 height 38
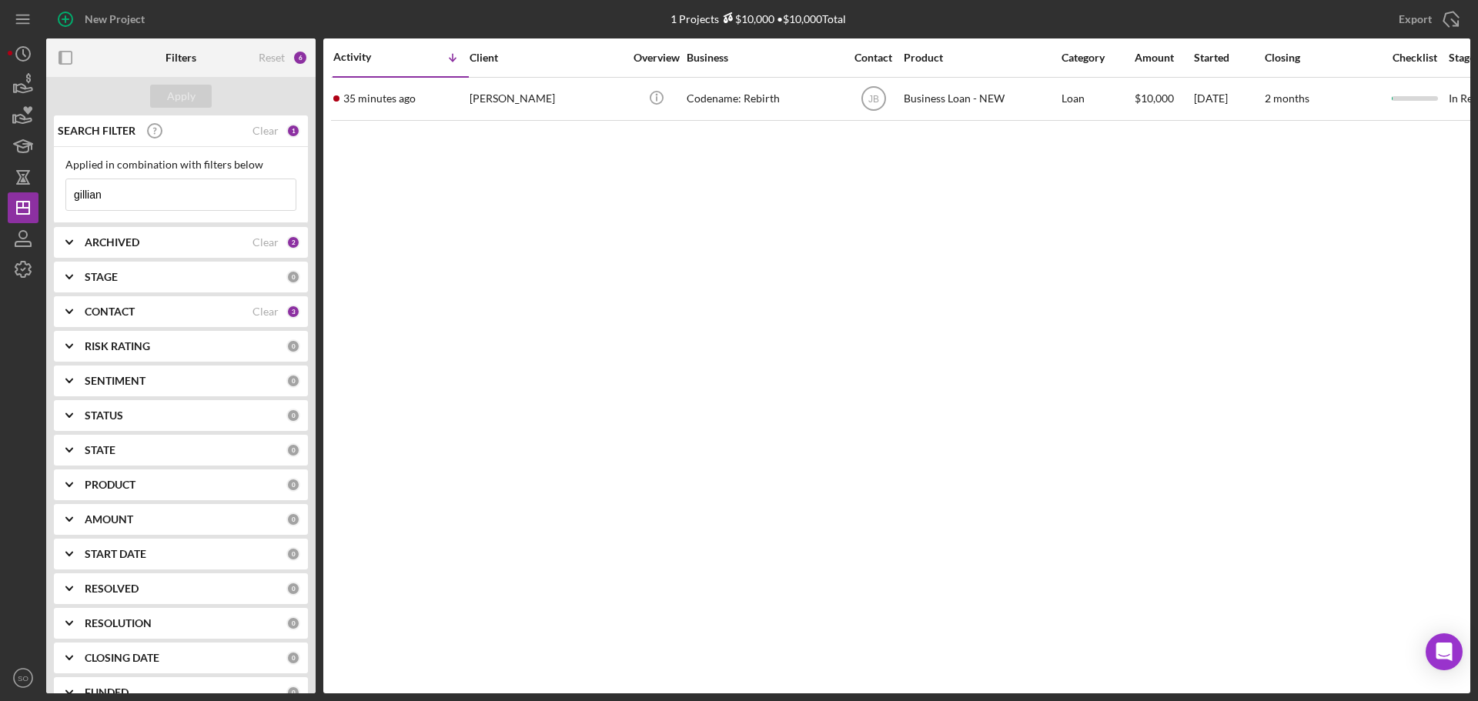
drag, startPoint x: 145, startPoint y: 199, endPoint x: 0, endPoint y: 178, distance: 147.1
click at [0, 178] on div "New Project 1 Projects $10,000 • $10,000 Total gillian Export Icon/Export Filte…" at bounding box center [739, 350] width 1478 height 701
type input "camille"
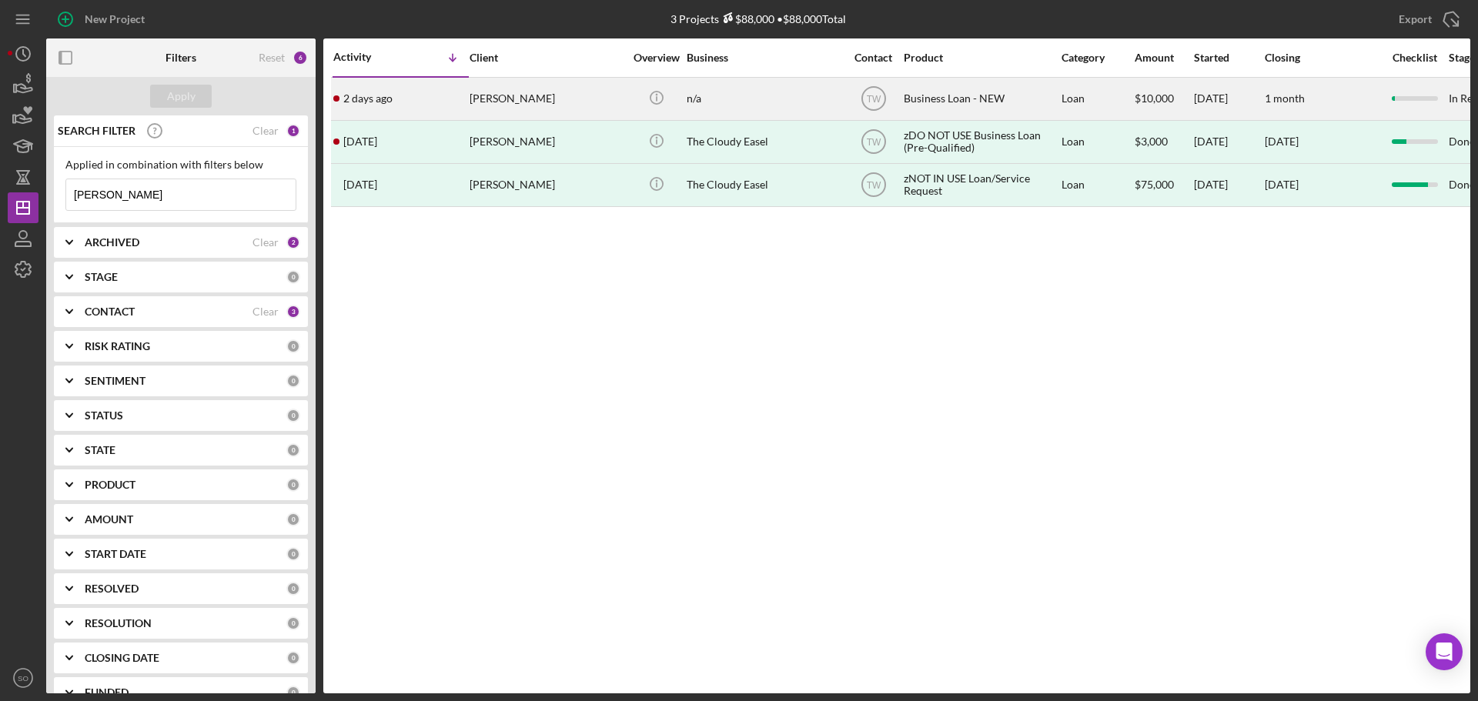
click at [487, 99] on div "Camille Childress" at bounding box center [547, 99] width 154 height 41
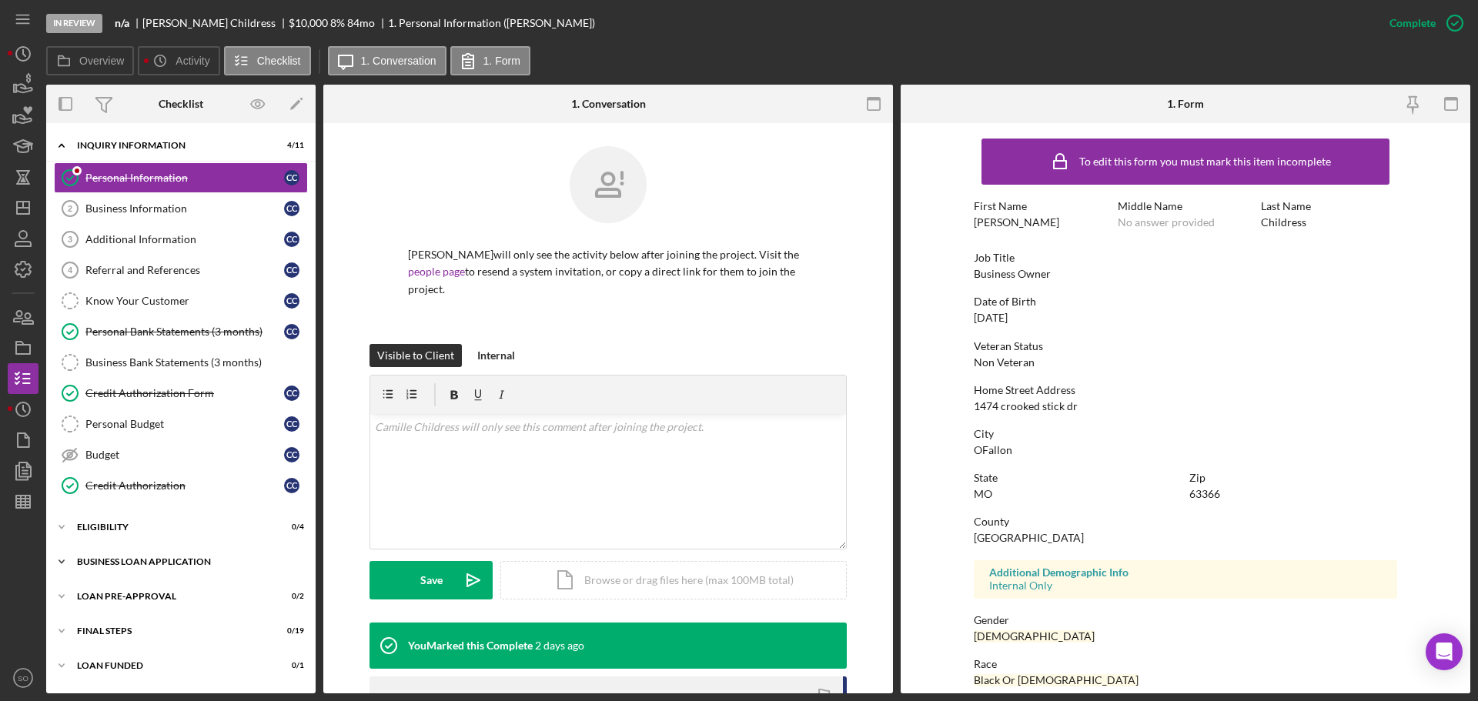
click at [172, 568] on div "Icon/Expander BUSINESS LOAN APPLICATION 1 / 31" at bounding box center [180, 562] width 269 height 31
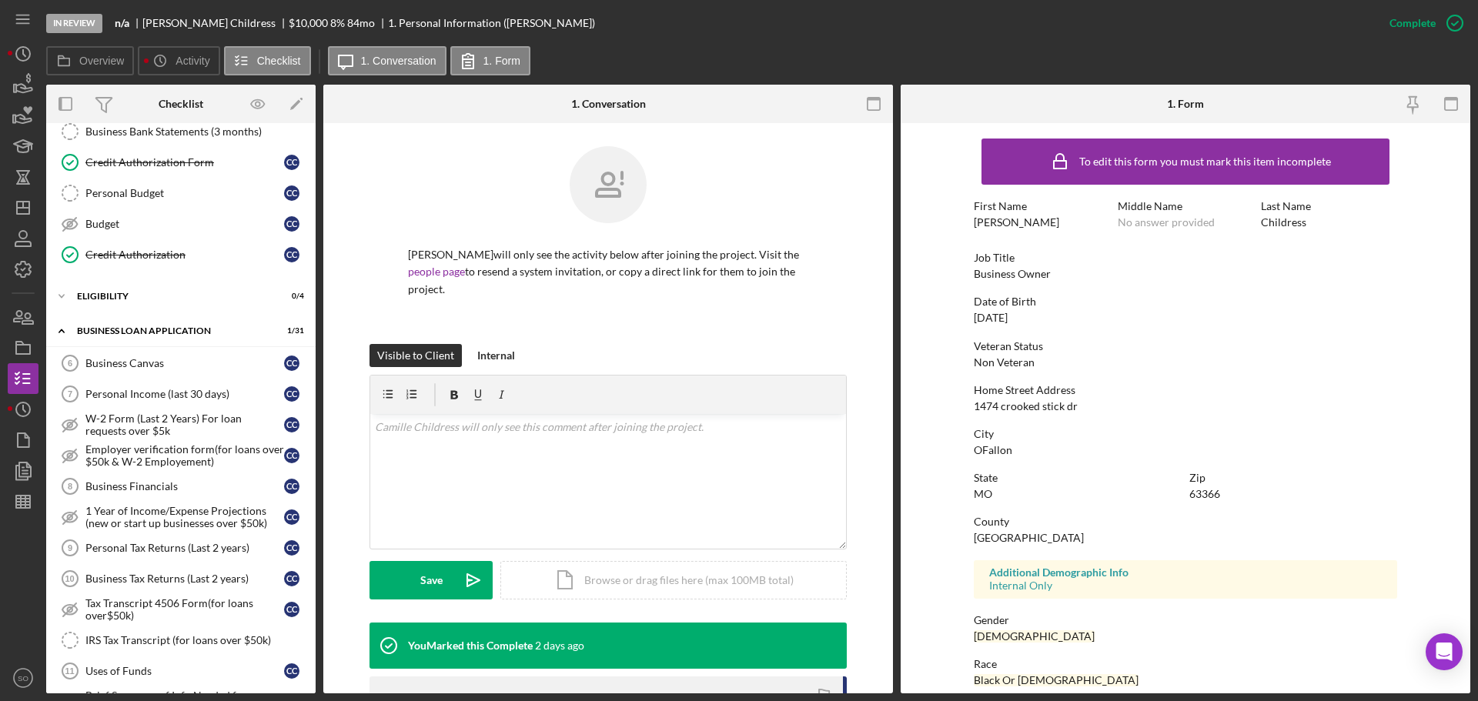
scroll to position [77, 0]
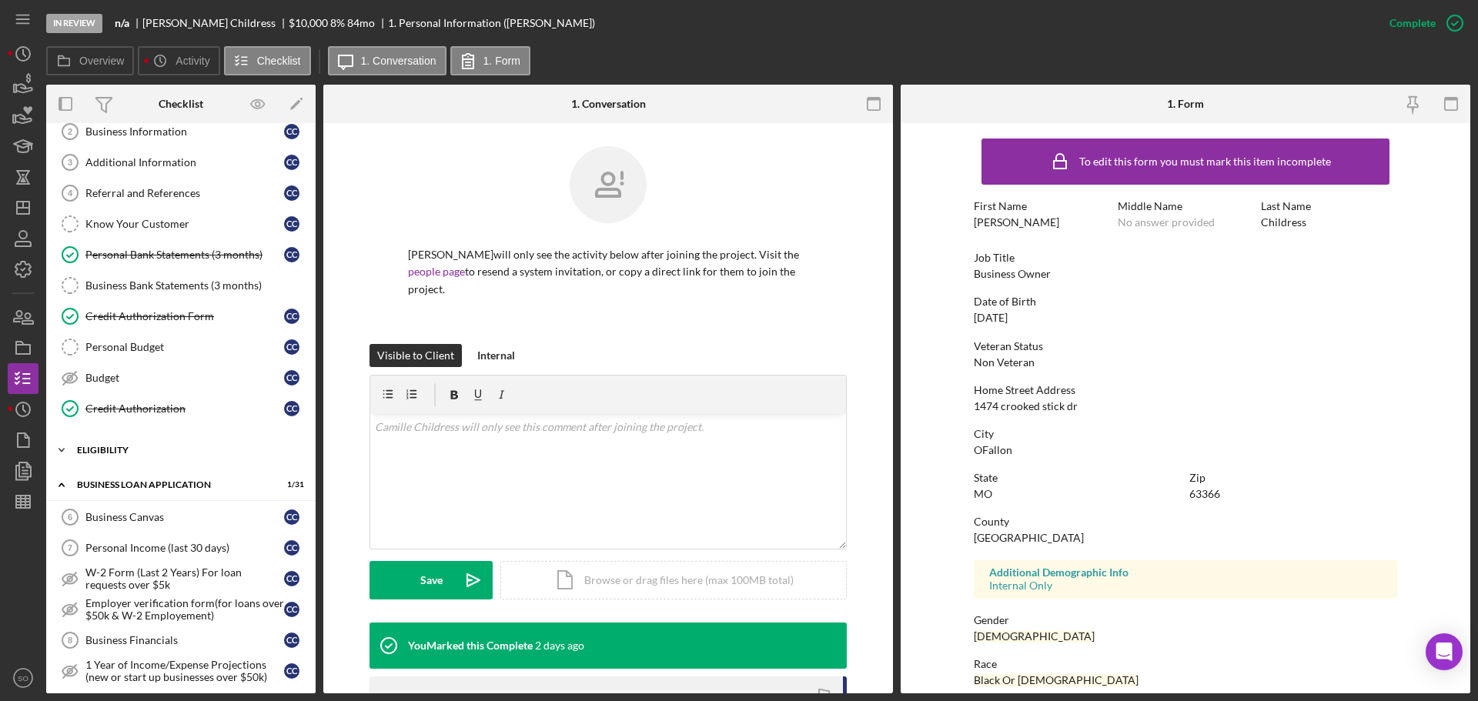
click at [145, 450] on div "ELIGIBILITY" at bounding box center [186, 450] width 219 height 9
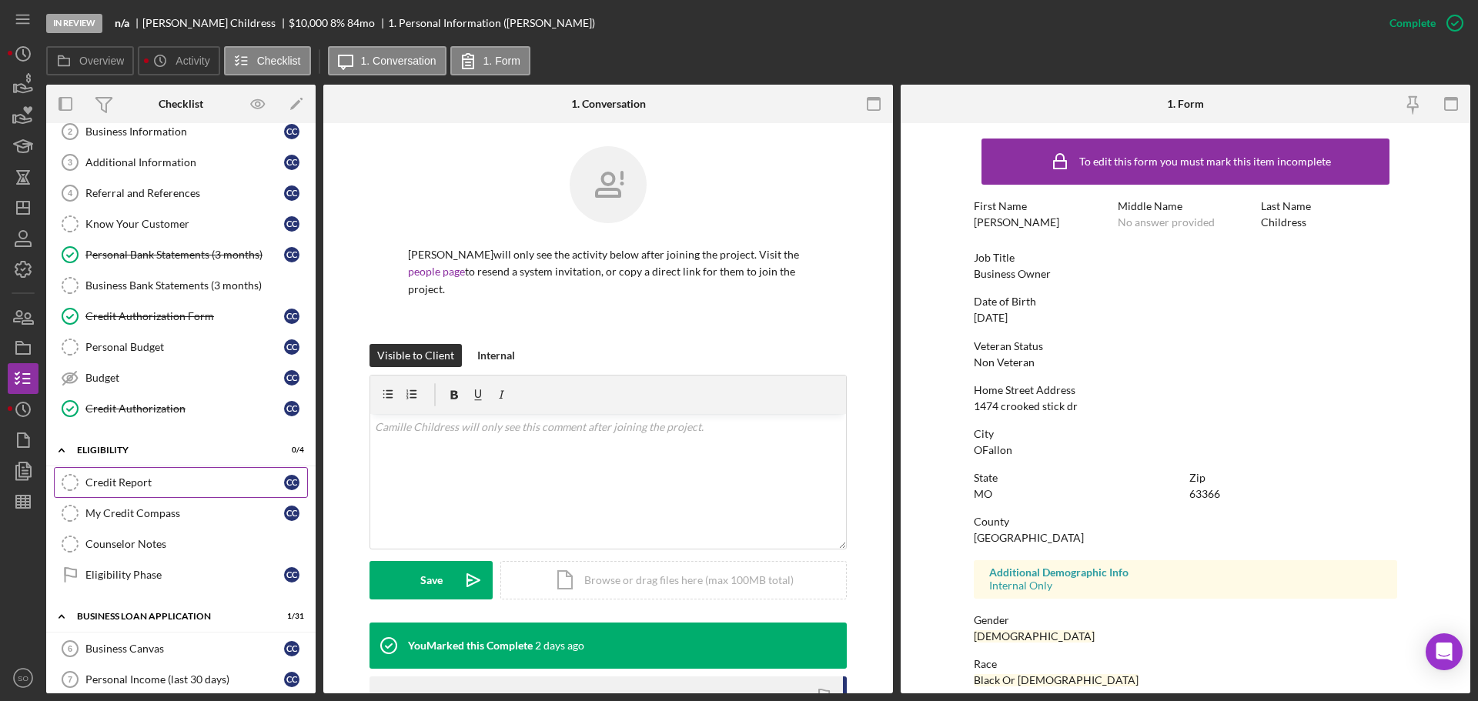
scroll to position [0, 0]
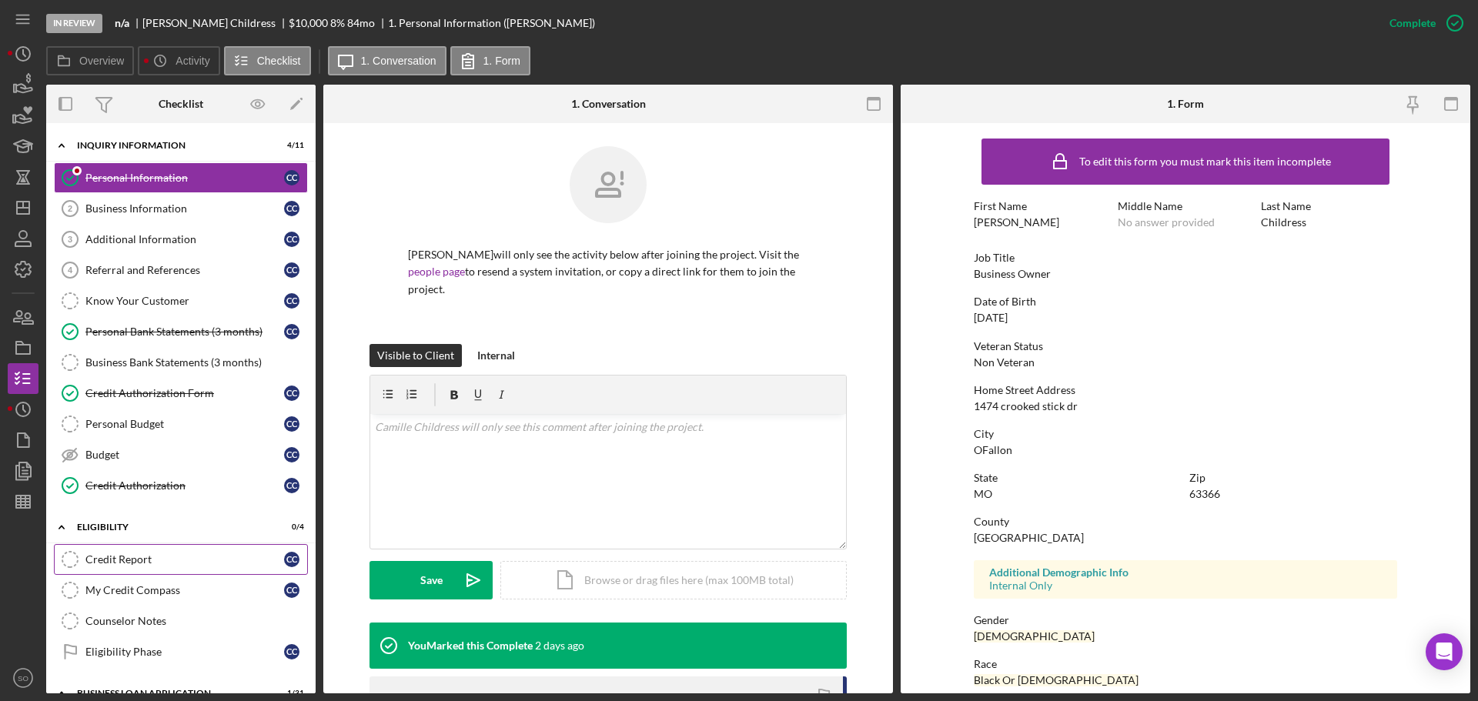
click at [132, 562] on div "Credit Report" at bounding box center [184, 559] width 199 height 12
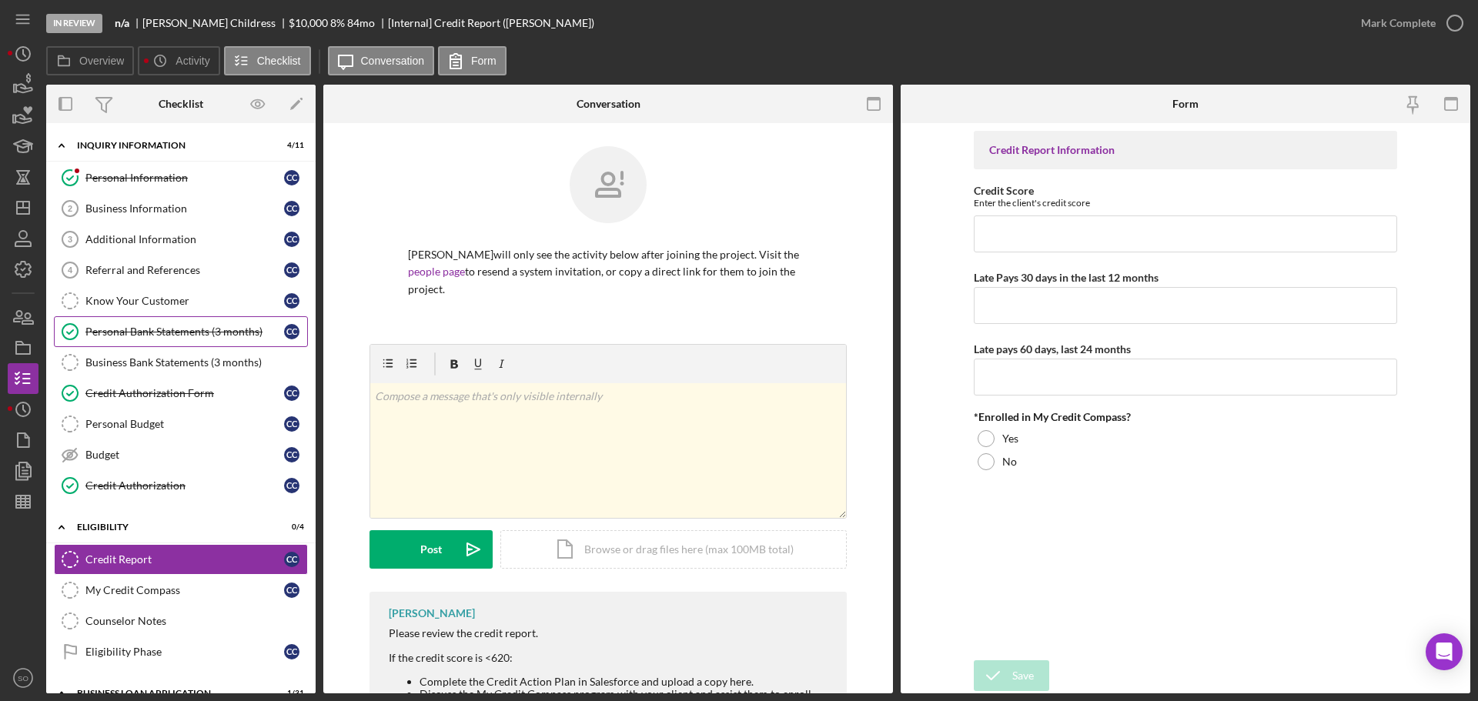
click at [161, 343] on link "Personal Bank Statements (3 months) Personal Bank Statements (3 months) C C" at bounding box center [181, 331] width 254 height 31
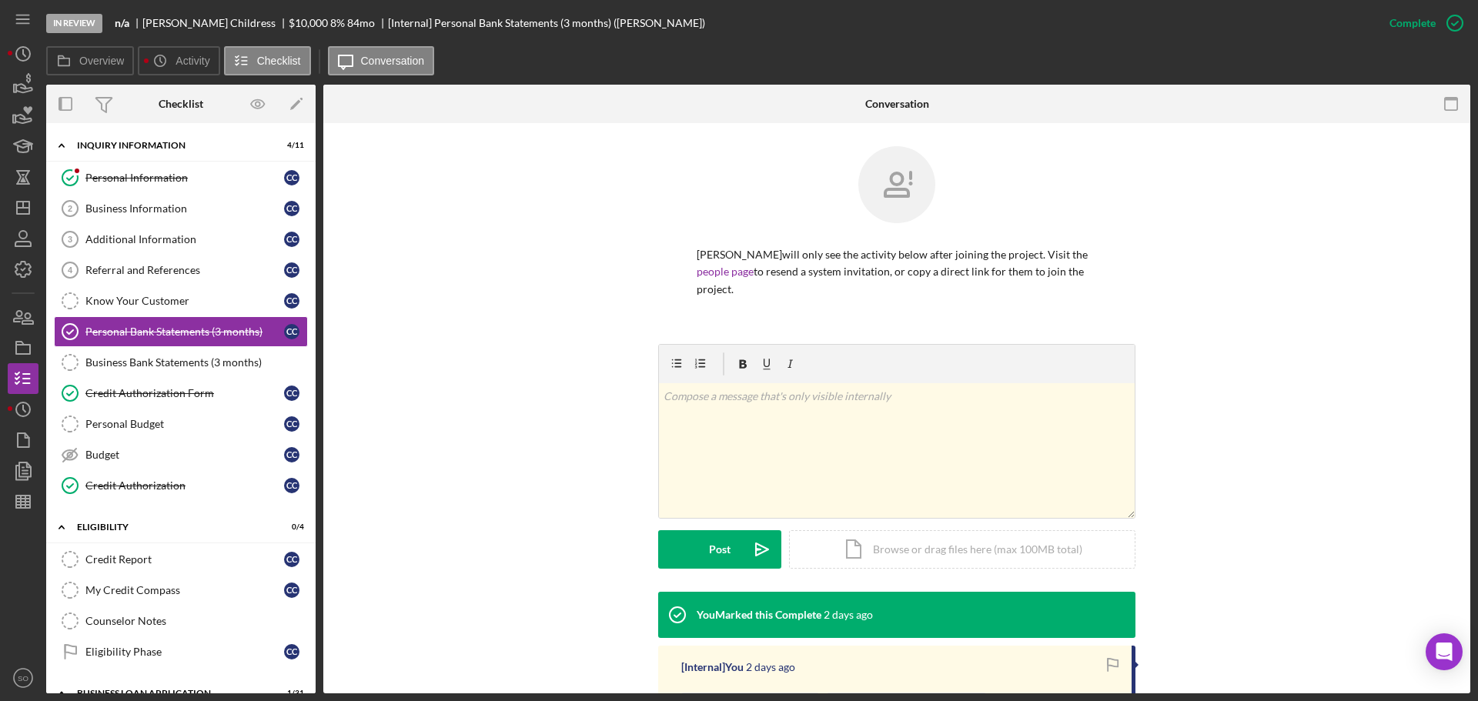
scroll to position [246, 0]
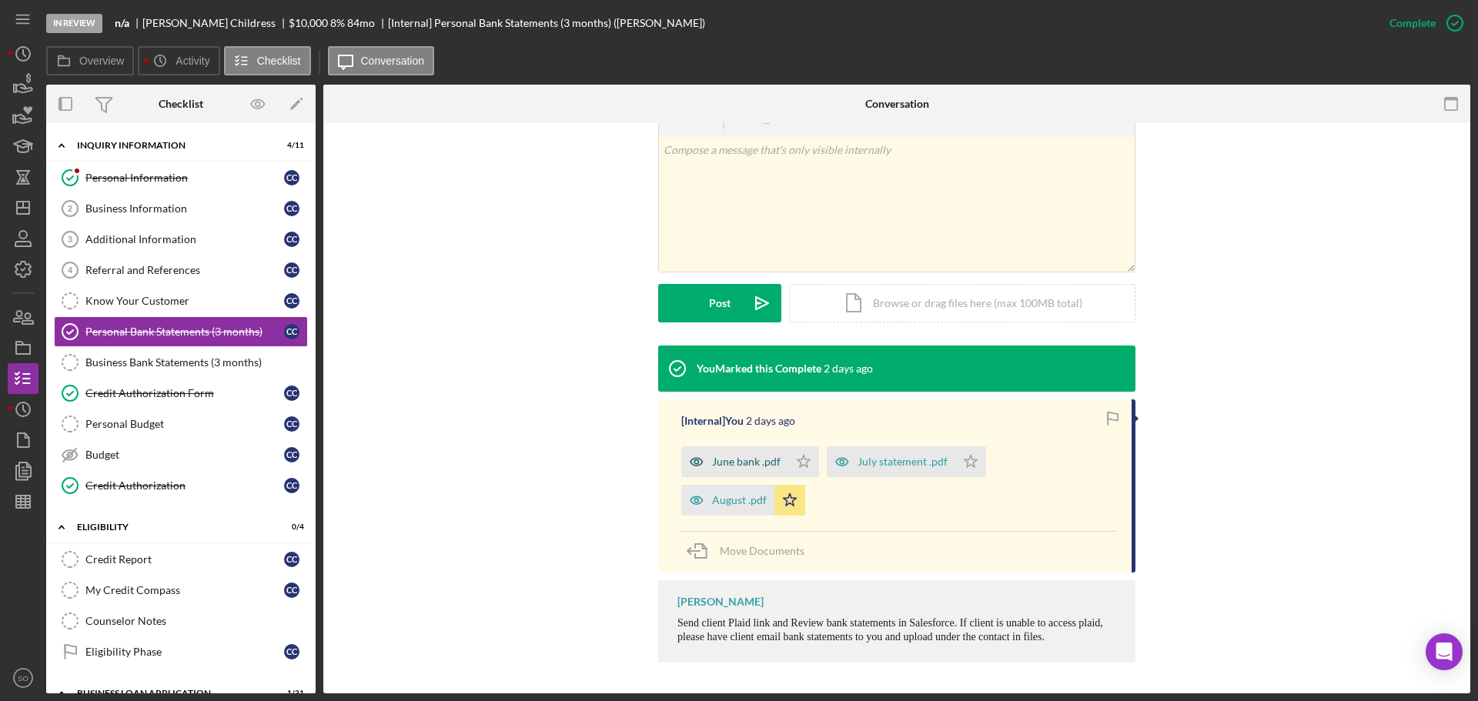
click at [762, 464] on div "June bank .pdf" at bounding box center [746, 462] width 69 height 12
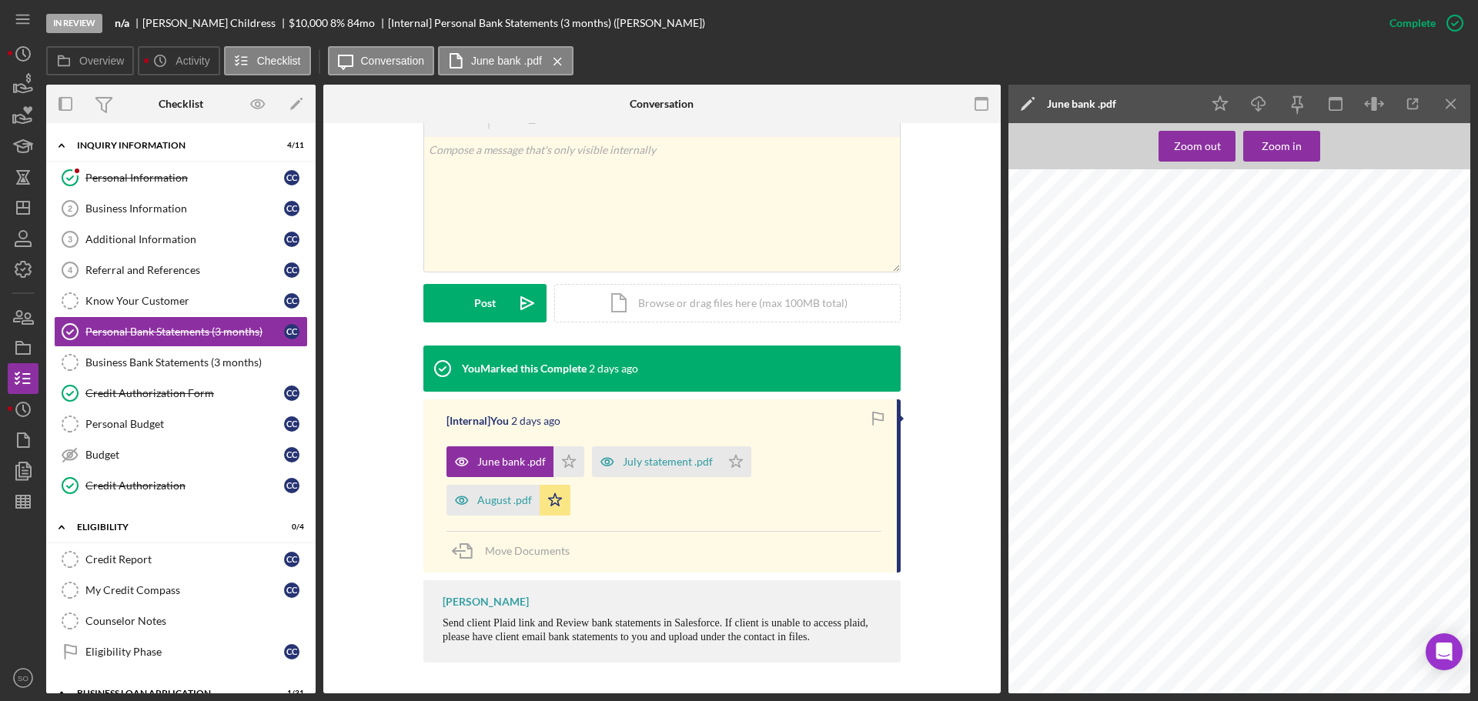
scroll to position [4216, 0]
click at [29, 211] on polygon "button" at bounding box center [23, 208] width 12 height 12
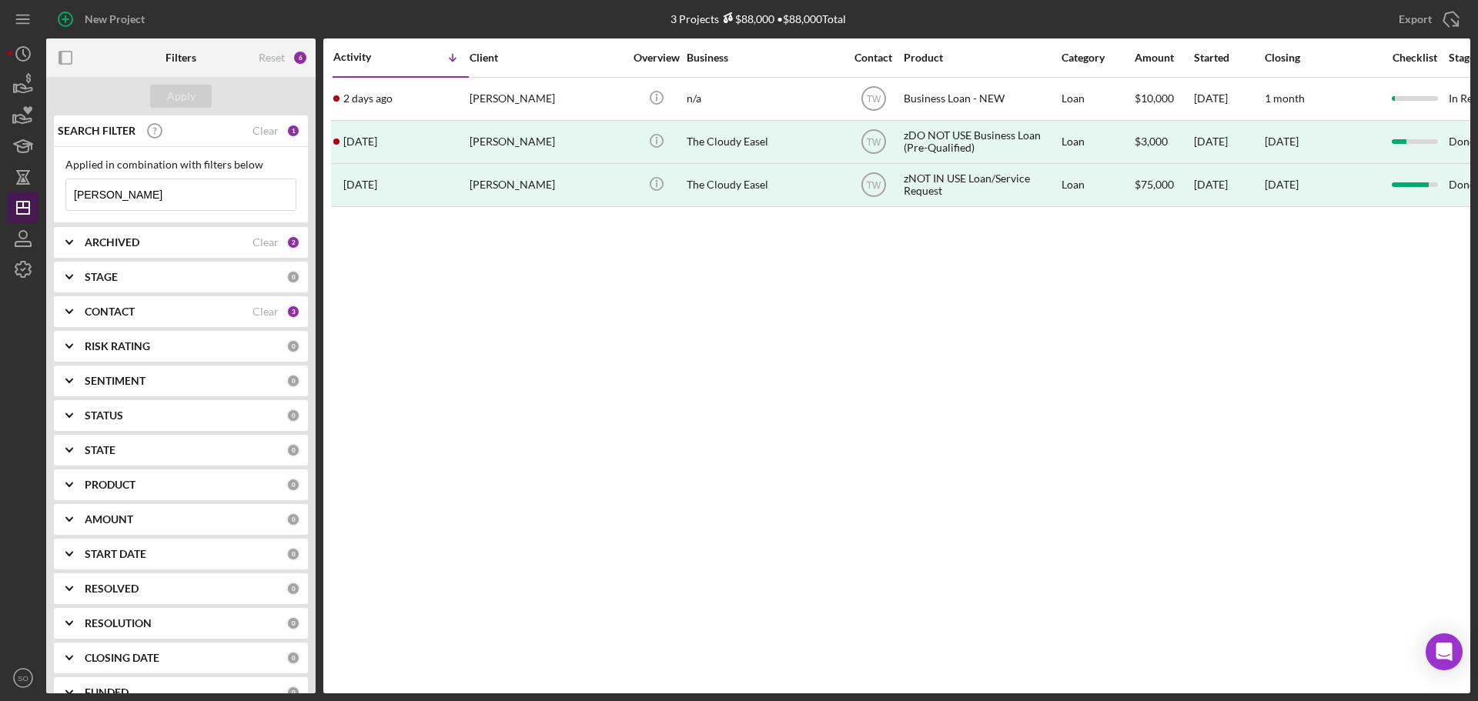
drag, startPoint x: 132, startPoint y: 195, endPoint x: 20, endPoint y: 199, distance: 111.7
click at [0, 199] on div "New Project 3 Projects $88,000 • $88,000 Total camille Export Icon/Export Filte…" at bounding box center [739, 350] width 1478 height 701
type input "penney"
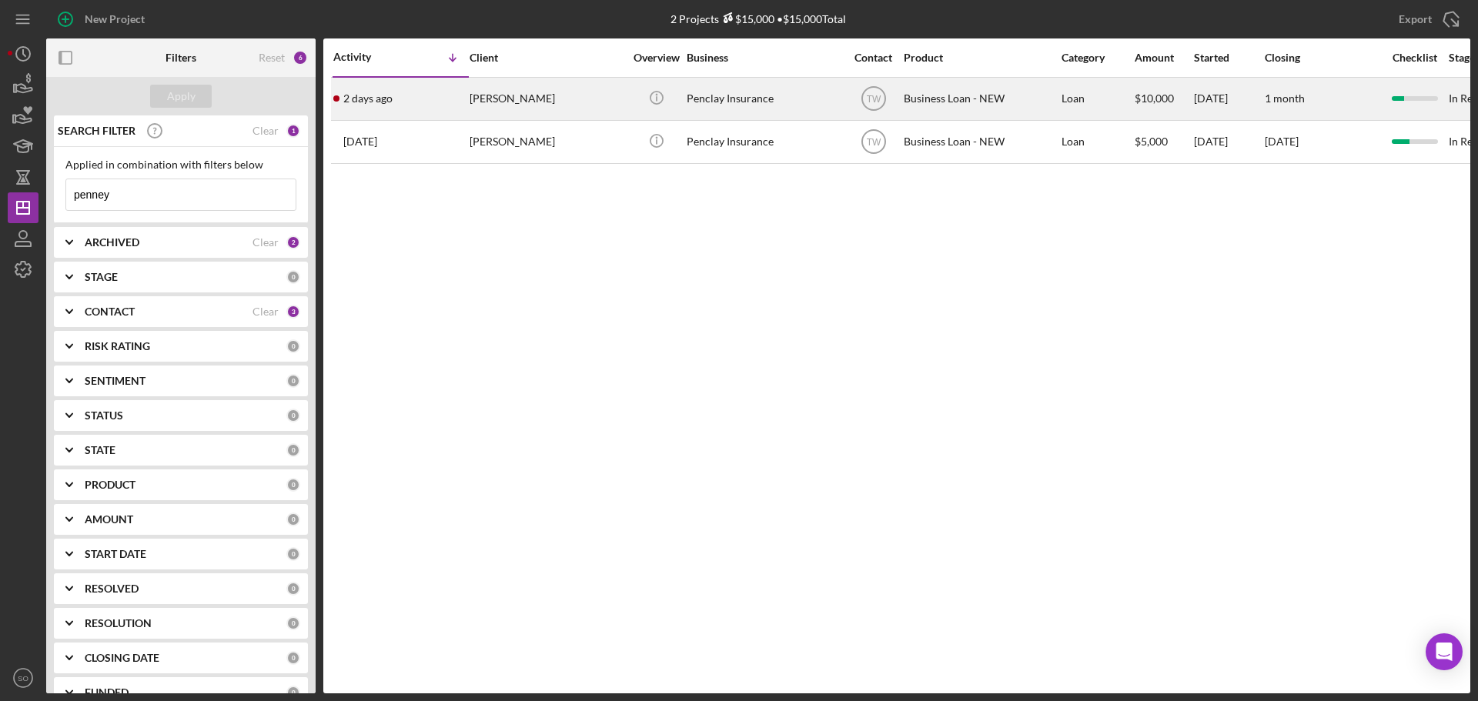
click at [486, 98] on div "Penney Fields-Burnett" at bounding box center [547, 99] width 154 height 41
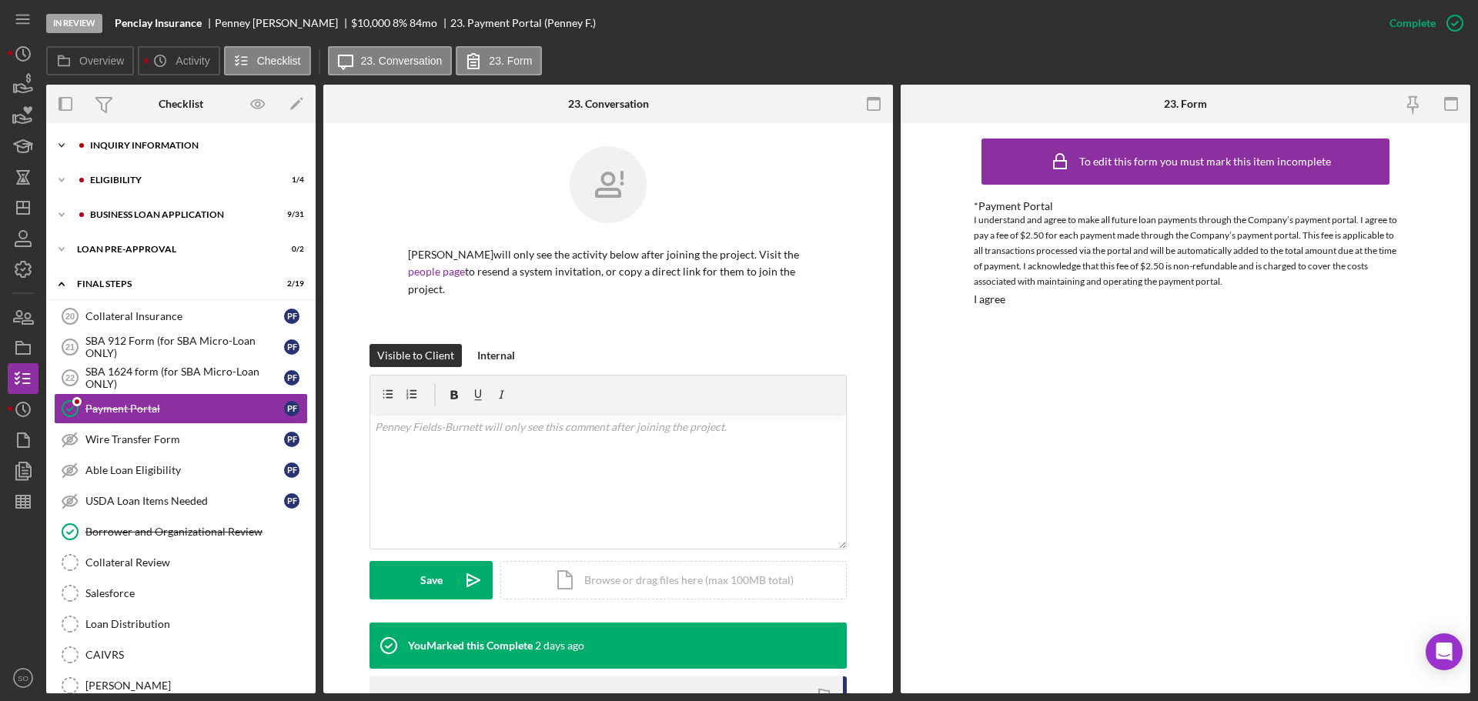
click at [143, 149] on div "INQUIRY INFORMATION" at bounding box center [193, 145] width 206 height 9
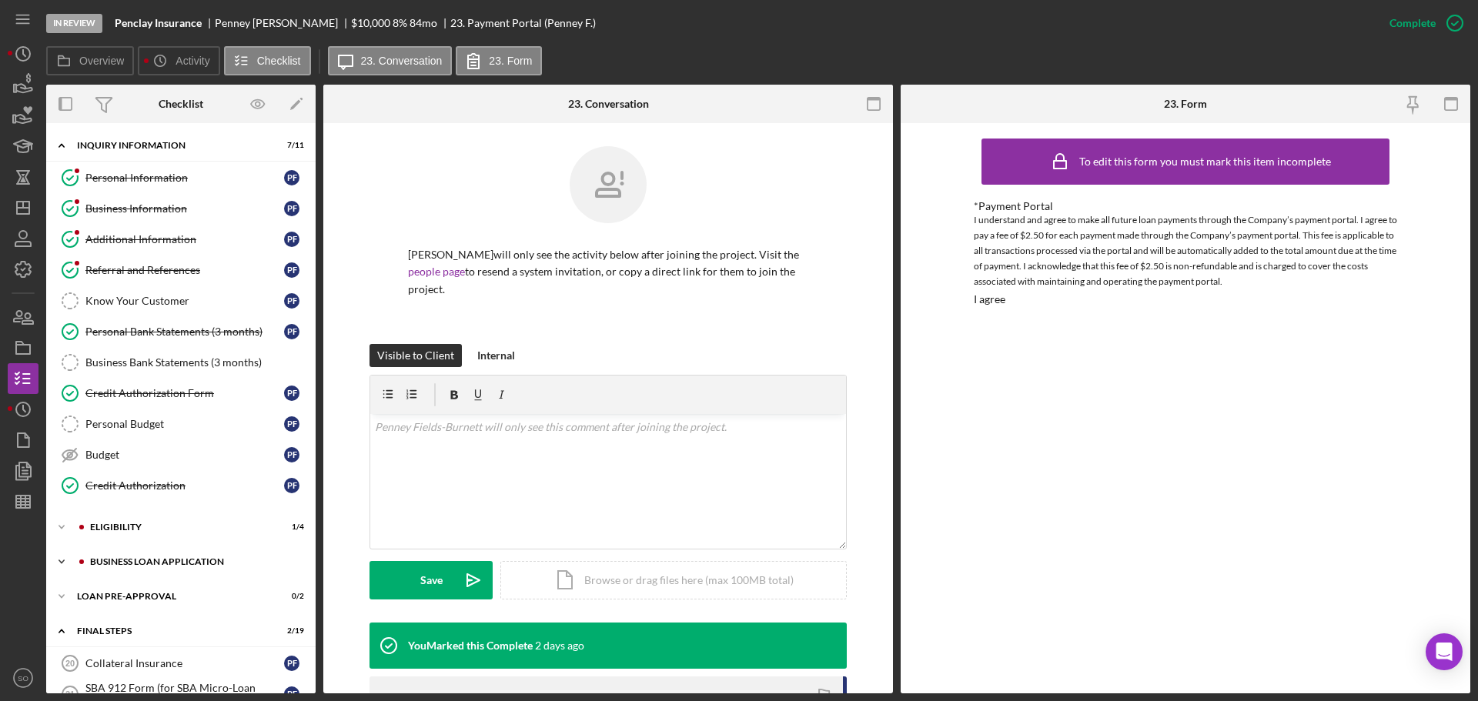
click at [143, 559] on div "BUSINESS LOAN APPLICATION" at bounding box center [193, 561] width 206 height 9
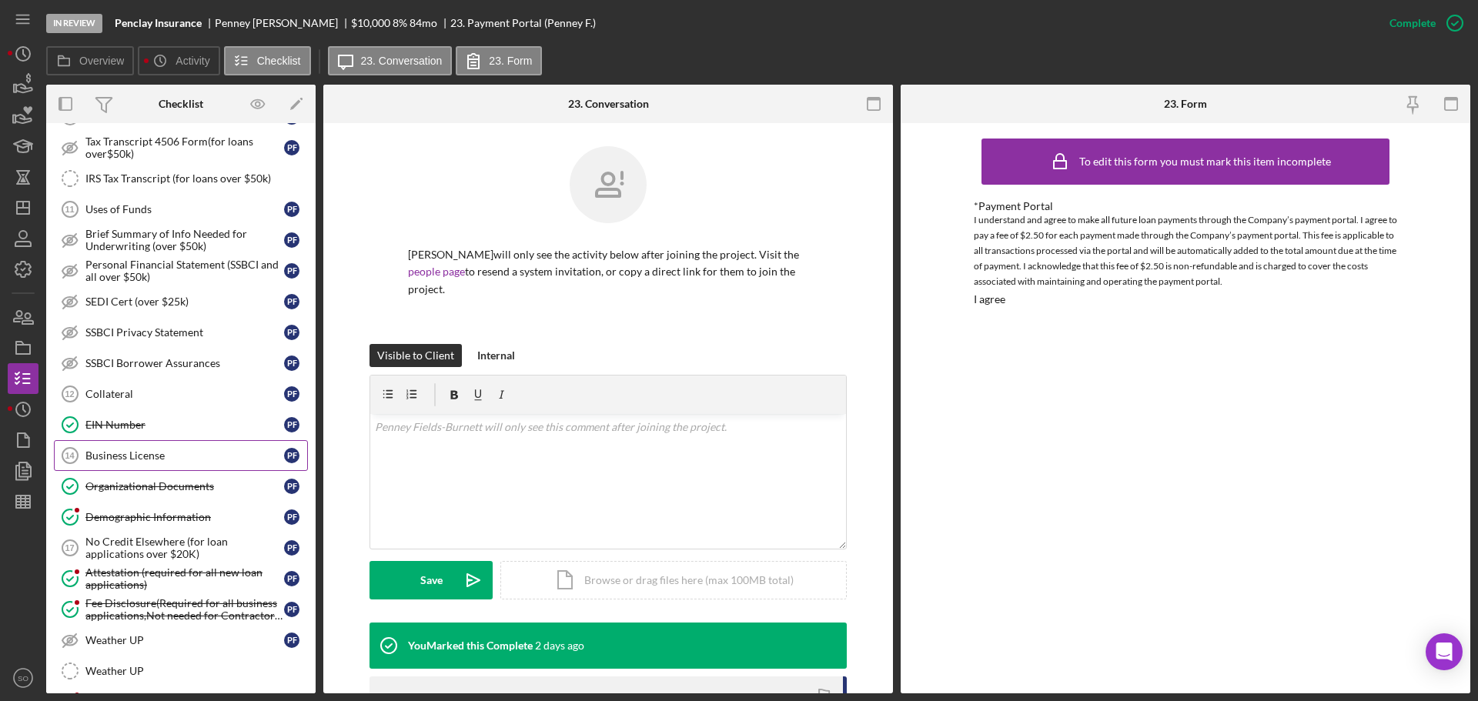
scroll to position [847, 0]
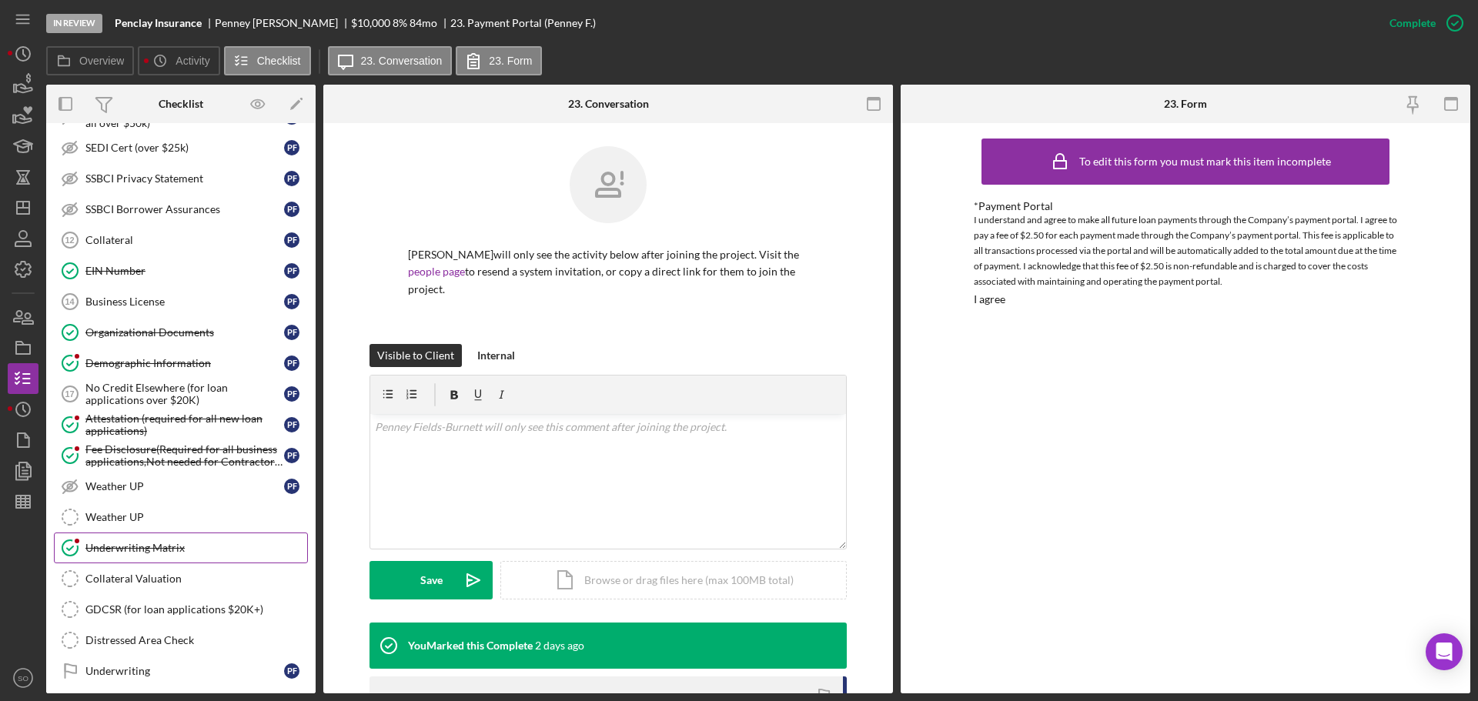
click at [181, 545] on div "Underwriting Matrix" at bounding box center [196, 548] width 222 height 12
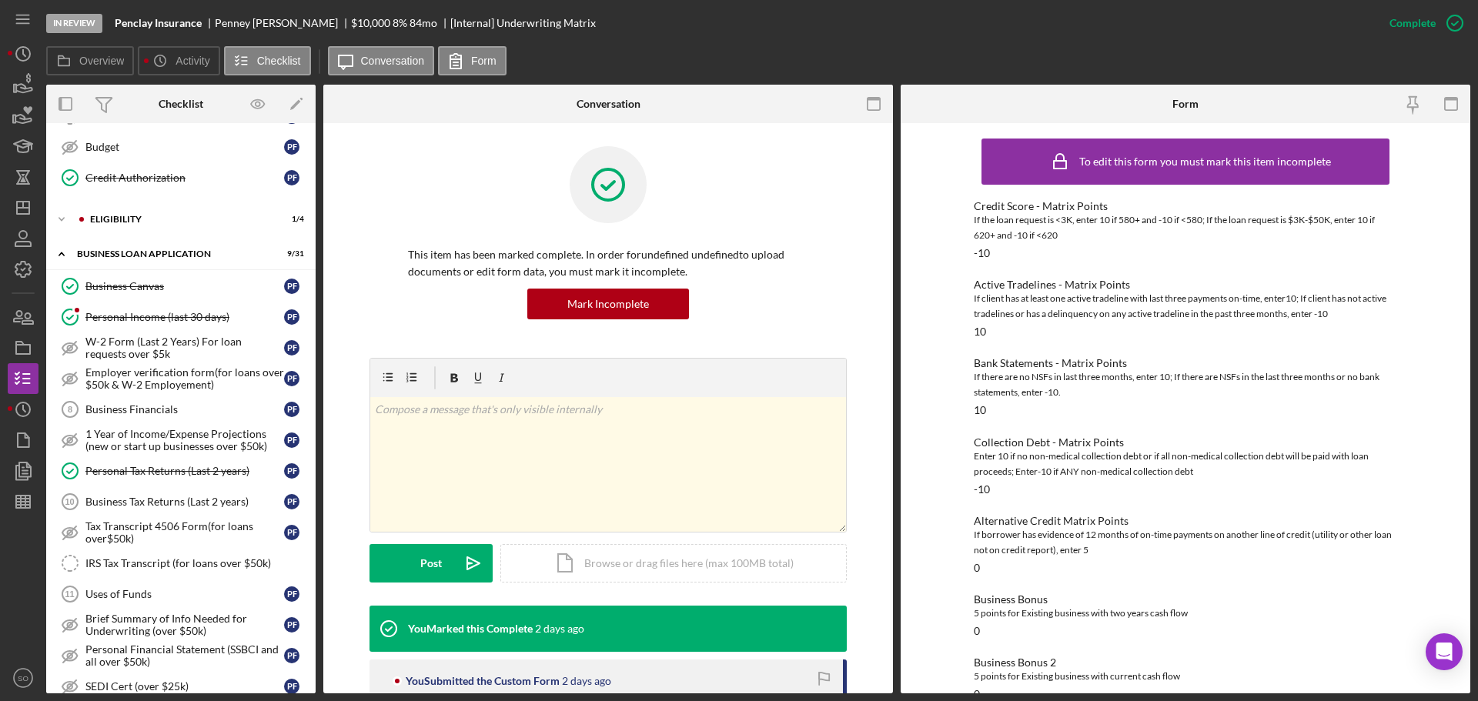
scroll to position [77, 0]
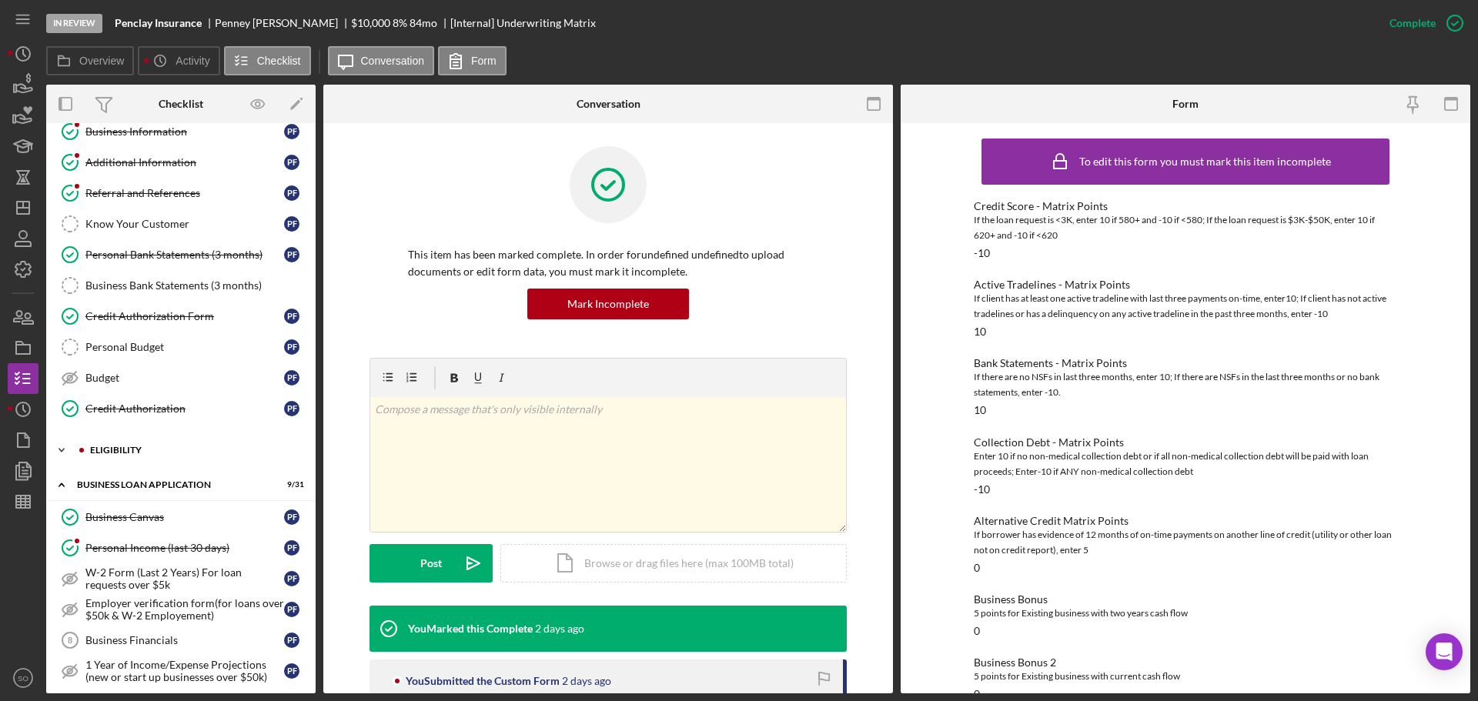
click at [132, 459] on div "Icon/Expander ELIGIBILITY 1 / 4" at bounding box center [180, 450] width 269 height 31
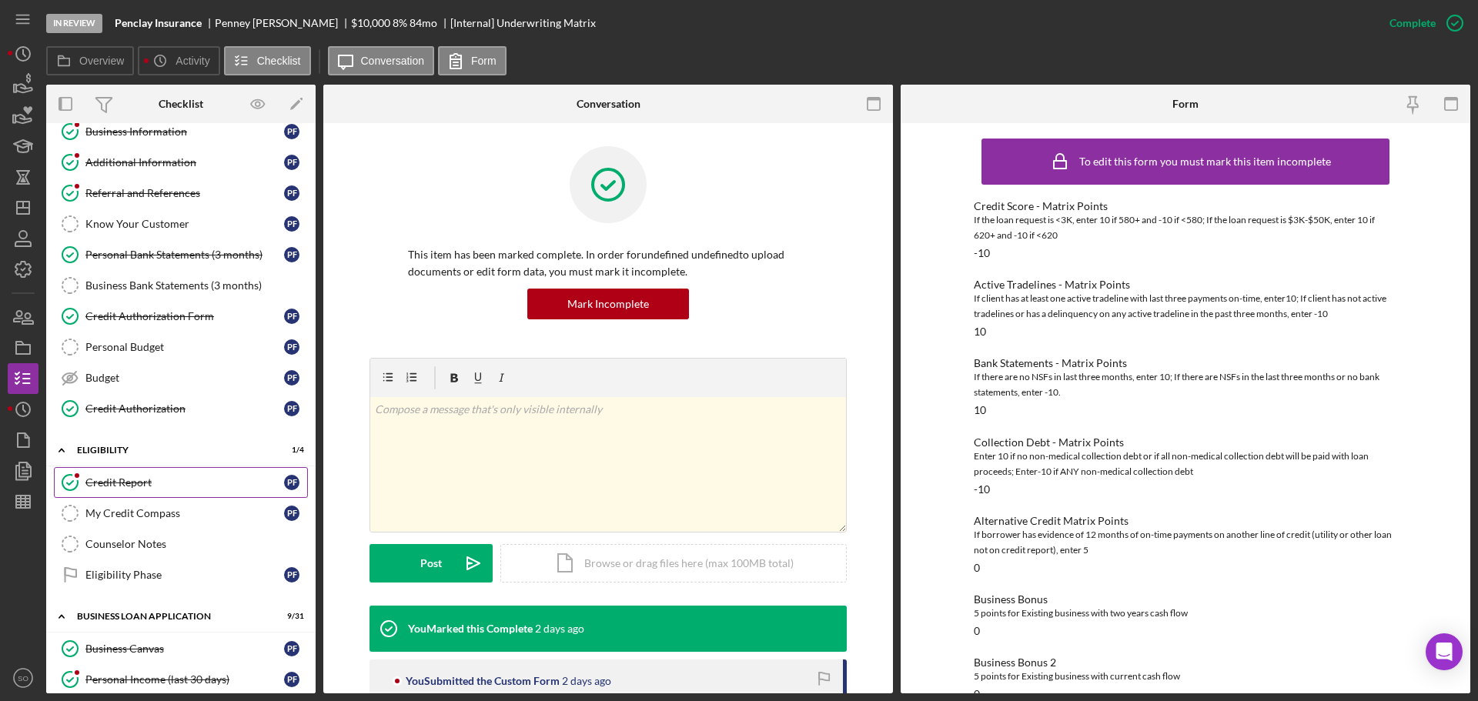
click at [139, 487] on div "Credit Report" at bounding box center [184, 482] width 199 height 12
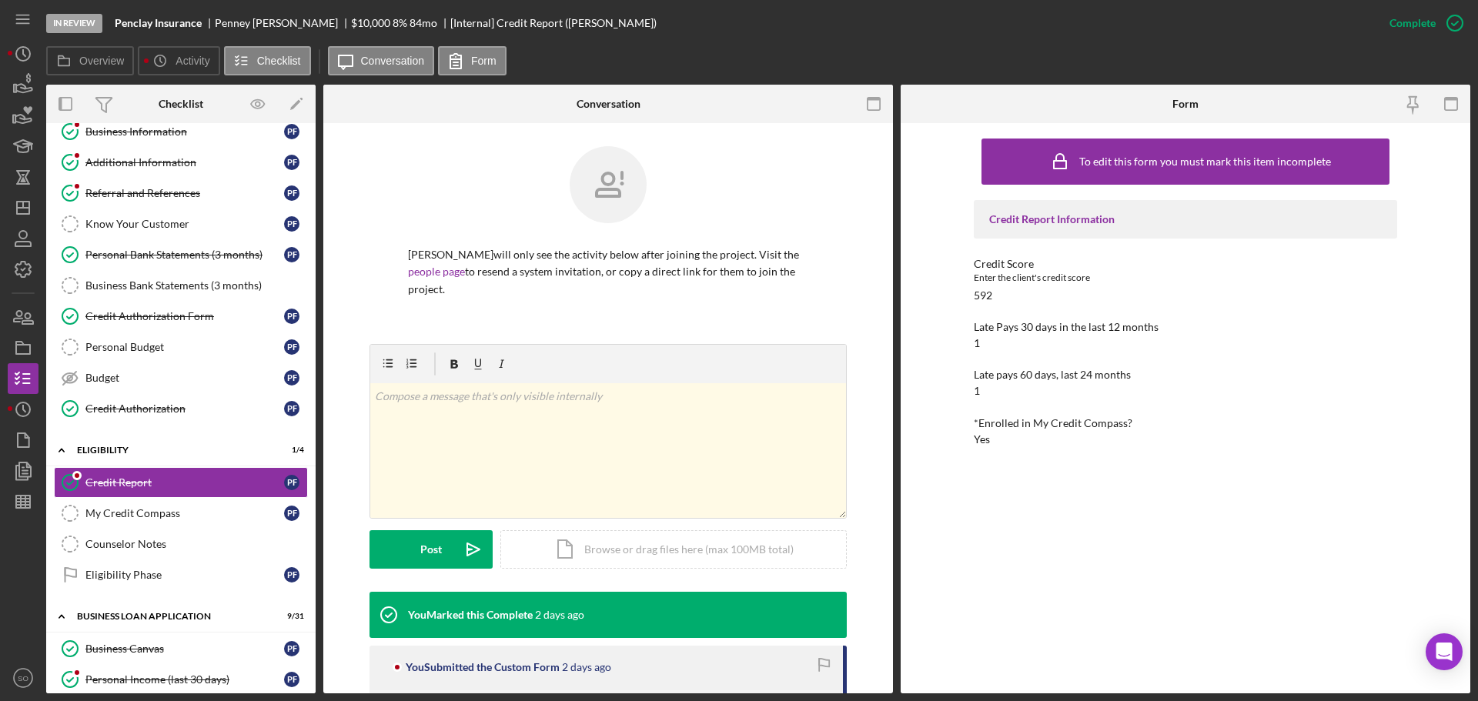
scroll to position [231, 0]
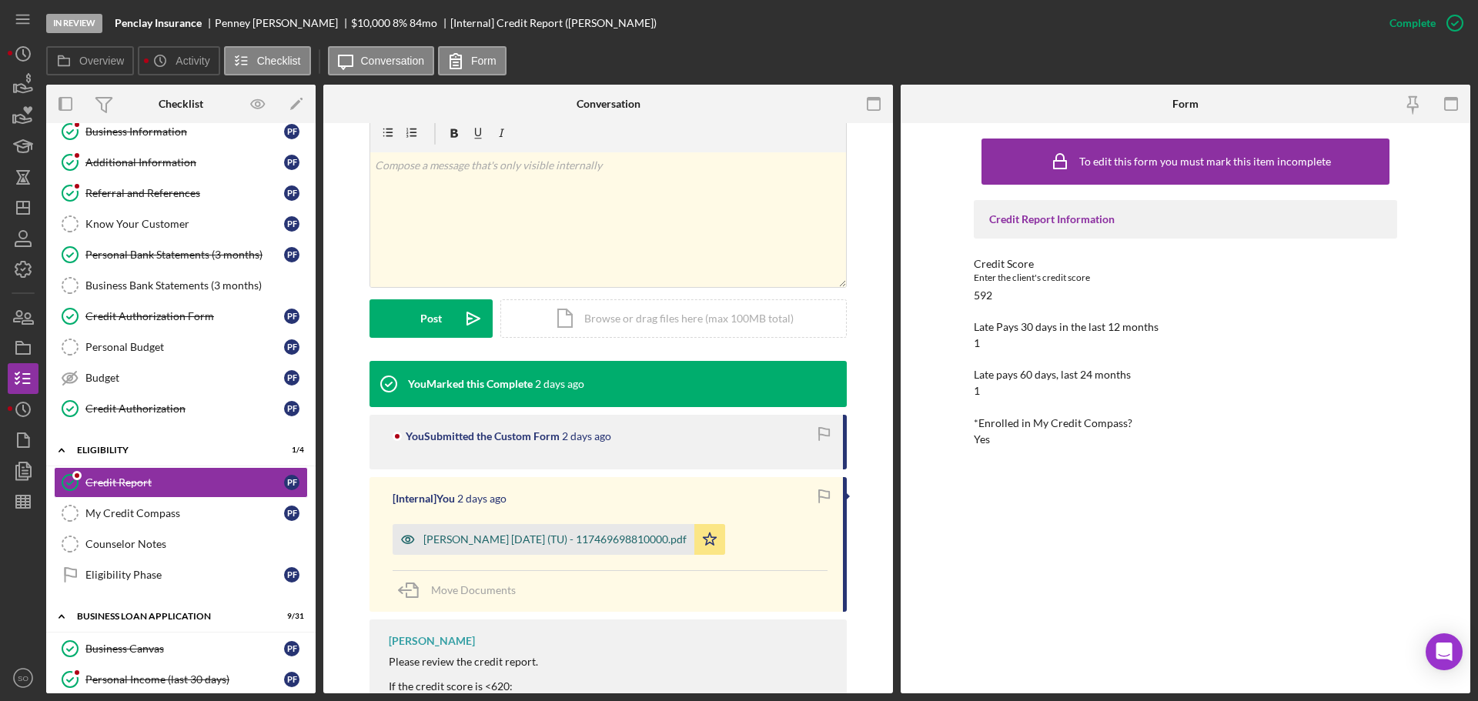
click at [559, 542] on div "Fields burnett, Penney 2025-10-08 (TU) - 117469698810000.pdf" at bounding box center [554, 539] width 263 height 12
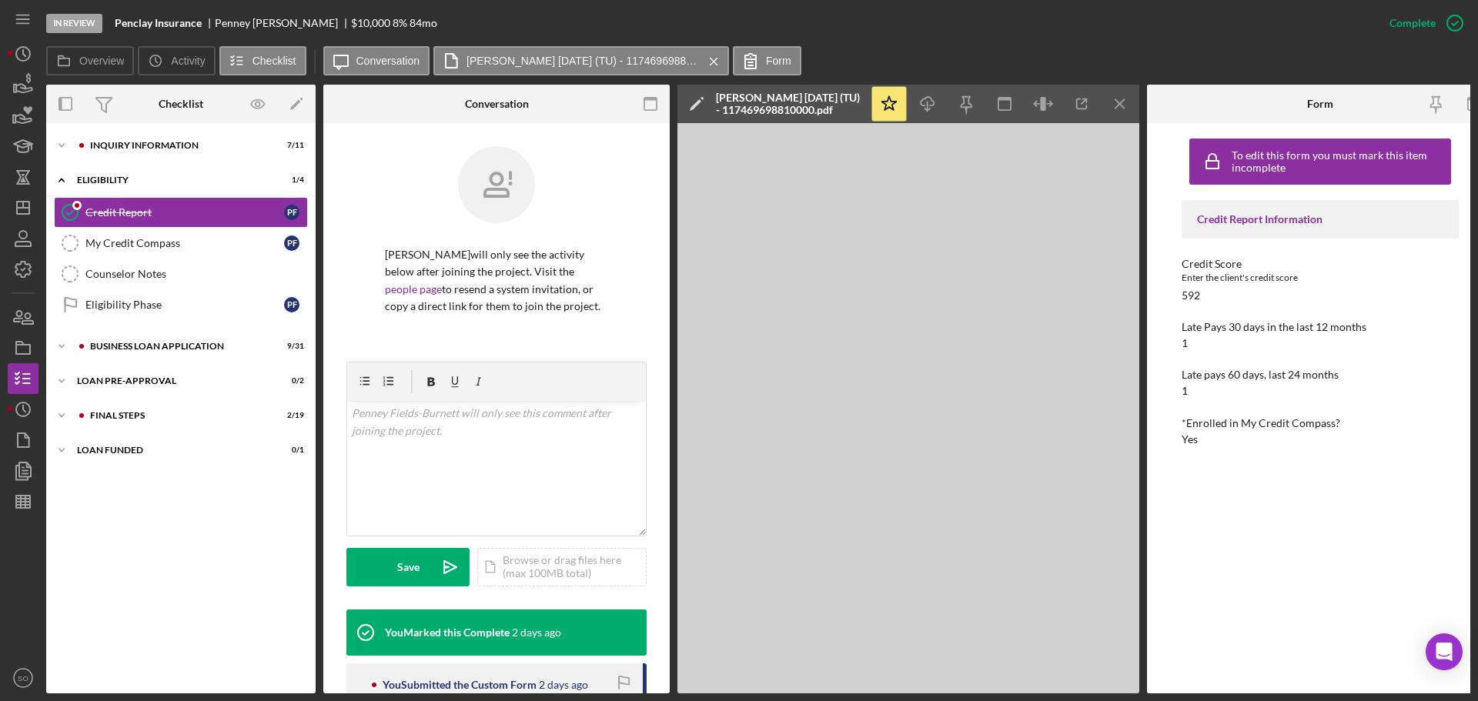
scroll to position [0, 0]
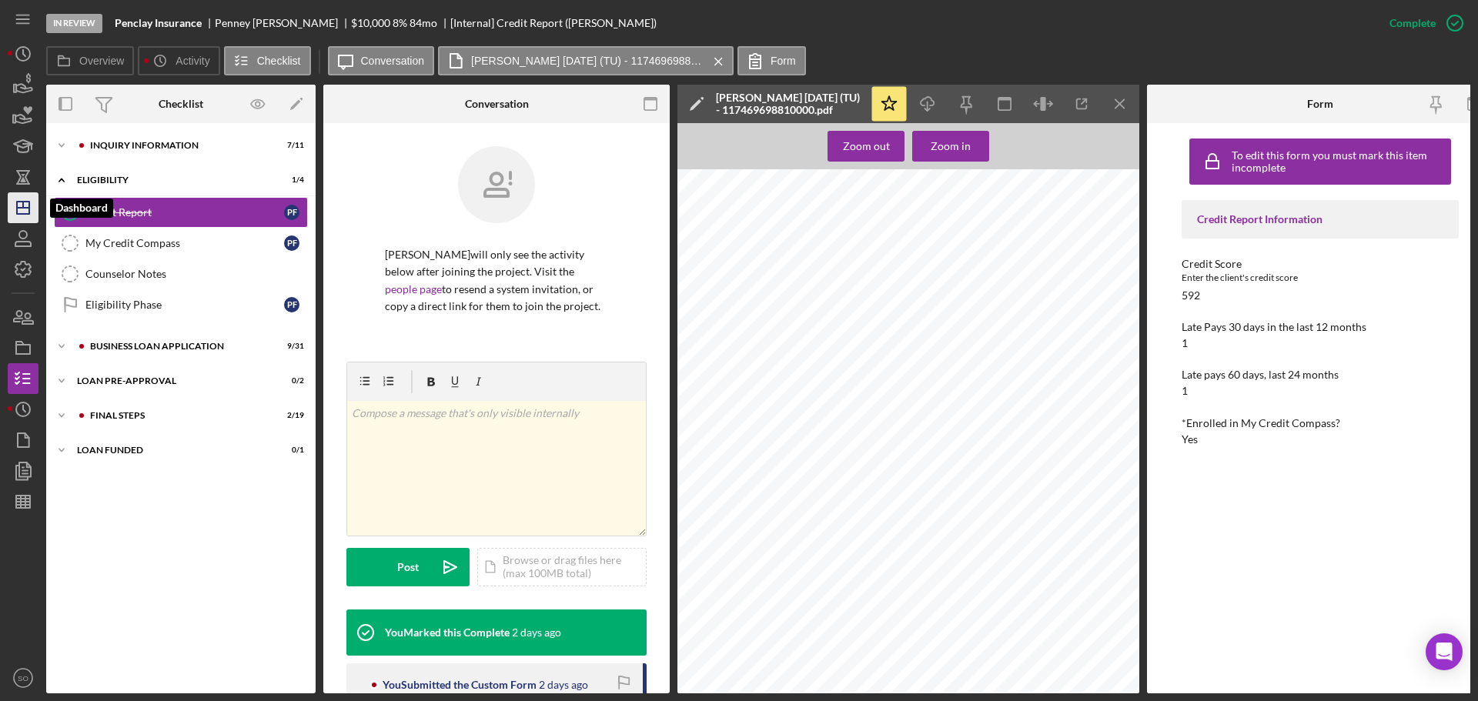
click at [29, 214] on polygon "button" at bounding box center [23, 208] width 12 height 12
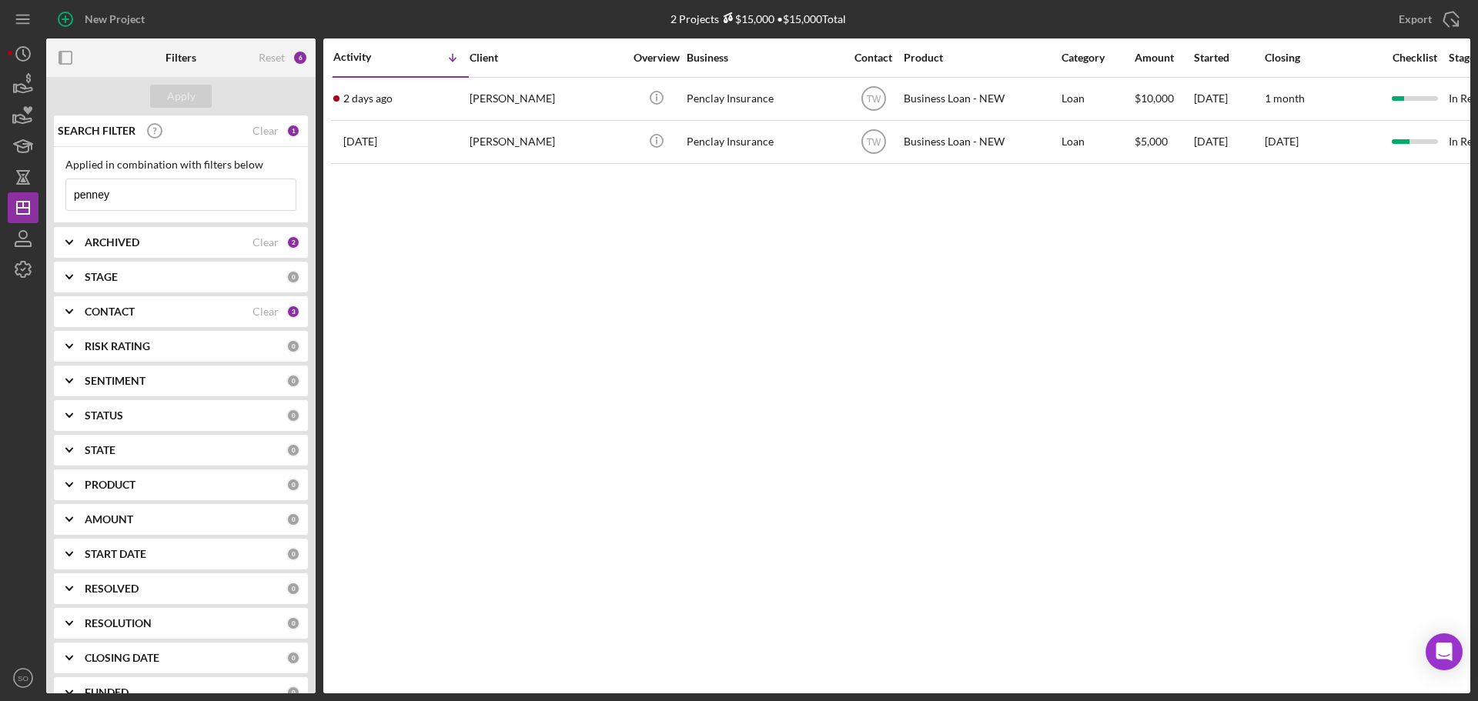
drag, startPoint x: 136, startPoint y: 201, endPoint x: 0, endPoint y: 182, distance: 137.6
click at [0, 182] on div "New Project 2 Projects $15,000 • $15,000 Total penney Export Icon/Export Filter…" at bounding box center [739, 350] width 1478 height 701
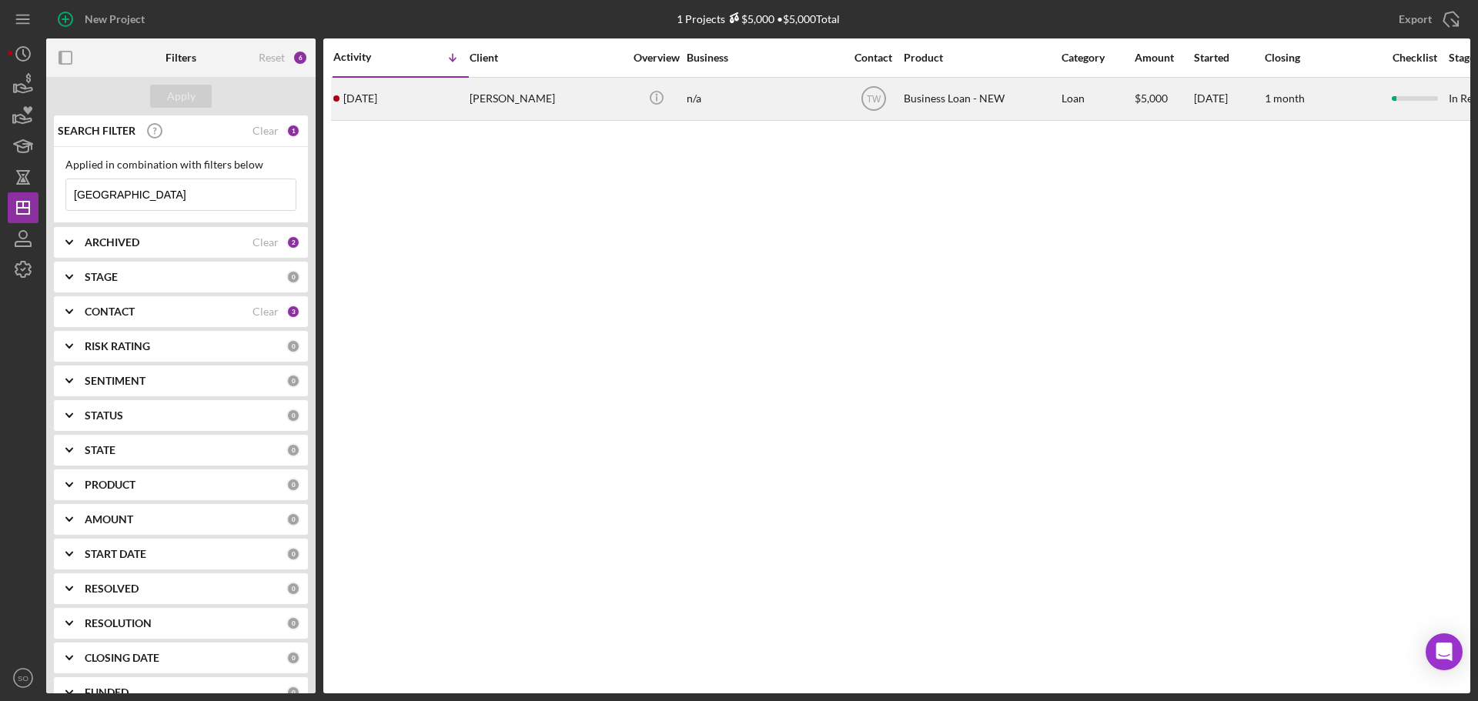
type input "sydney"
click at [571, 100] on div "Sydney Barnett" at bounding box center [547, 99] width 154 height 41
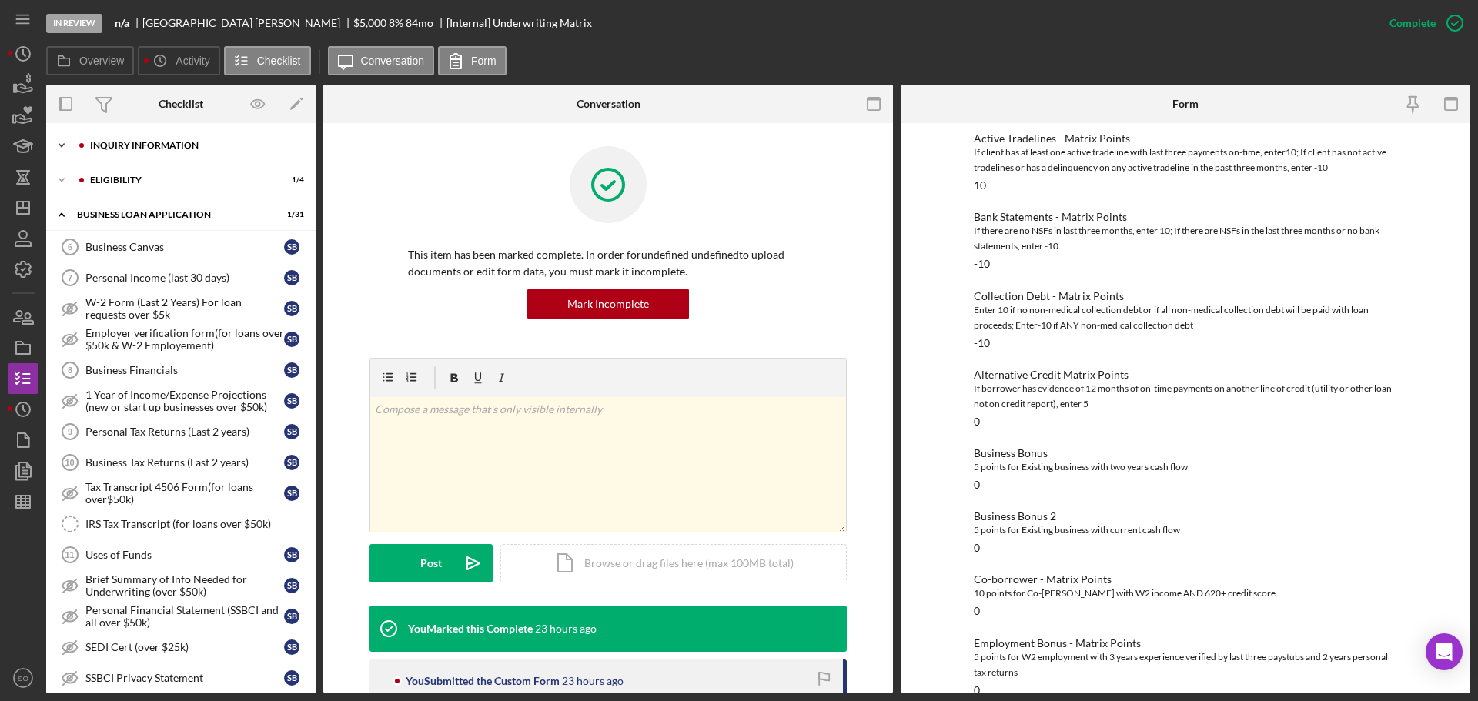
click at [169, 147] on div "INQUIRY INFORMATION" at bounding box center [193, 145] width 206 height 9
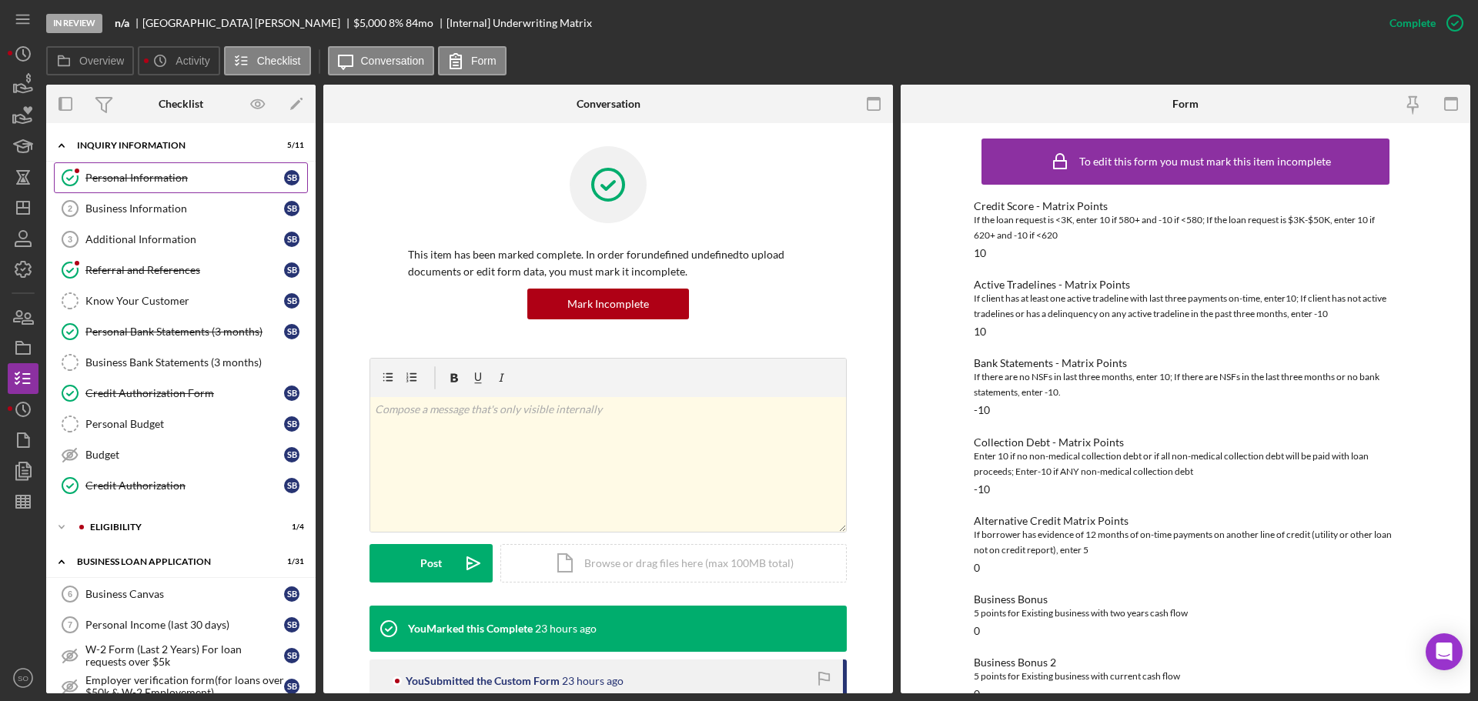
click at [156, 188] on link "Personal Information Personal Information S B" at bounding box center [181, 177] width 254 height 31
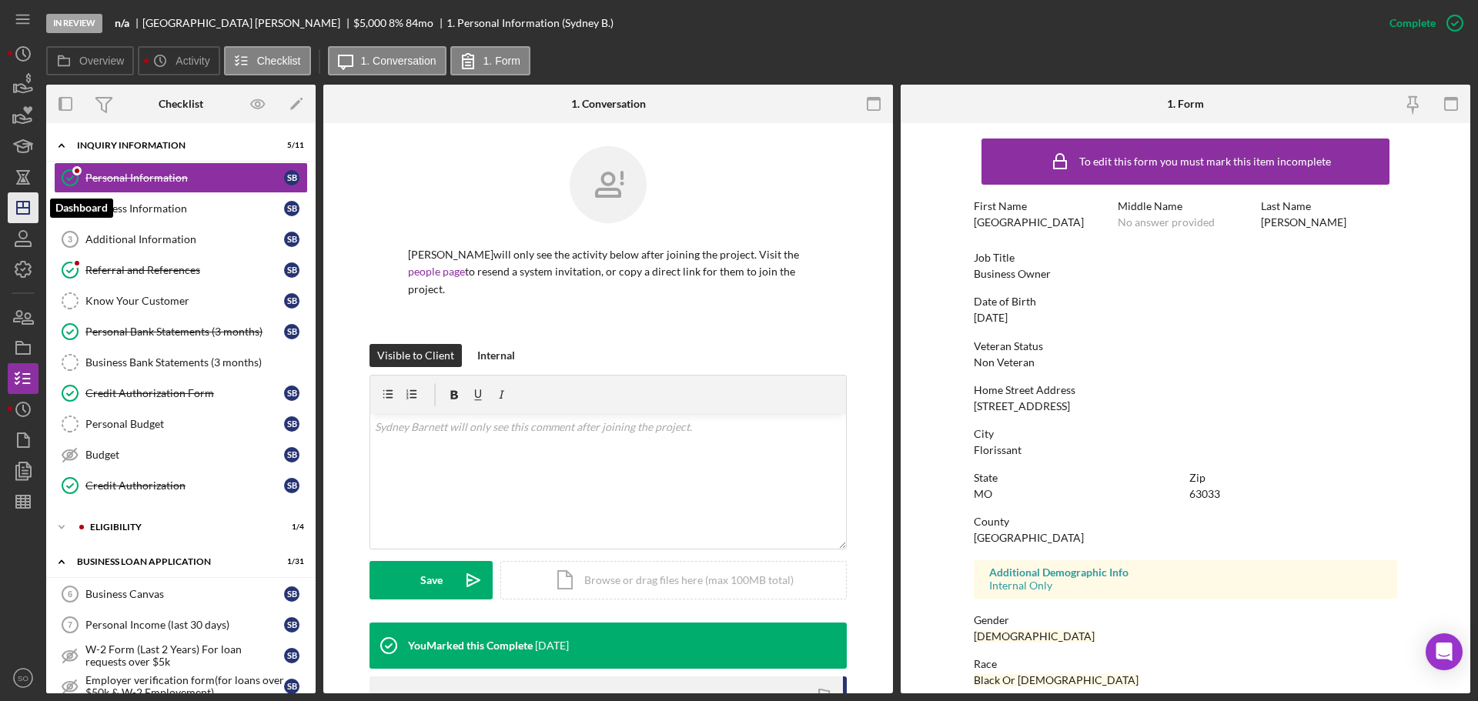
click at [15, 196] on icon "Icon/Dashboard" at bounding box center [23, 208] width 38 height 38
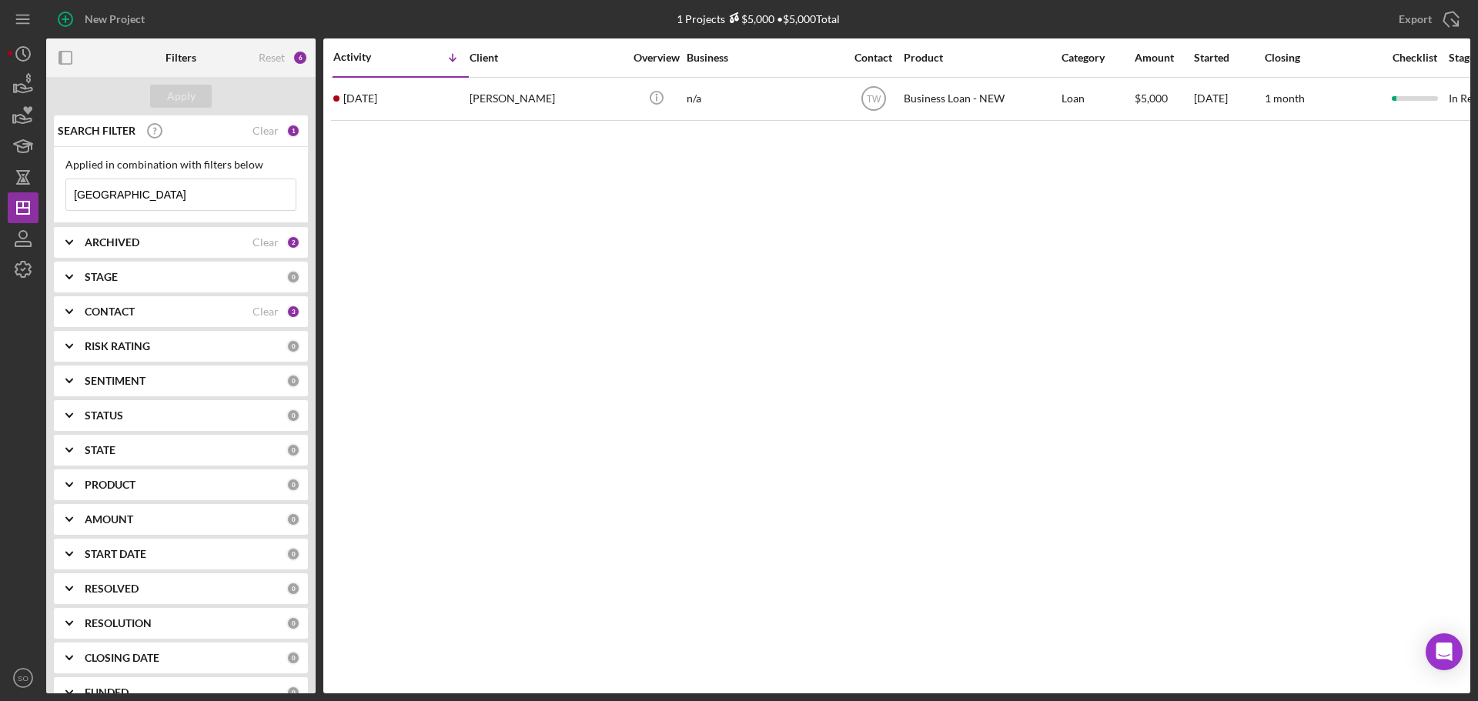
drag, startPoint x: 130, startPoint y: 192, endPoint x: 5, endPoint y: 186, distance: 125.6
click at [0, 187] on div "New Project 1 Projects $5,000 • $5,000 Total sydney Export Icon/Export Filters …" at bounding box center [739, 350] width 1478 height 701
type input "rodney"
click at [175, 99] on div "Apply" at bounding box center [181, 96] width 28 height 23
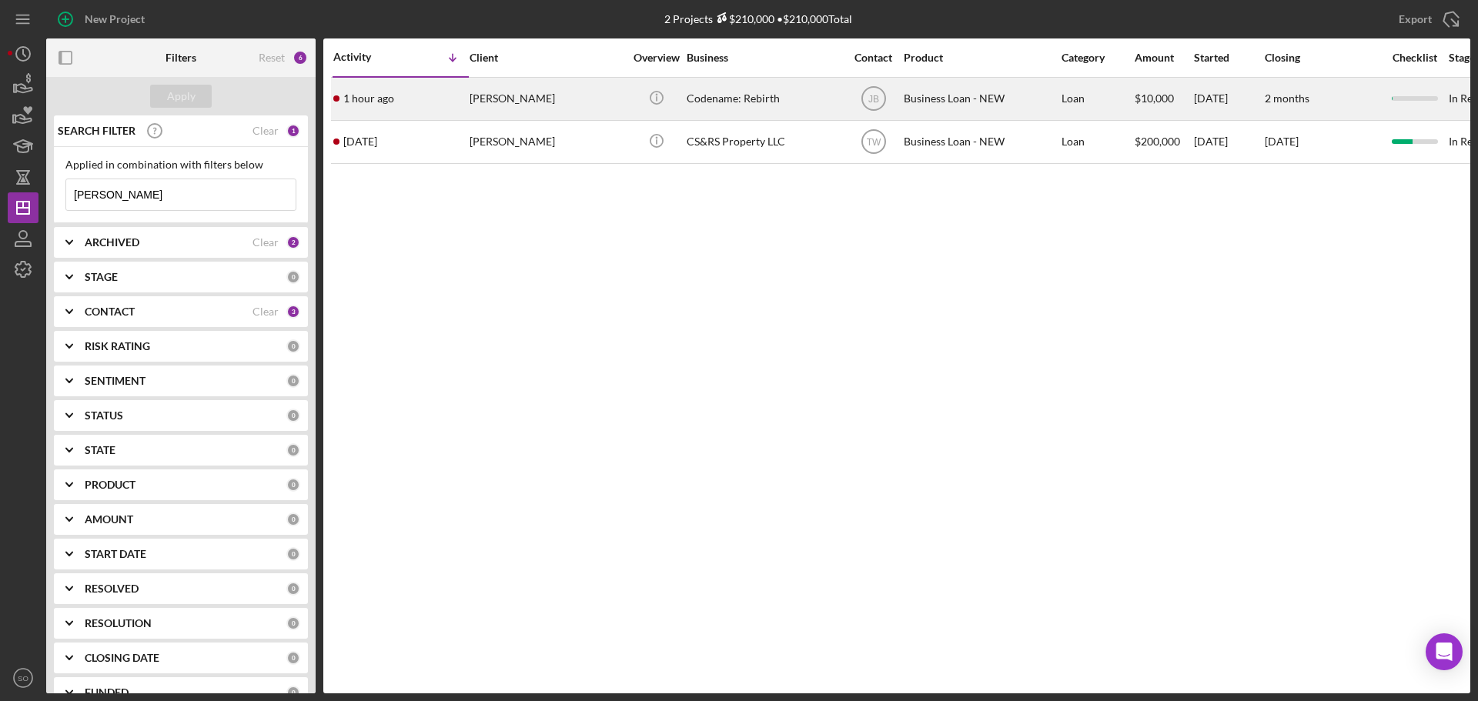
click at [486, 100] on div "[PERSON_NAME]" at bounding box center [547, 99] width 154 height 41
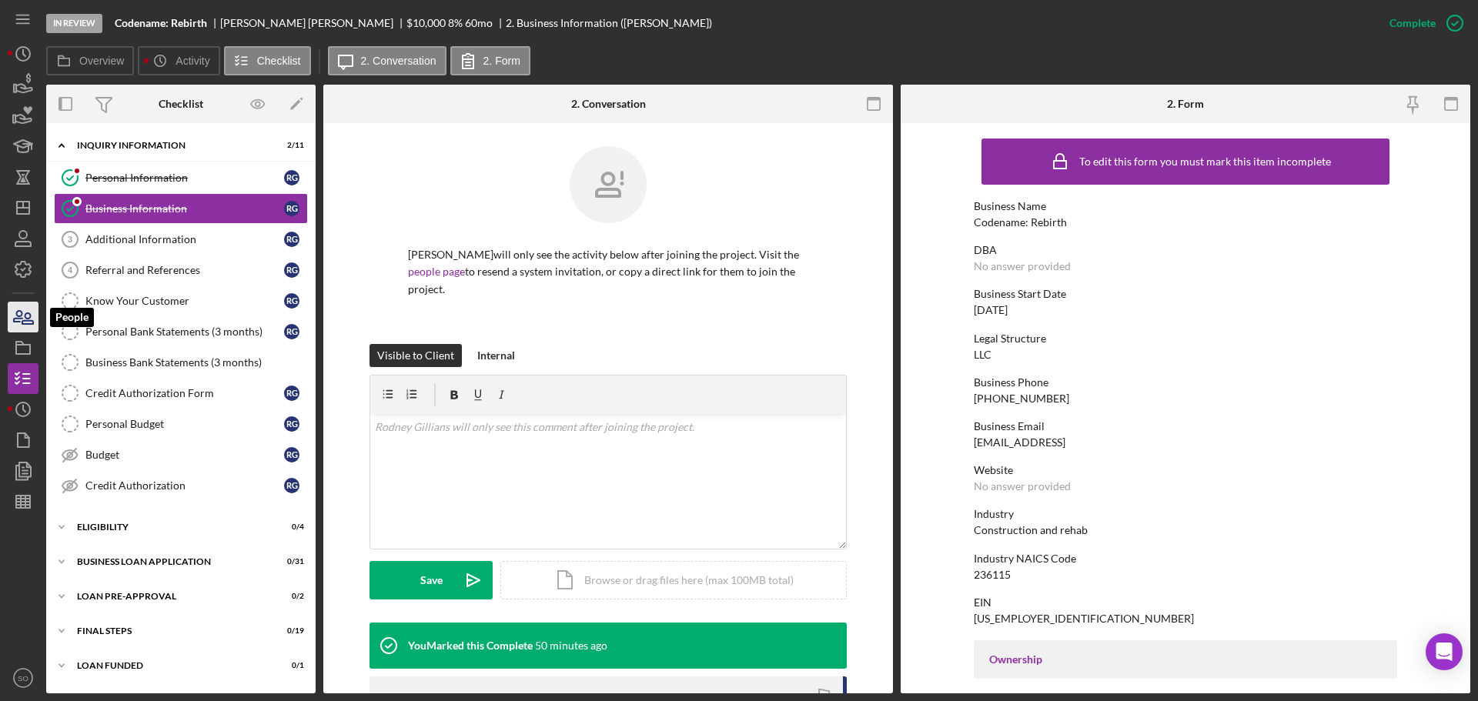
click at [28, 313] on icon "button" at bounding box center [27, 318] width 11 height 11
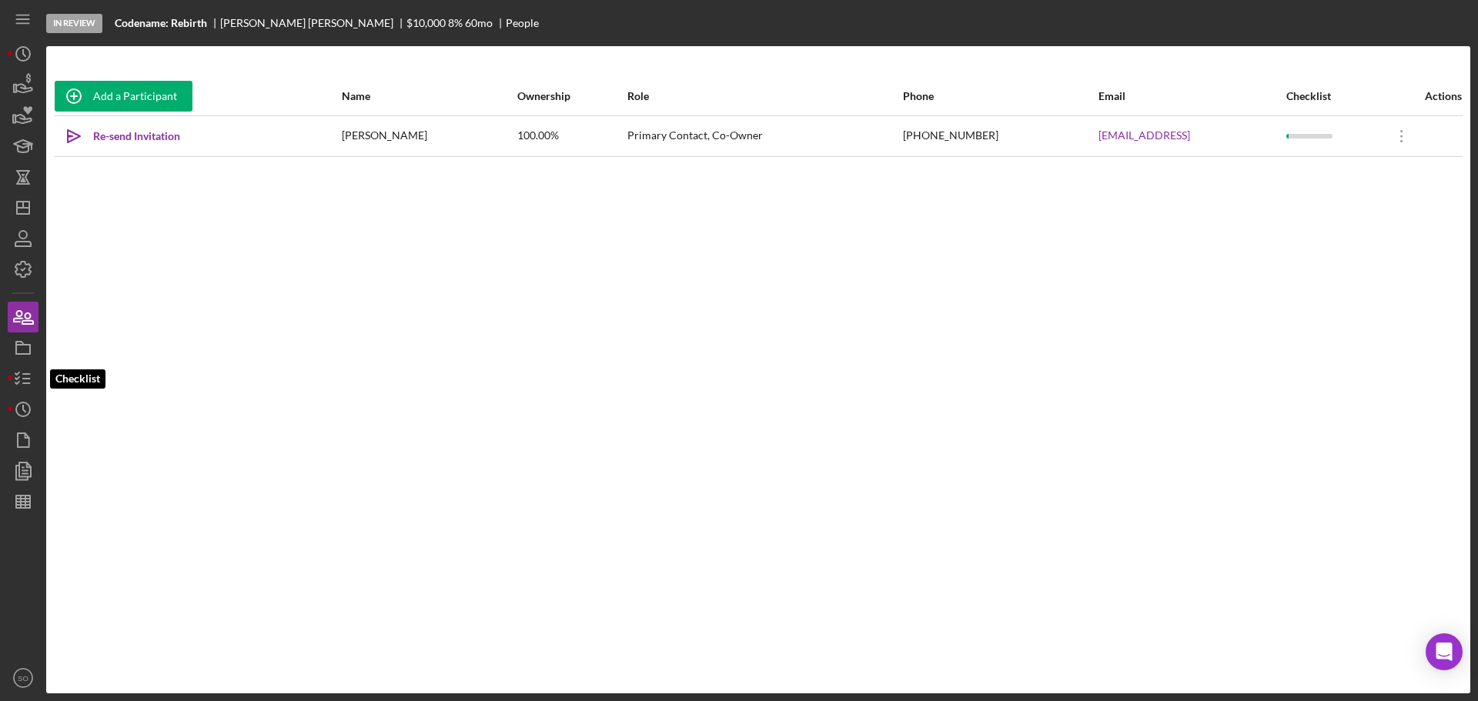
click at [28, 380] on icon "button" at bounding box center [23, 378] width 38 height 38
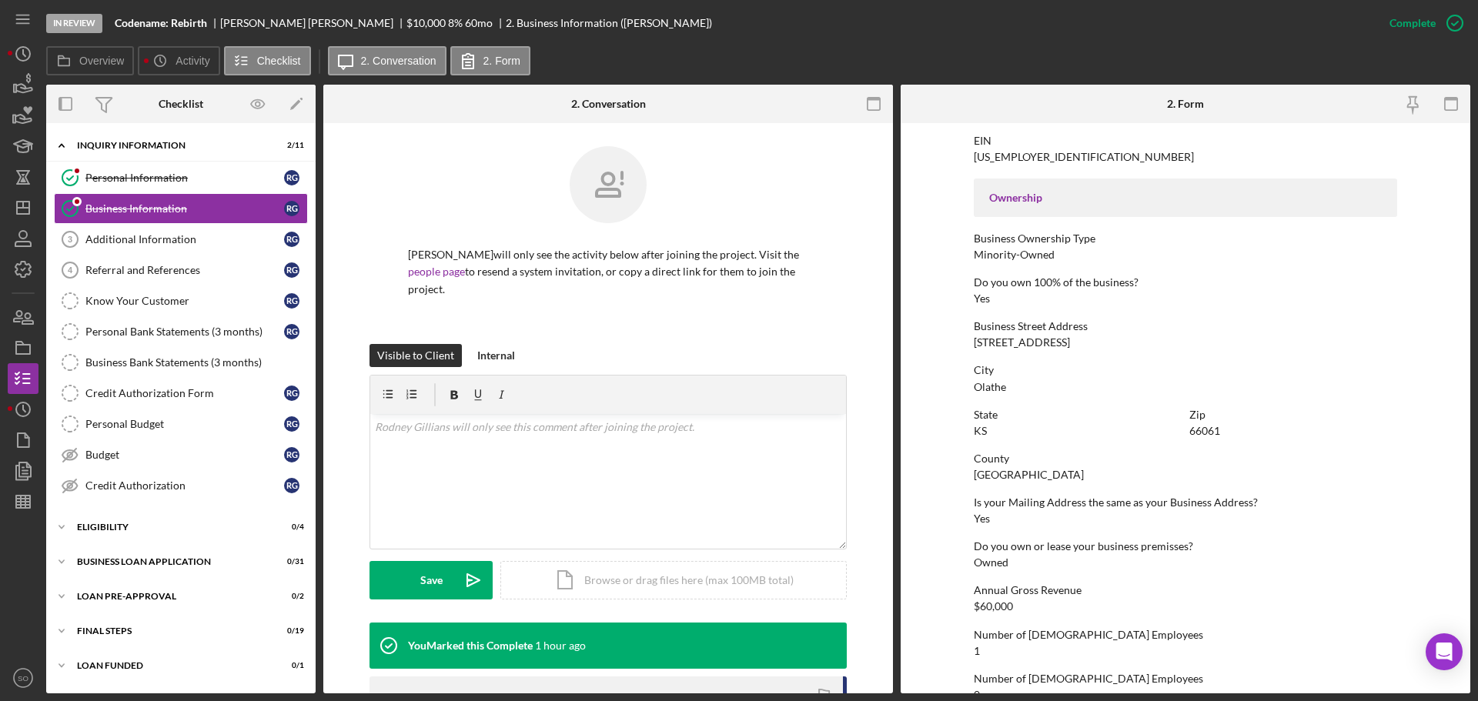
scroll to position [590, 0]
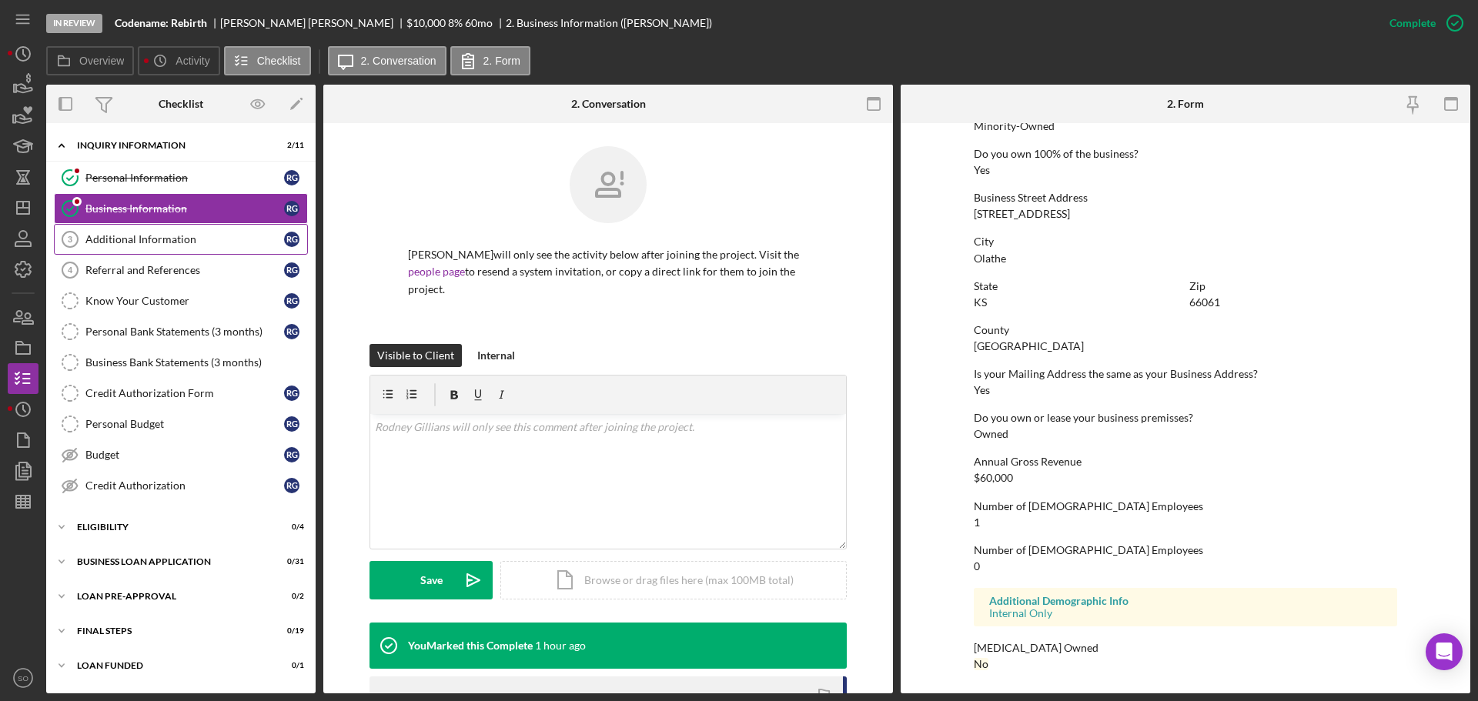
drag, startPoint x: 127, startPoint y: 236, endPoint x: 149, endPoint y: 253, distance: 27.9
click at [127, 236] on div "Additional Information" at bounding box center [184, 239] width 199 height 12
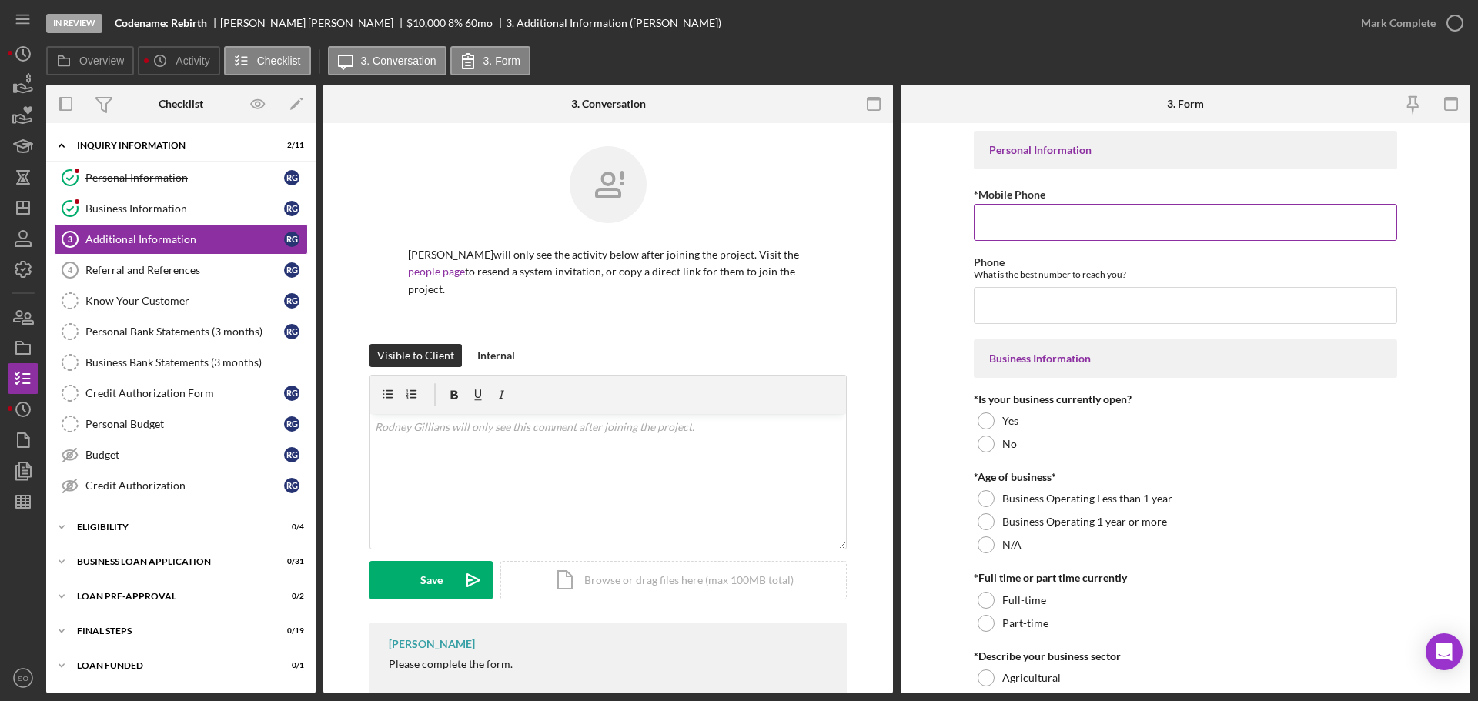
click at [1046, 225] on input "*Mobile Phone" at bounding box center [1185, 222] width 423 height 37
paste input "[PHONE_NUMBER]"
type input "[PHONE_NUMBER]"
click at [1038, 308] on input "Phone" at bounding box center [1185, 305] width 423 height 37
paste input "[PHONE_NUMBER]"
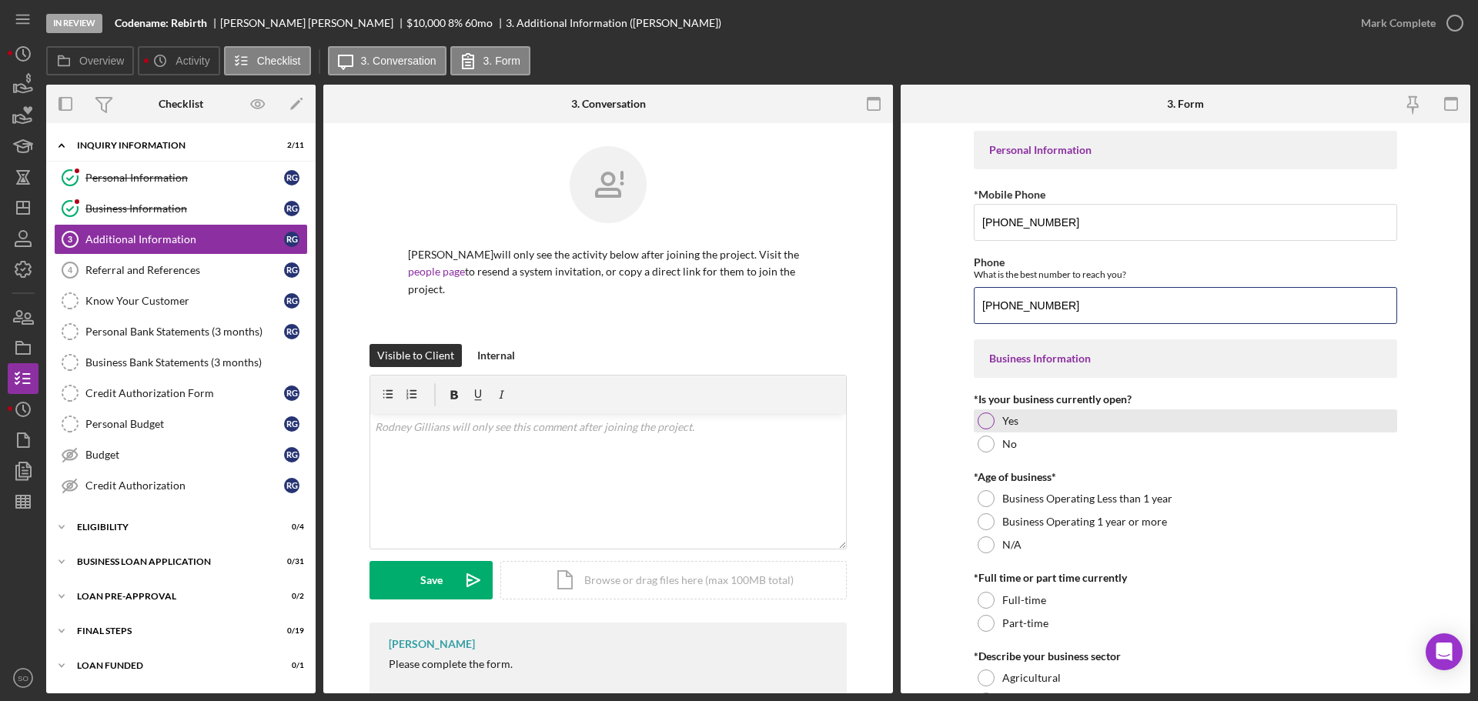
type input "[PHONE_NUMBER]"
click at [990, 415] on div at bounding box center [986, 421] width 17 height 17
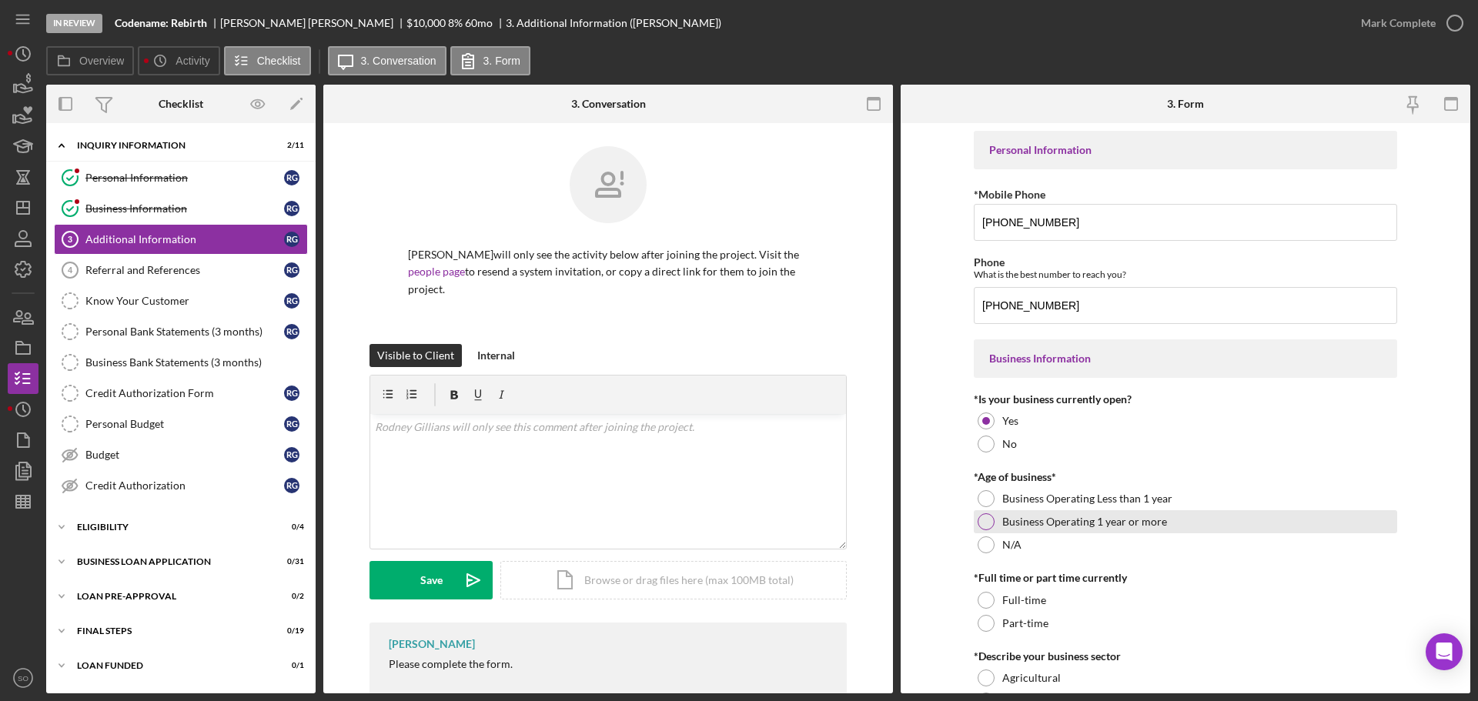
click at [980, 523] on div at bounding box center [986, 521] width 17 height 17
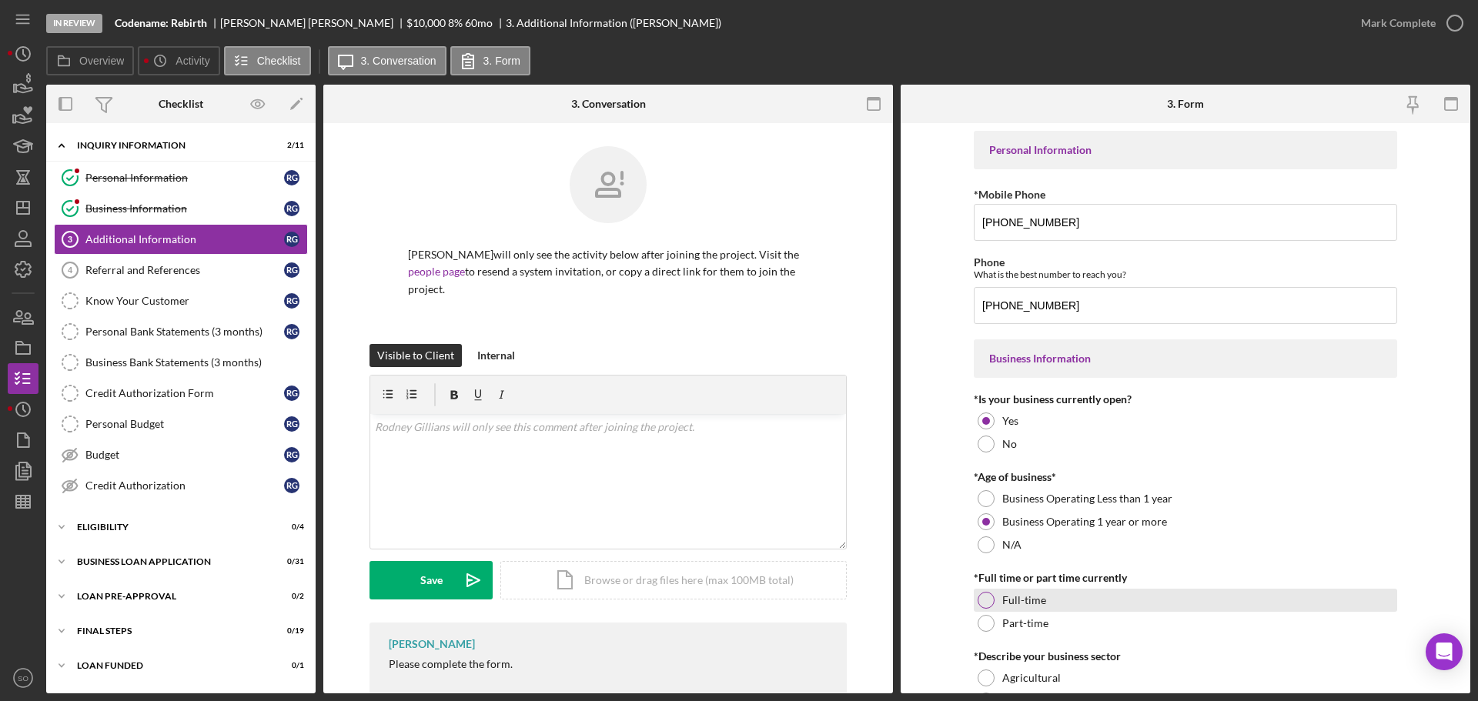
click at [979, 595] on div at bounding box center [986, 600] width 17 height 17
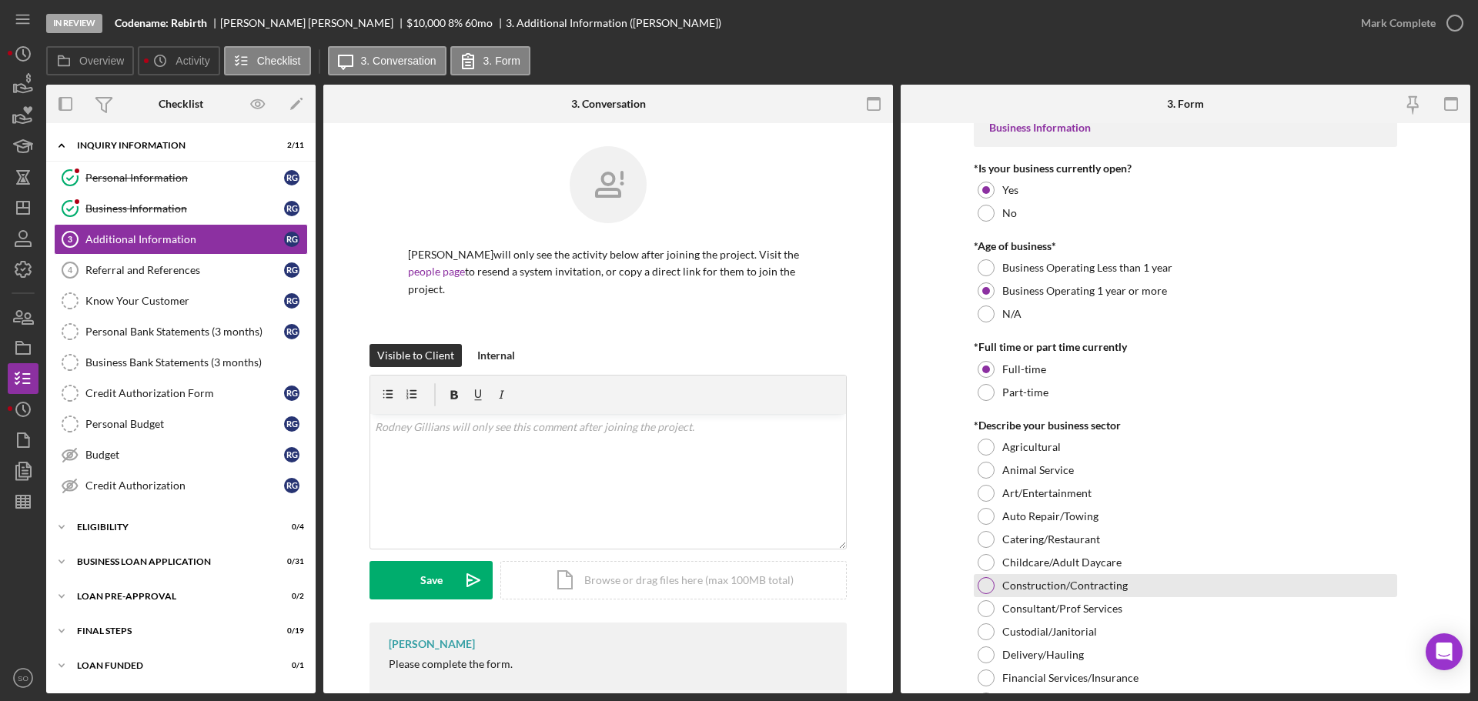
drag, startPoint x: 992, startPoint y: 586, endPoint x: 1031, endPoint y: 590, distance: 39.5
click at [992, 586] on div "Construction/Contracting" at bounding box center [1185, 585] width 423 height 23
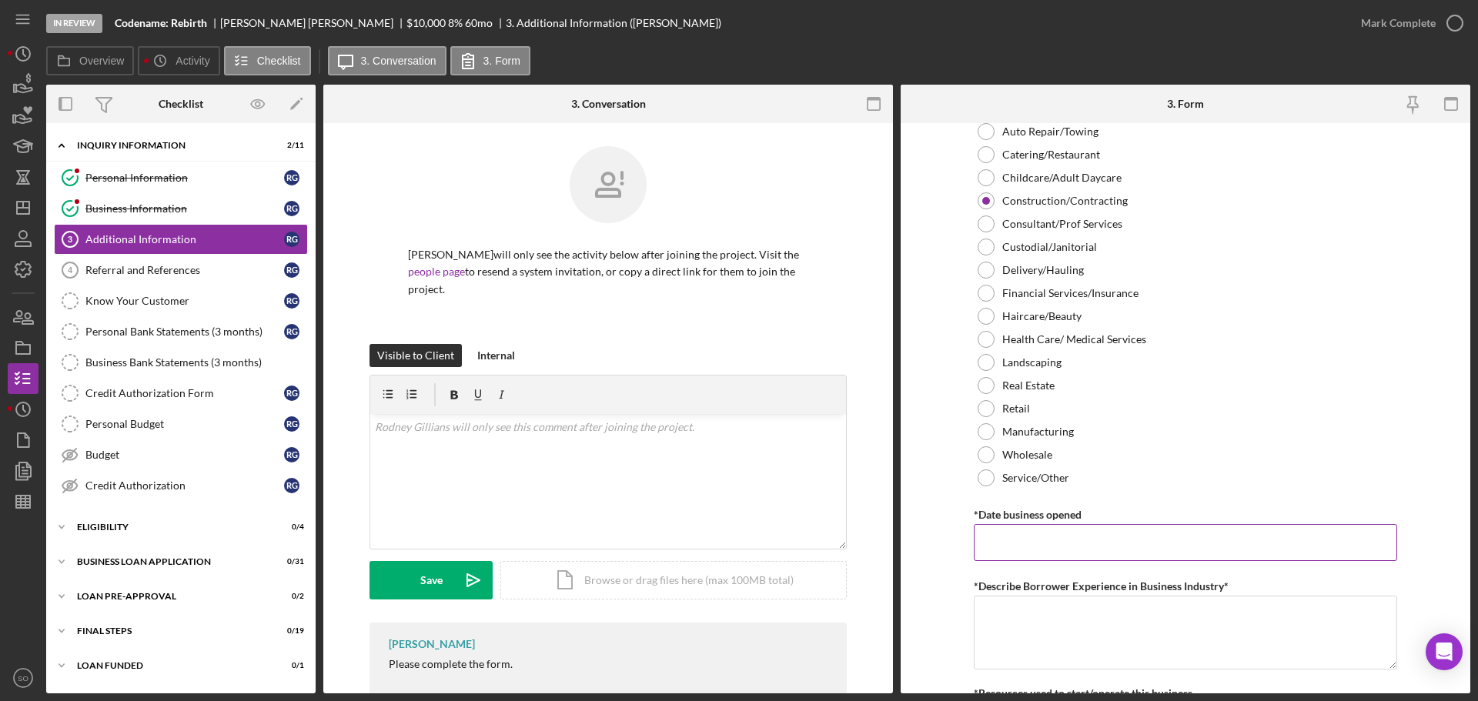
click at [1127, 551] on input "*Date business opened" at bounding box center [1185, 542] width 423 height 37
click at [1050, 533] on input "*Date business opened" at bounding box center [1185, 542] width 423 height 37
paste input "[DATE]"
type input "[DATE]"
click at [954, 535] on form "Personal Information *Mobile Phone (913) 212-6550 Phone What is the best number…" at bounding box center [1186, 408] width 570 height 570
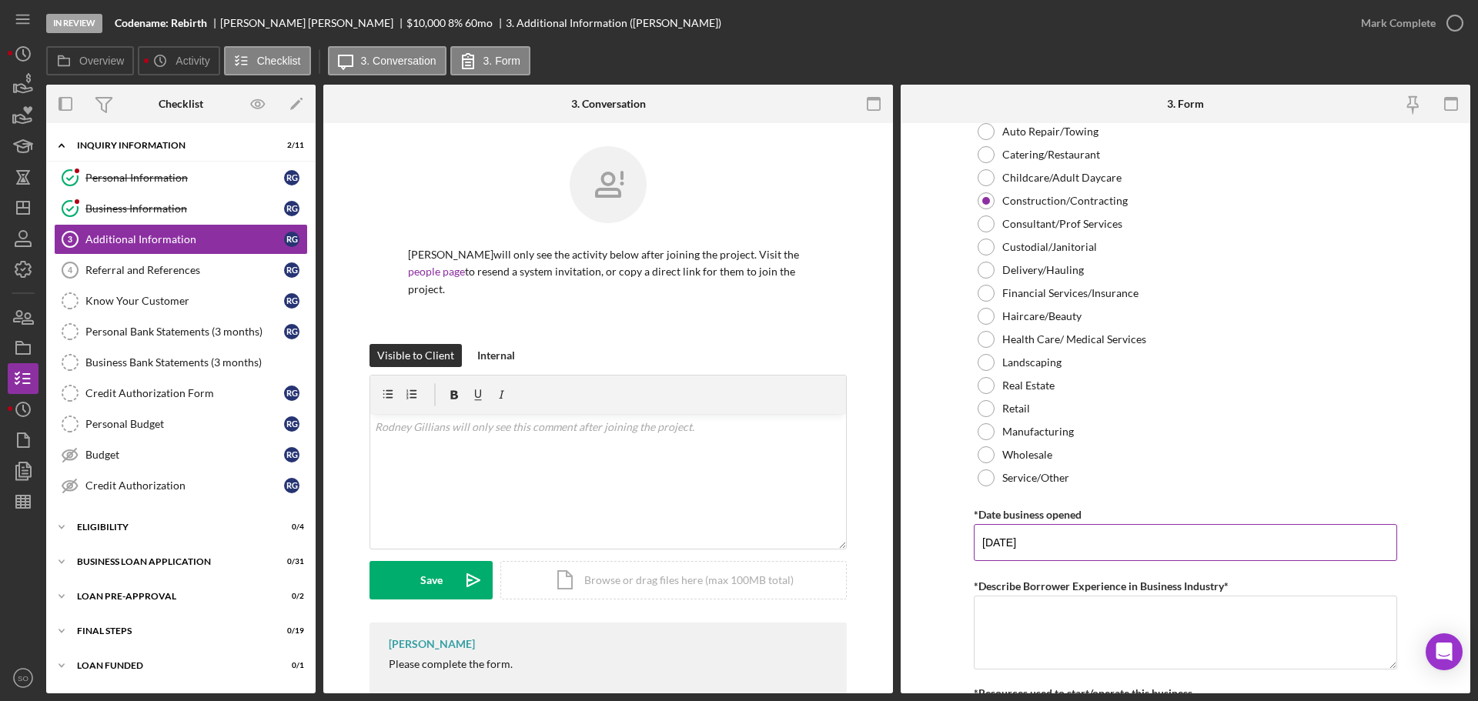
scroll to position [693, 0]
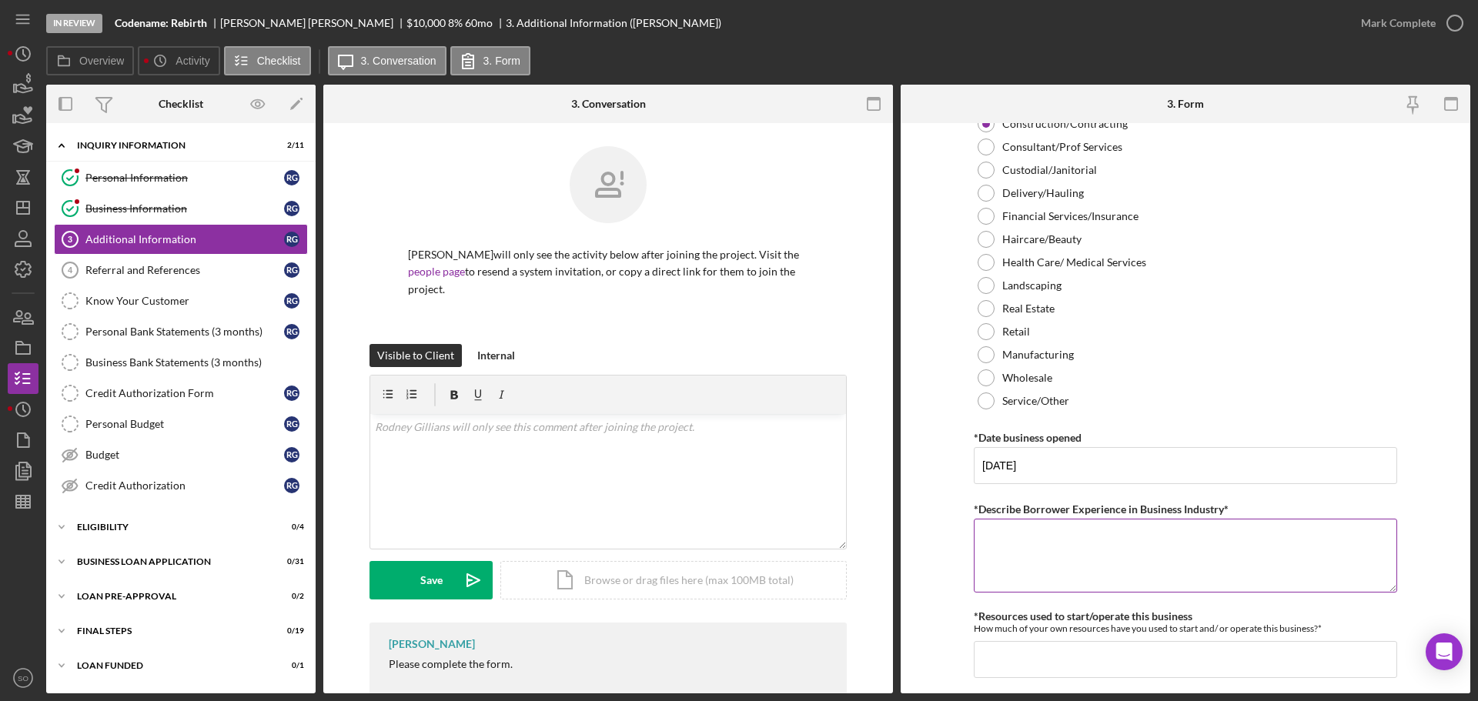
click at [1038, 537] on textarea "*Describe Borrower Experience in Business Industry*" at bounding box center [1185, 556] width 423 height 74
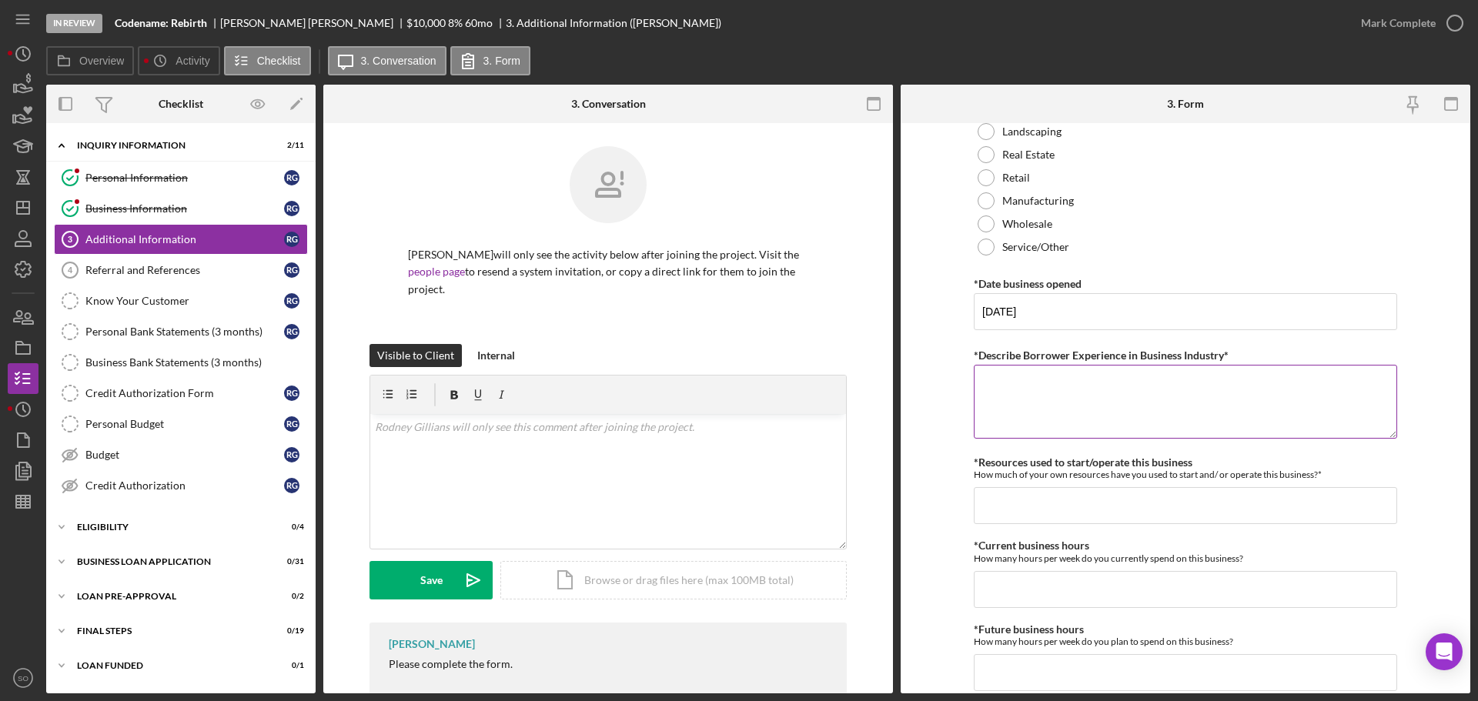
scroll to position [924, 0]
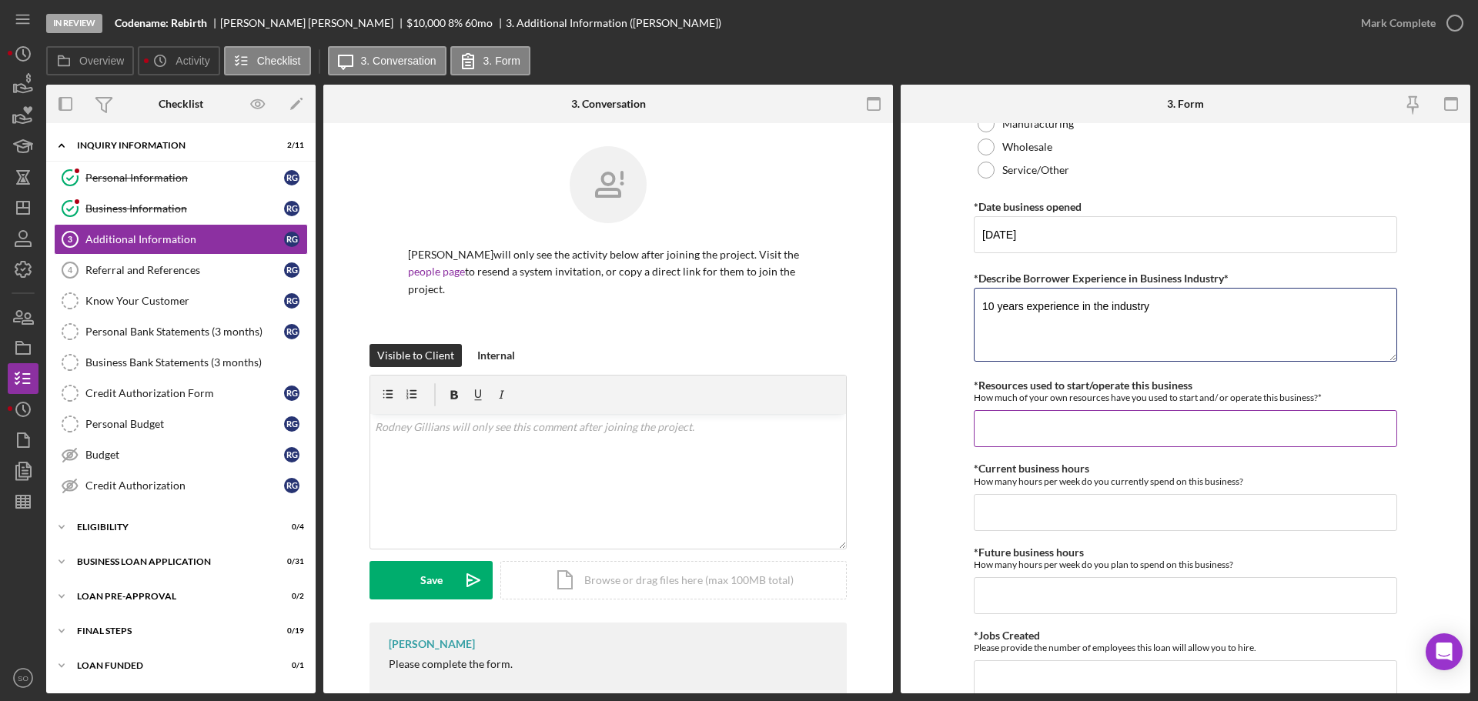
type textarea "10 years experience in the industry"
click at [1127, 431] on input "*Resources used to start/operate this business" at bounding box center [1185, 428] width 423 height 37
type input "$1,000"
click at [1182, 516] on input "*Current business hours" at bounding box center [1185, 512] width 423 height 37
type input "40"
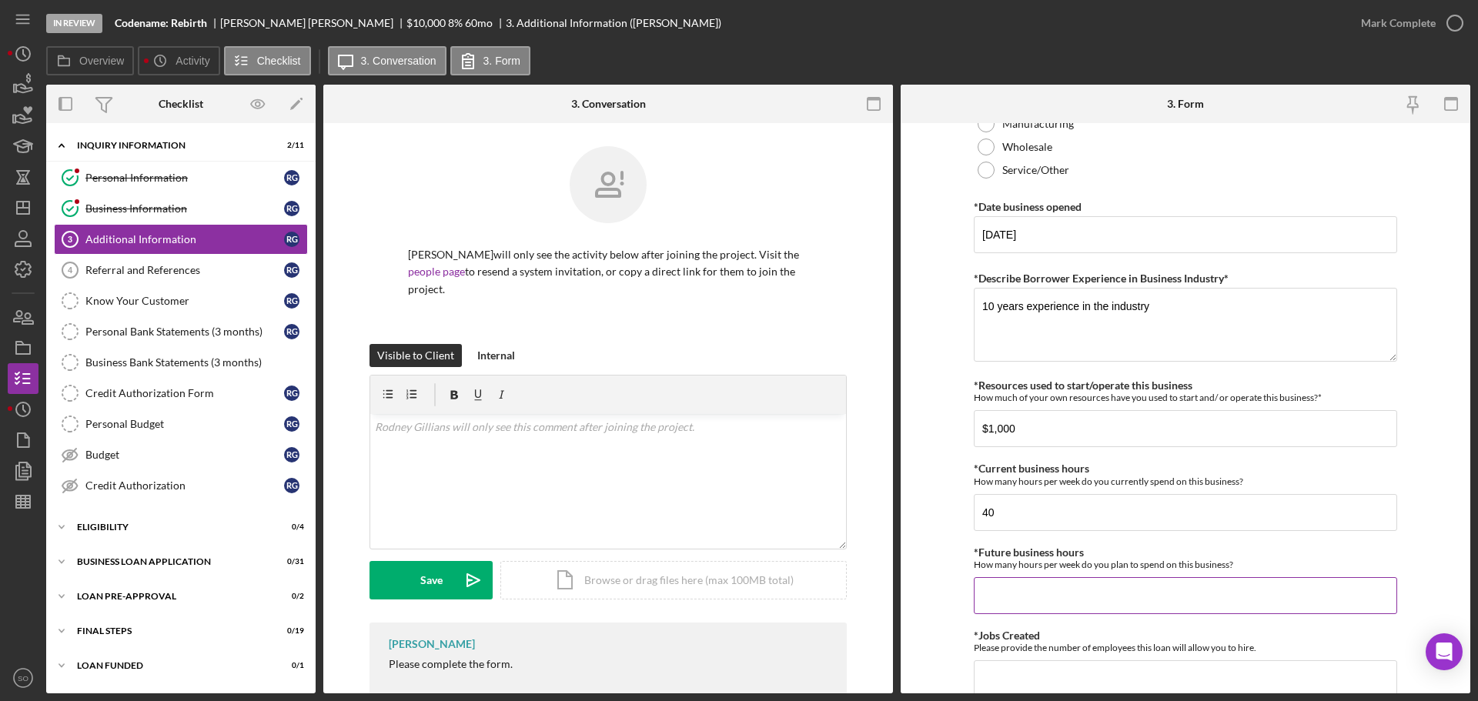
click at [1175, 589] on input "*Future business hours" at bounding box center [1185, 595] width 423 height 37
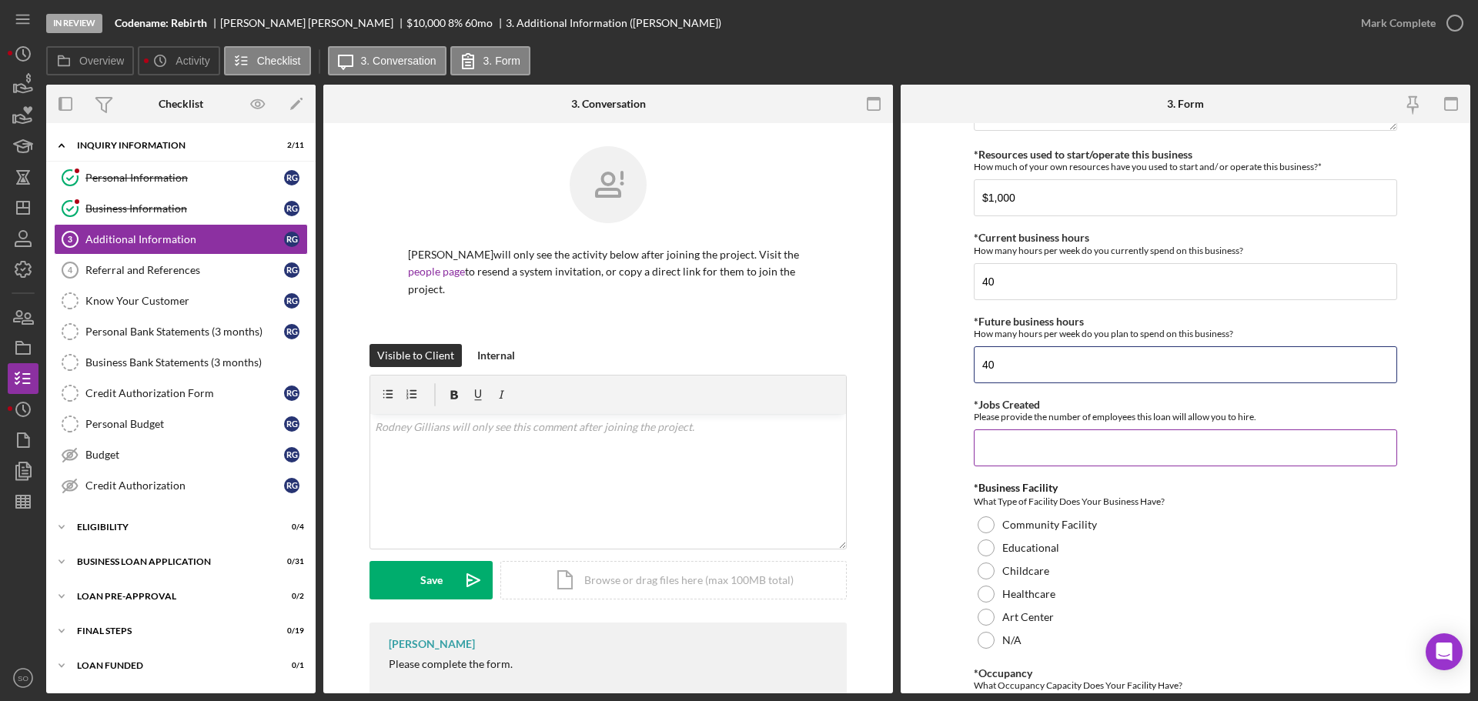
type input "40"
click at [1076, 464] on input "*Jobs Created" at bounding box center [1185, 448] width 423 height 37
type input "1"
click at [990, 638] on div at bounding box center [986, 640] width 17 height 17
click at [920, 619] on form "Personal Information *Mobile Phone (913) 212-6550 Phone What is the best number…" at bounding box center [1186, 408] width 570 height 570
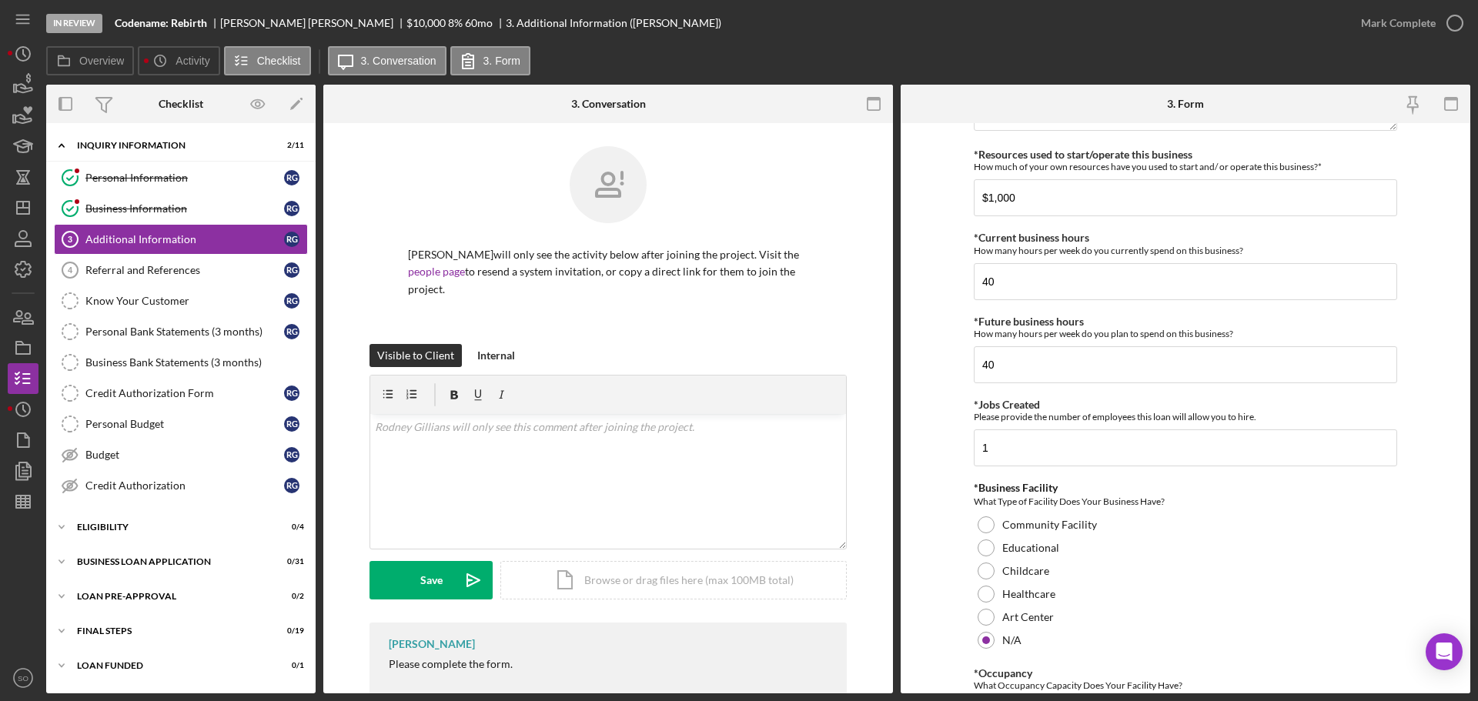
scroll to position [1309, 0]
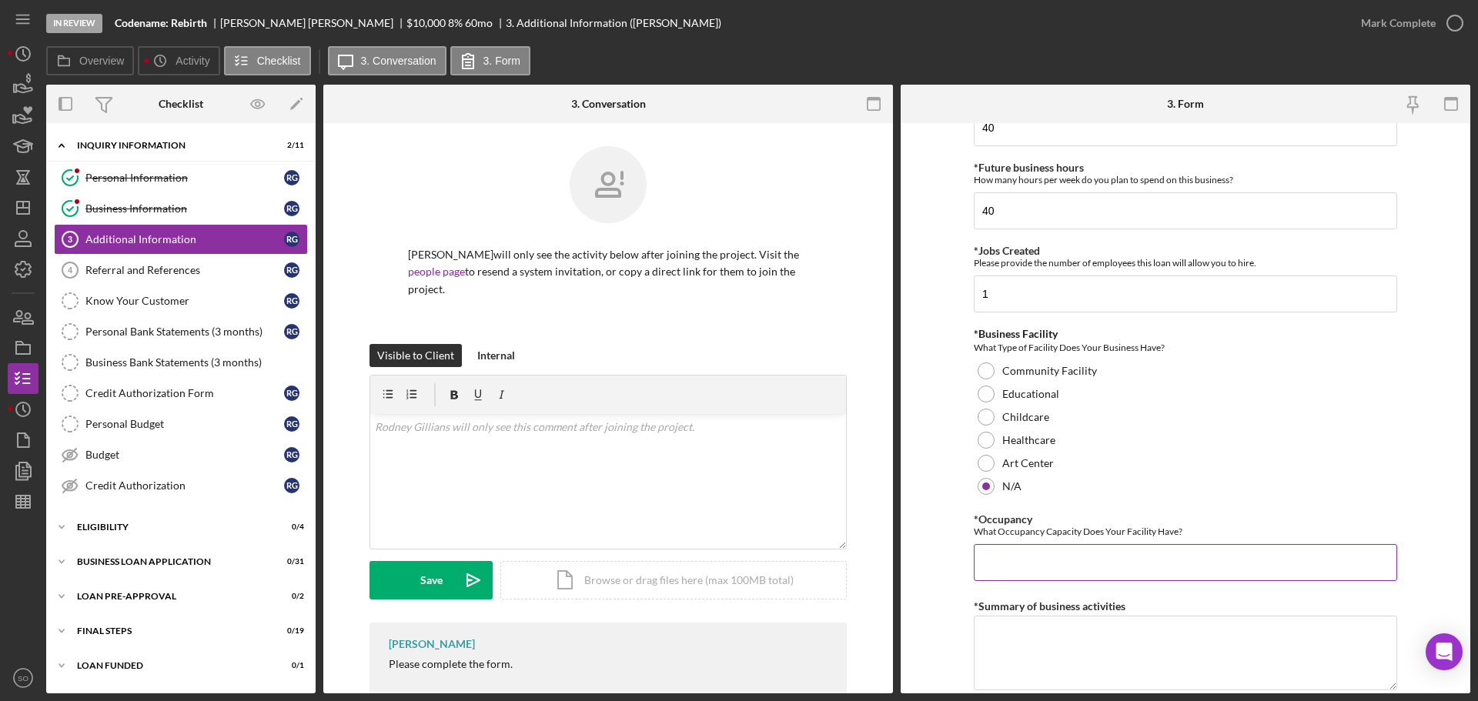
click at [1014, 571] on input "*Occupancy" at bounding box center [1185, 562] width 423 height 37
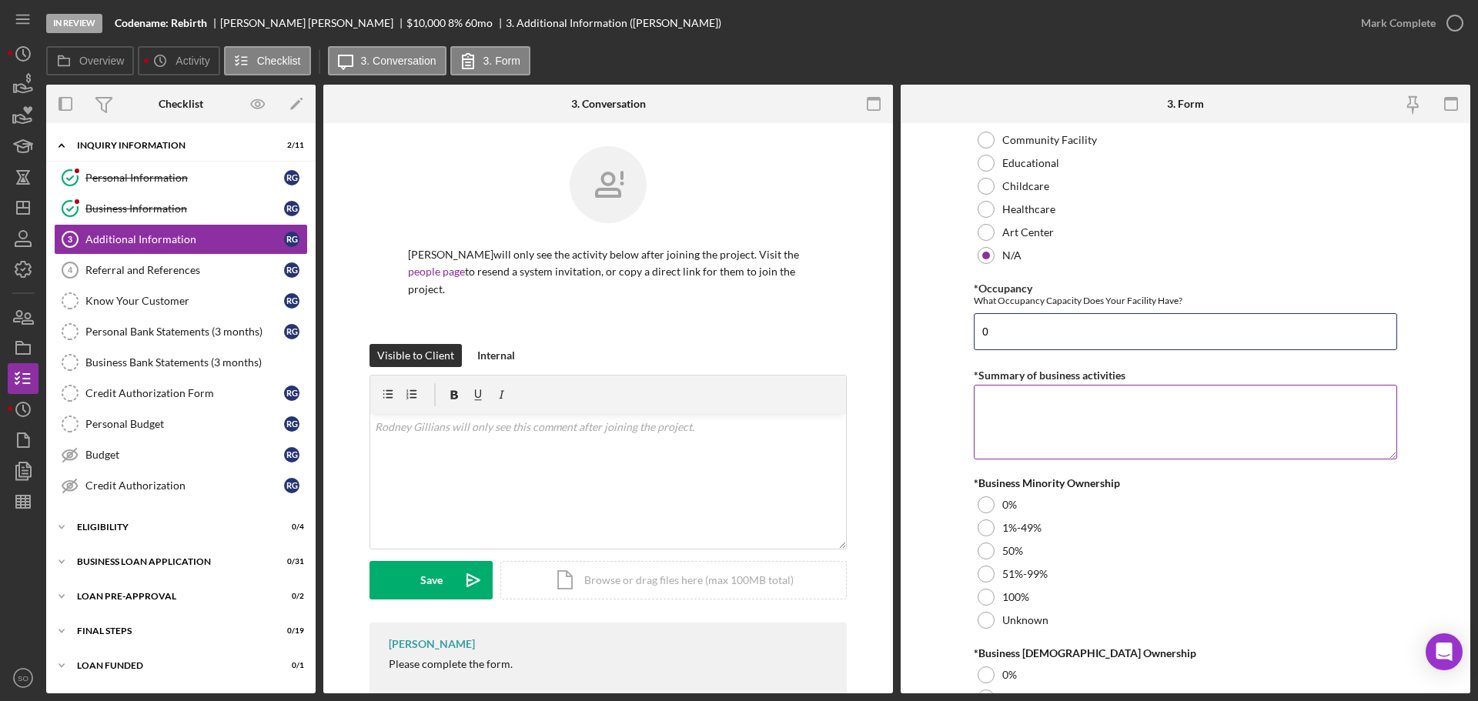
type input "0"
click at [1070, 446] on textarea "*Summary of business activities" at bounding box center [1185, 422] width 423 height 74
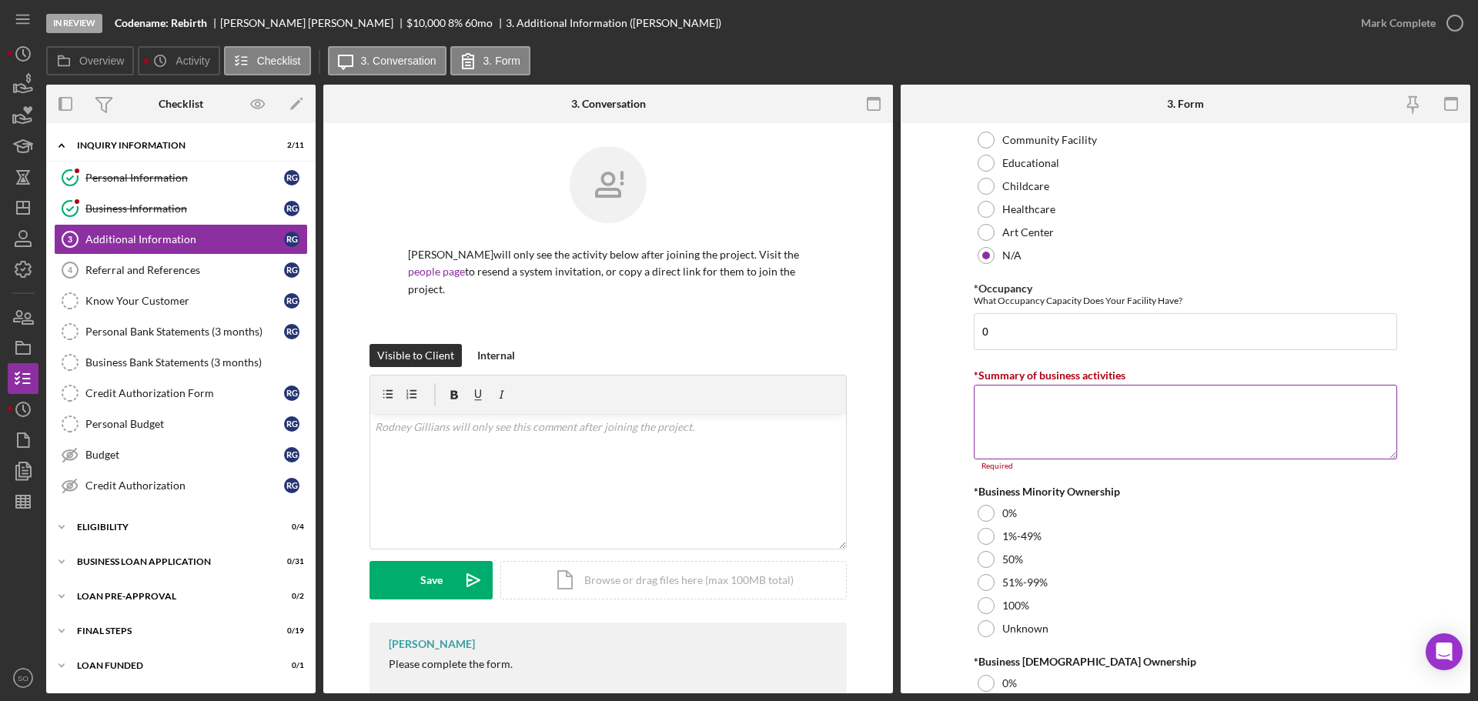
click at [1031, 410] on textarea "*Summary of business activities" at bounding box center [1185, 422] width 423 height 74
paste textarea "Construction and rehab"
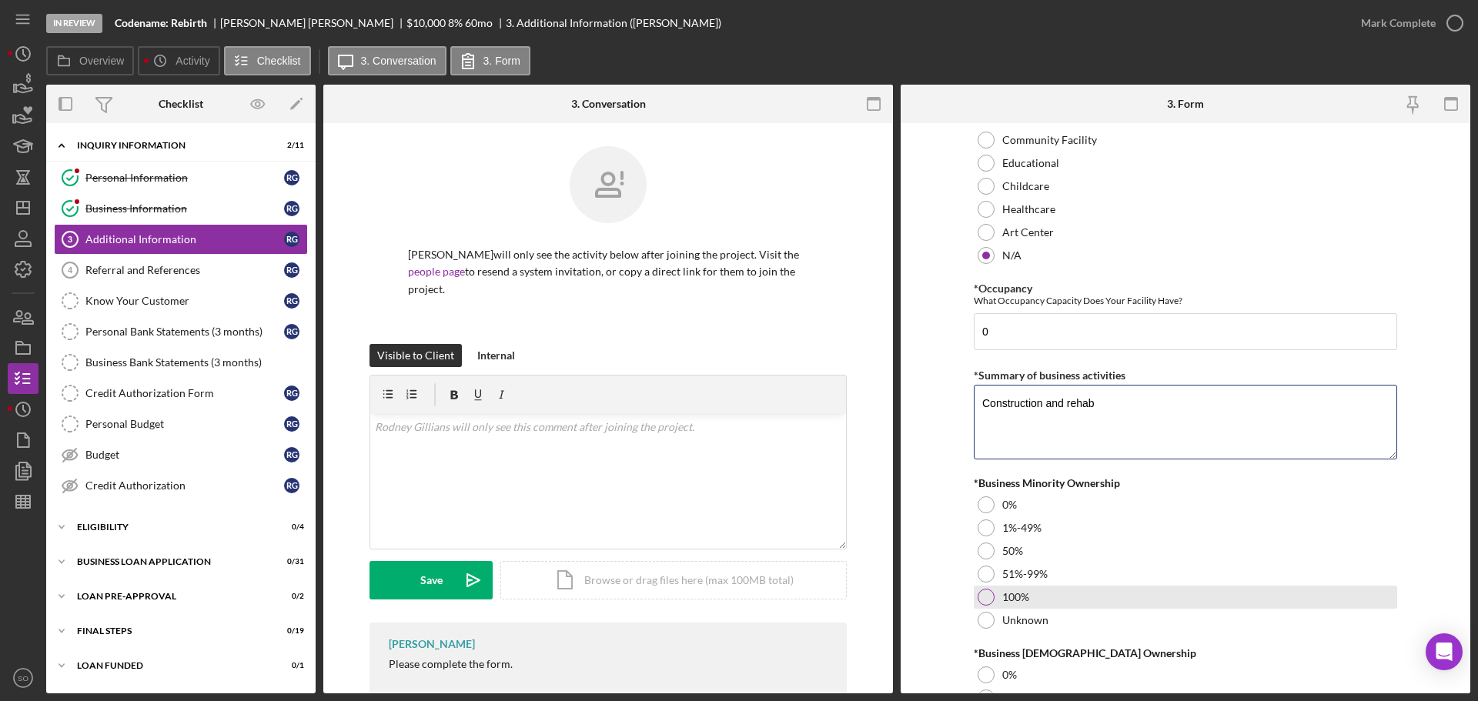
type textarea "Construction and rehab"
click at [987, 599] on div at bounding box center [986, 597] width 17 height 17
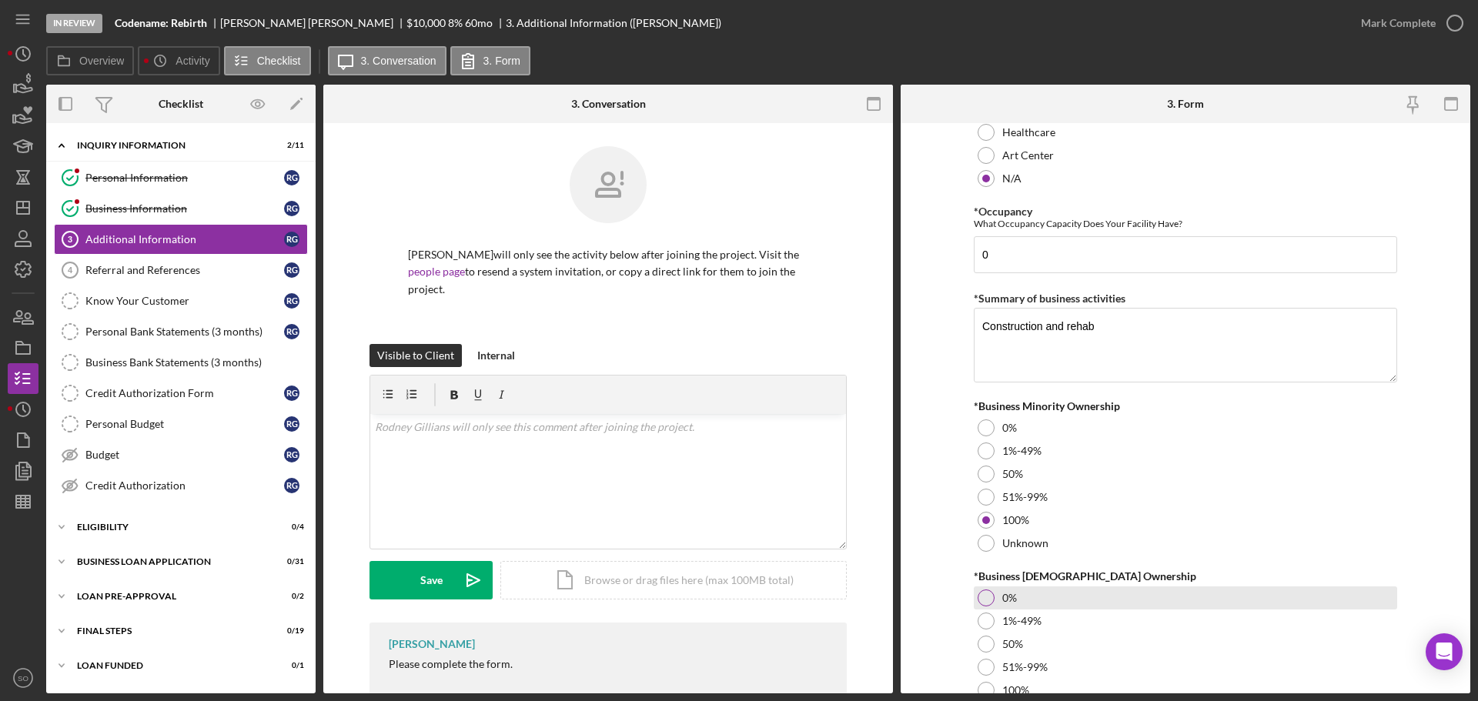
click at [985, 595] on div at bounding box center [986, 598] width 17 height 17
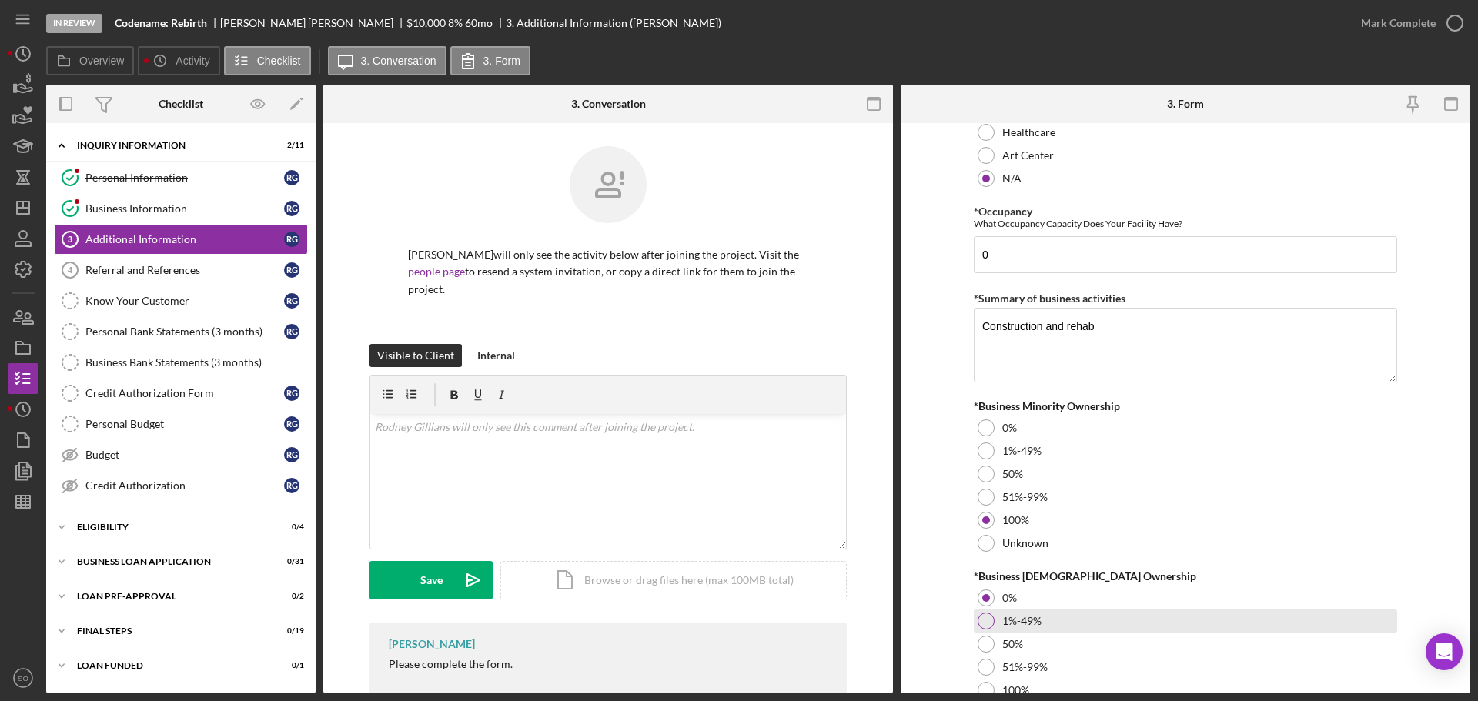
scroll to position [1704, 0]
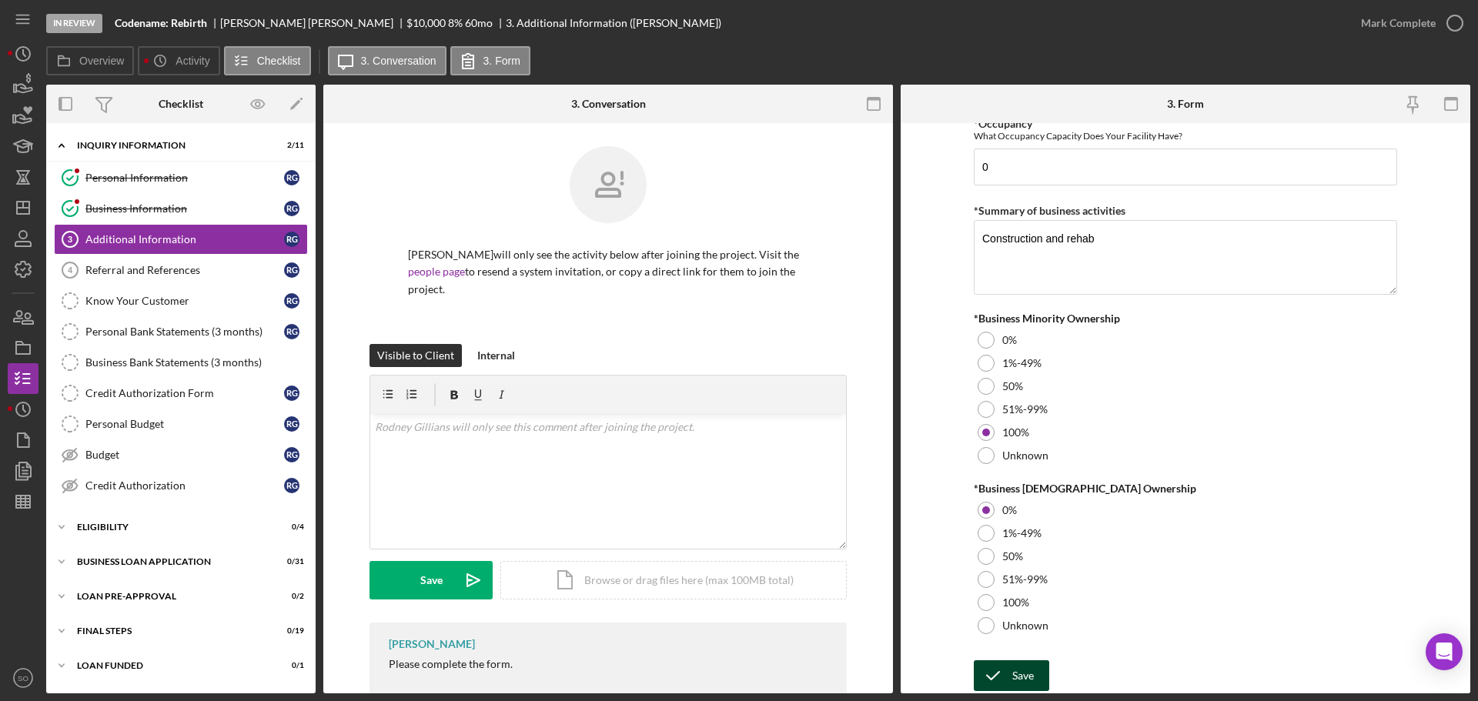
click at [1030, 675] on div "Save" at bounding box center [1023, 675] width 22 height 31
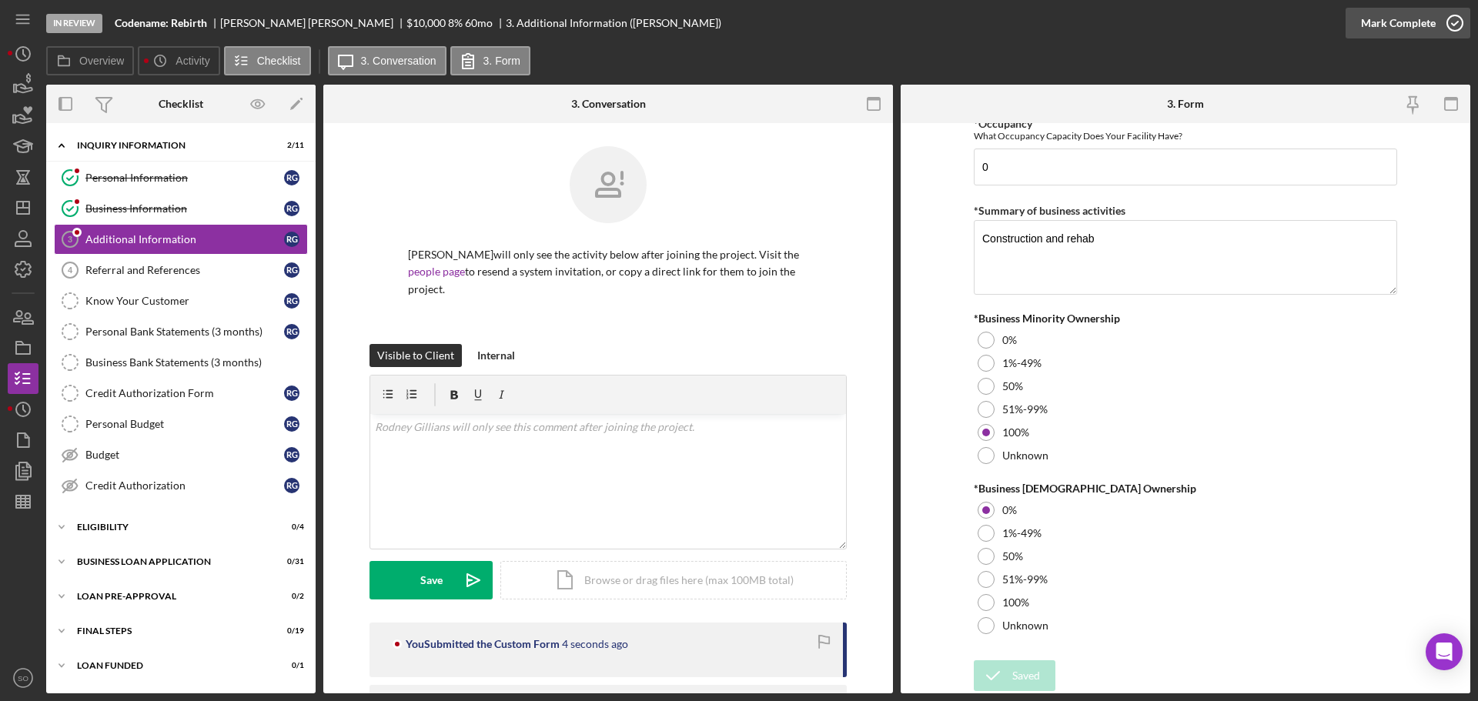
click at [1382, 27] on div "Mark Complete" at bounding box center [1398, 23] width 75 height 31
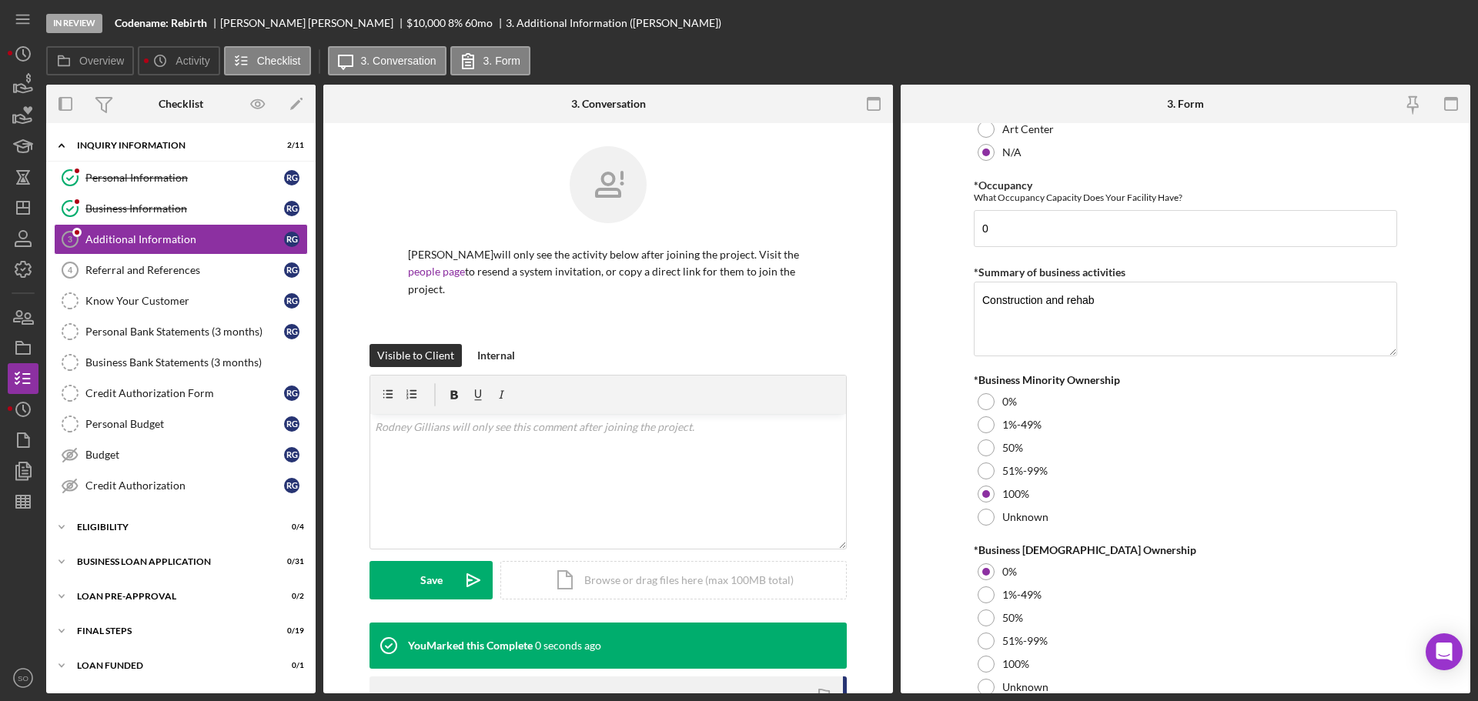
scroll to position [0, 0]
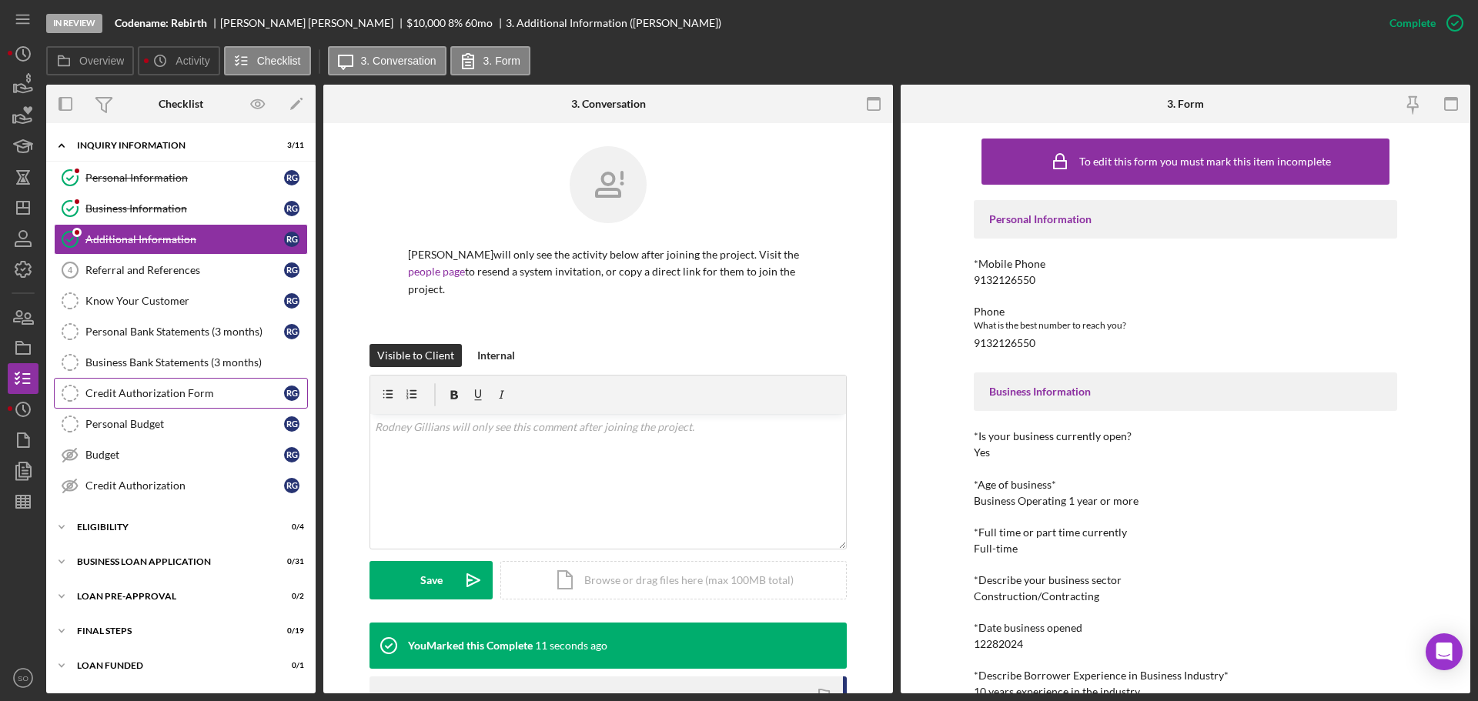
click at [186, 402] on link "Credit Authorization Form Credit Authorization Form R G" at bounding box center [181, 393] width 254 height 31
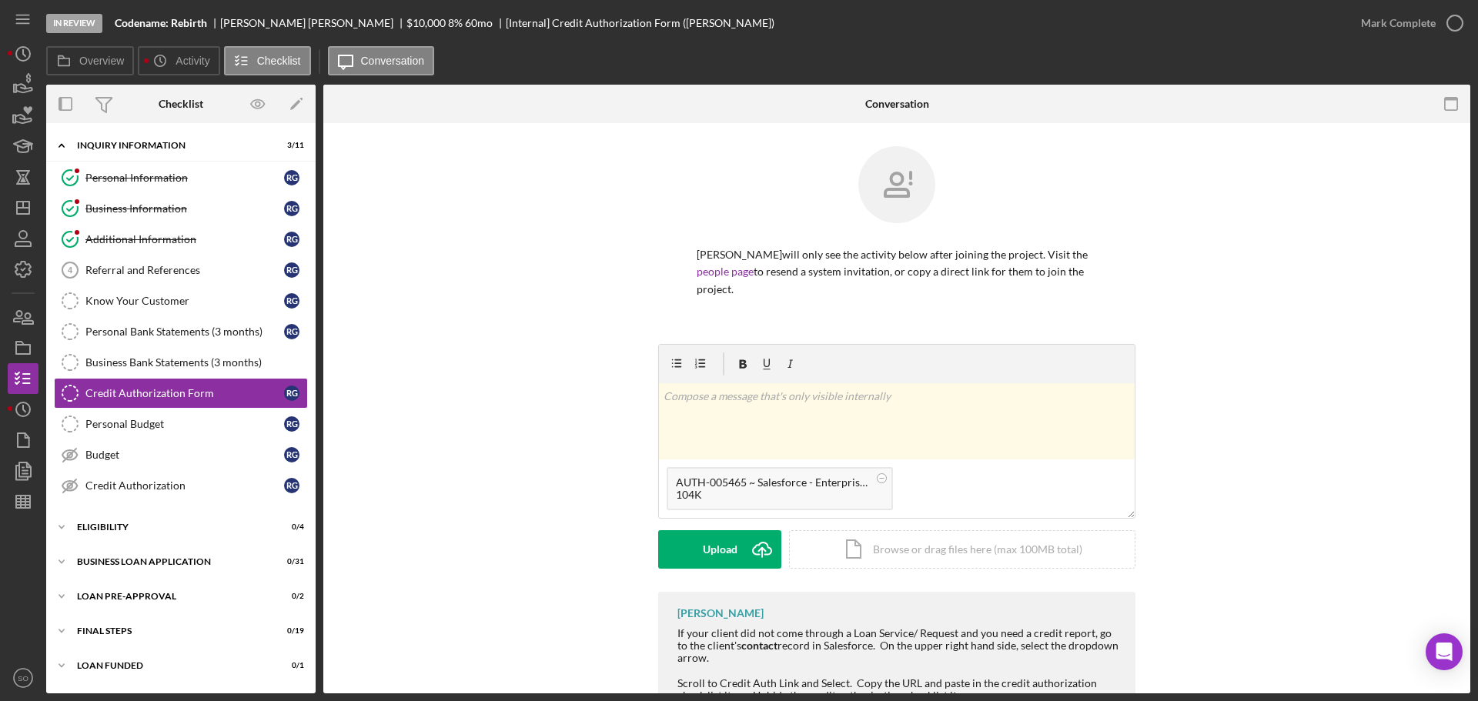
click at [694, 530] on form "v Color teal Color pink Remove color Add row above Add row below Add column bef…" at bounding box center [896, 456] width 477 height 225
click at [714, 547] on div "Upload" at bounding box center [720, 549] width 35 height 38
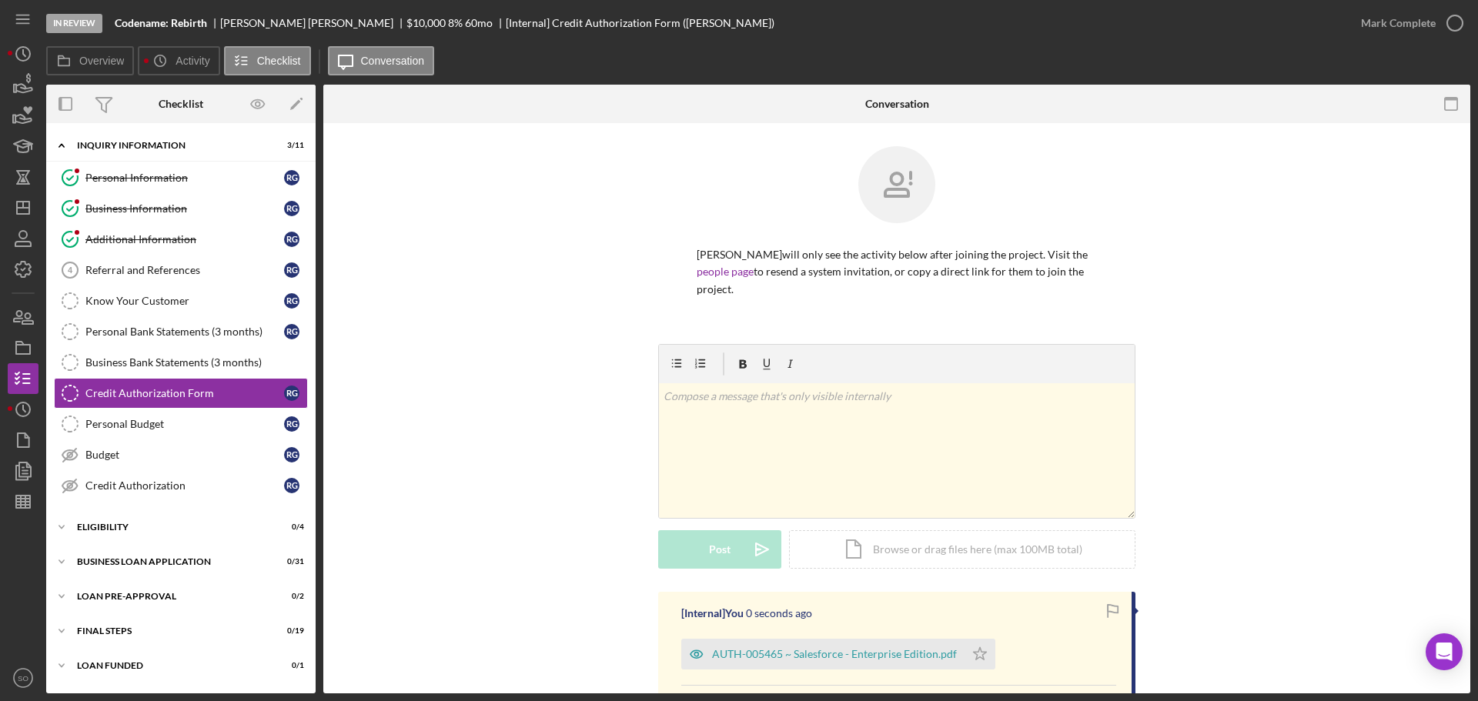
scroll to position [231, 0]
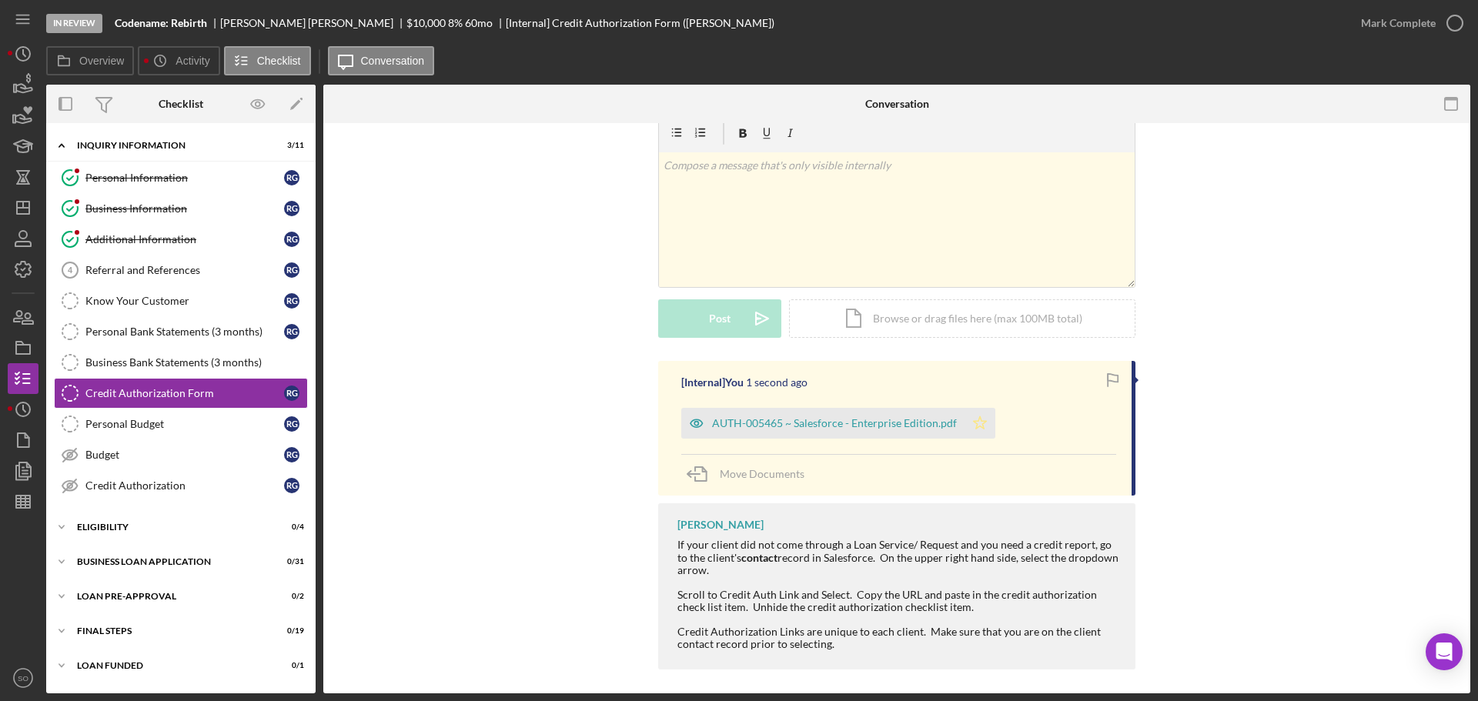
click at [974, 422] on polygon "button" at bounding box center [980, 422] width 13 height 12
click at [1385, 28] on div "Mark Complete" at bounding box center [1398, 23] width 75 height 31
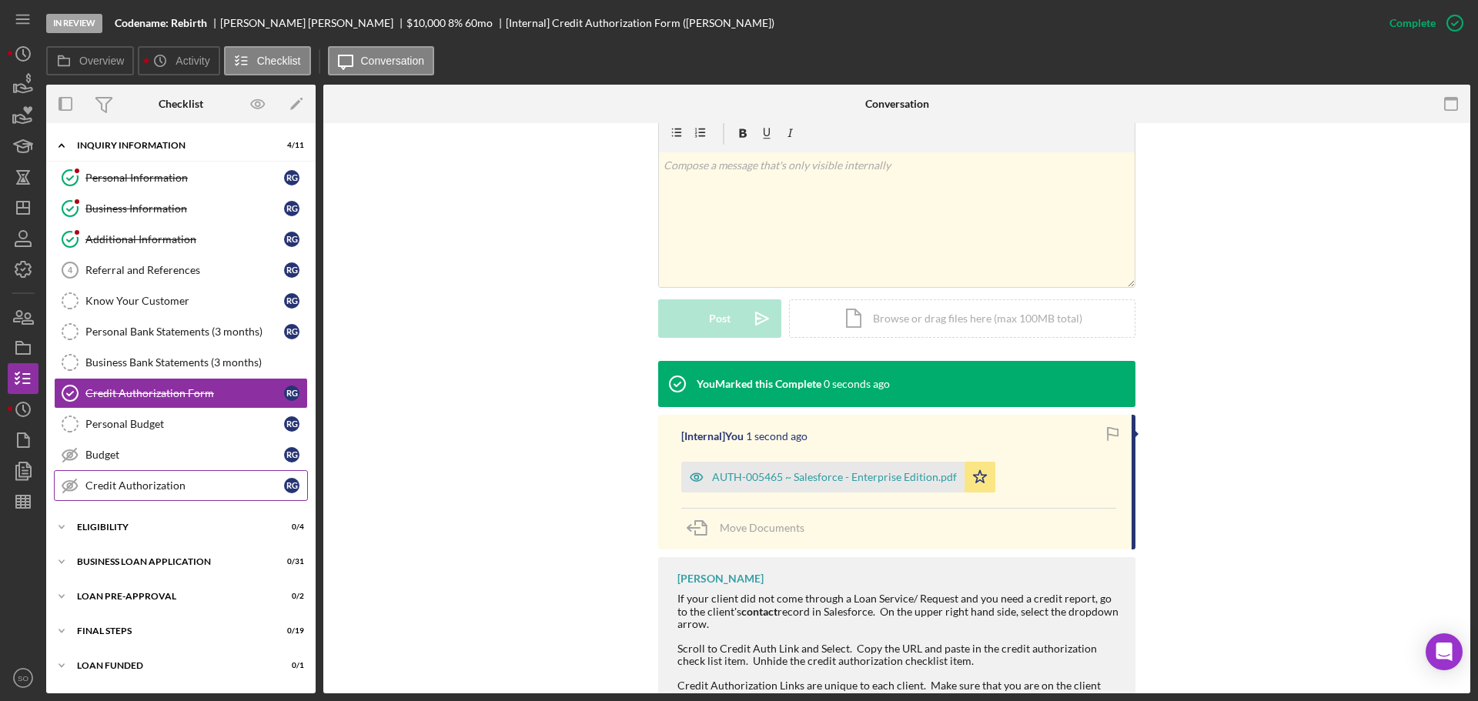
click at [181, 484] on div "Credit Authorization" at bounding box center [184, 486] width 199 height 12
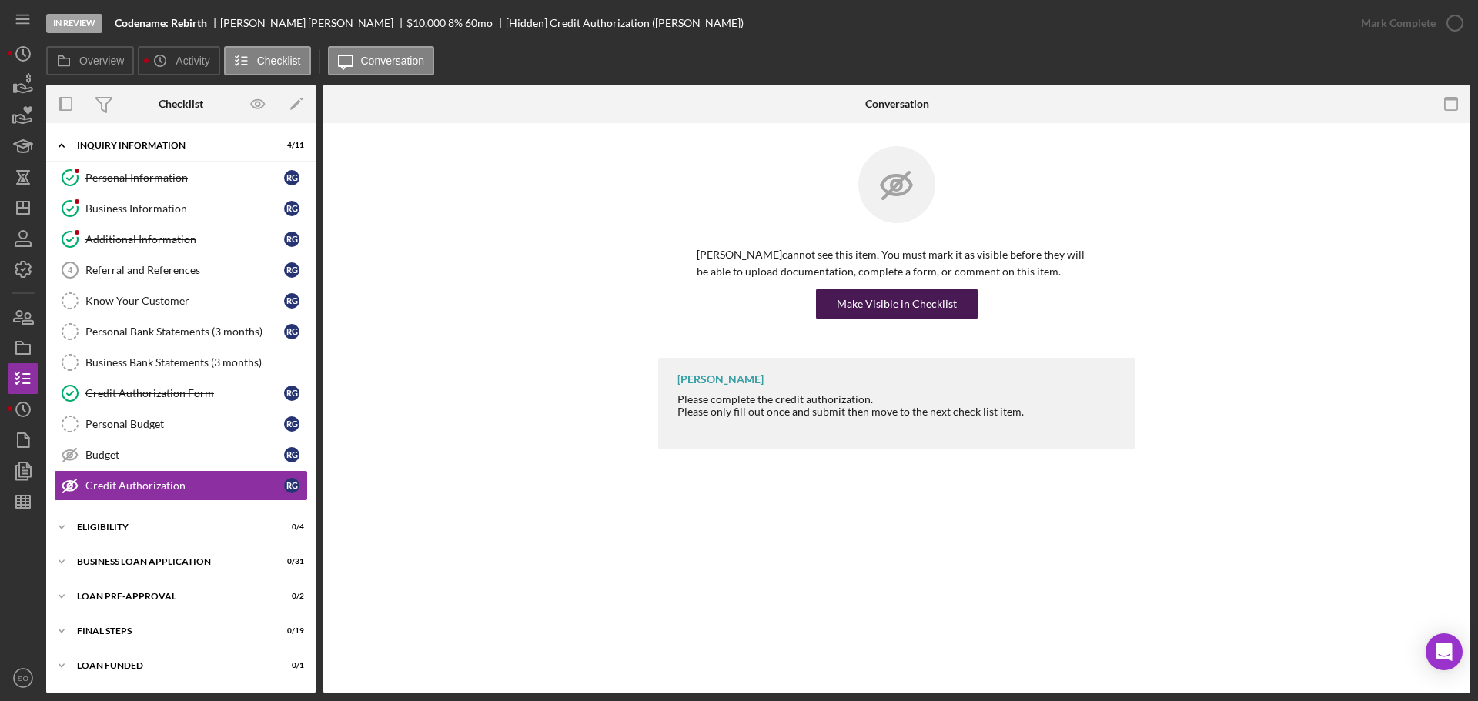
click at [823, 312] on button "Make Visible in Checklist" at bounding box center [897, 304] width 162 height 31
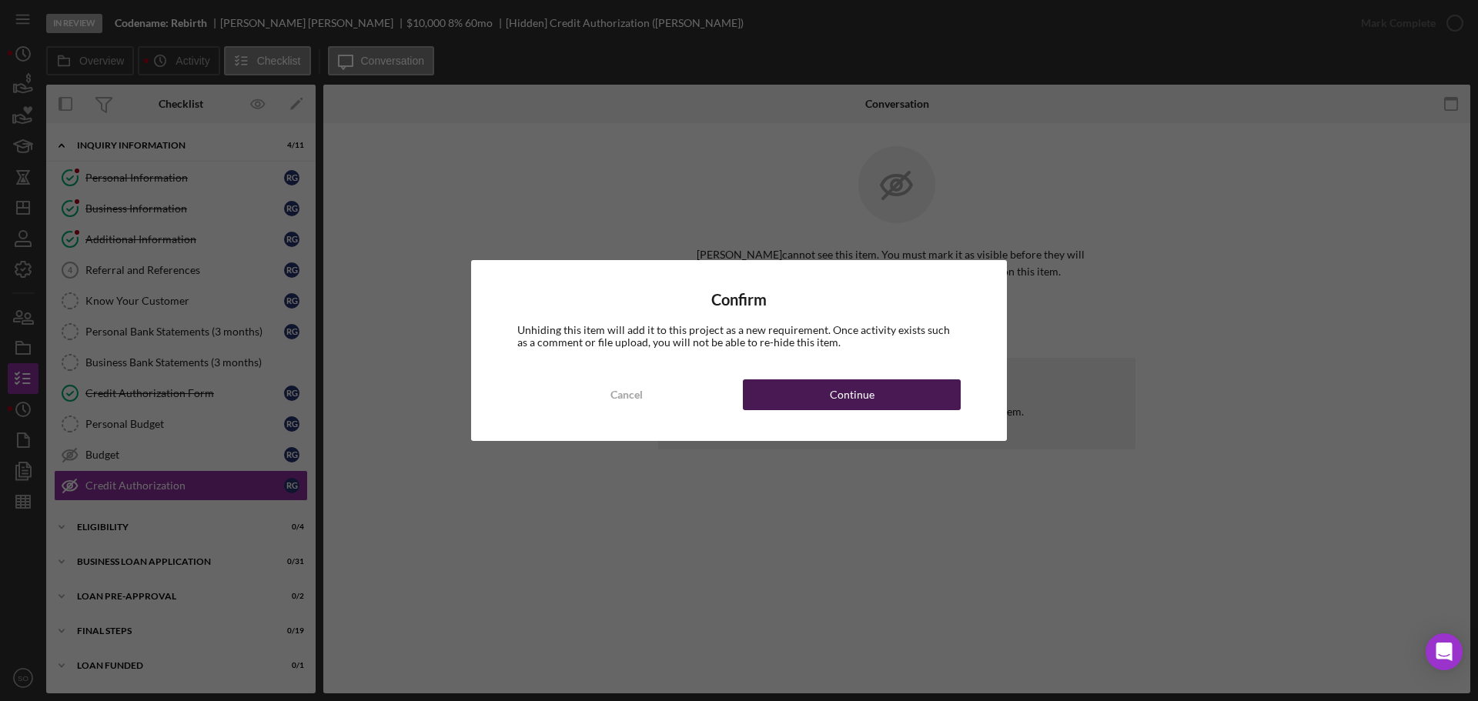
click at [859, 381] on div "Continue" at bounding box center [852, 394] width 45 height 31
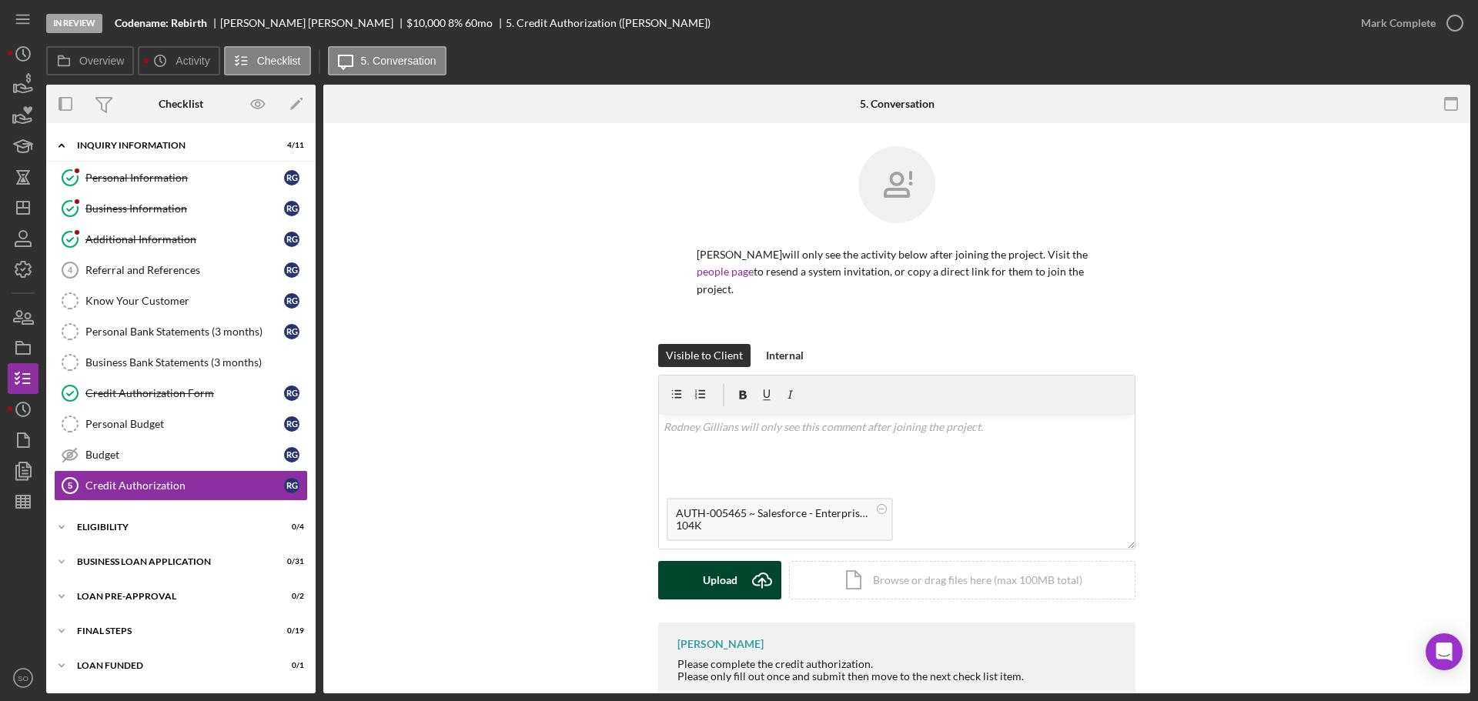
click at [728, 579] on div "Upload" at bounding box center [720, 580] width 35 height 38
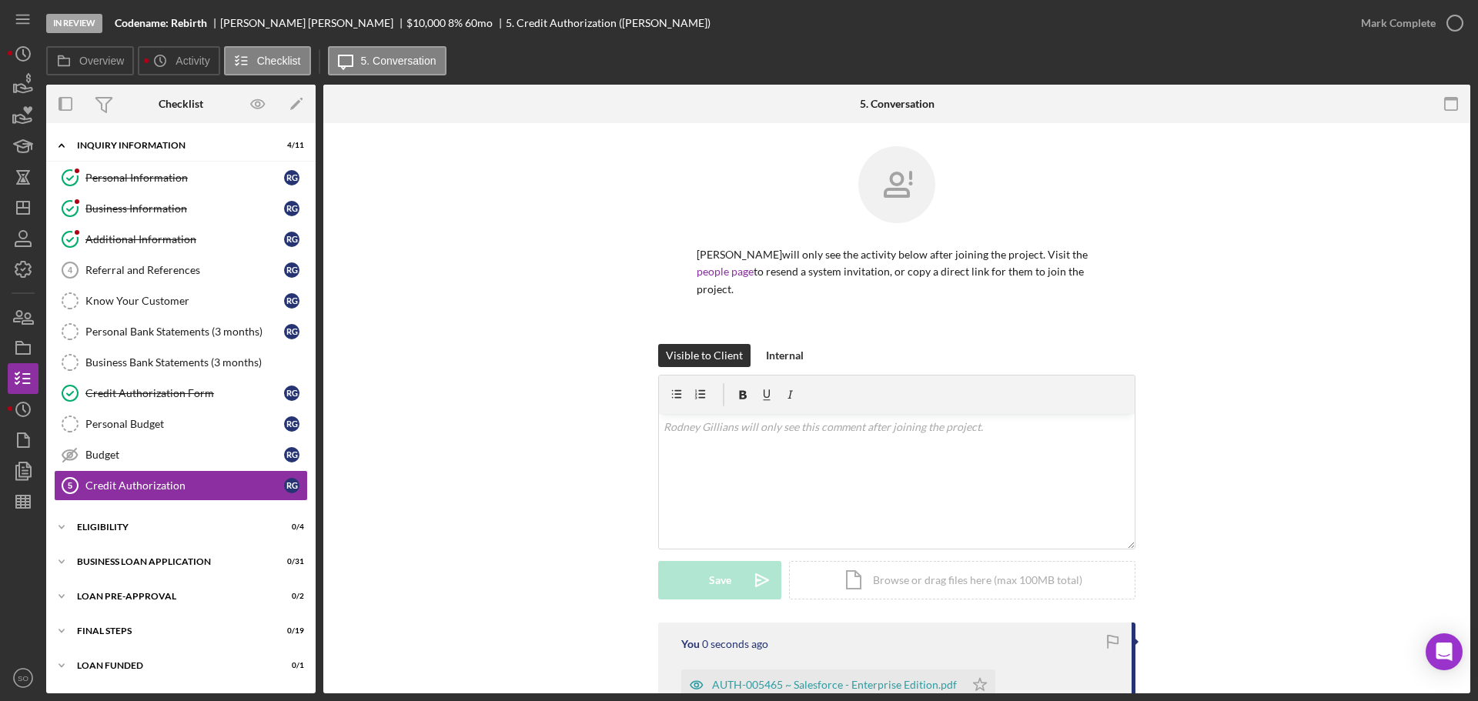
scroll to position [195, 0]
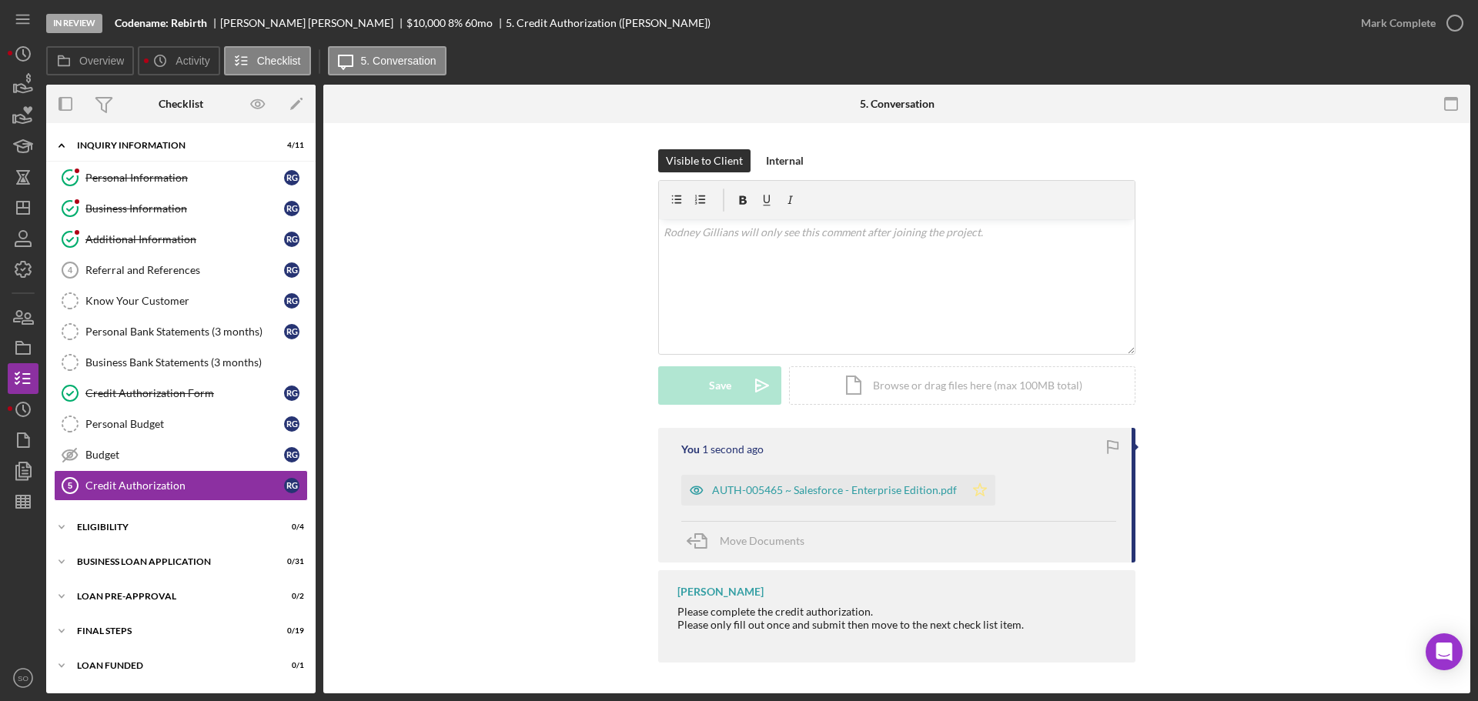
click at [964, 498] on icon "Icon/Star" at bounding box center [979, 490] width 31 height 31
click at [1373, 32] on div "Mark Complete" at bounding box center [1398, 23] width 75 height 31
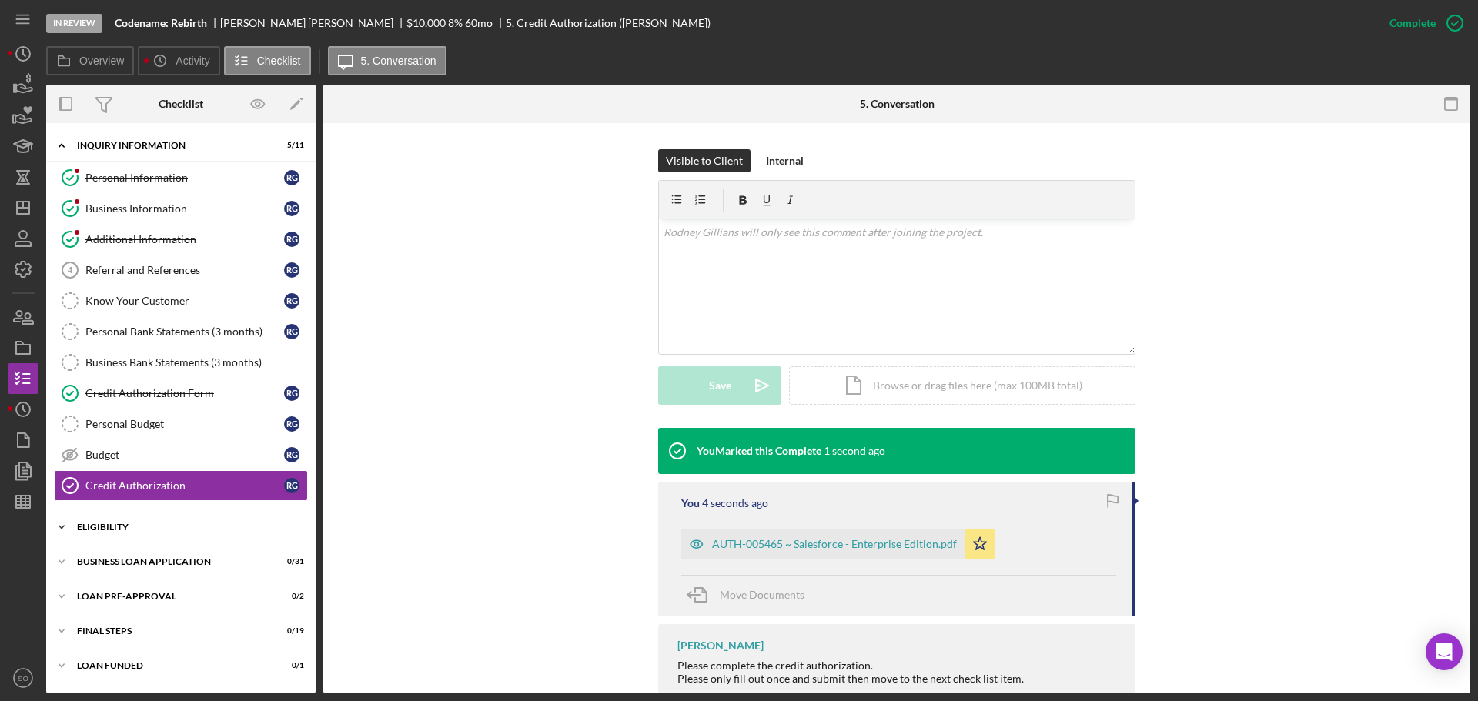
click at [128, 528] on div "ELIGIBILITY" at bounding box center [186, 527] width 219 height 9
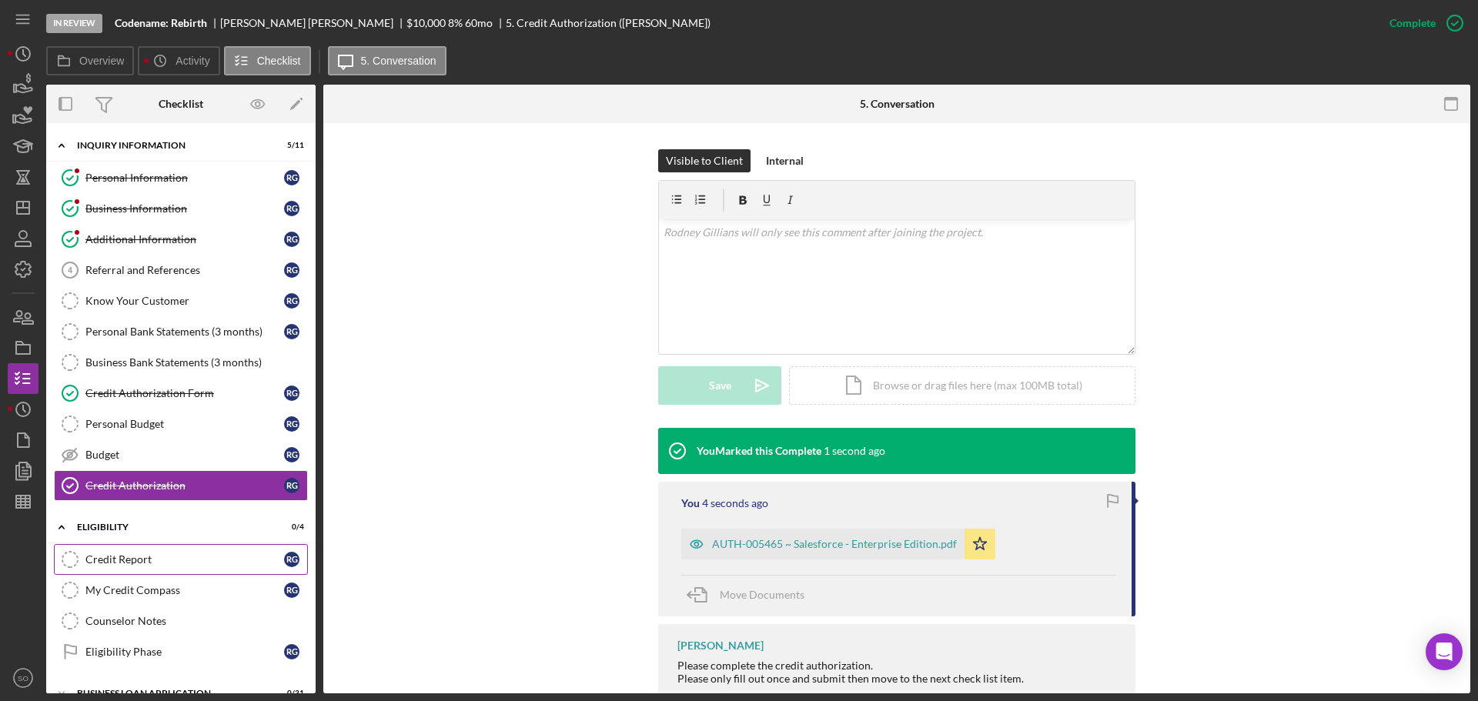
click at [145, 566] on div "Credit Report" at bounding box center [184, 559] width 199 height 12
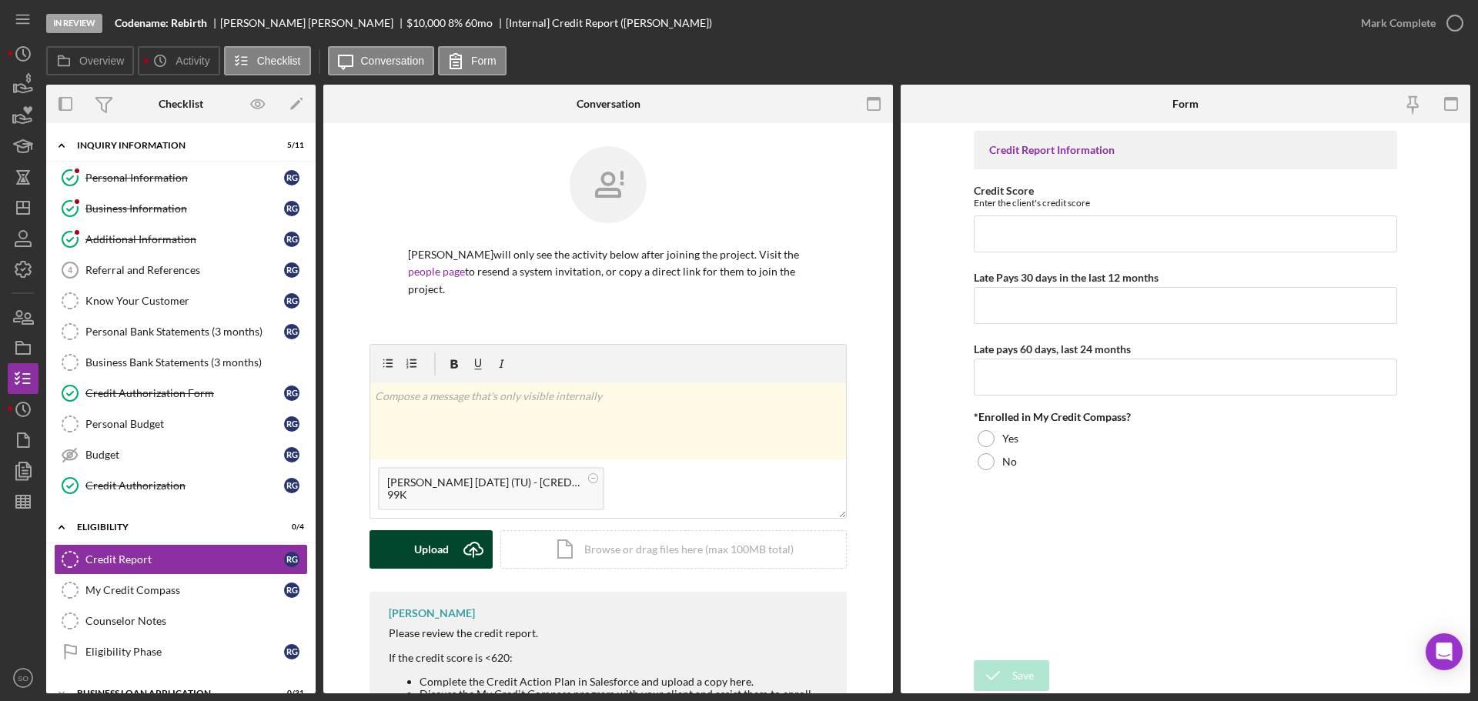
click at [441, 547] on div "Upload" at bounding box center [431, 549] width 35 height 38
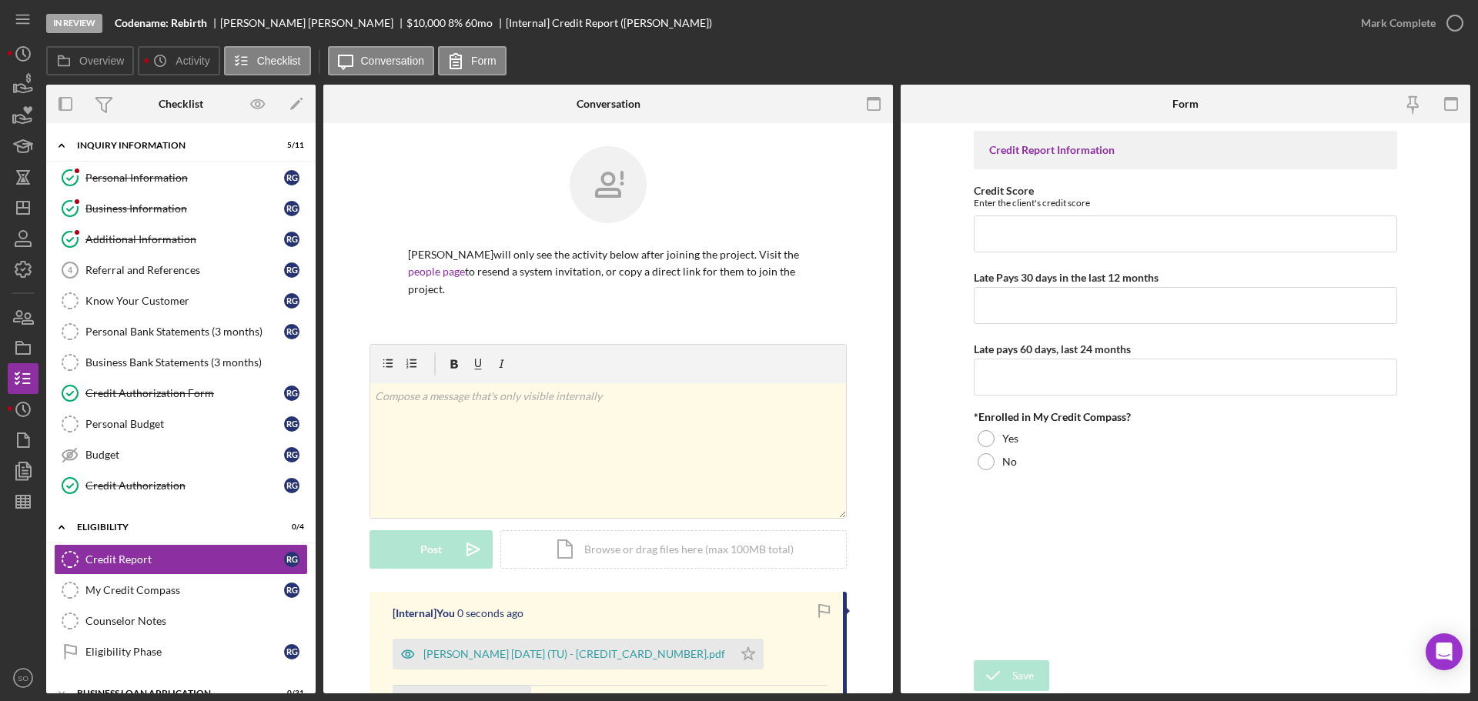
scroll to position [210, 0]
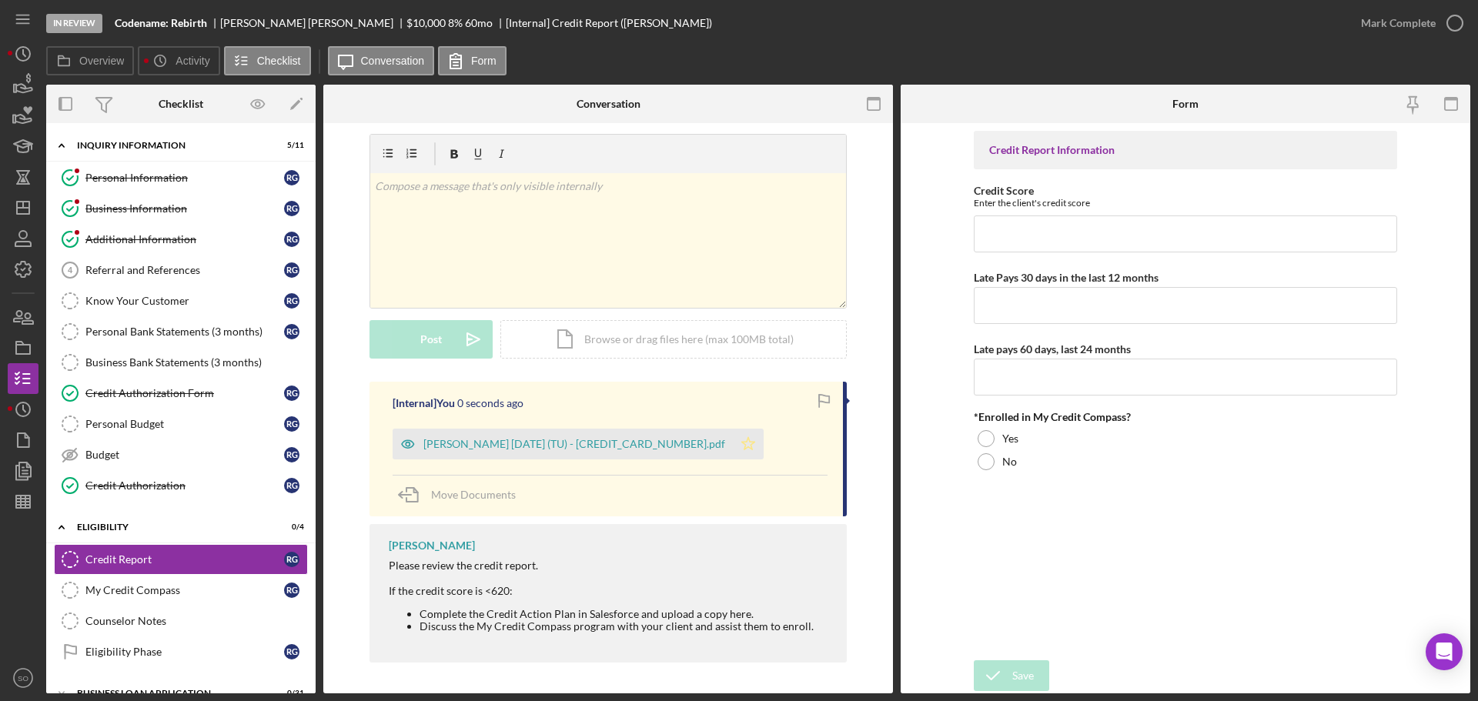
click at [742, 450] on polygon "button" at bounding box center [748, 443] width 13 height 12
click at [661, 455] on div "Gillians, Rodney 2025-10-10 (TU) - 117471961670000.pdf" at bounding box center [563, 444] width 340 height 31
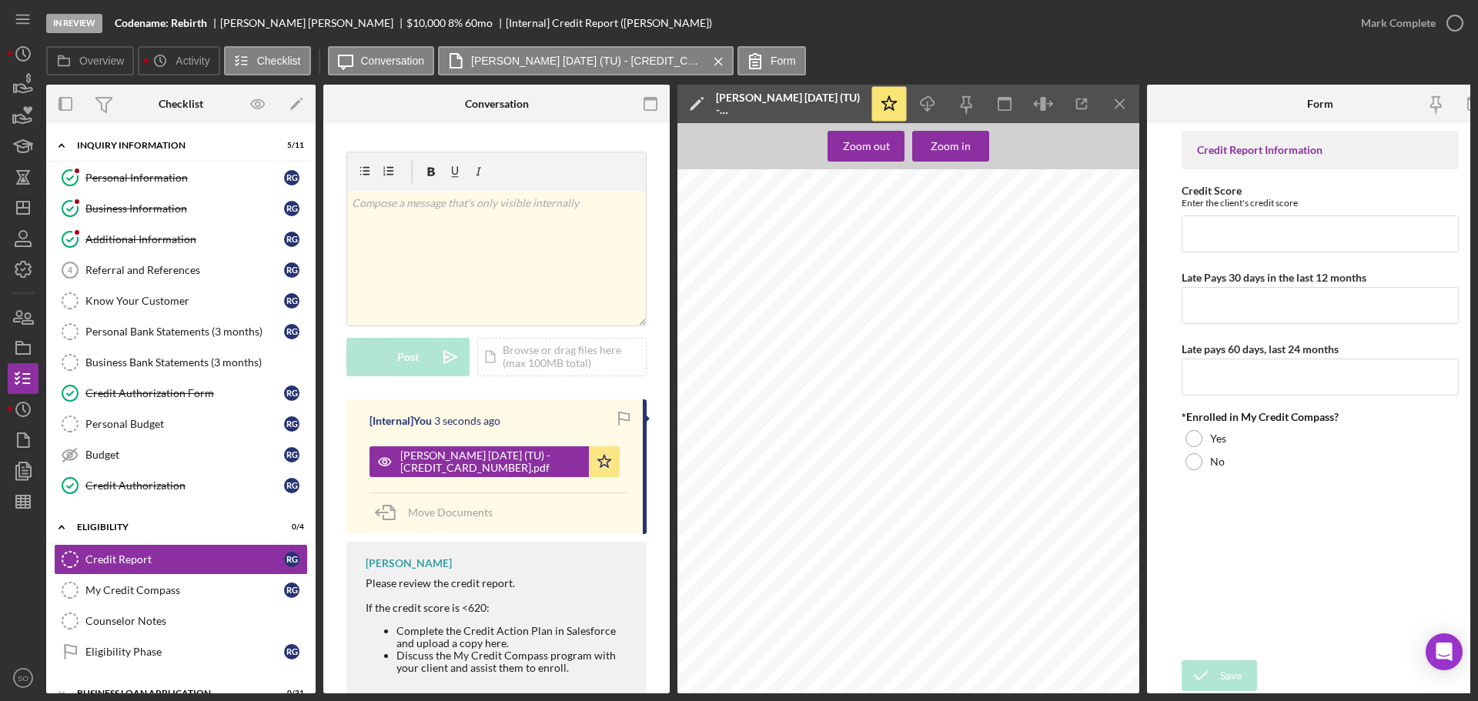
scroll to position [154, 0]
click at [1213, 237] on input "Credit Score" at bounding box center [1320, 234] width 277 height 37
type input "717"
click at [1222, 298] on input "Late Pays 30 days in the last 12 months" at bounding box center [1320, 305] width 277 height 37
type input "0"
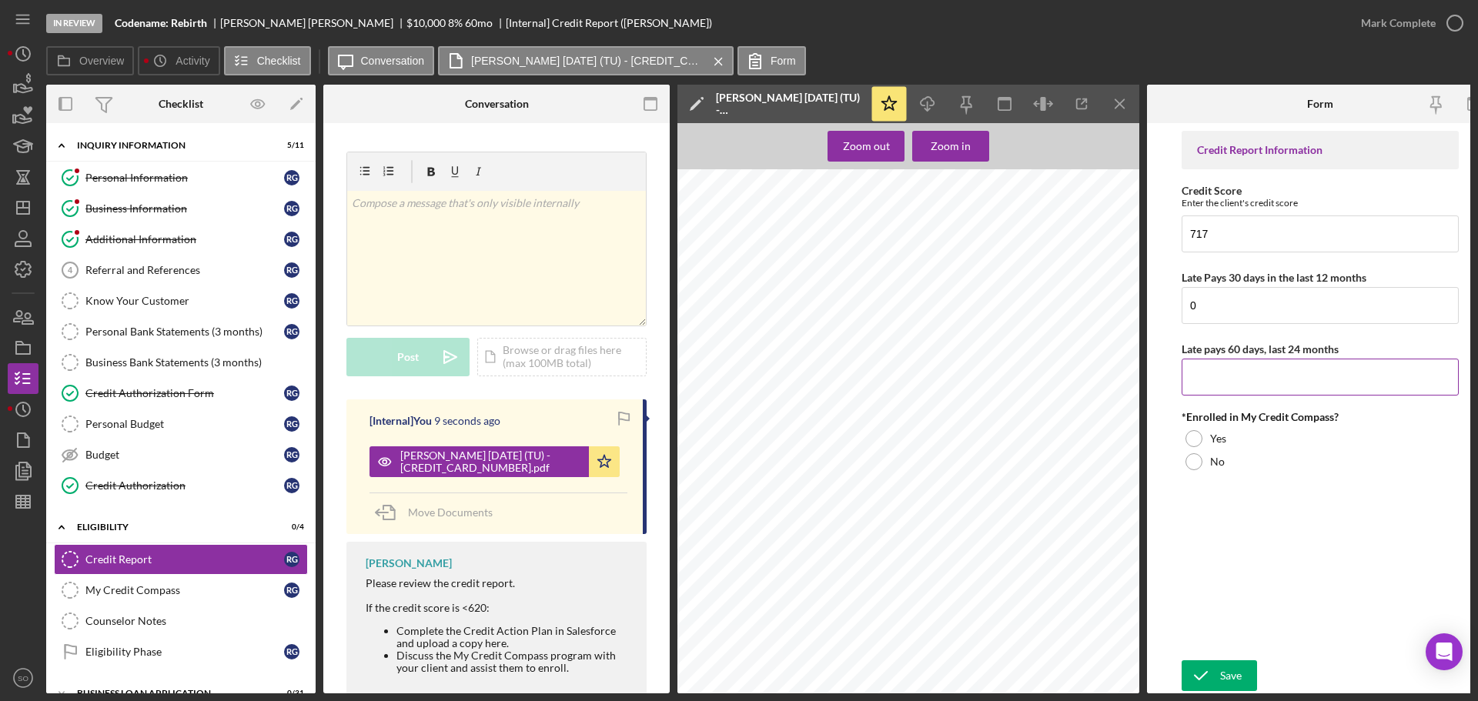
click at [1225, 366] on input "Late pays 60 days, last 24 months" at bounding box center [1320, 377] width 277 height 37
type input "0"
click at [1208, 466] on div "No" at bounding box center [1320, 461] width 277 height 23
click at [1246, 663] on button "Save" at bounding box center [1219, 675] width 75 height 31
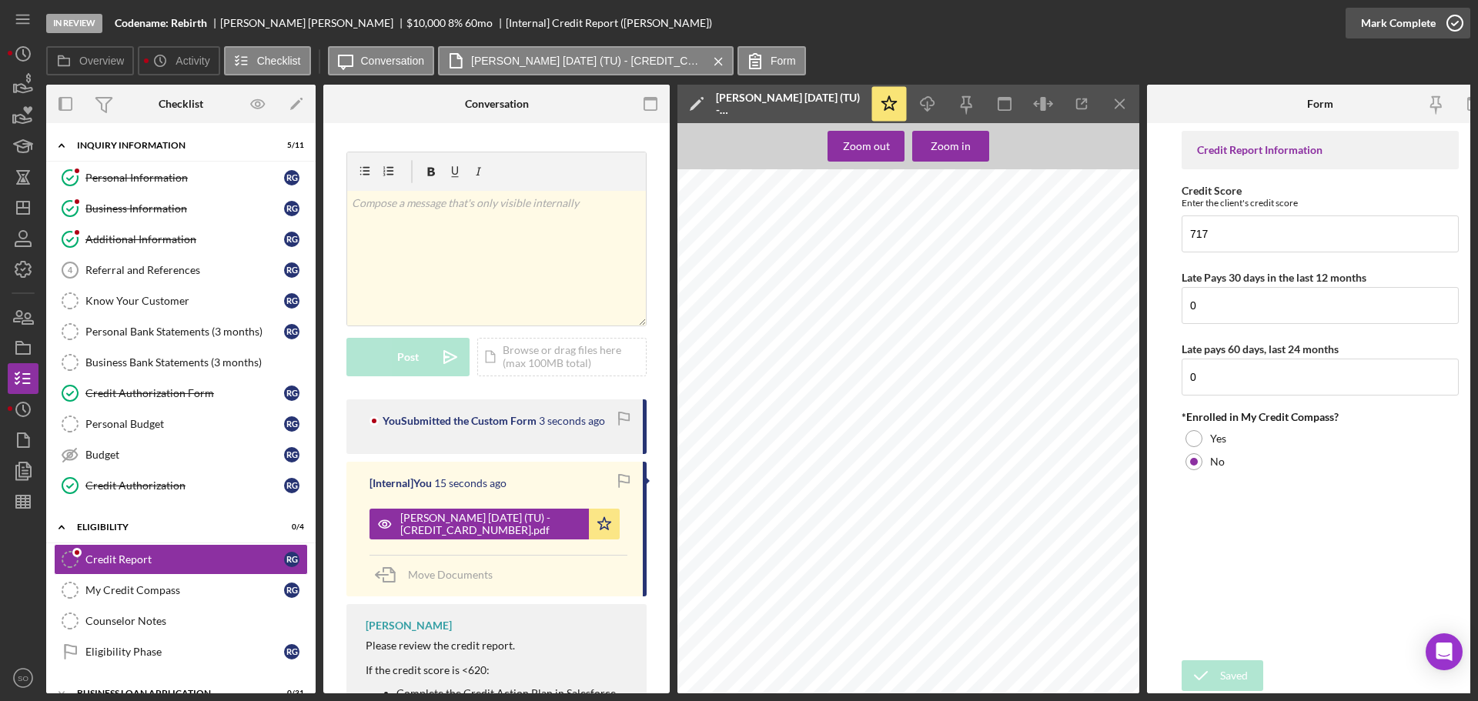
click at [1365, 25] on div "Mark Complete" at bounding box center [1398, 23] width 75 height 31
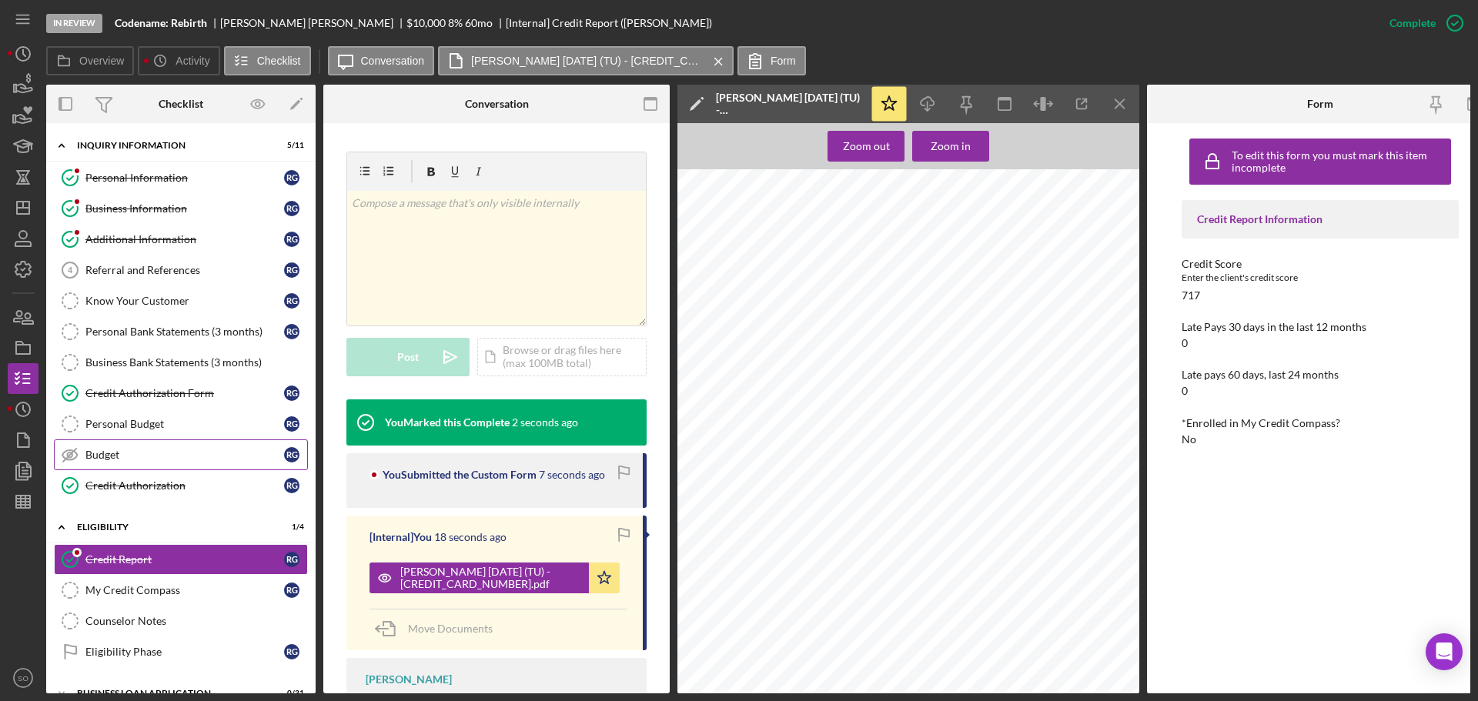
scroll to position [132, 0]
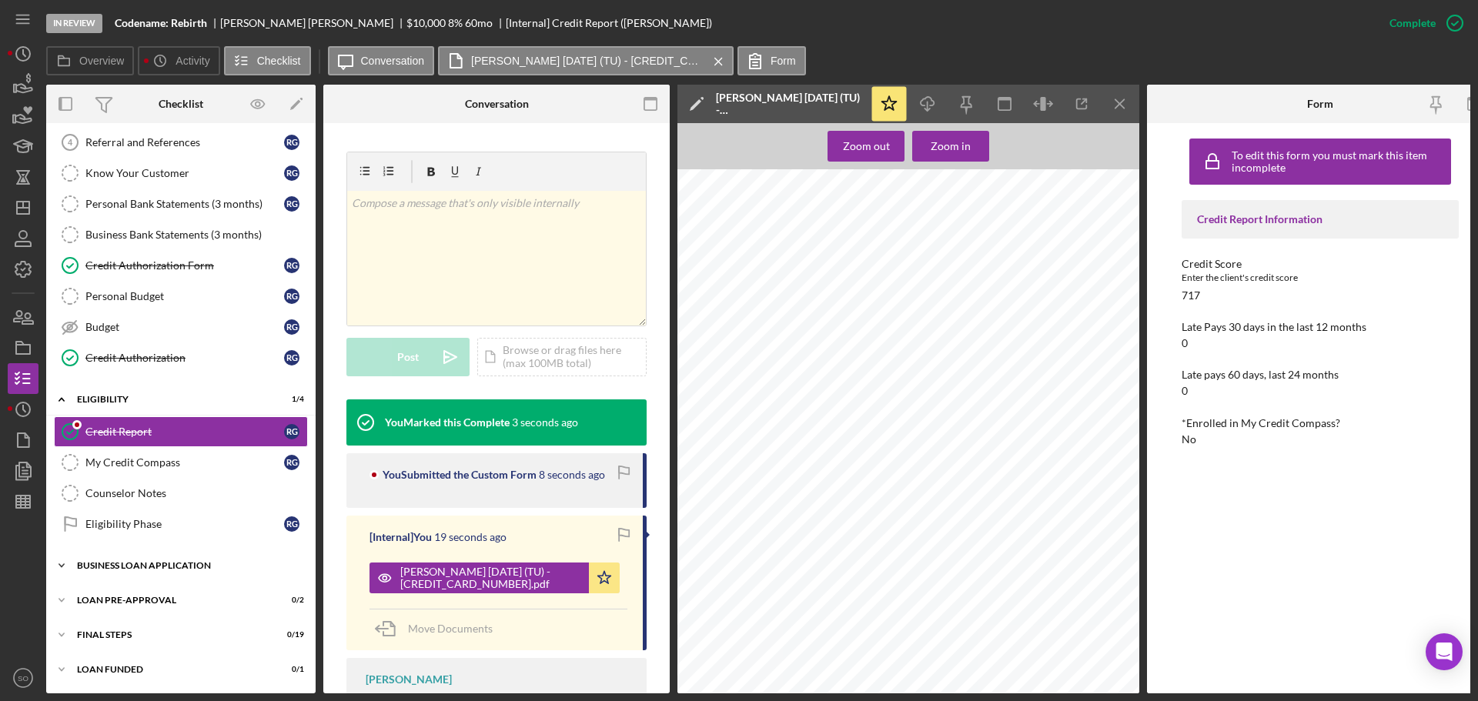
drag, startPoint x: 159, startPoint y: 562, endPoint x: 172, endPoint y: 562, distance: 13.9
click at [159, 562] on div "BUSINESS LOAN APPLICATION" at bounding box center [186, 565] width 219 height 9
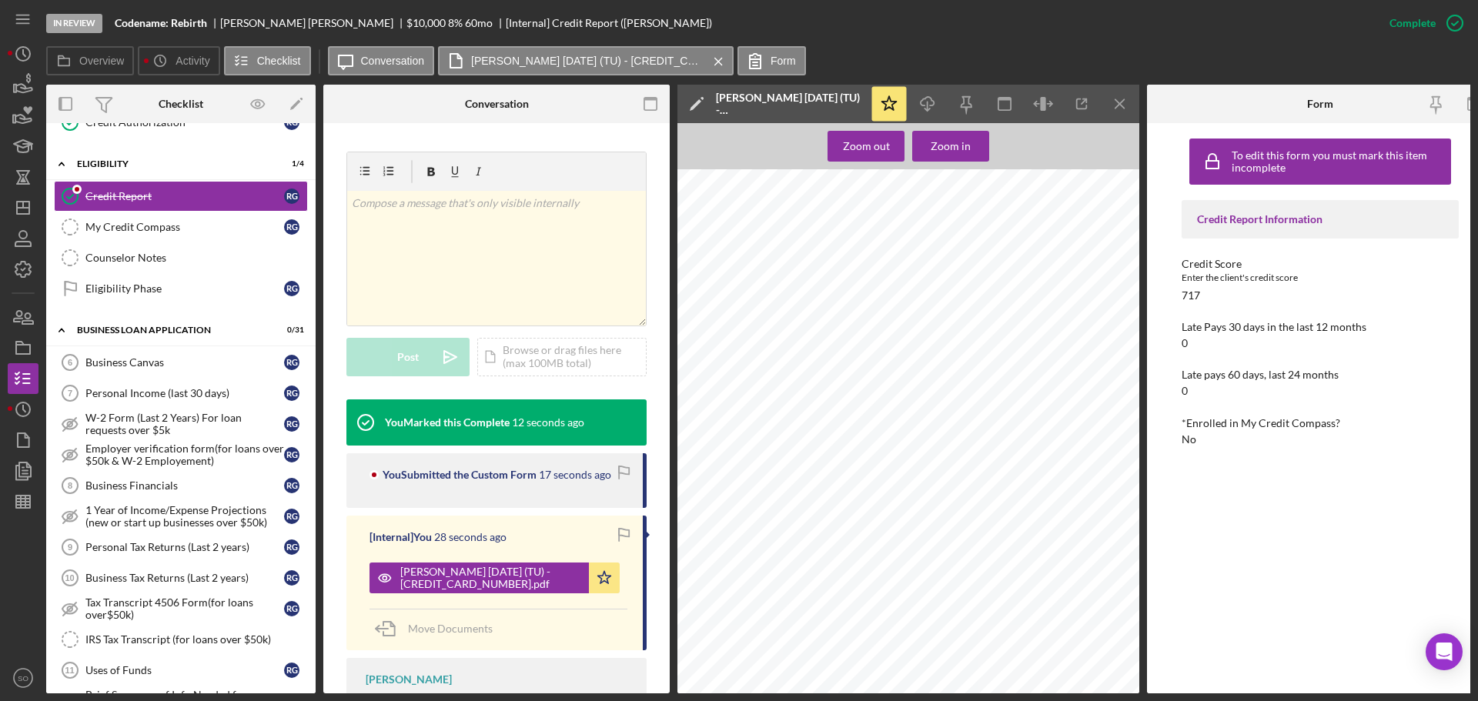
scroll to position [0, 0]
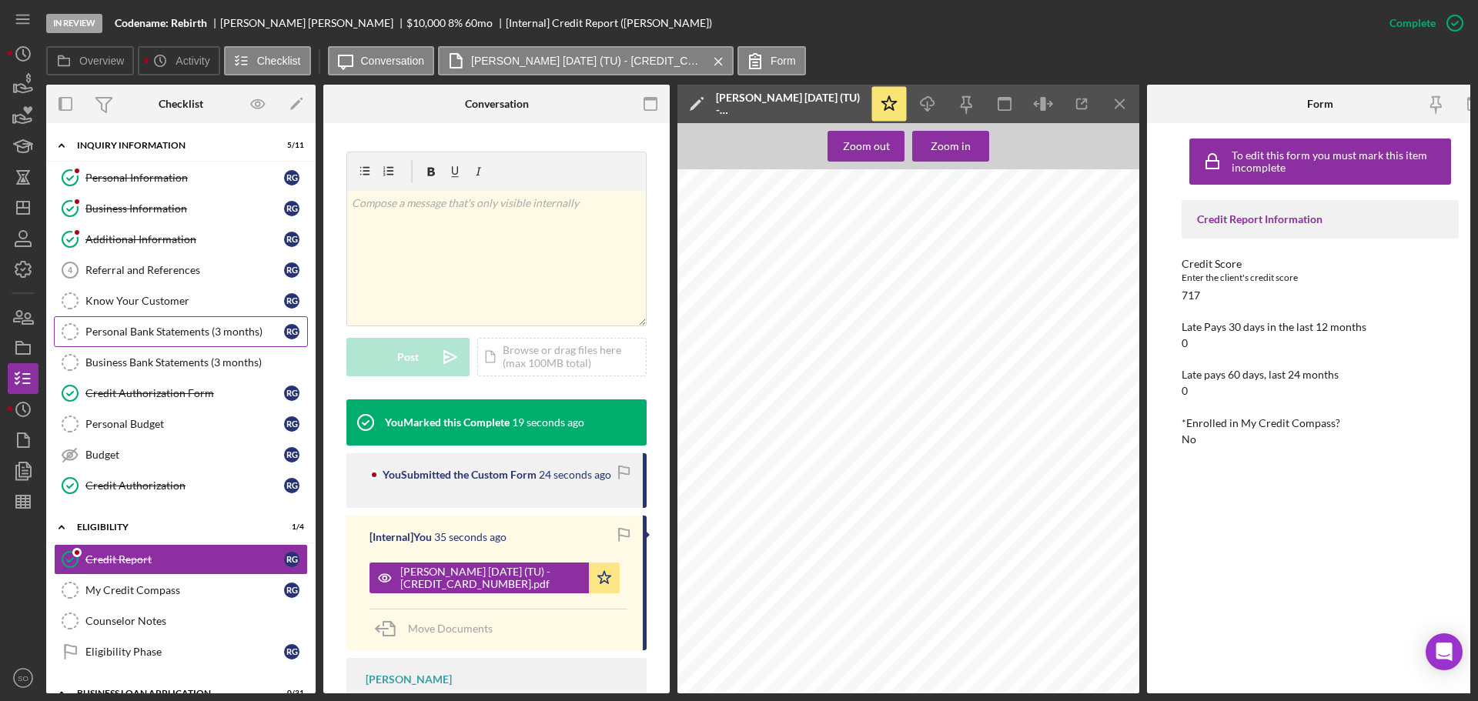
click at [193, 332] on div "Personal Bank Statements (3 months)" at bounding box center [184, 332] width 199 height 12
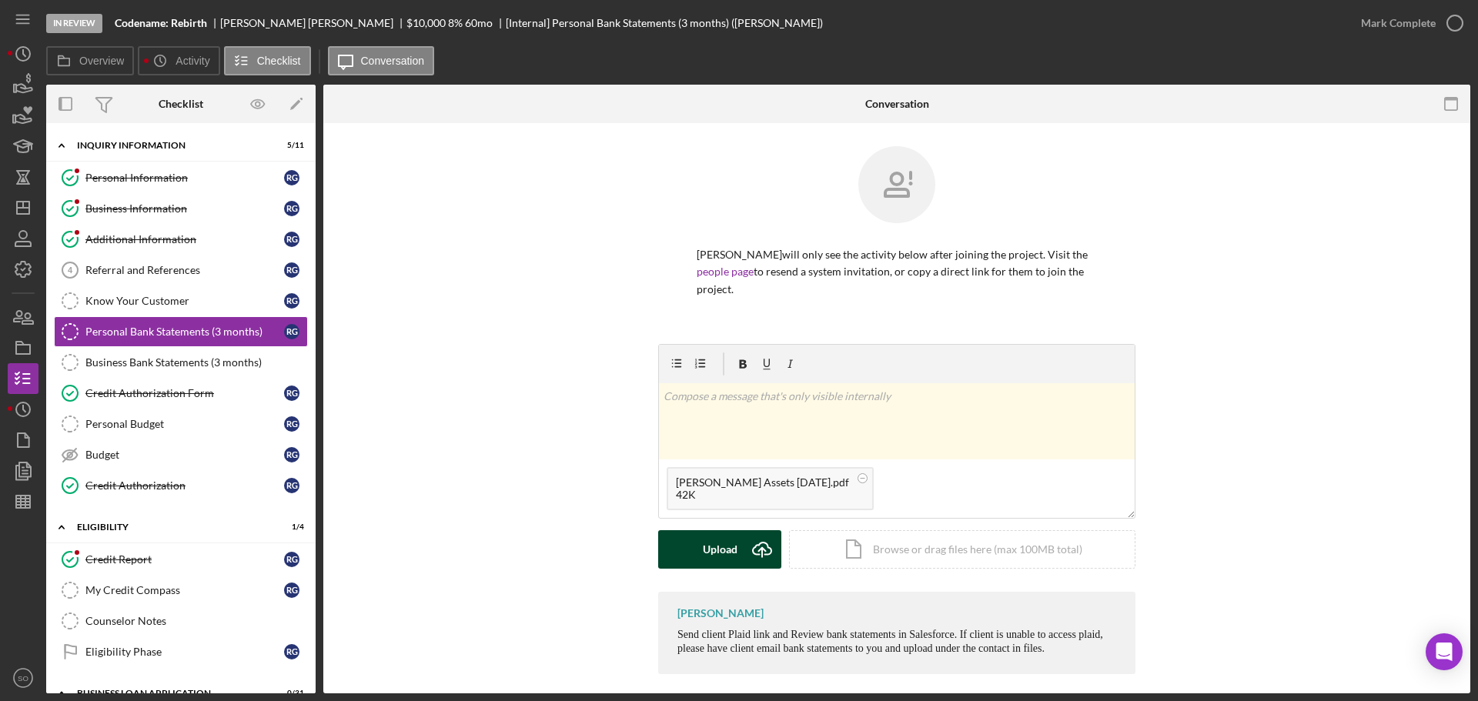
click at [712, 562] on div "Upload" at bounding box center [720, 549] width 35 height 38
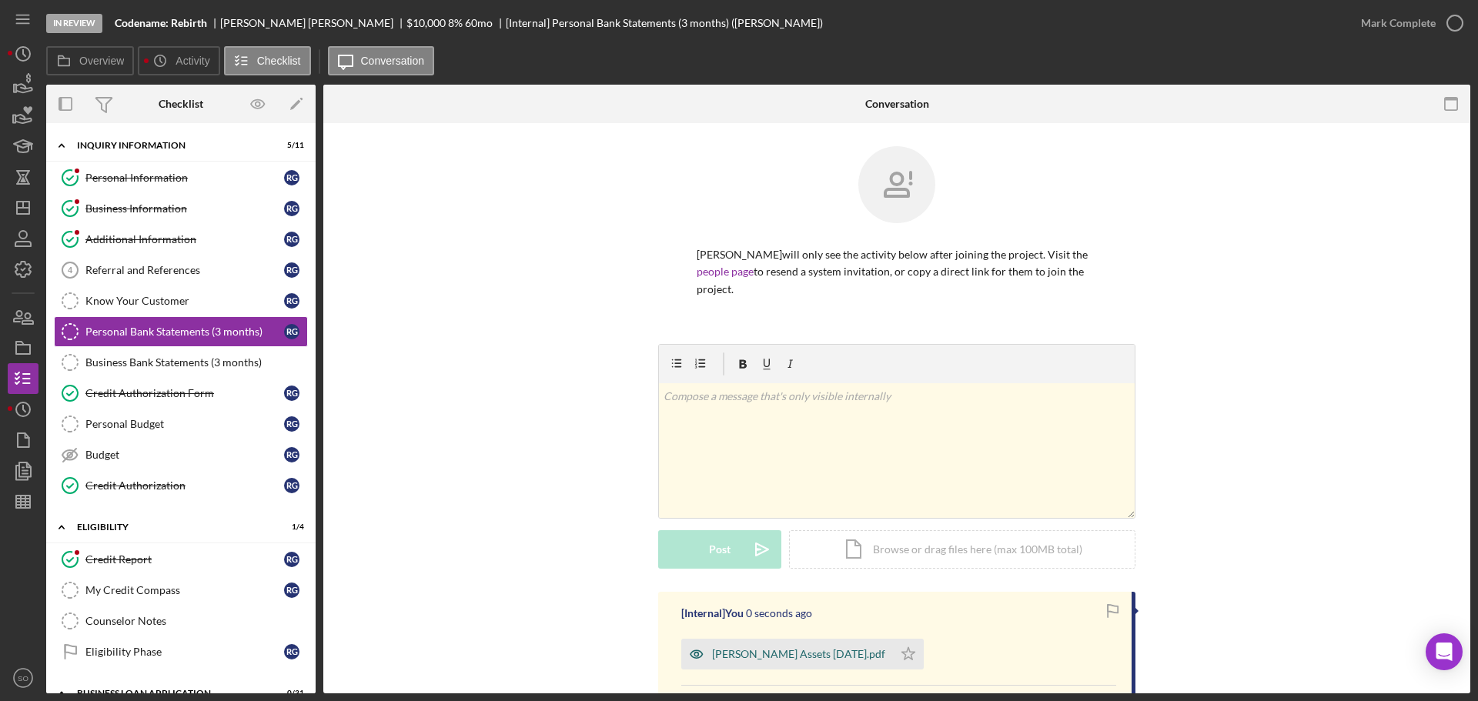
scroll to position [154, 0]
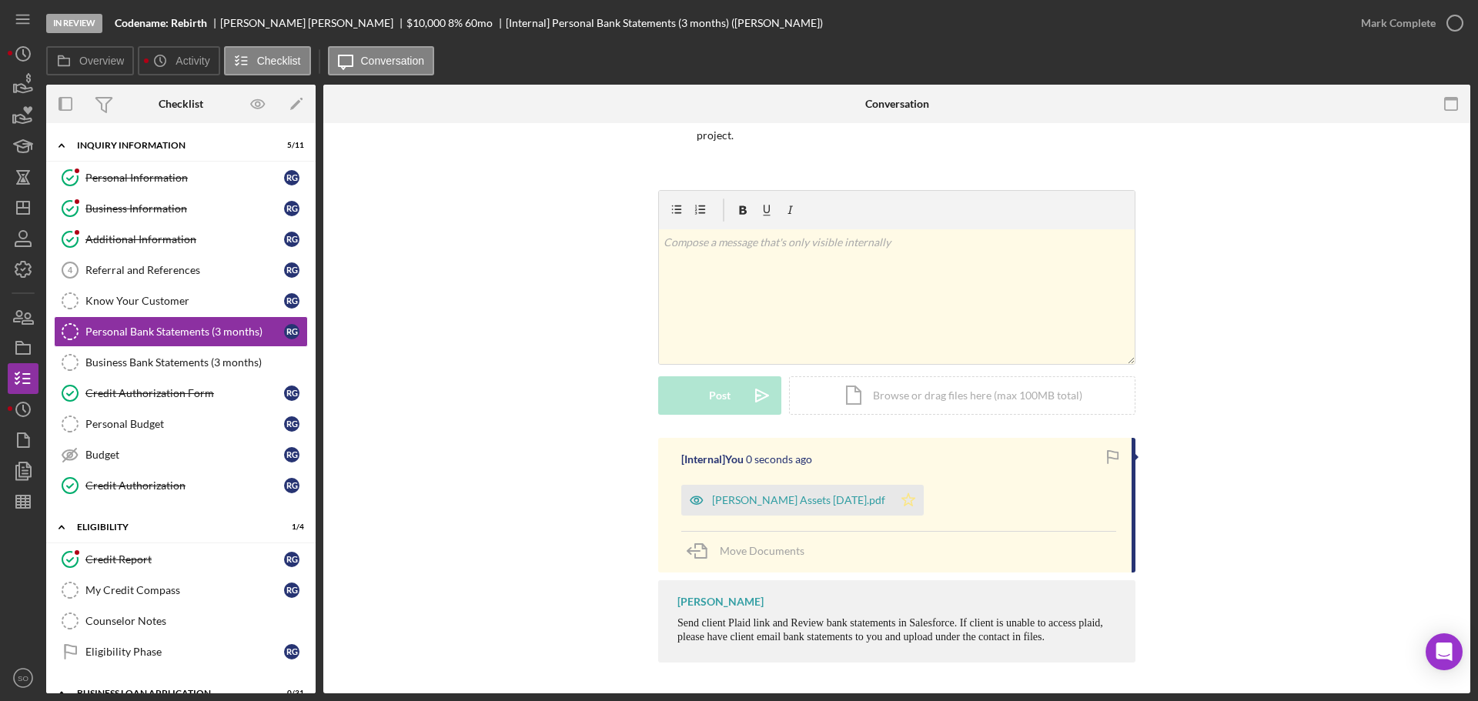
click at [910, 507] on icon "Icon/Star" at bounding box center [908, 500] width 31 height 31
click at [1423, 16] on div "Mark Complete" at bounding box center [1398, 23] width 75 height 31
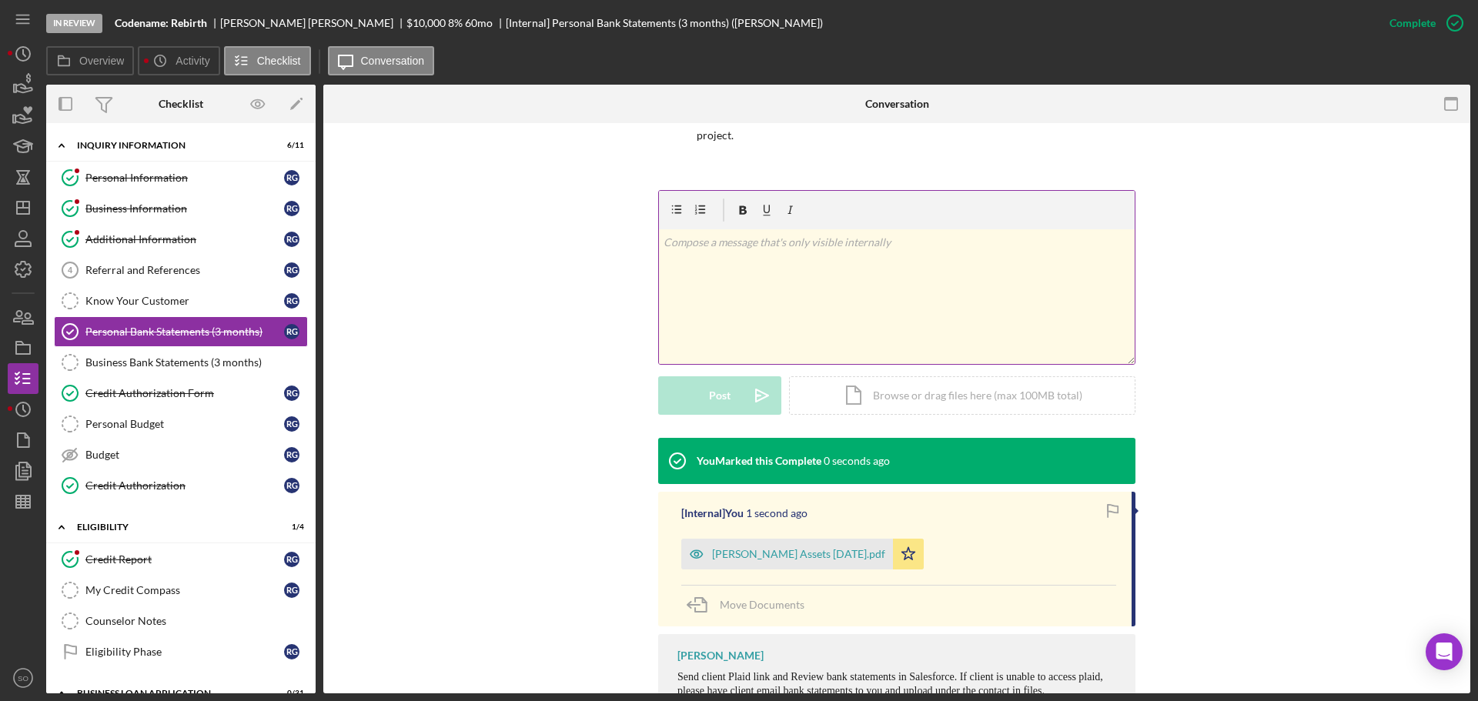
scroll to position [208, 0]
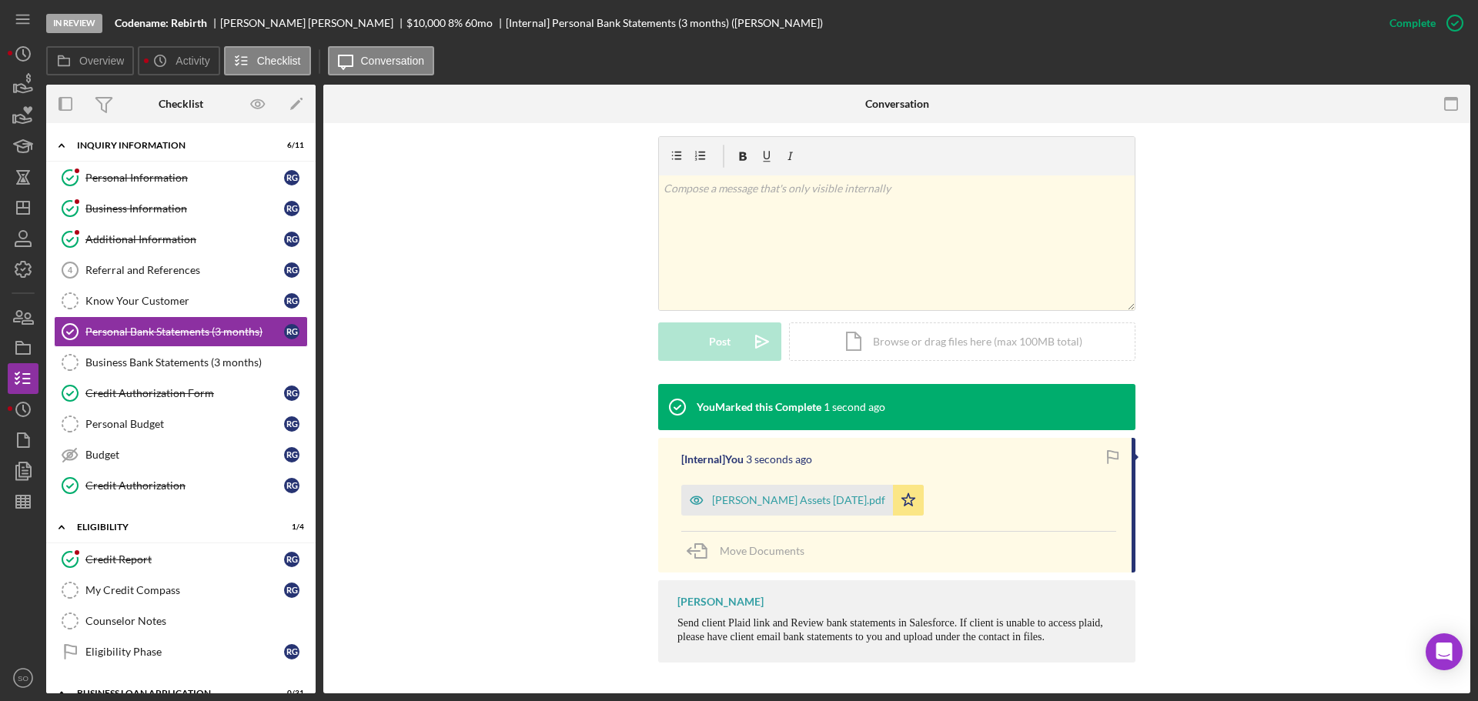
drag, startPoint x: 851, startPoint y: 494, endPoint x: 976, endPoint y: 500, distance: 124.8
click at [856, 496] on div "Rodney Gillians Assets 2025-10-08.pdf" at bounding box center [787, 500] width 212 height 31
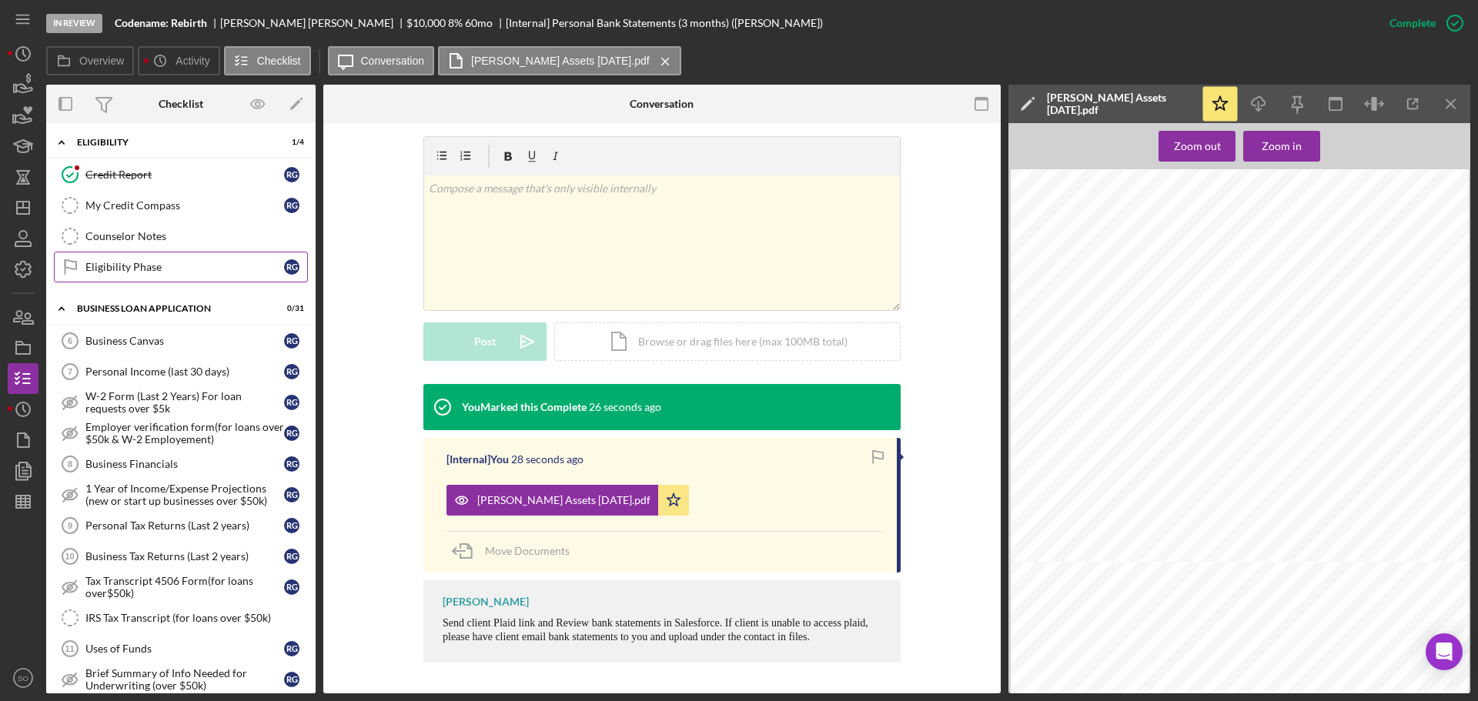
scroll to position [462, 0]
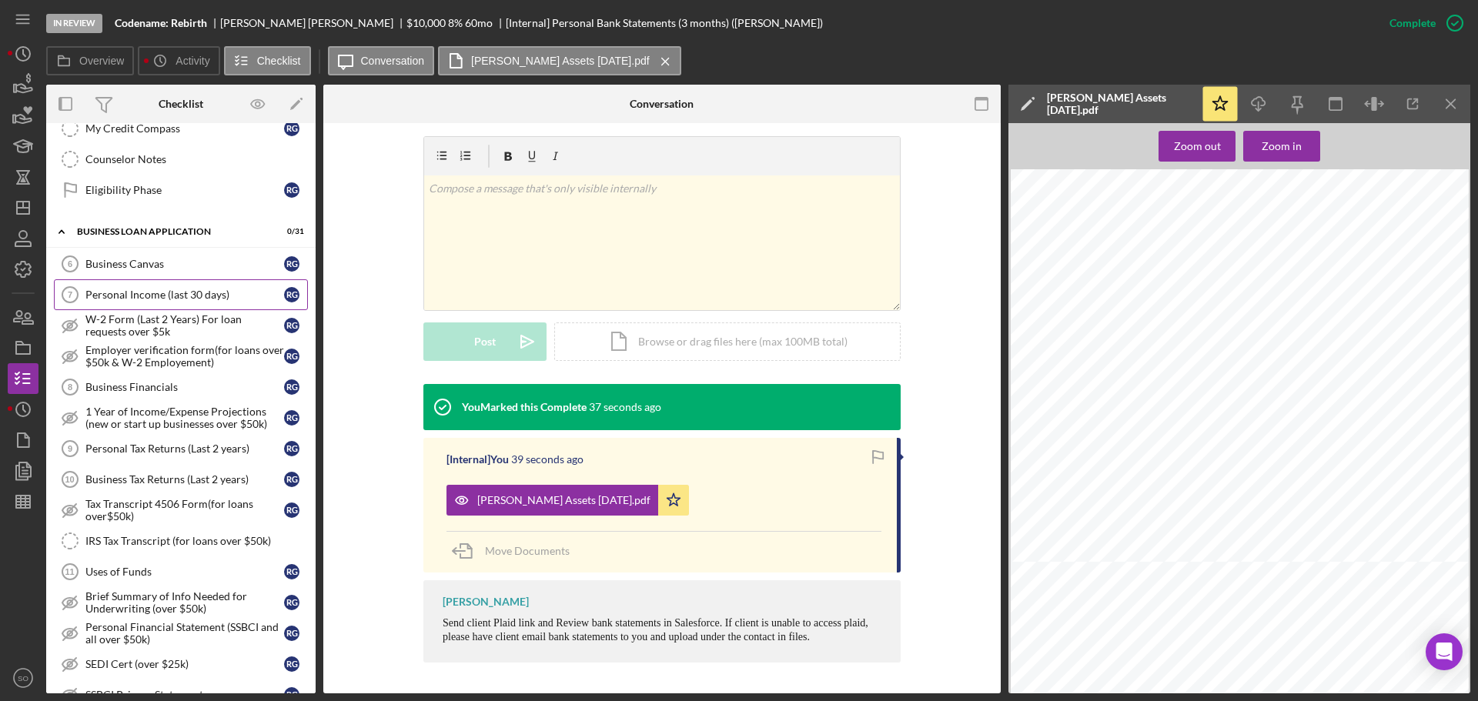
click at [201, 299] on div "Personal Income (last 30 days)" at bounding box center [184, 295] width 199 height 12
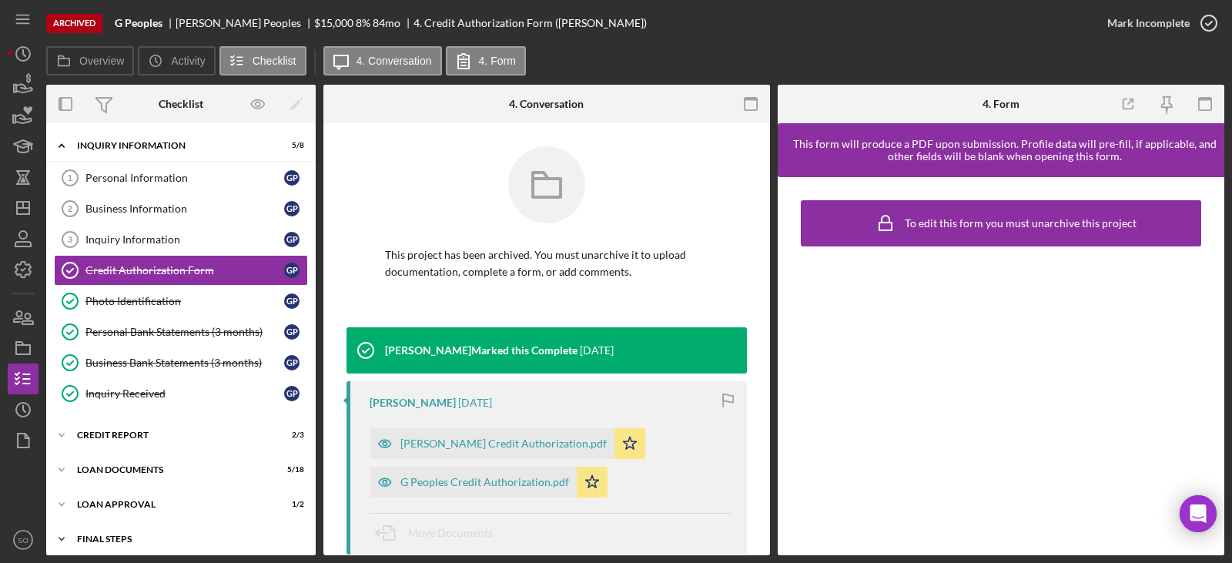
click at [138, 534] on div "Final Steps" at bounding box center [186, 538] width 219 height 9
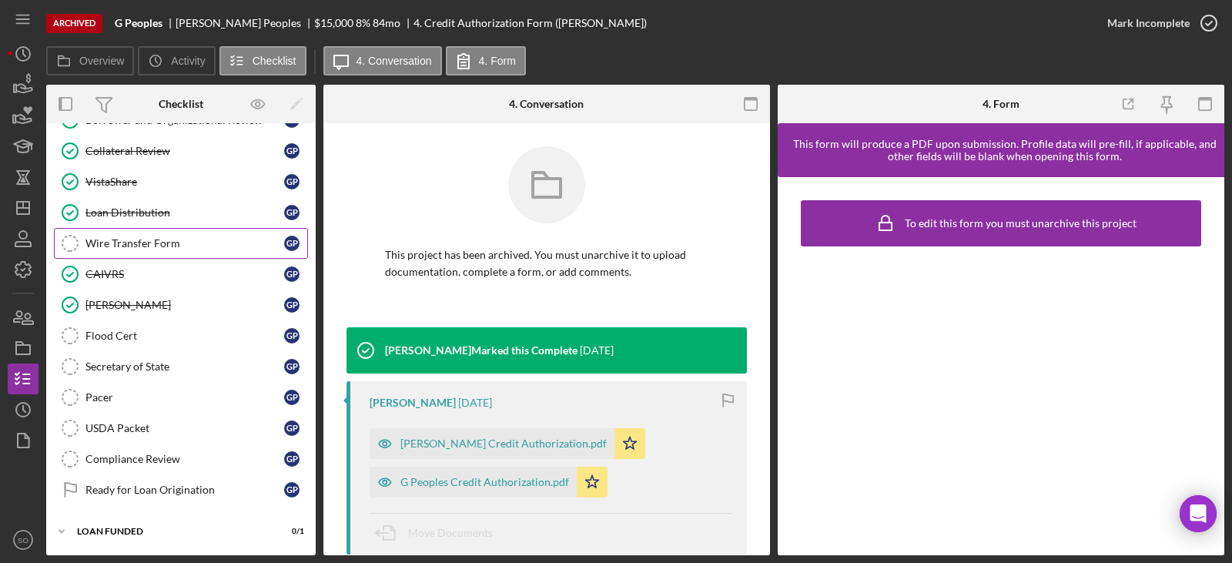
scroll to position [451, 0]
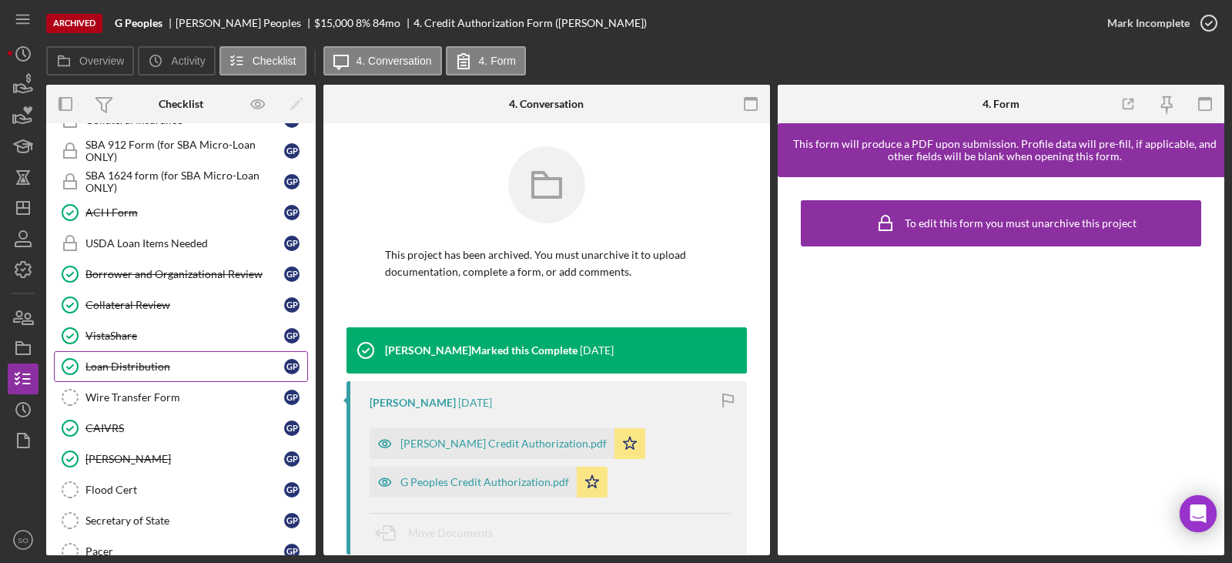
click at [131, 371] on div "Loan Distribution" at bounding box center [184, 366] width 199 height 12
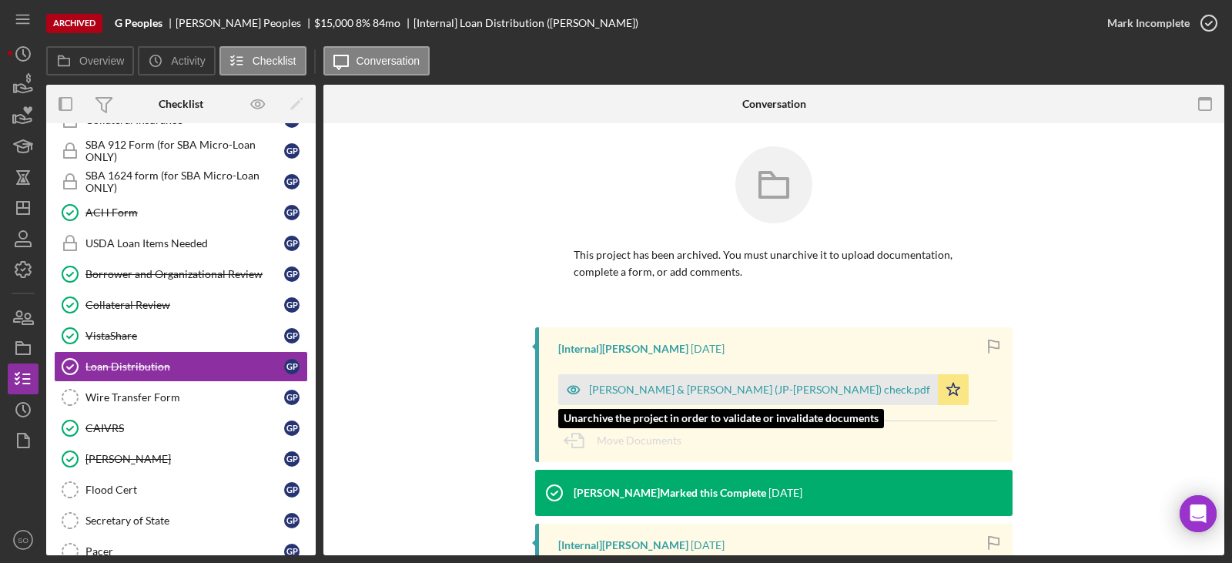
click at [728, 373] on div "Peoples, Gerald & Annette (JP-Able Biz) check.pdf Icon/Star" at bounding box center [767, 385] width 418 height 38
click at [756, 398] on div "Peoples, Gerald & Annette (JP-Able Biz) check.pdf" at bounding box center [747, 389] width 379 height 31
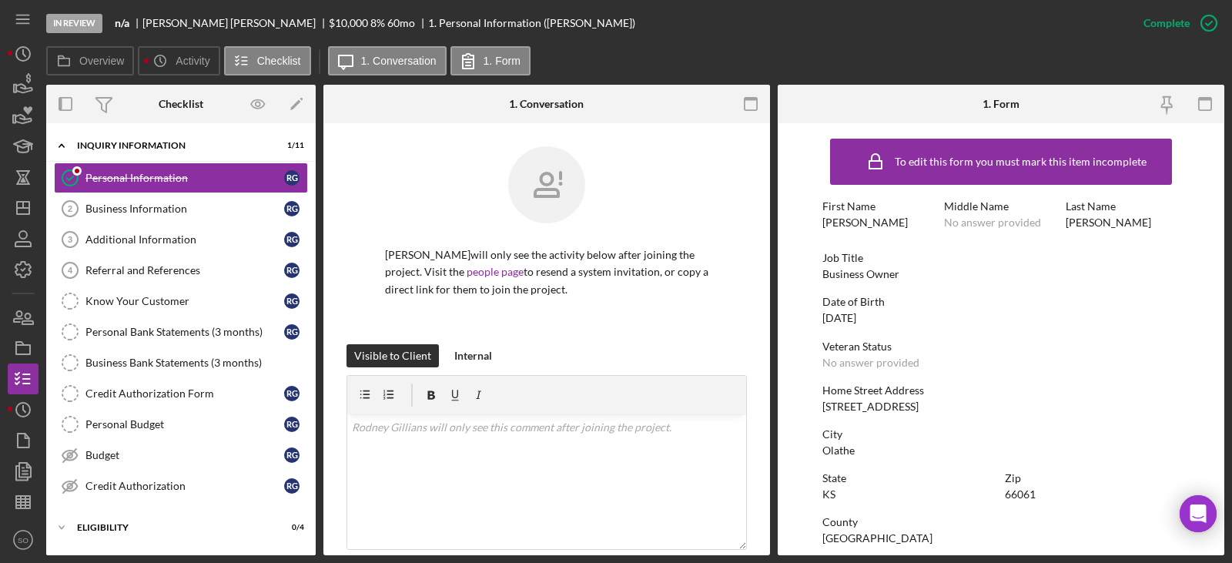
scroll to position [77, 0]
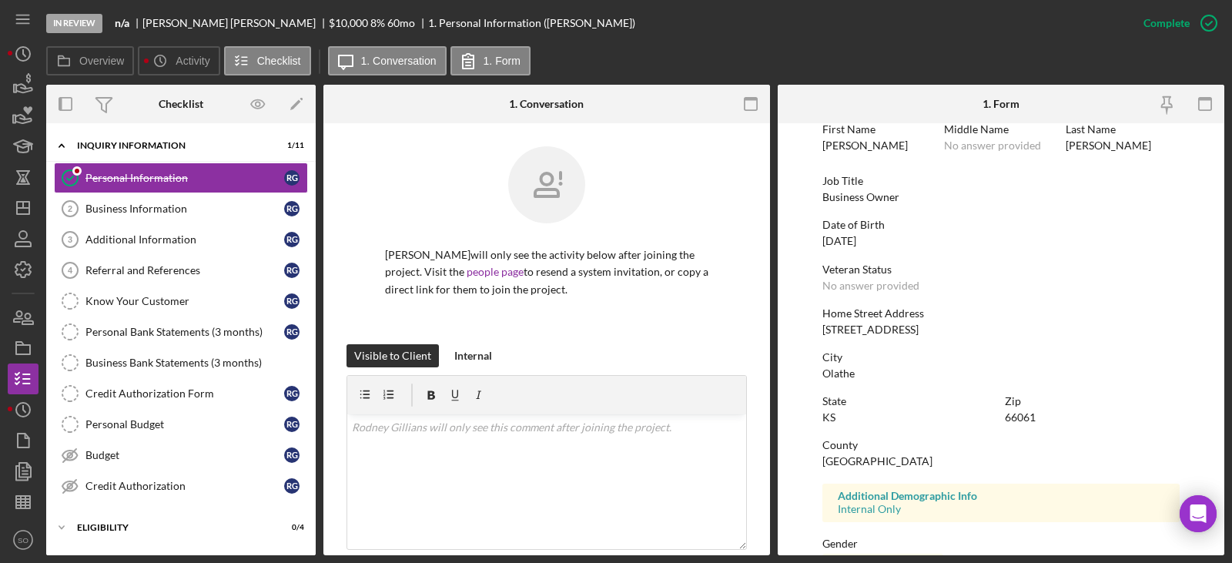
click at [887, 336] on div "To edit this form you must mark this item incomplete First Name Rodney Middle N…" at bounding box center [1000, 405] width 357 height 703
click at [887, 331] on div "[STREET_ADDRESS]" at bounding box center [870, 329] width 96 height 12
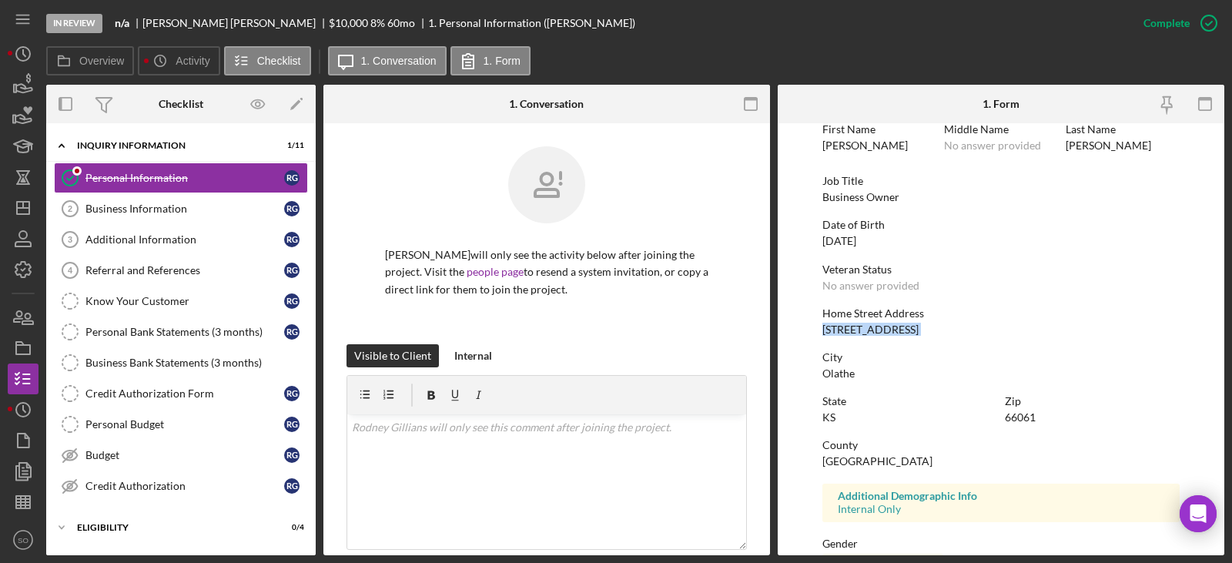
copy div "[STREET_ADDRESS]"
click at [847, 372] on div "Olathe" at bounding box center [838, 373] width 32 height 12
click at [848, 372] on div "Olathe" at bounding box center [838, 373] width 32 height 12
copy div "Olathe"
click at [1026, 415] on div "66061" at bounding box center [1019, 417] width 31 height 12
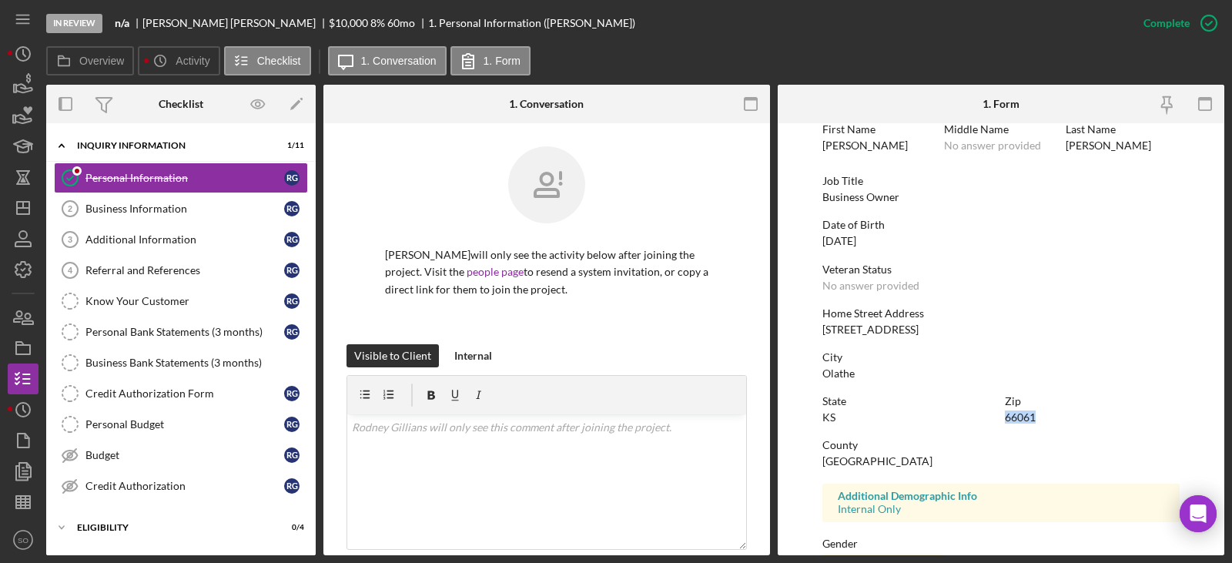
click at [1026, 415] on div "66061" at bounding box center [1019, 417] width 31 height 12
copy div "66061"
click at [836, 456] on div "[GEOGRAPHIC_DATA]" at bounding box center [877, 461] width 110 height 12
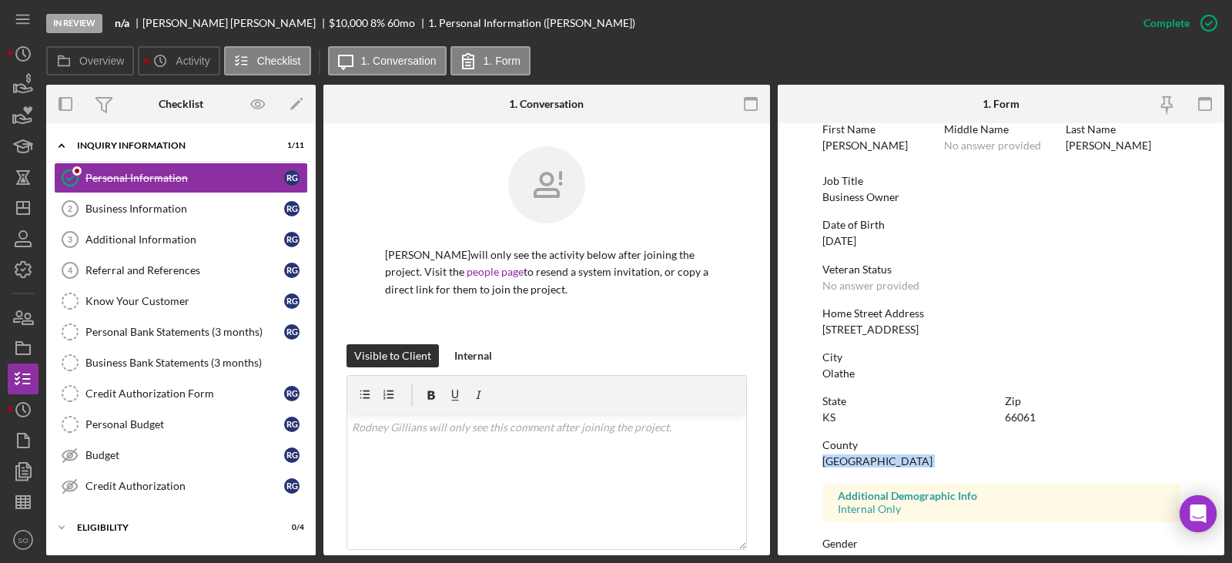
copy div "[GEOGRAPHIC_DATA]"
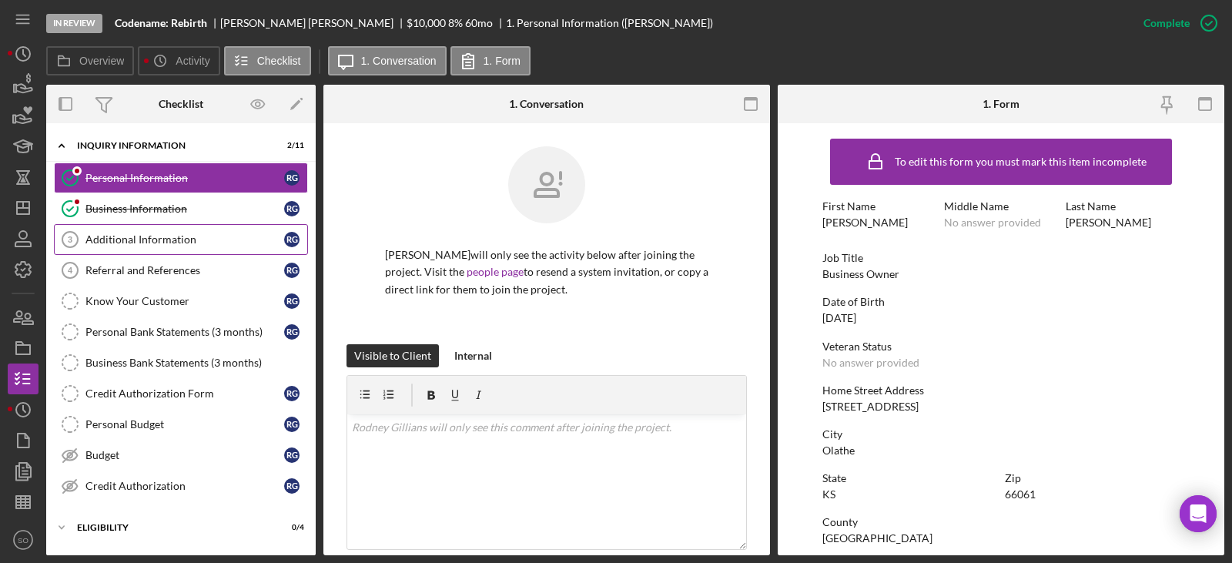
click at [161, 236] on div "Additional Information" at bounding box center [184, 239] width 199 height 12
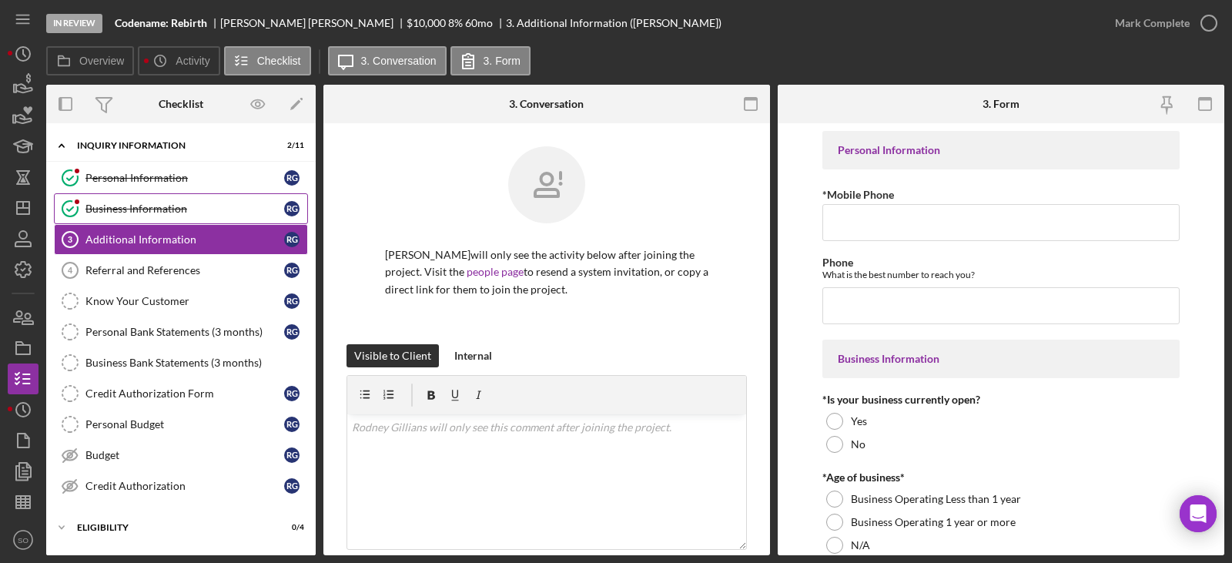
click at [199, 207] on div "Business Information" at bounding box center [184, 208] width 199 height 12
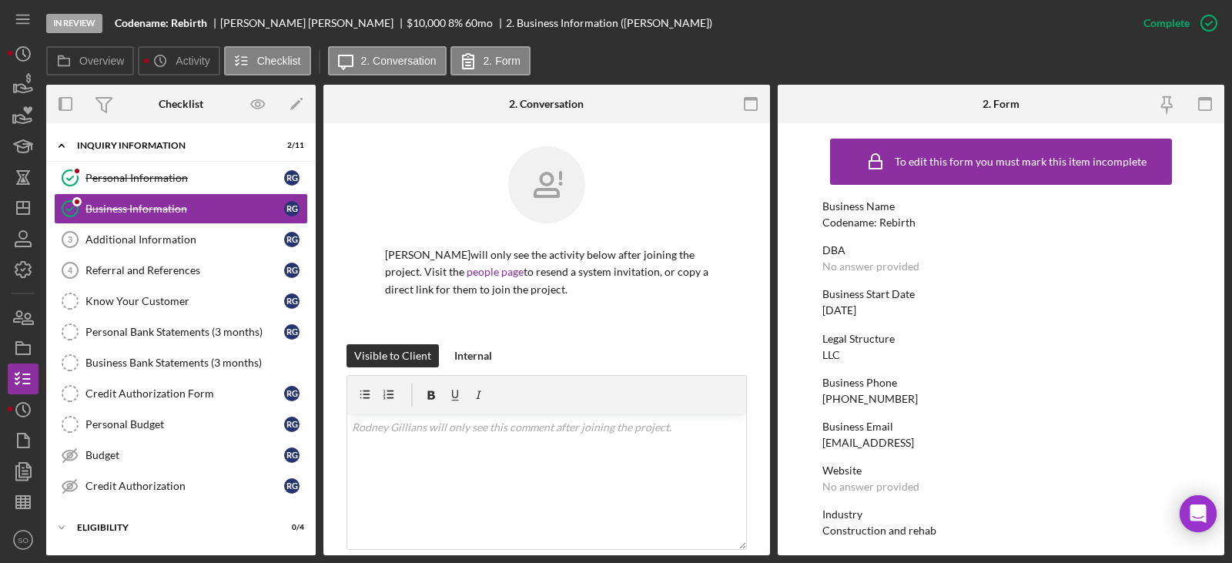
scroll to position [154, 0]
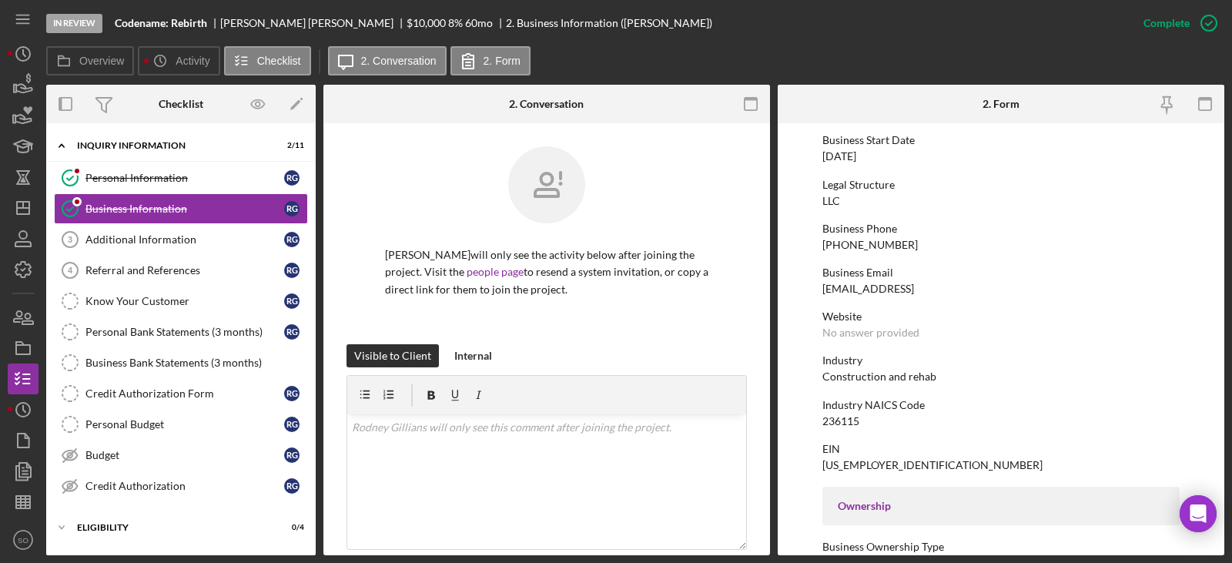
click at [866, 250] on div "[PHONE_NUMBER]" at bounding box center [869, 245] width 95 height 12
click at [866, 248] on div "[PHONE_NUMBER]" at bounding box center [869, 245] width 95 height 12
copy div "[PHONE_NUMBER]"
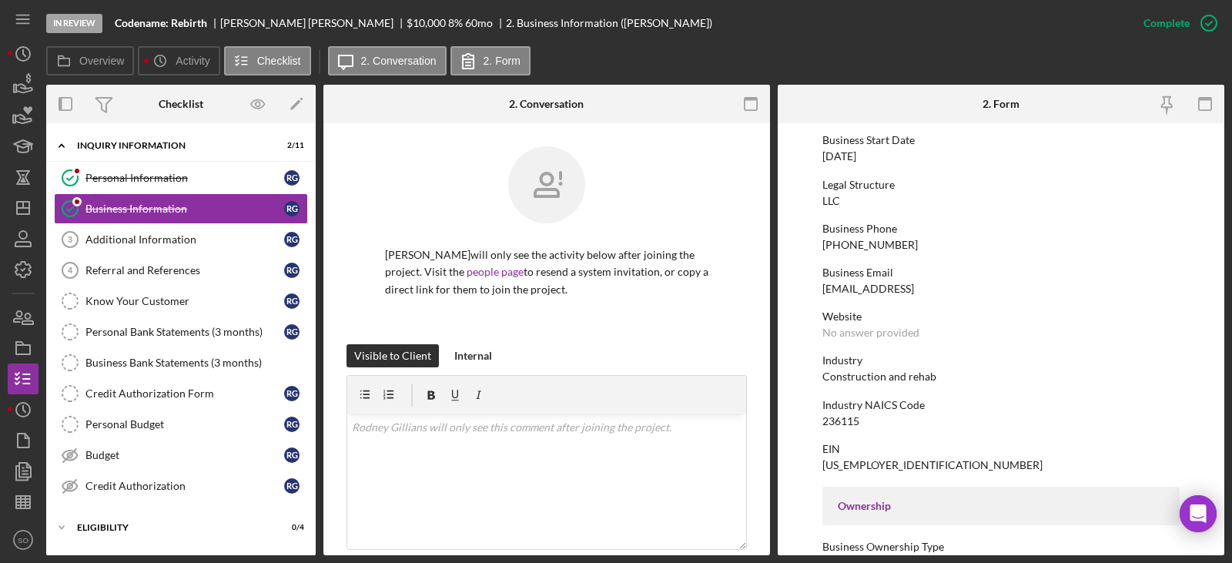
click at [850, 157] on div "[DATE]" at bounding box center [839, 156] width 34 height 12
copy div "[DATE]"
click at [876, 375] on div "Construction and rehab" at bounding box center [879, 376] width 114 height 12
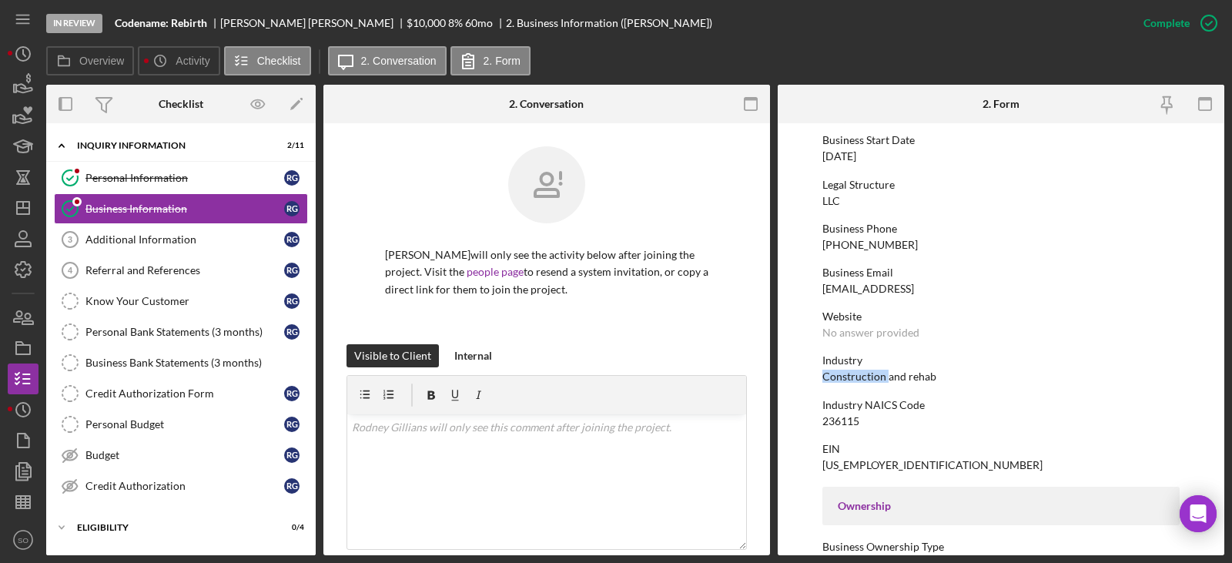
click at [876, 375] on div "Construction and rehab" at bounding box center [879, 376] width 114 height 12
drag, startPoint x: 876, startPoint y: 375, endPoint x: 884, endPoint y: 382, distance: 10.4
click at [885, 383] on div "To edit this form you must mark this item incomplete Business Name Codename: Re…" at bounding box center [1000, 549] width 357 height 1145
click at [884, 382] on div "Construction and rehab" at bounding box center [879, 376] width 114 height 12
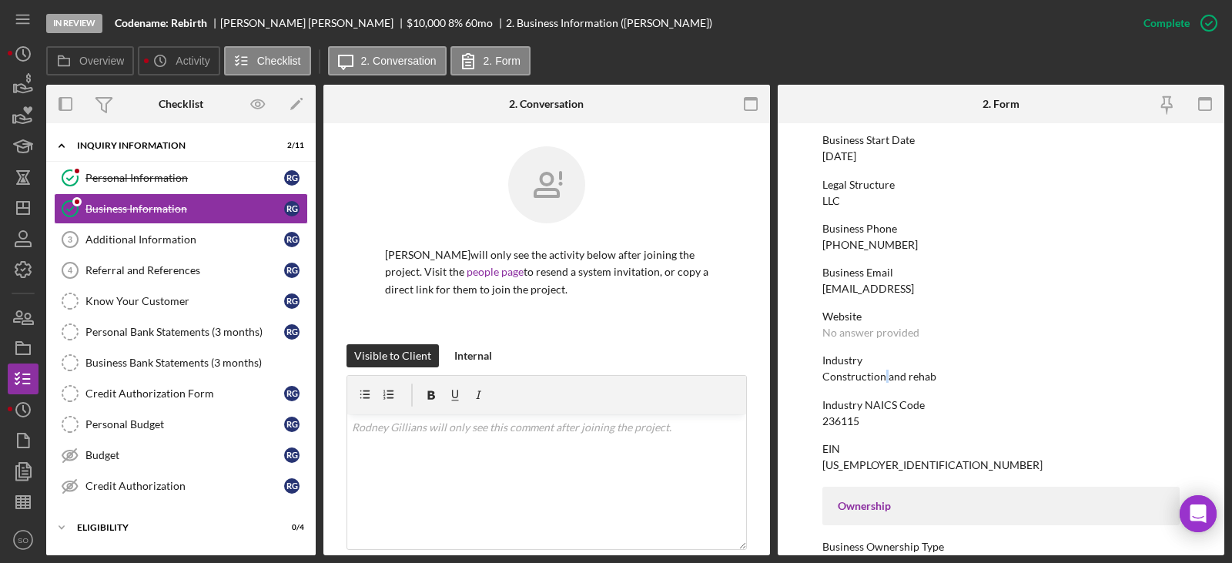
click at [884, 382] on div "Construction and rehab" at bounding box center [879, 376] width 114 height 12
click at [879, 379] on div "Construction and rehab" at bounding box center [879, 376] width 114 height 12
copy div "Construction and rehab"
